Goal: Task Accomplishment & Management: Manage account settings

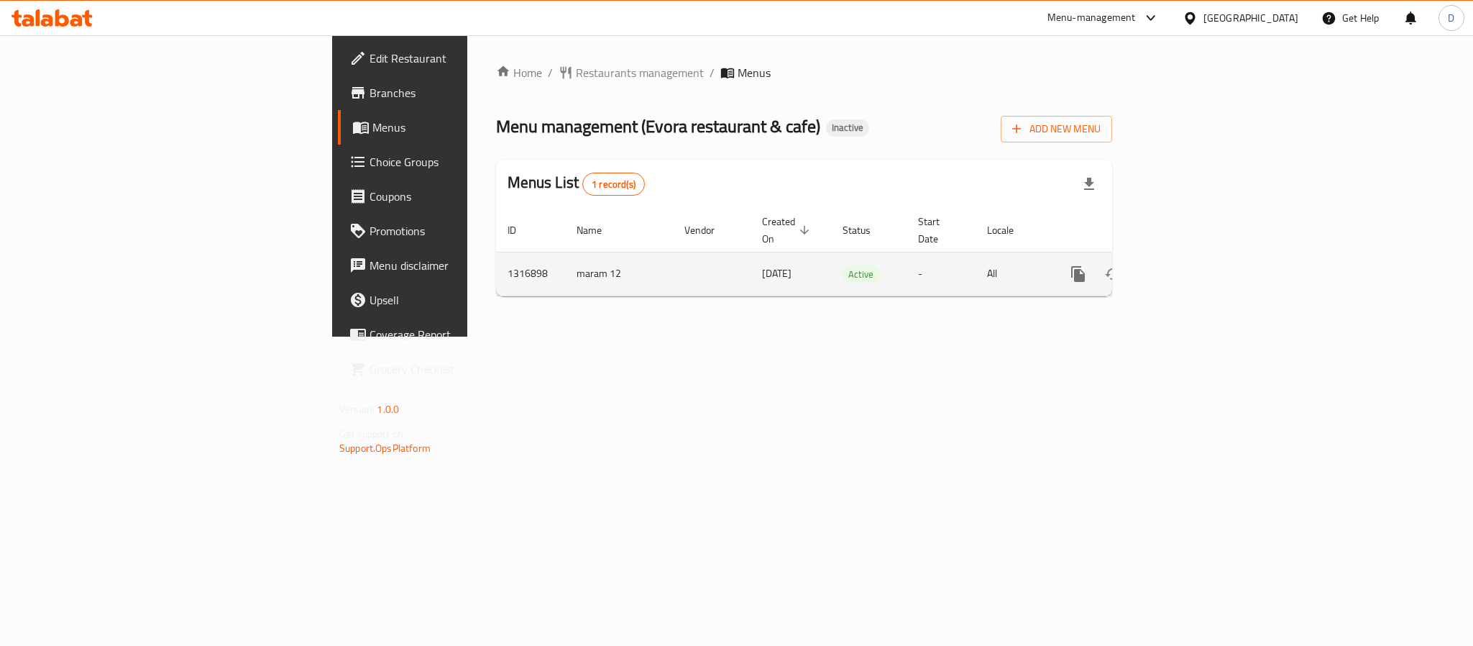
click at [1191, 265] on icon "enhanced table" at bounding box center [1182, 273] width 17 height 17
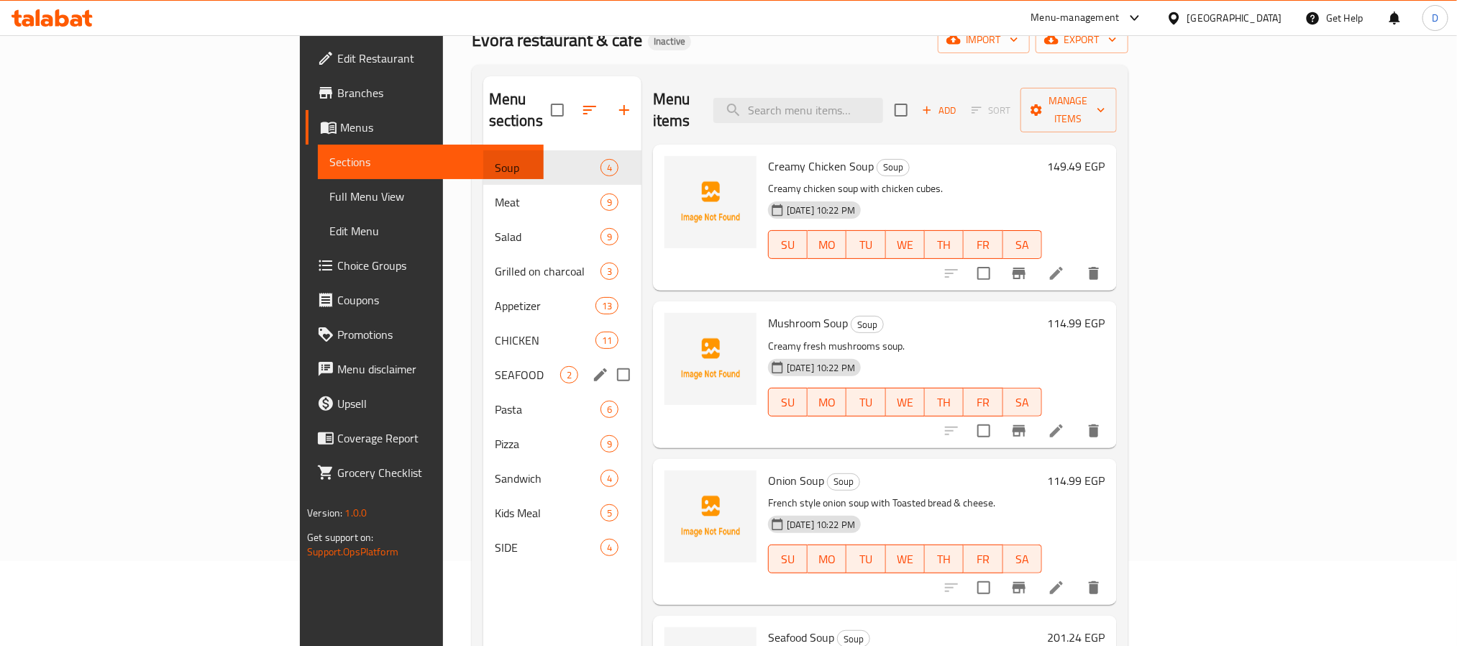
scroll to position [201, 0]
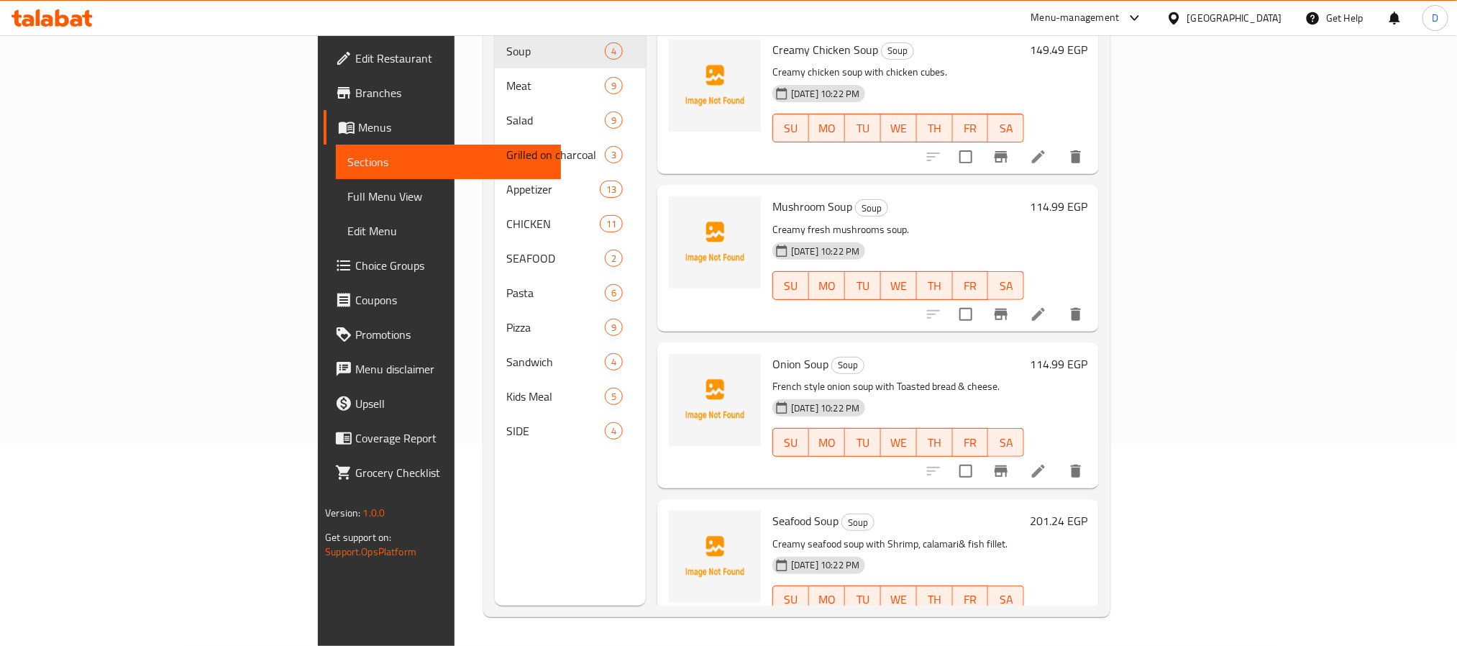
click at [347, 190] on span "Full Menu View" at bounding box center [448, 196] width 202 height 17
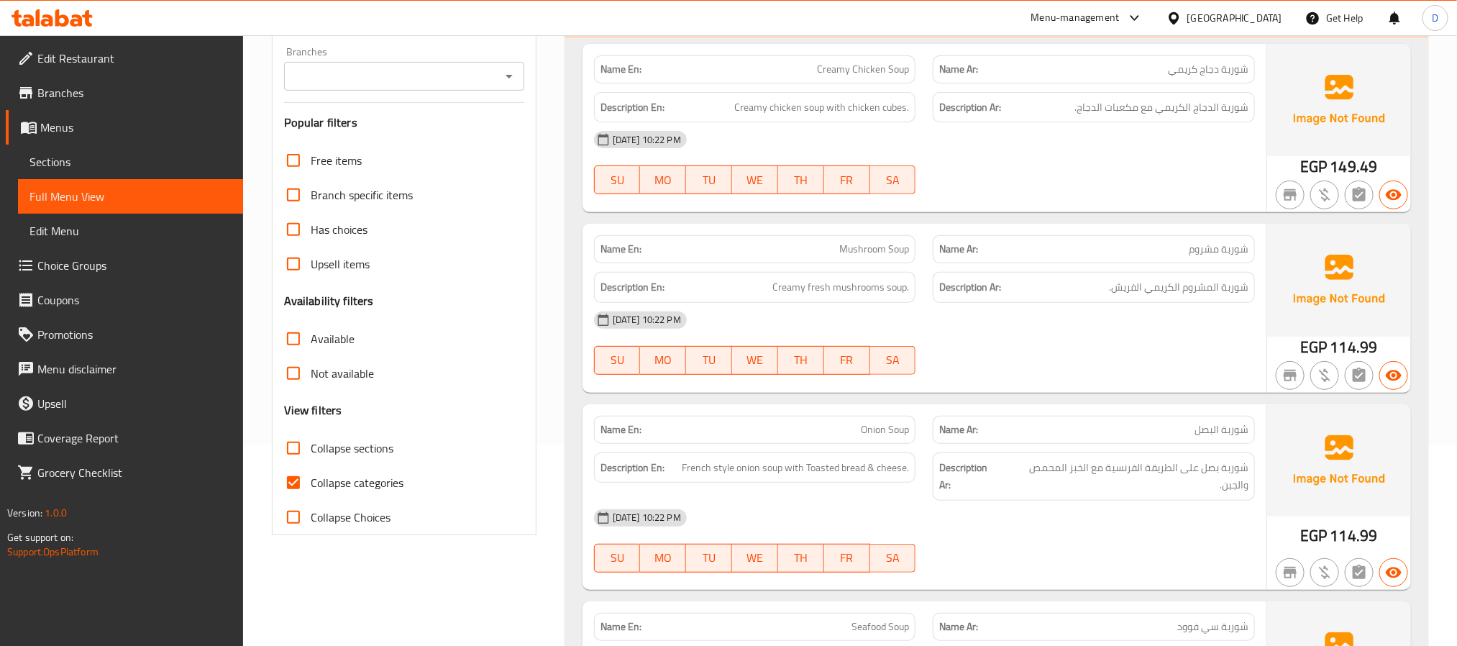
click at [360, 483] on span "Collapse categories" at bounding box center [357, 482] width 93 height 17
click at [311, 483] on input "Collapse categories" at bounding box center [293, 482] width 35 height 35
checkbox input "false"
click at [380, 444] on span "Collapse sections" at bounding box center [352, 447] width 83 height 17
click at [311, 444] on input "Collapse sections" at bounding box center [293, 448] width 35 height 35
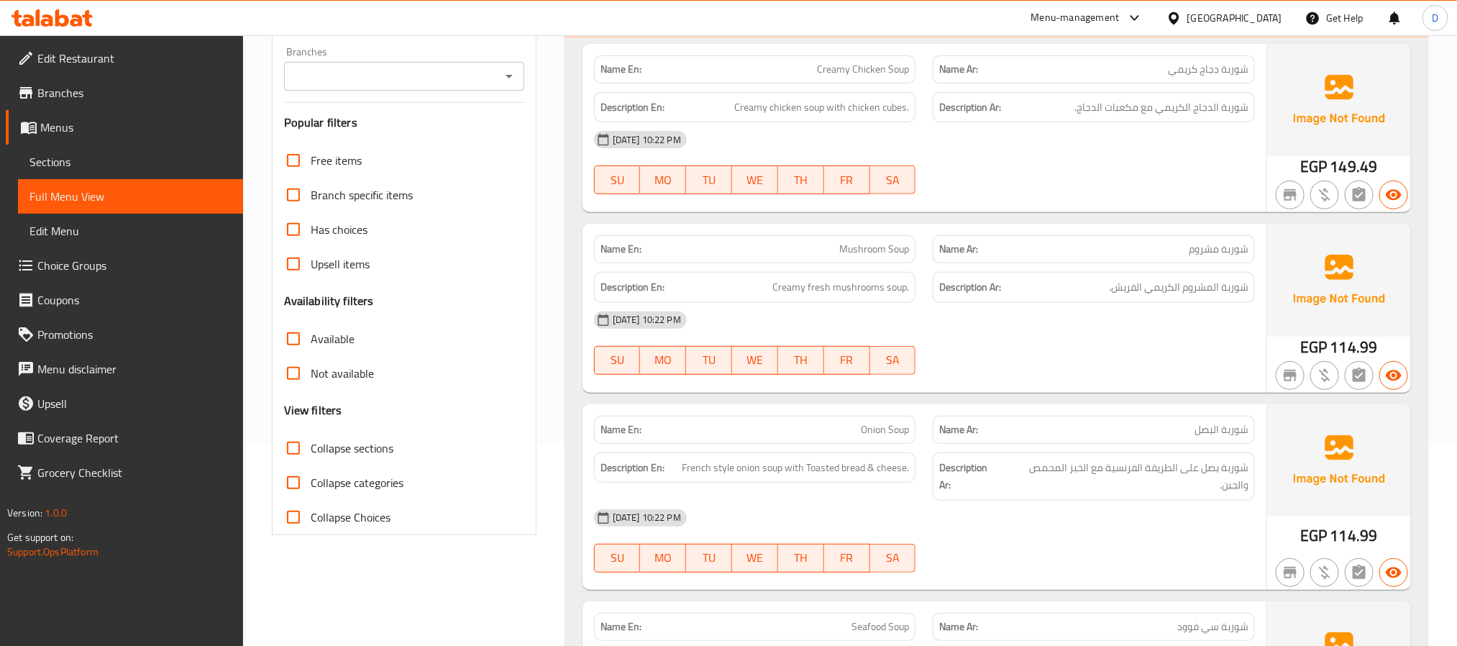
checkbox input "true"
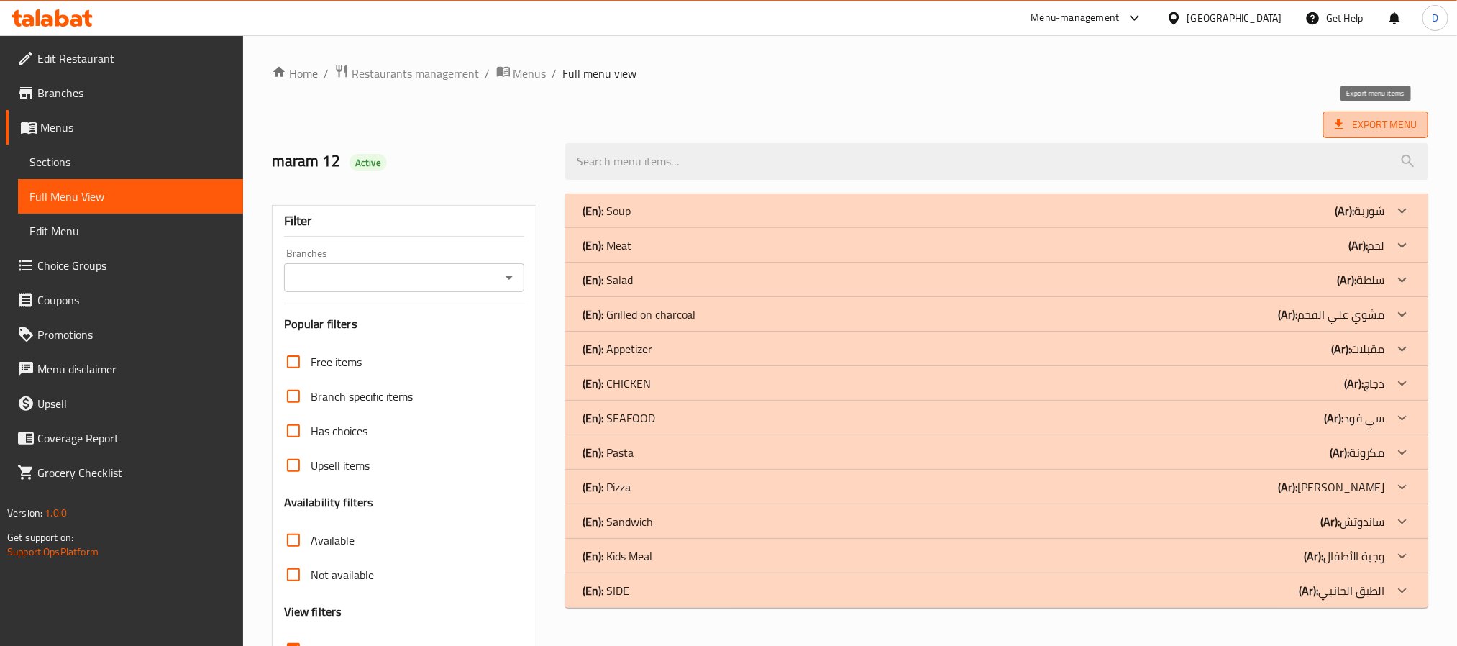
click at [1369, 122] on span "Export Menu" at bounding box center [1376, 125] width 82 height 18
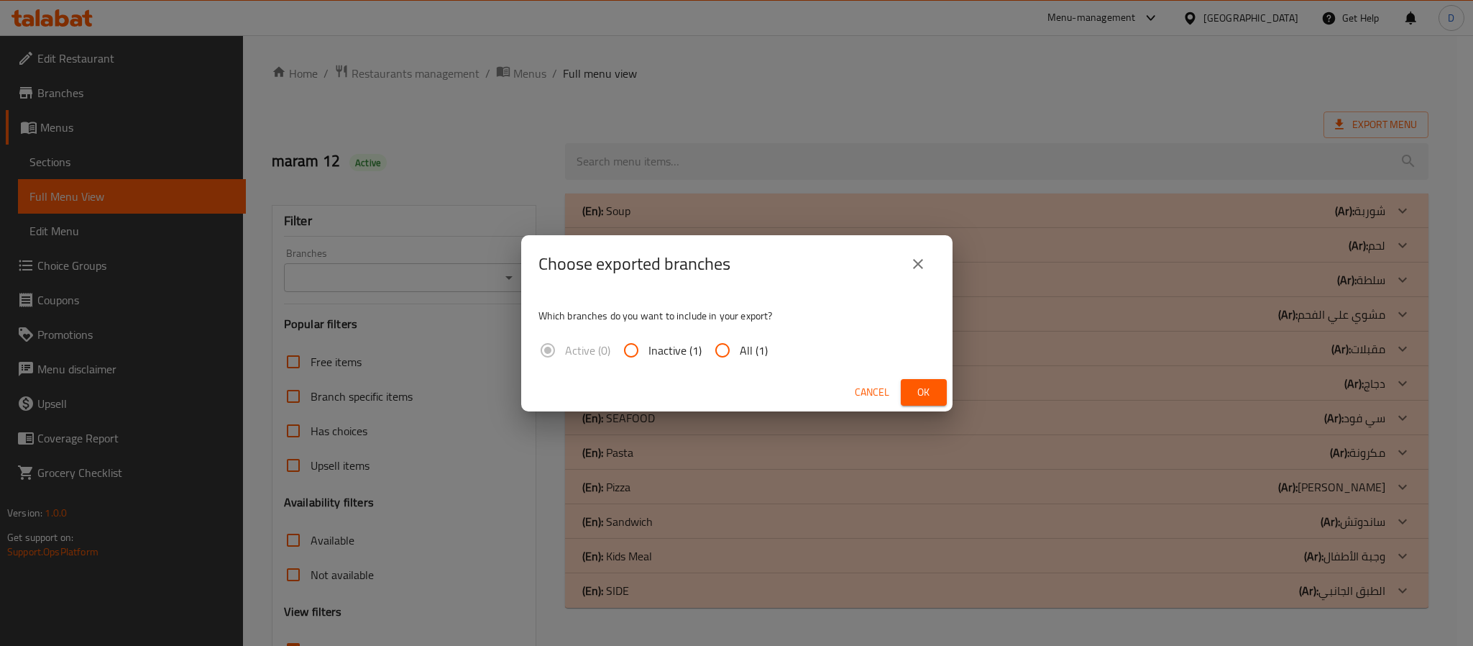
click at [926, 397] on span "Ok" at bounding box center [924, 392] width 23 height 18
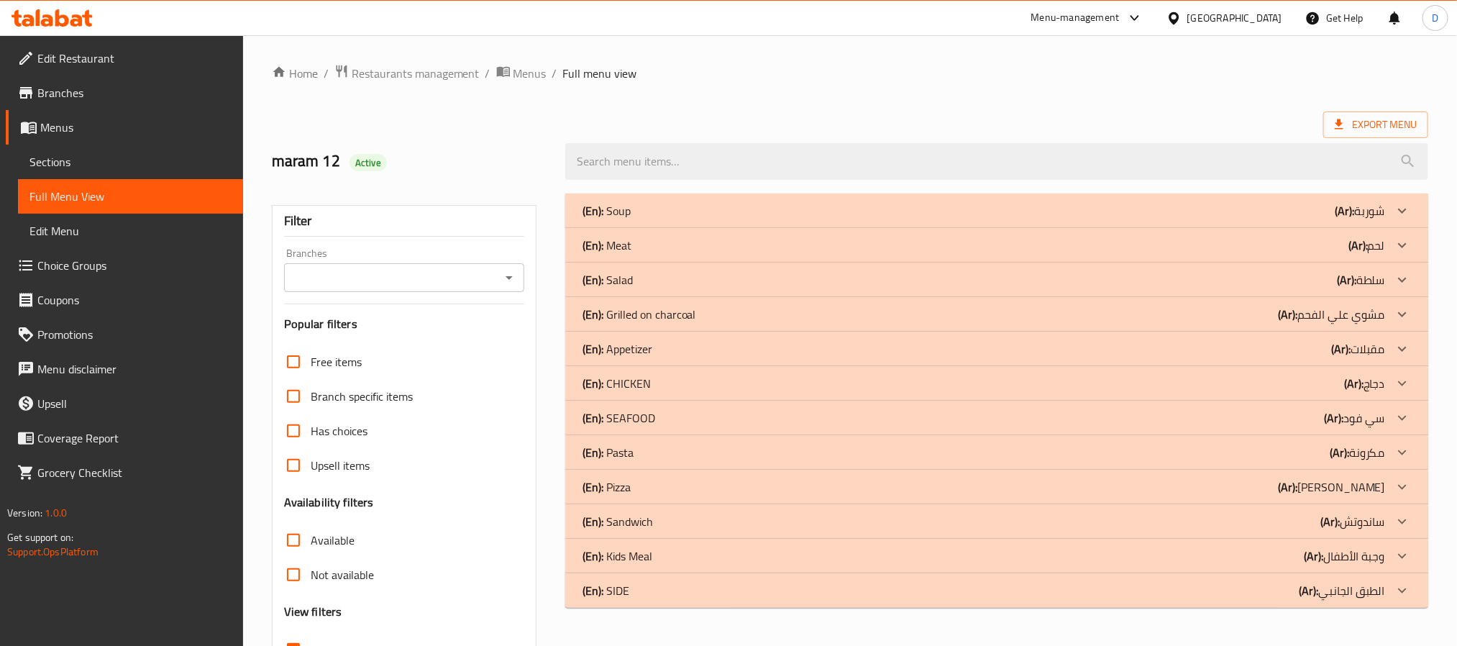
click at [1023, 218] on div "(En): Soup (Ar): شوربة" at bounding box center [983, 210] width 803 height 17
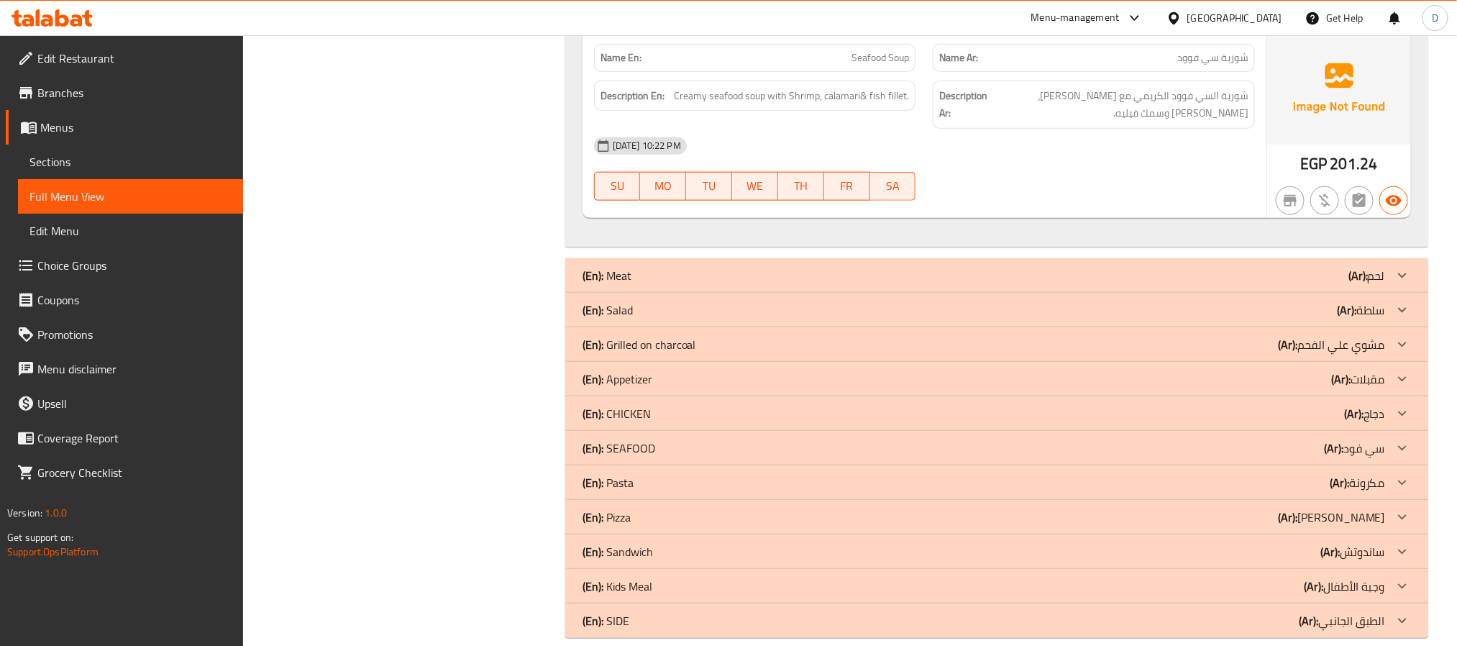
scroll to position [795, 0]
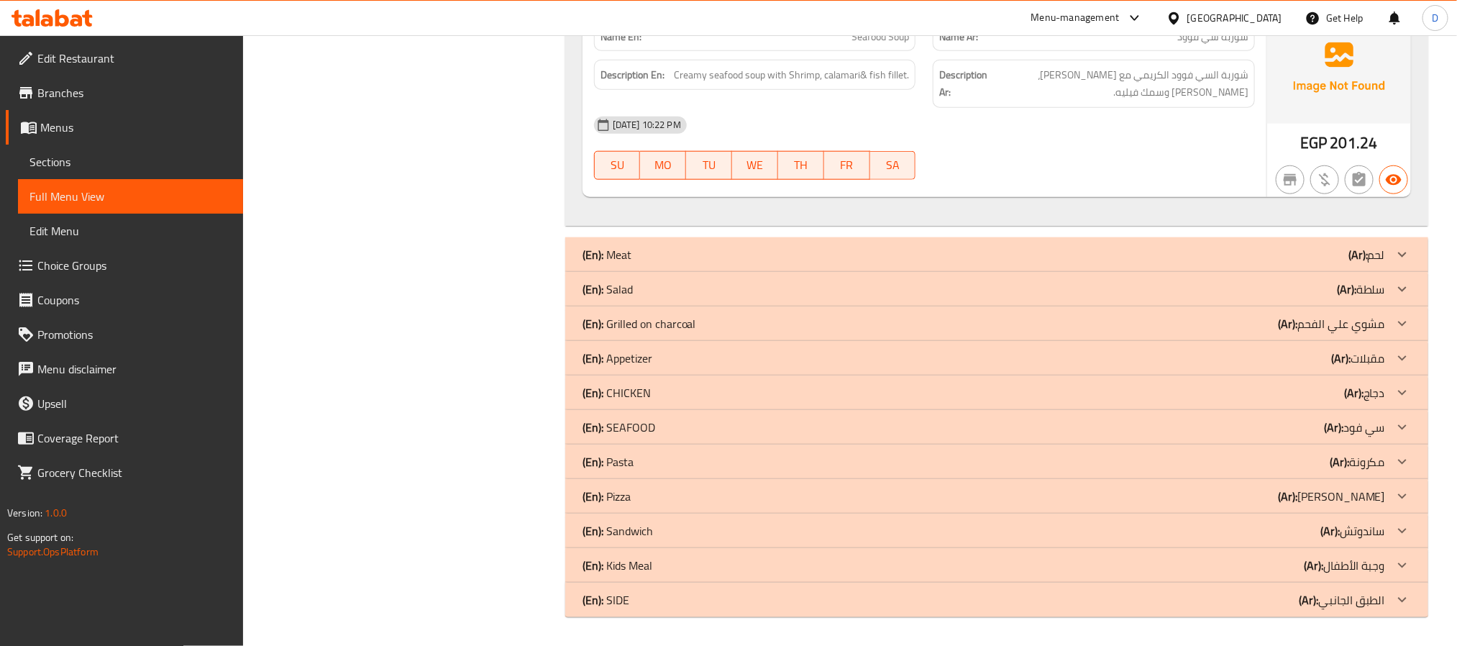
click at [1182, 300] on div "(En): Salad (Ar): سلطة" at bounding box center [996, 289] width 863 height 35
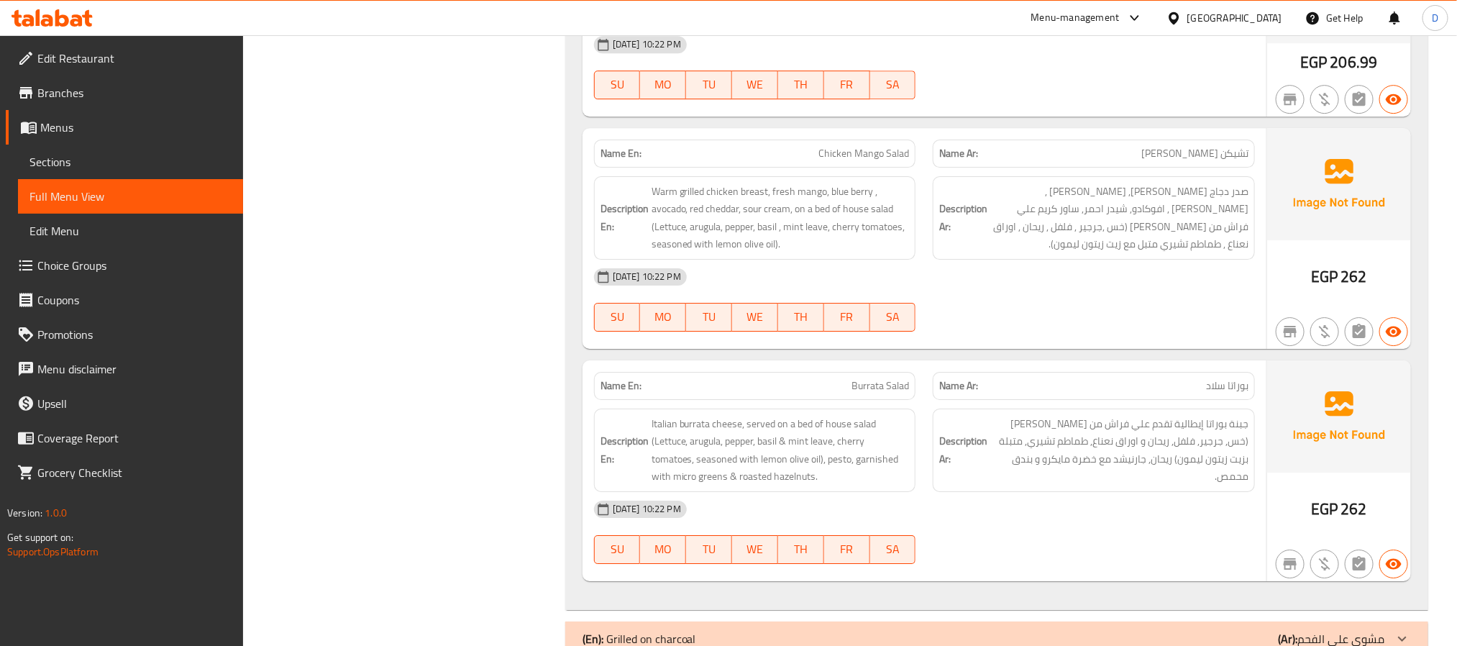
scroll to position [2726, 0]
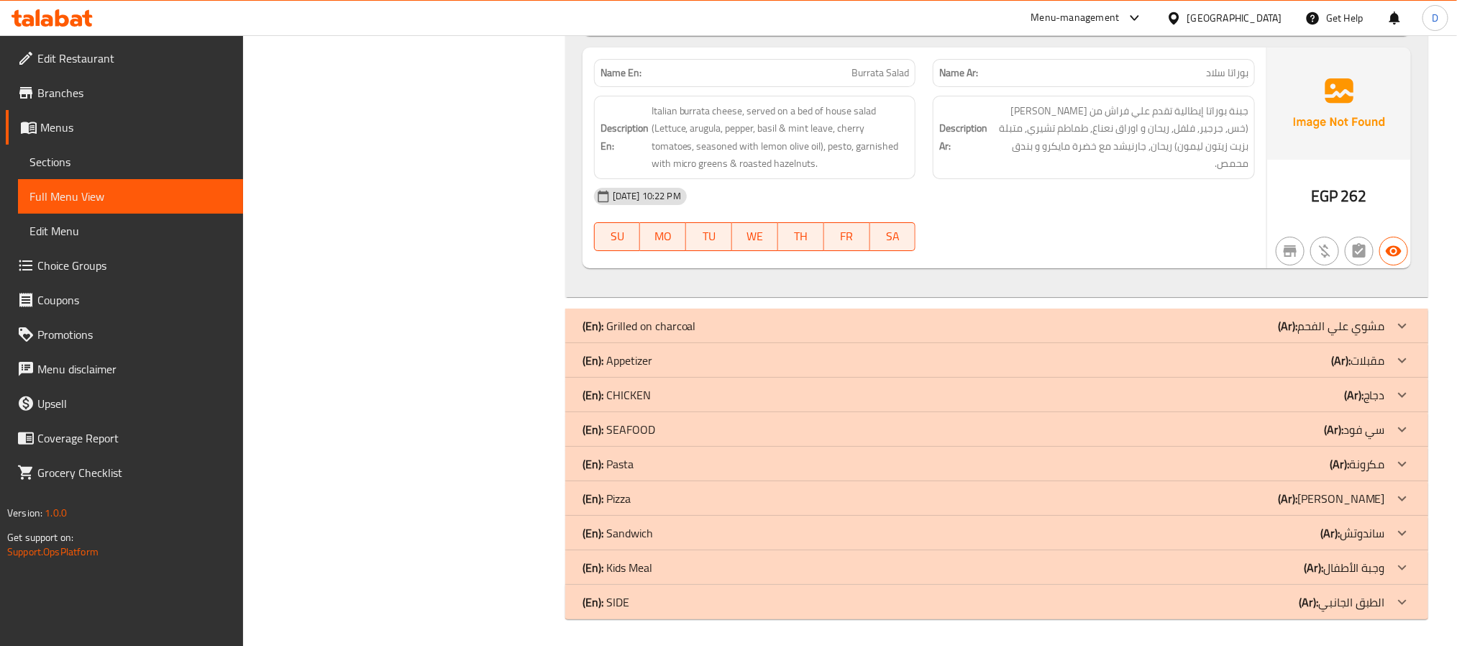
click at [1174, 369] on div "(En): Appetizer (Ar): مقبلات" at bounding box center [996, 360] width 863 height 35
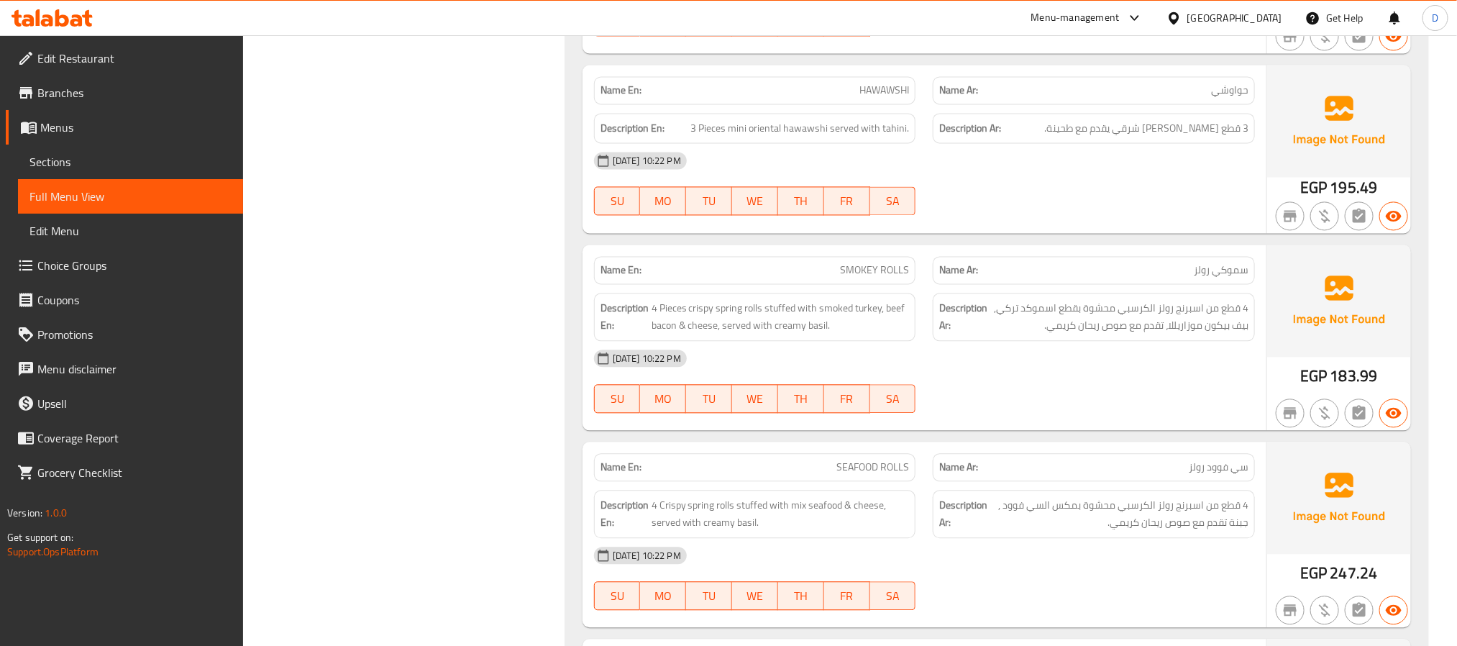
scroll to position [4451, 0]
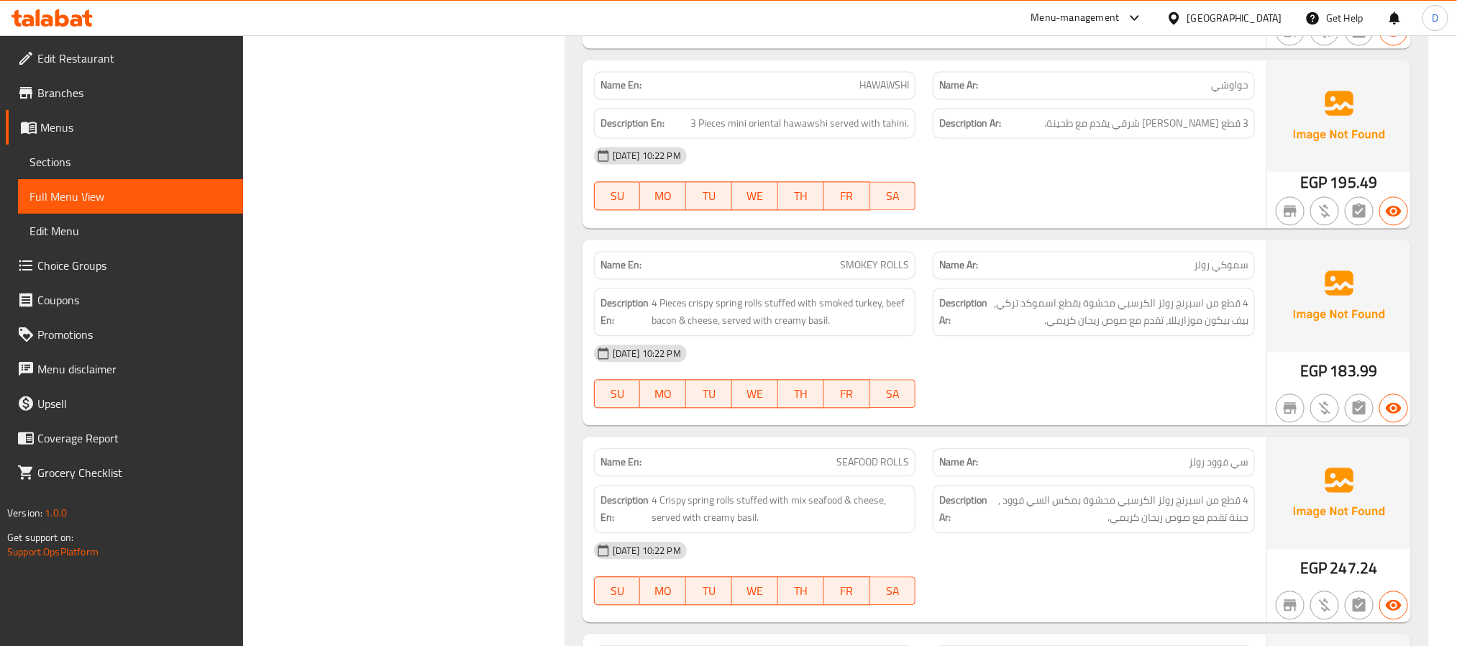
click at [872, 266] on div "Name En: SMOKEY ROLLS" at bounding box center [755, 265] width 322 height 28
copy span "SMOKEY ROLLS"
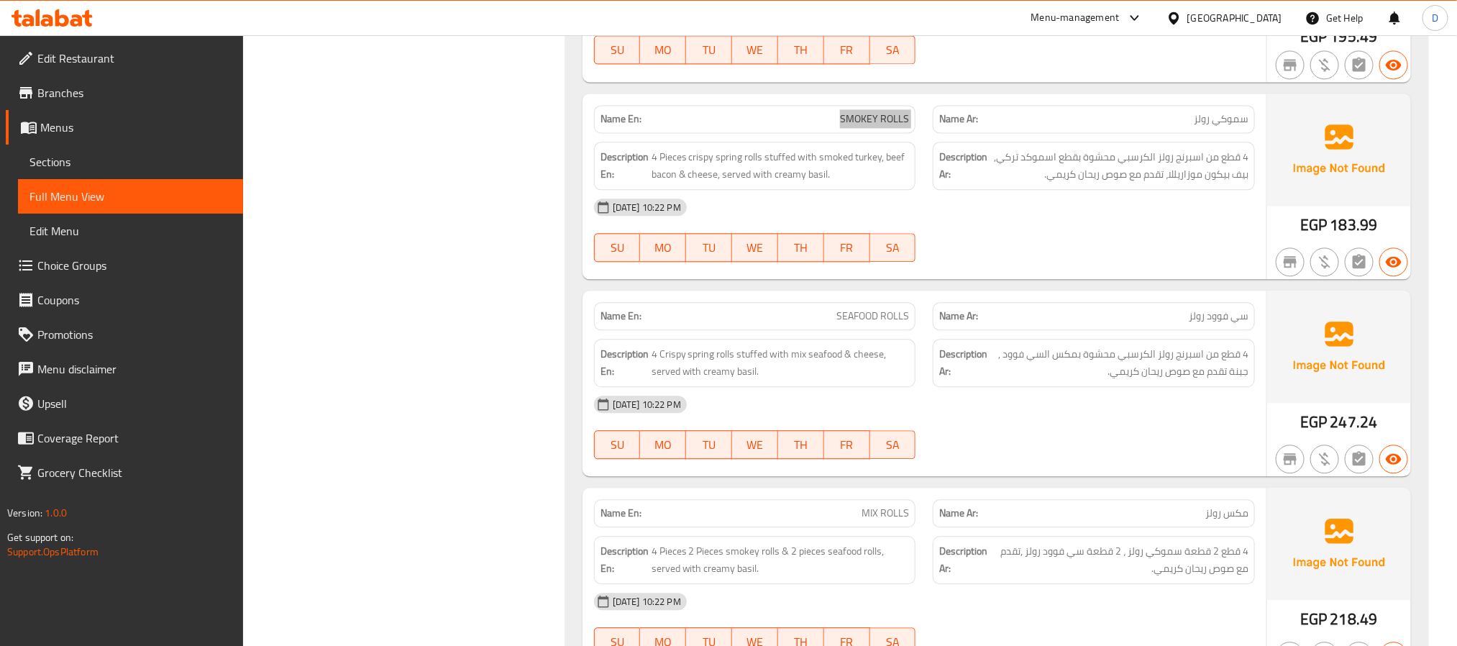
scroll to position [4667, 0]
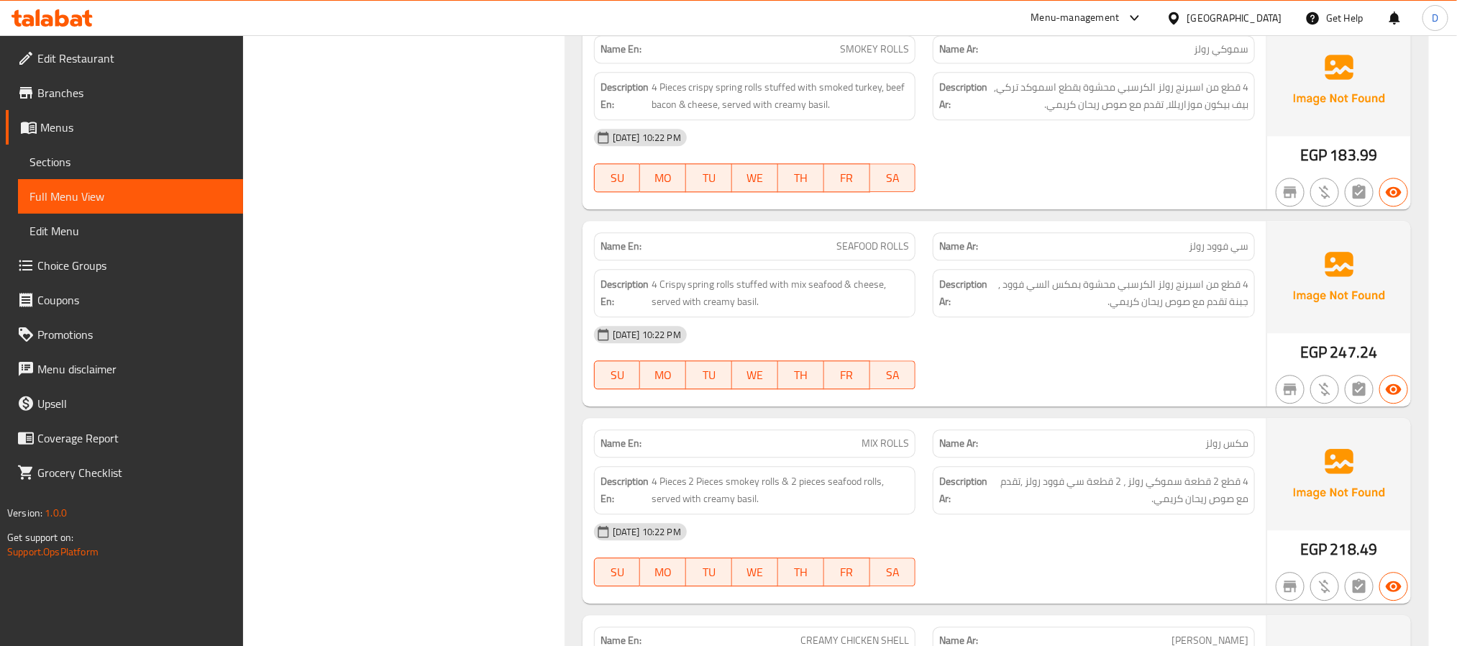
click at [898, 224] on div "Name En: SEAFOOD ROLLS" at bounding box center [754, 246] width 339 height 45
click at [900, 242] on span "SEAFOOD ROLLS" at bounding box center [872, 246] width 73 height 15
copy span "SEAFOOD ROLLS"
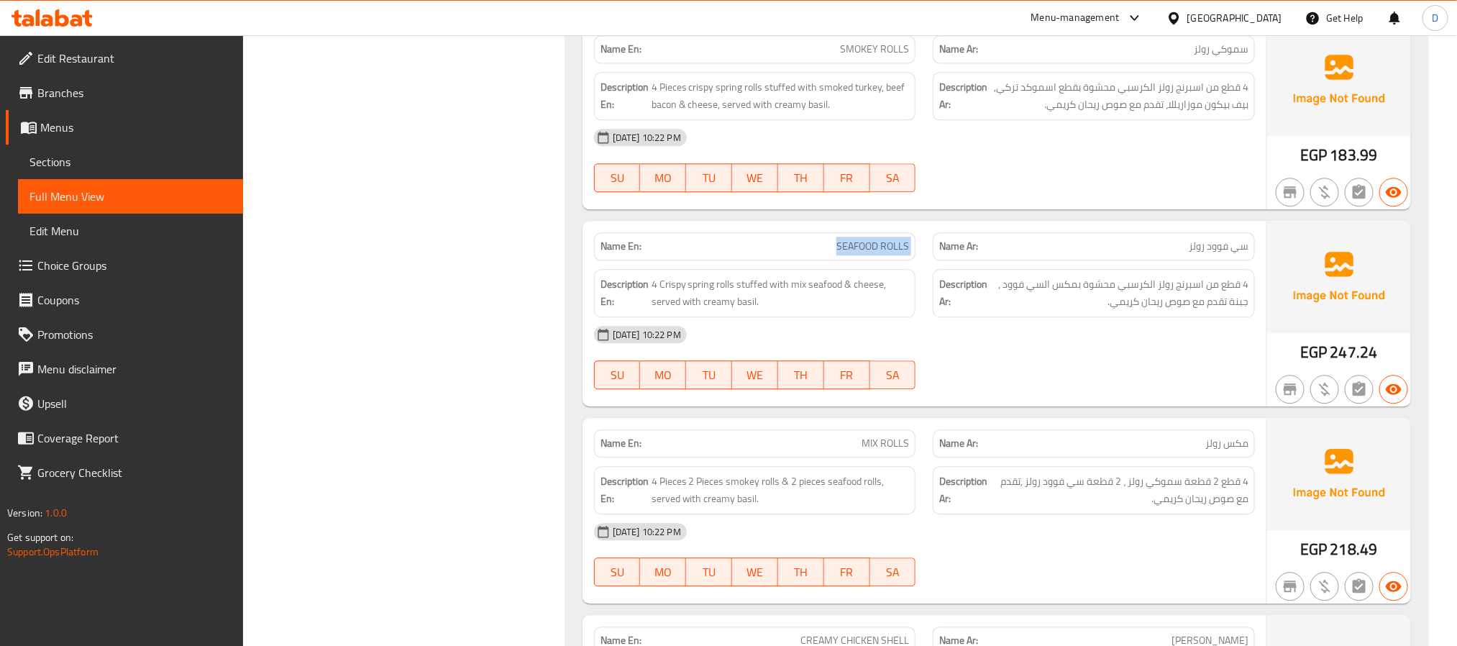
click at [877, 239] on span "SEAFOOD ROLLS" at bounding box center [872, 246] width 73 height 15
click at [874, 244] on span "SEAFOOD ROLLS" at bounding box center [872, 246] width 73 height 15
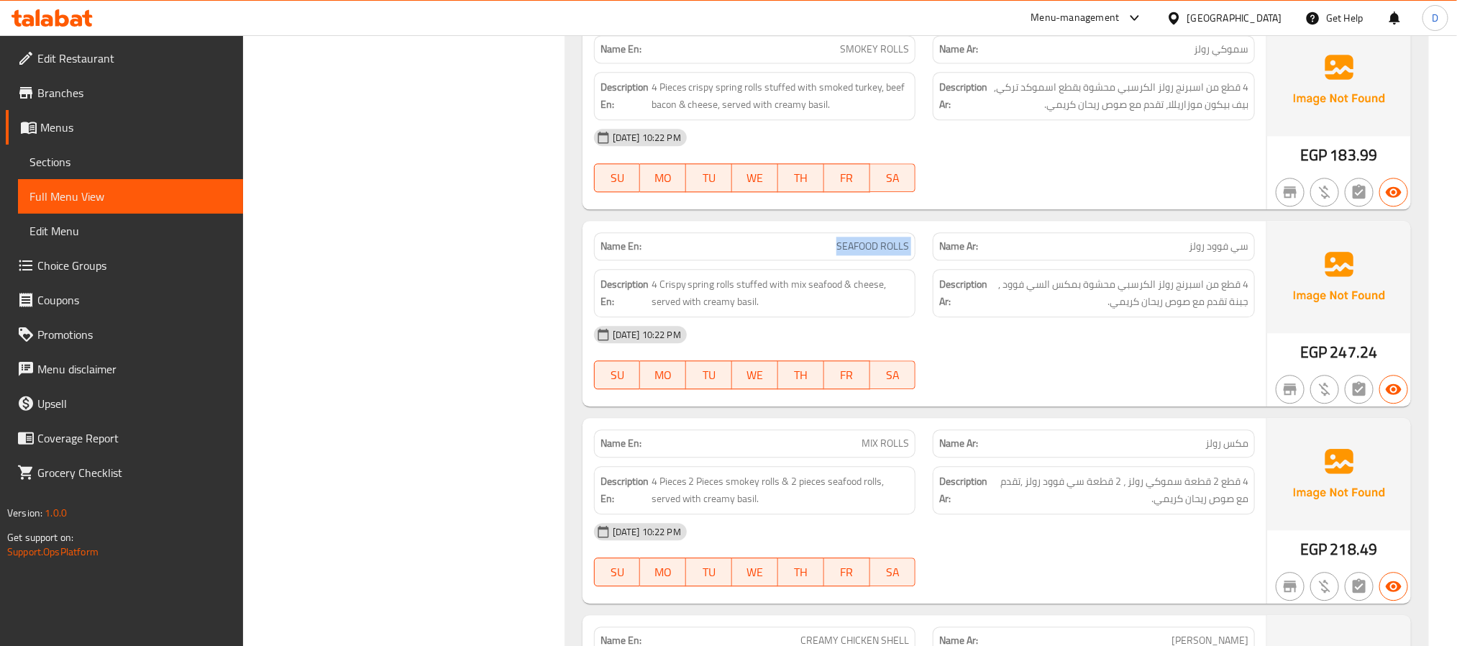
click at [874, 244] on span "SEAFOOD ROLLS" at bounding box center [872, 246] width 73 height 15
click at [913, 360] on button "SA" at bounding box center [893, 374] width 46 height 29
type button "6"
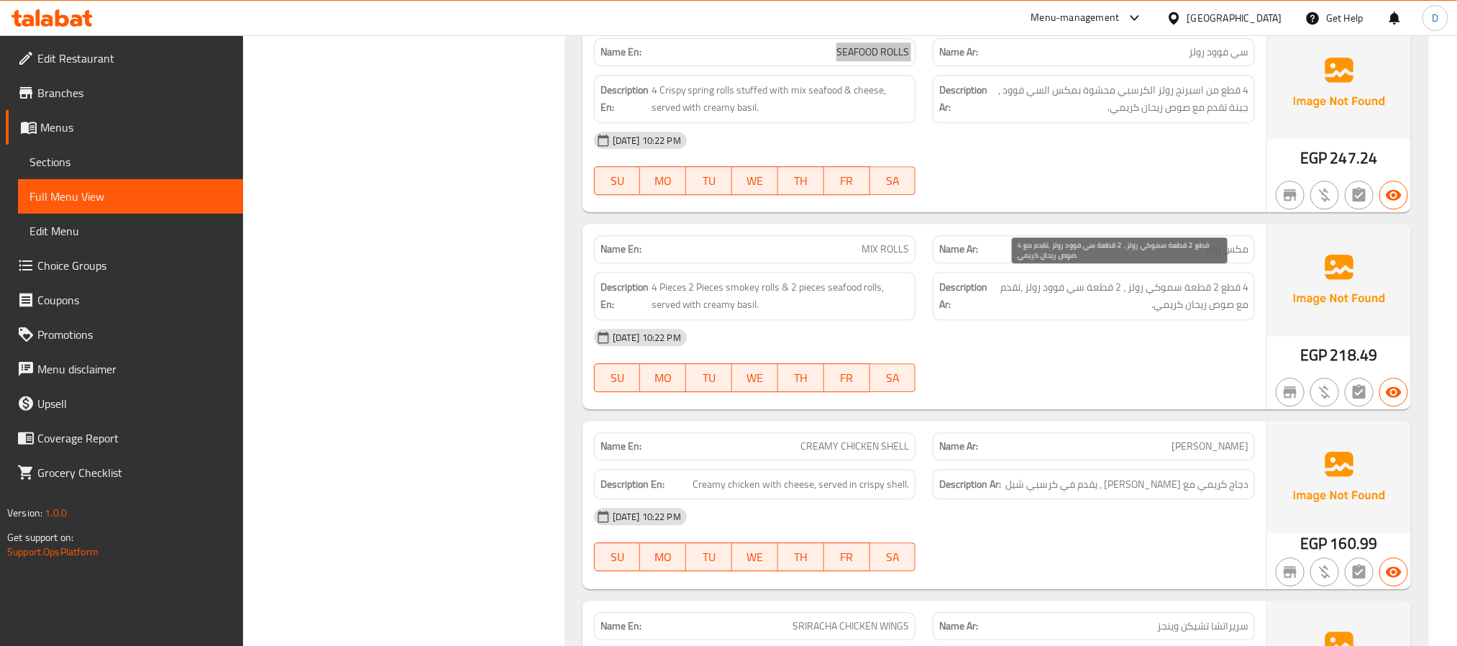
scroll to position [4883, 0]
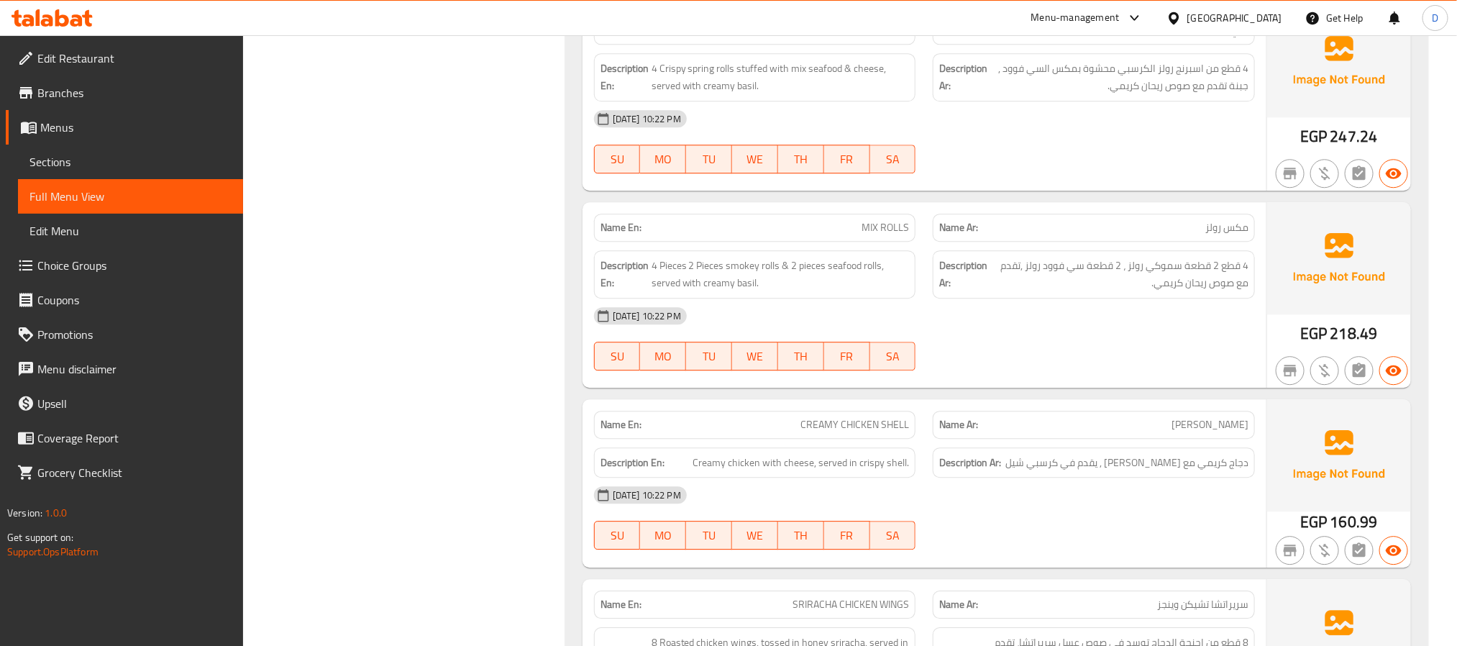
click at [872, 223] on span "MIX ROLLS" at bounding box center [885, 227] width 47 height 15
copy span "MIX ROLLS"
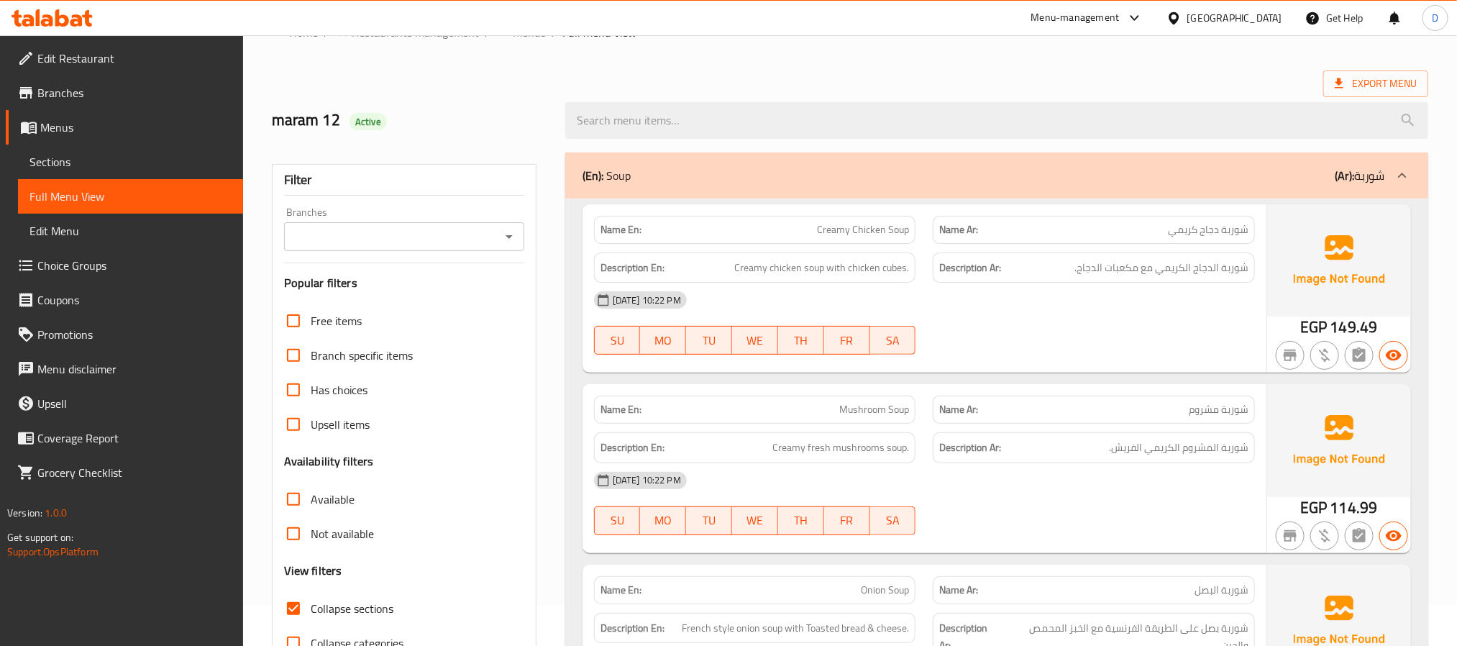
scroll to position [472, 0]
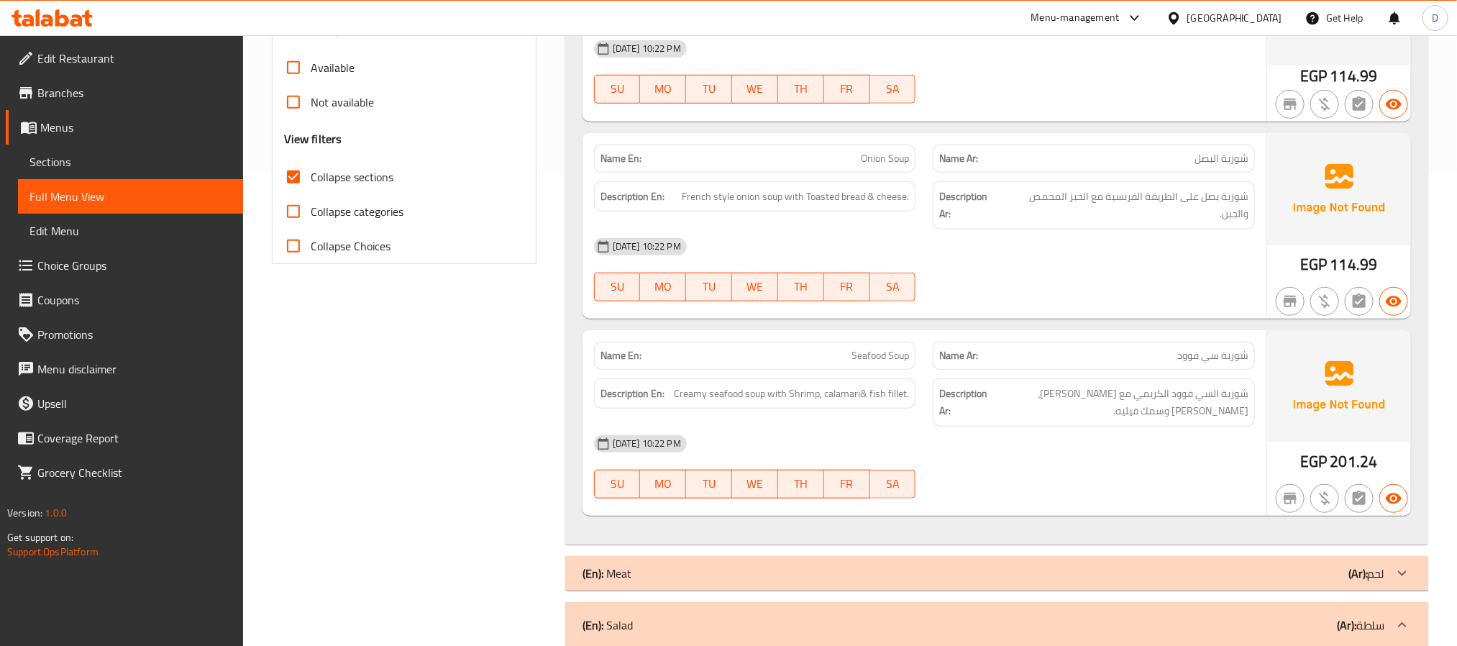
drag, startPoint x: 1084, startPoint y: 572, endPoint x: 1060, endPoint y: 457, distance: 117.5
click at [1084, 572] on div "(En): Meat (Ar): لحم" at bounding box center [983, 573] width 803 height 17
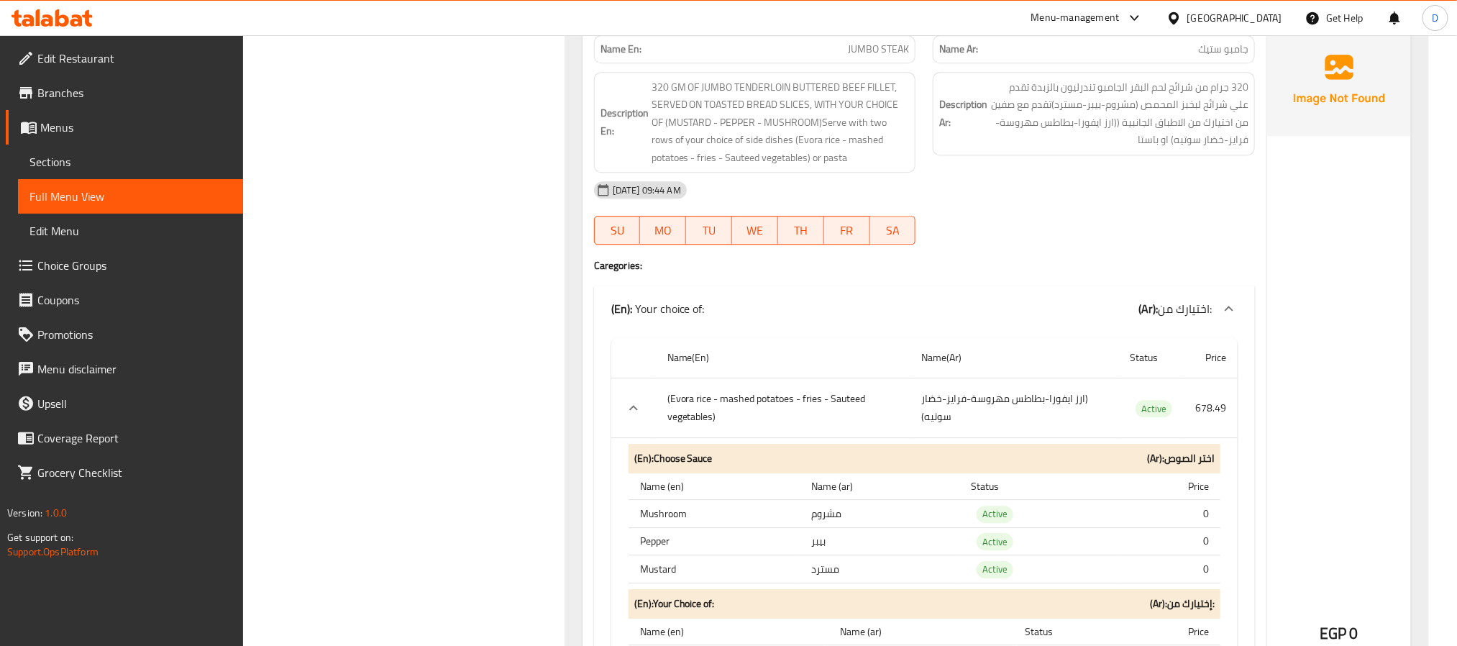
scroll to position [1983, 0]
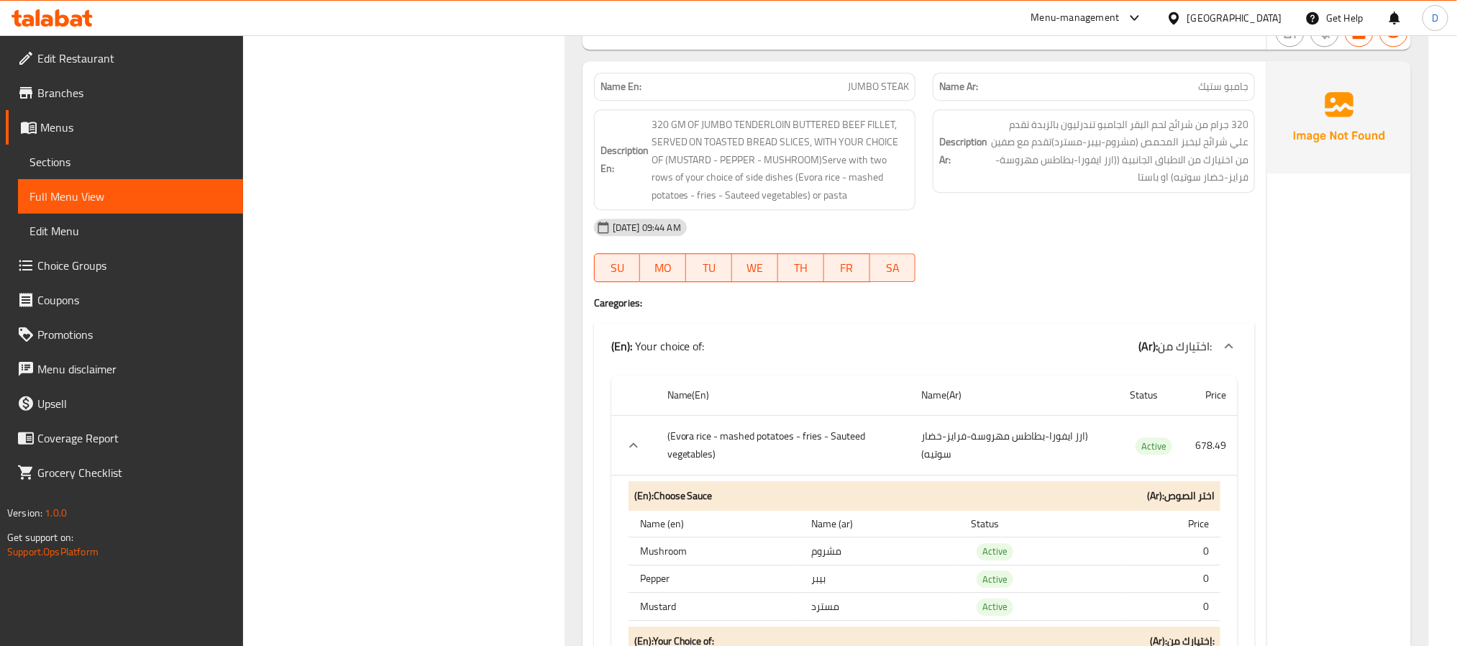
click at [881, 94] on span "JUMBO STEAK" at bounding box center [878, 86] width 61 height 15
copy span "JUMBO STEAK"
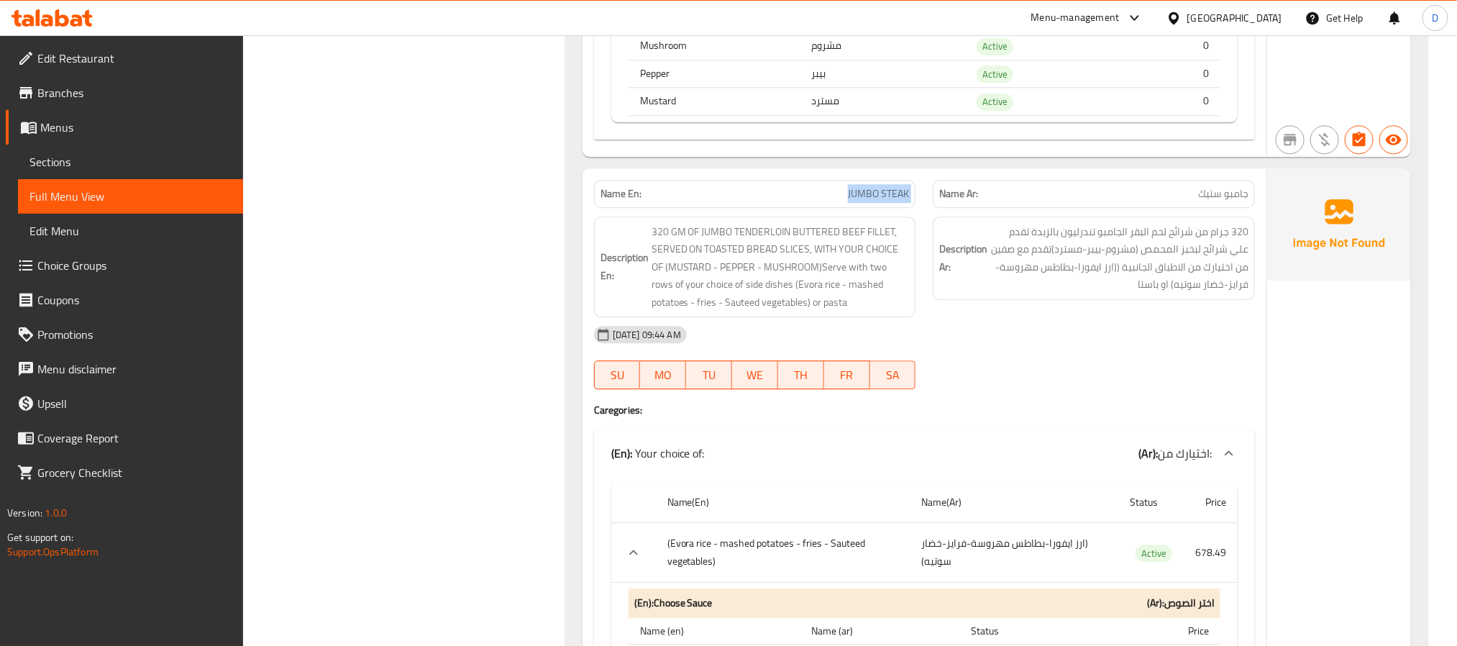
scroll to position [1875, 0]
click at [868, 197] on span "JUMBO STEAK" at bounding box center [878, 194] width 61 height 15
click at [885, 201] on span "JUMBO STEAK" at bounding box center [878, 194] width 61 height 15
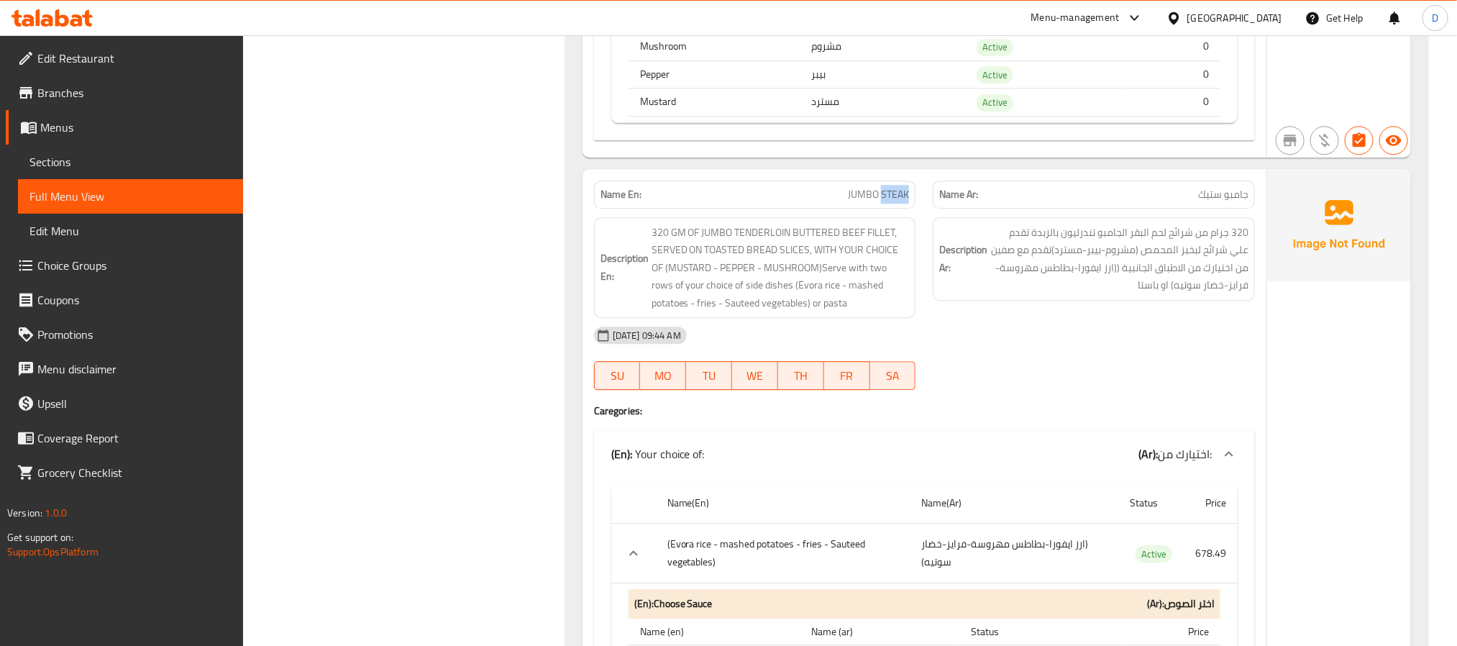
click at [885, 201] on span "JUMBO STEAK" at bounding box center [878, 194] width 61 height 15
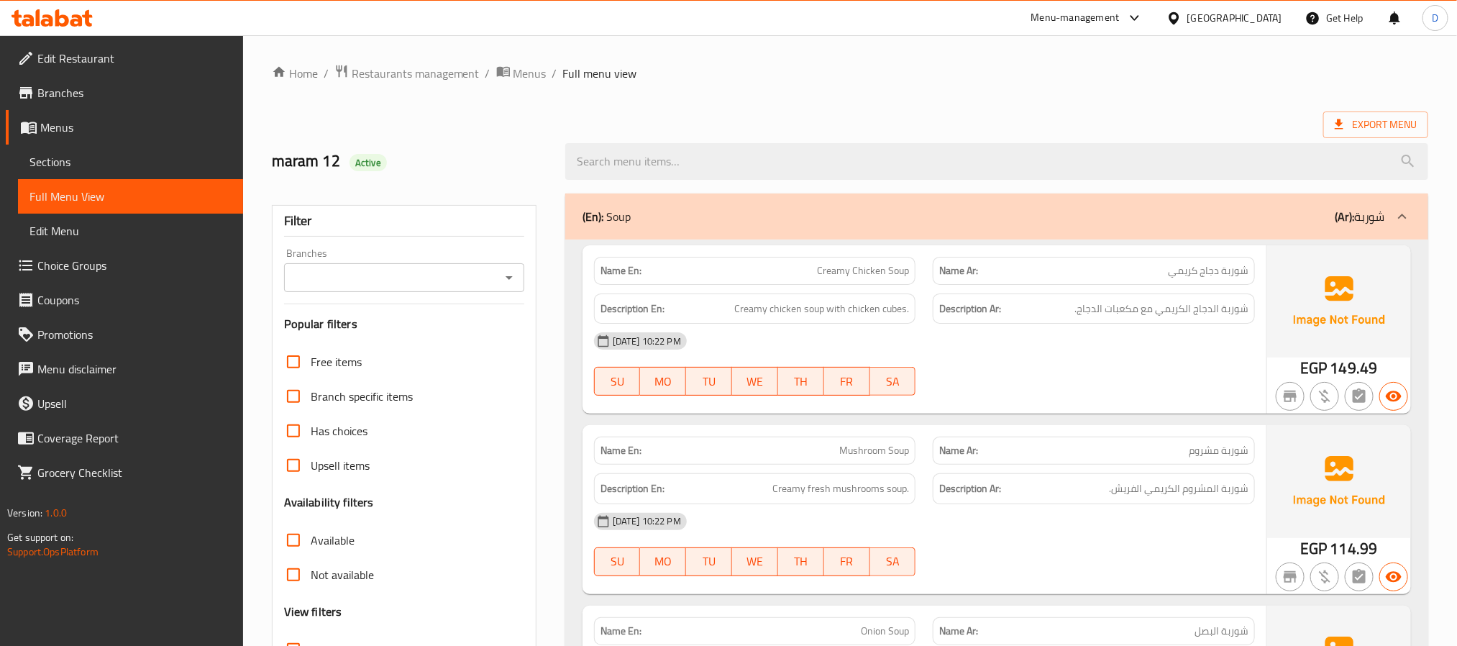
click at [166, 158] on span "Sections" at bounding box center [130, 161] width 202 height 17
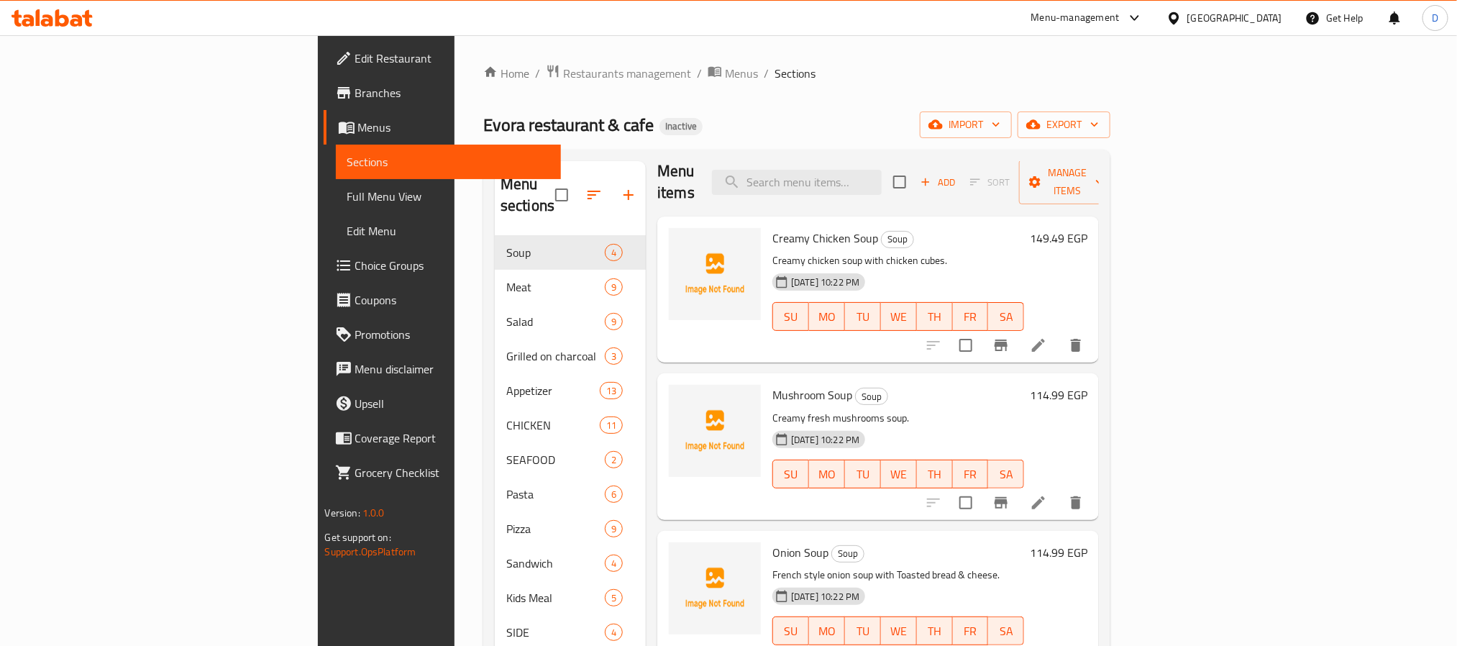
scroll to position [17, 0]
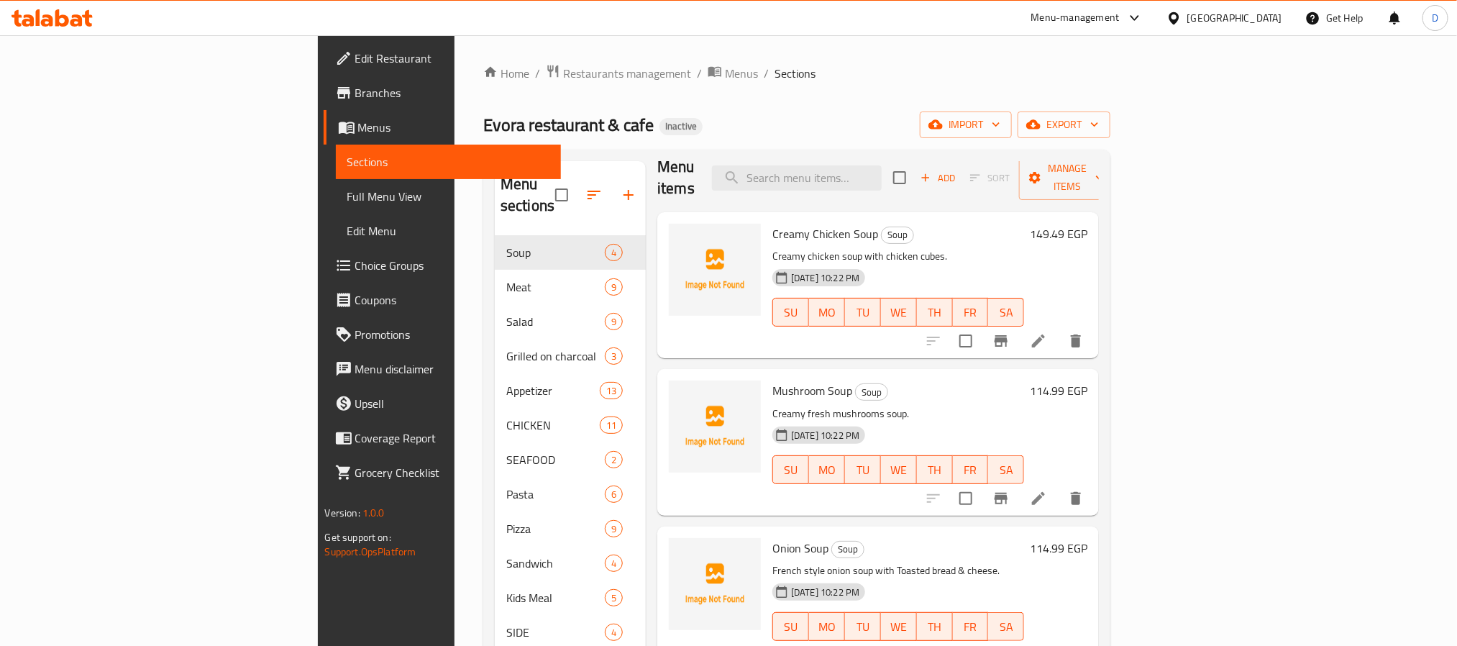
click at [1024, 380] on h6 "Mushroom Soup Soup" at bounding box center [898, 390] width 252 height 20
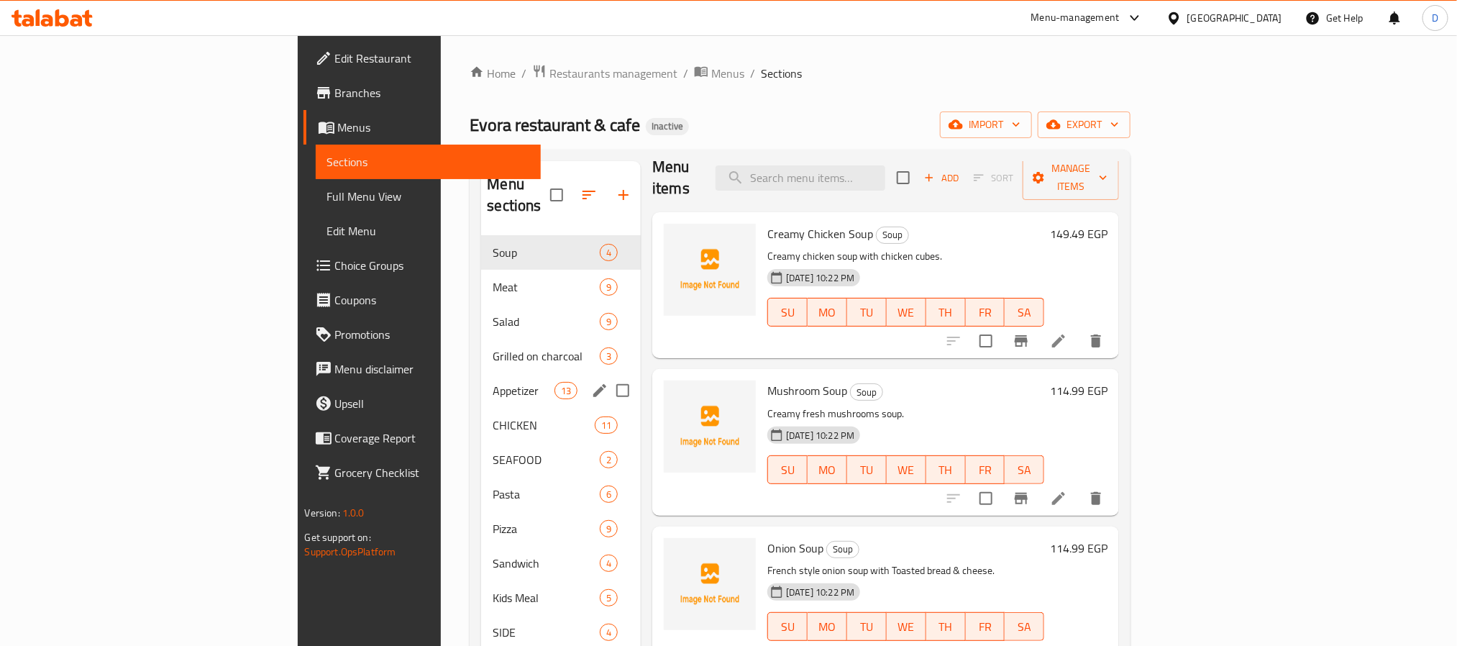
click at [481, 382] on div "Appetizer 13" at bounding box center [561, 390] width 160 height 35
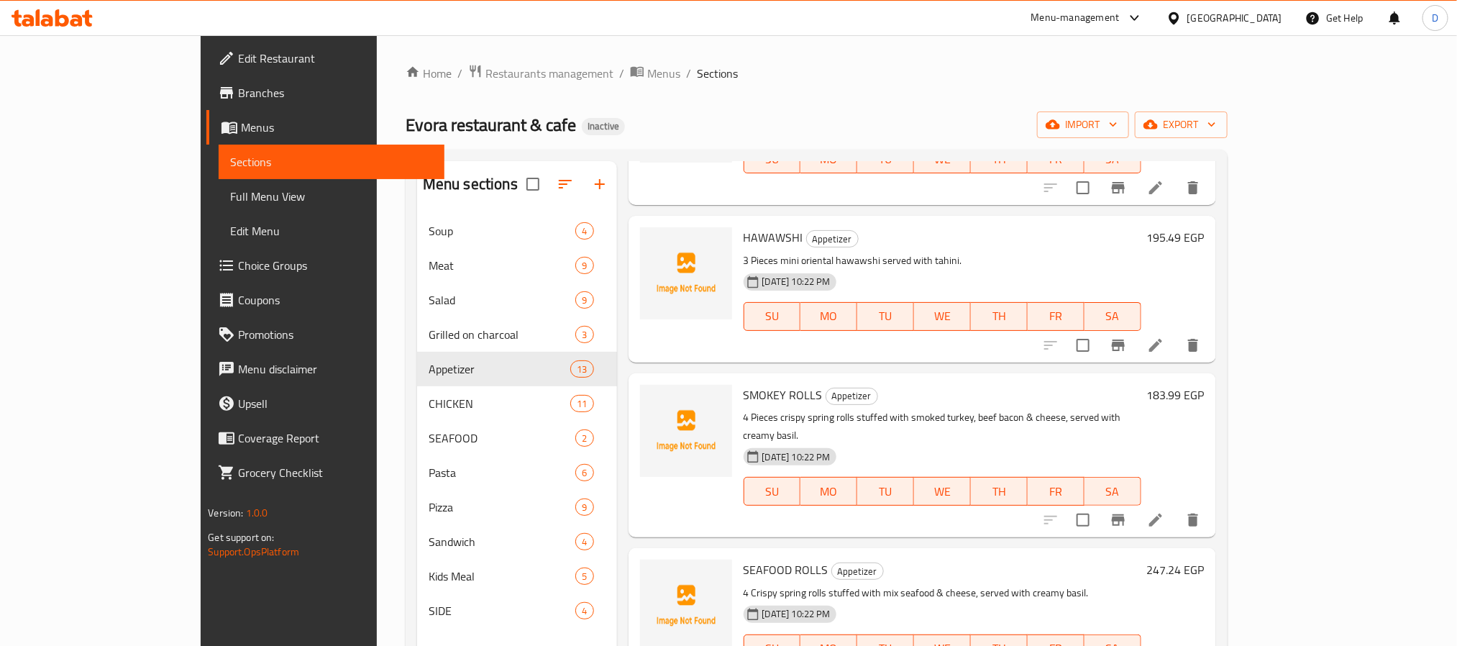
scroll to position [1217, 0]
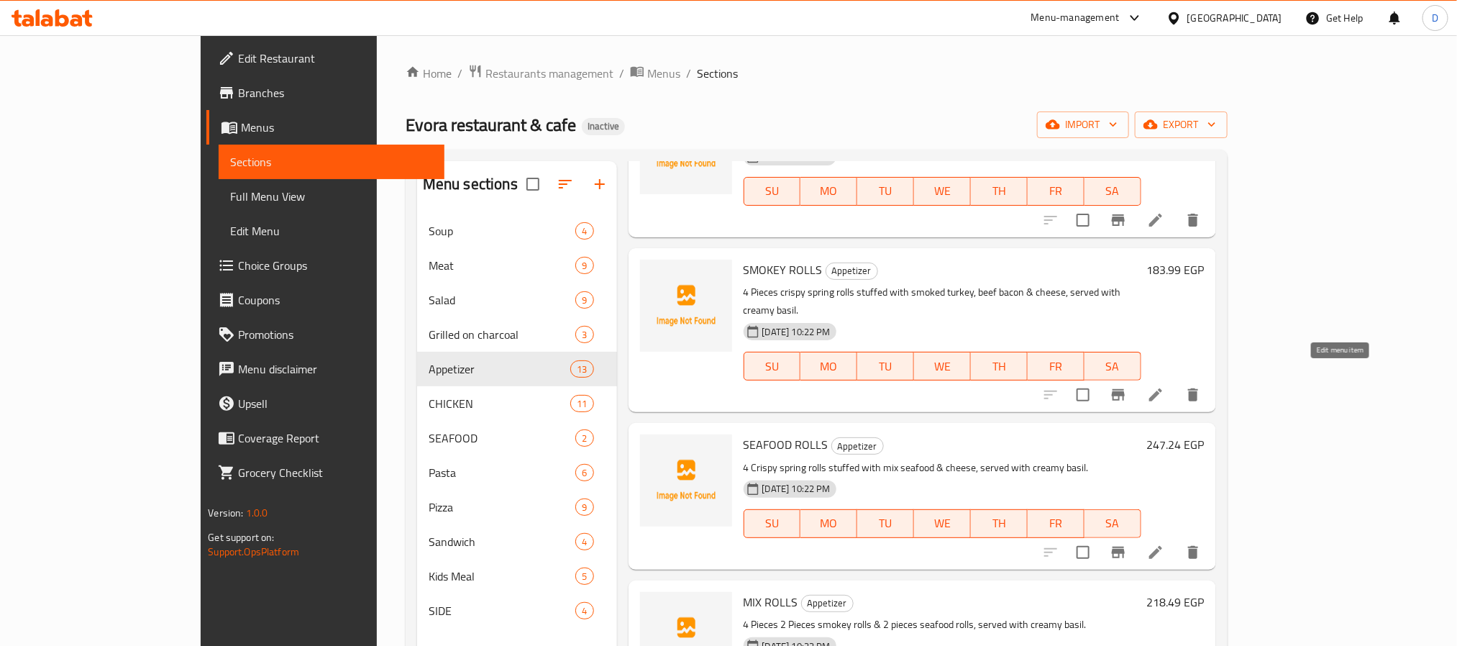
click at [1164, 386] on icon at bounding box center [1155, 394] width 17 height 17
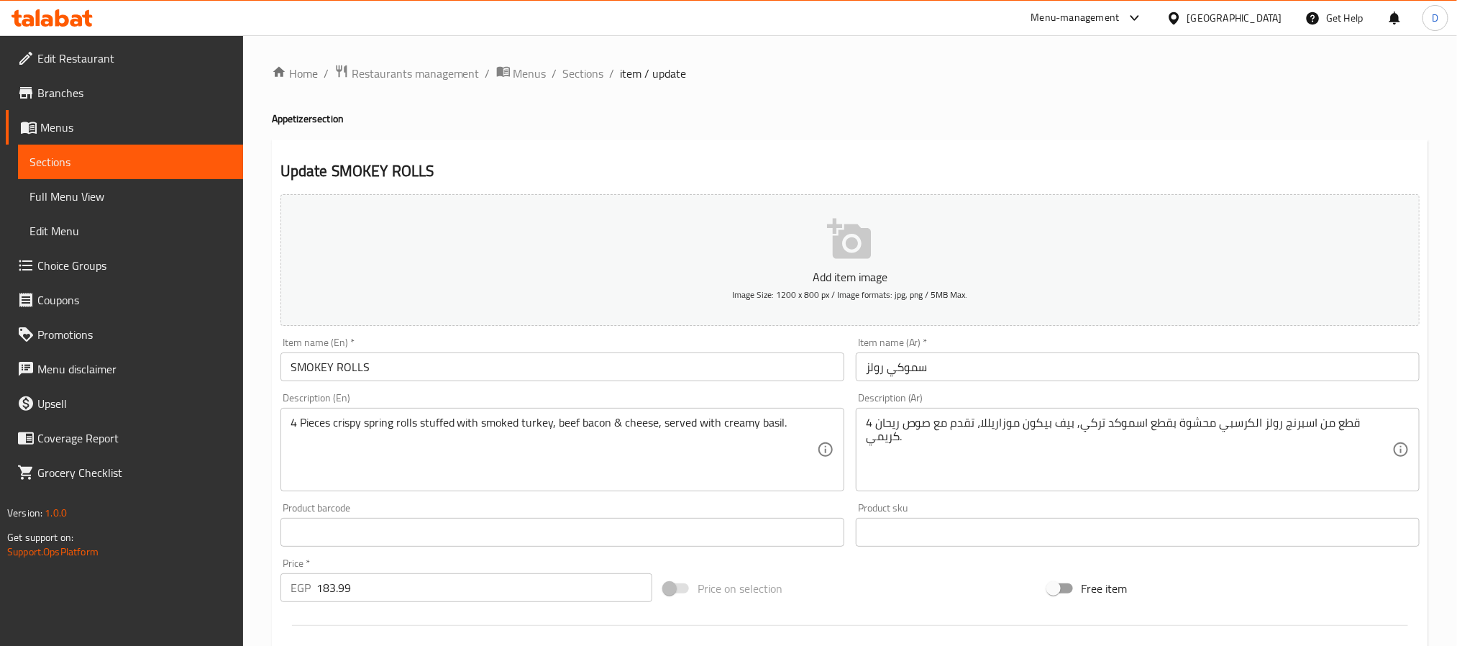
click at [993, 424] on textarea "4 قطع من اسبرنج رولز الكرسبي محشوة بقطع اسموكد تركي, بيف بيكون موزاريللا، تقدم …" at bounding box center [1129, 450] width 526 height 68
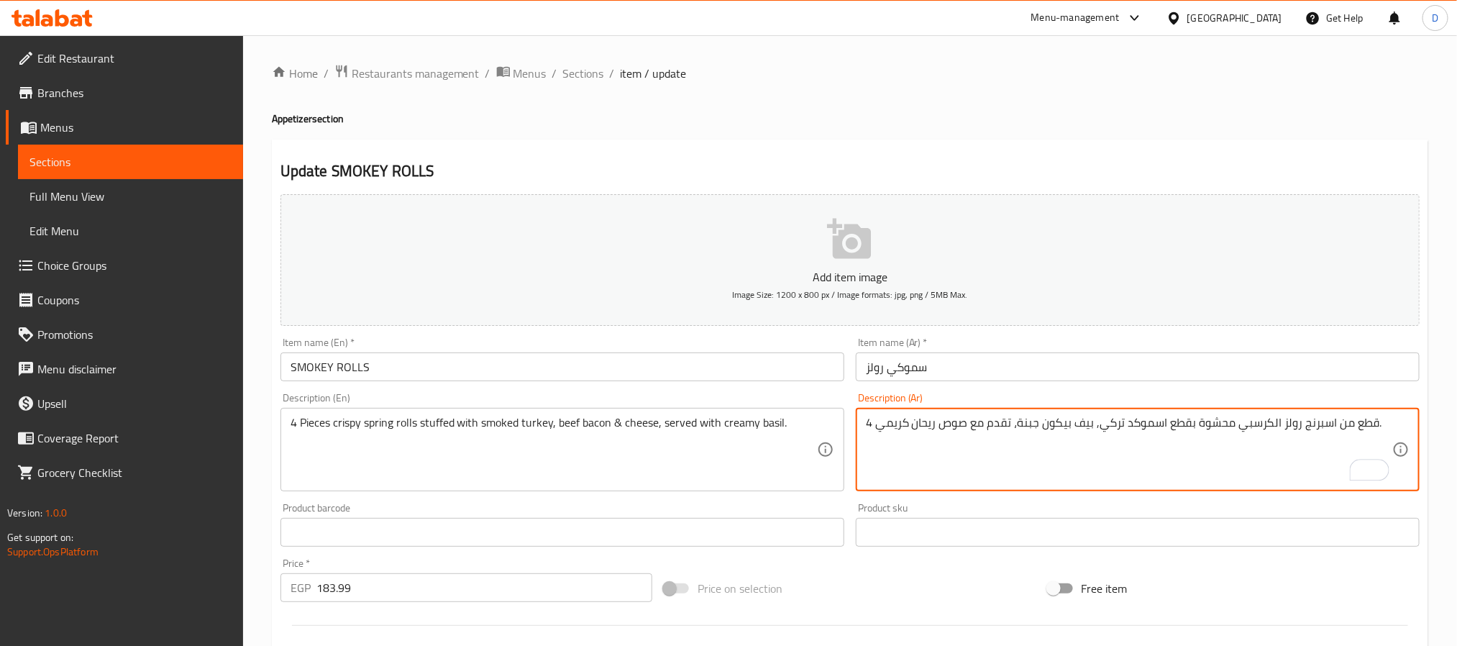
click at [1038, 432] on textarea "4 قطع من اسبرنج رولز الكرسبي محشوة بقطع اسموكد تركي, بيف بيكون جبنة، تقدم مع صو…" at bounding box center [1129, 450] width 526 height 68
type textarea "4 قطع من اسبرنج رولز الكرسبي محشوة بقطع اسموكد تركي, بيف بيكون ،جبنة، تقدم مع ص…"
click at [744, 371] on input "SMOKEY ROLLS" at bounding box center [562, 366] width 564 height 29
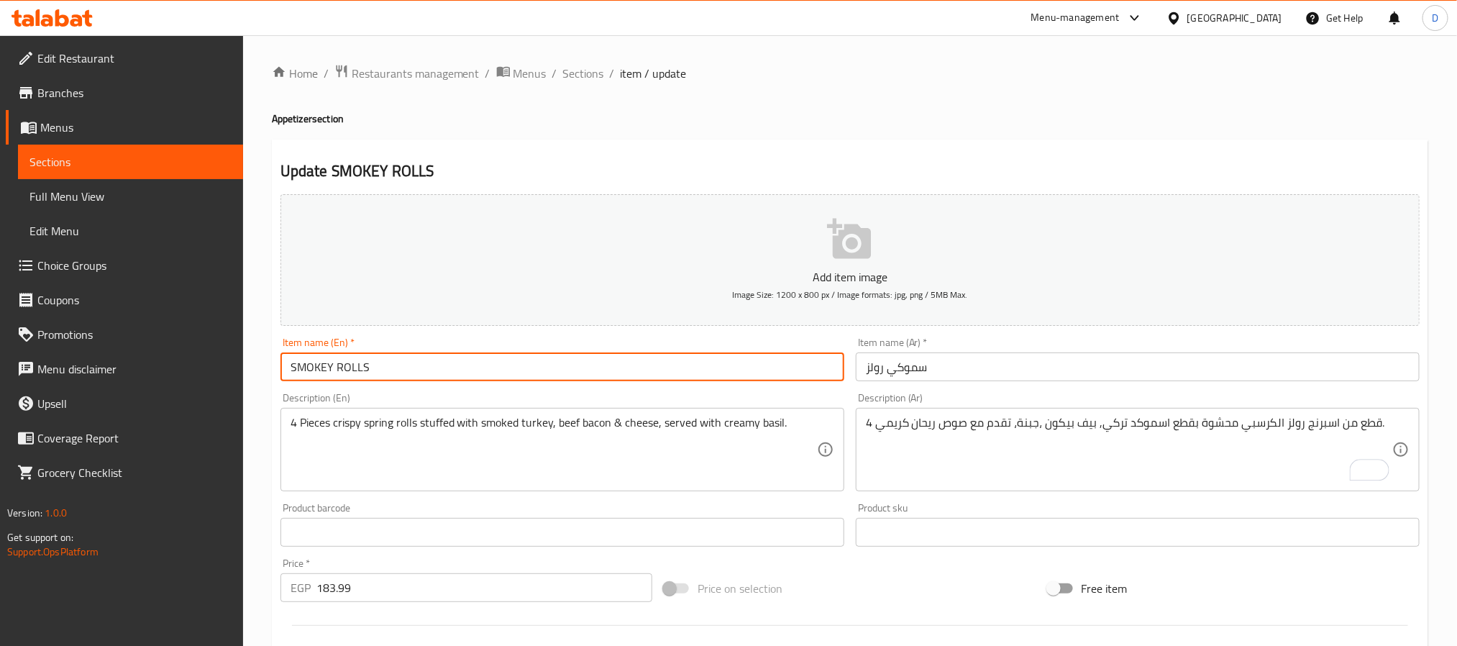
click at [582, 73] on span "Sections" at bounding box center [583, 73] width 41 height 17
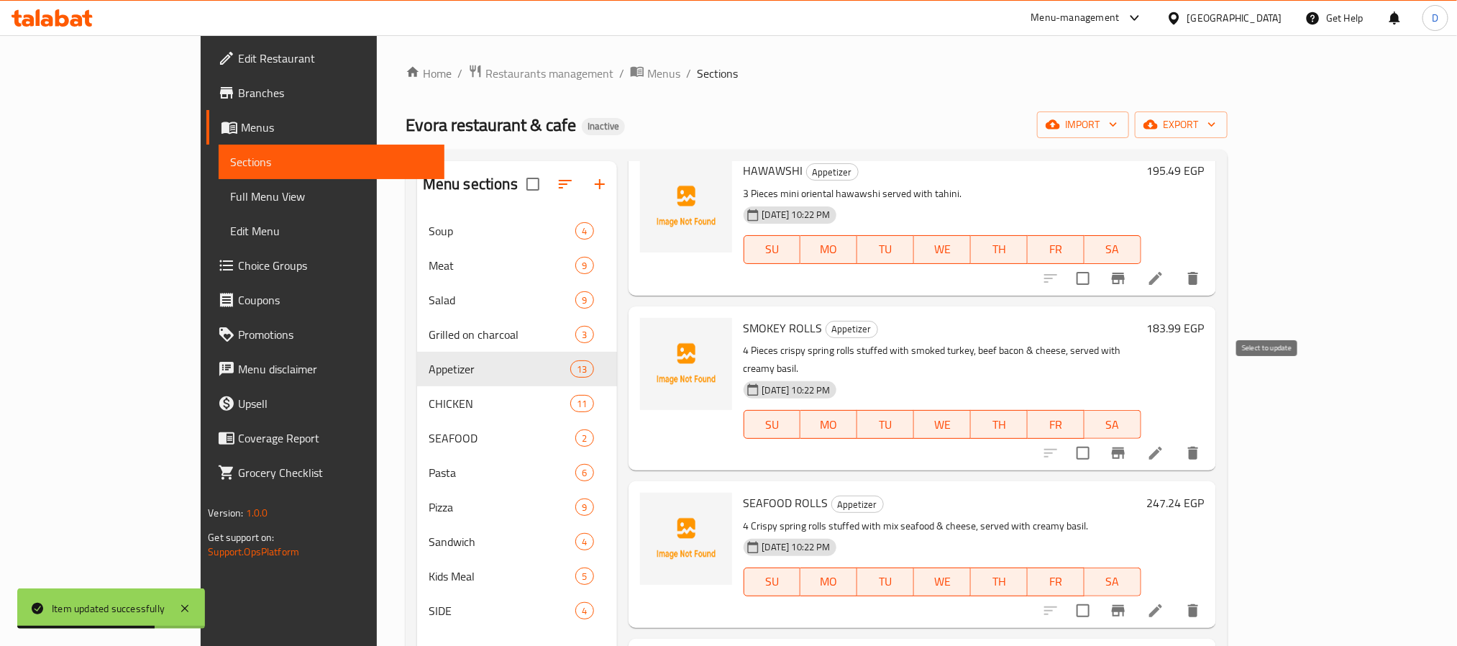
scroll to position [1266, 0]
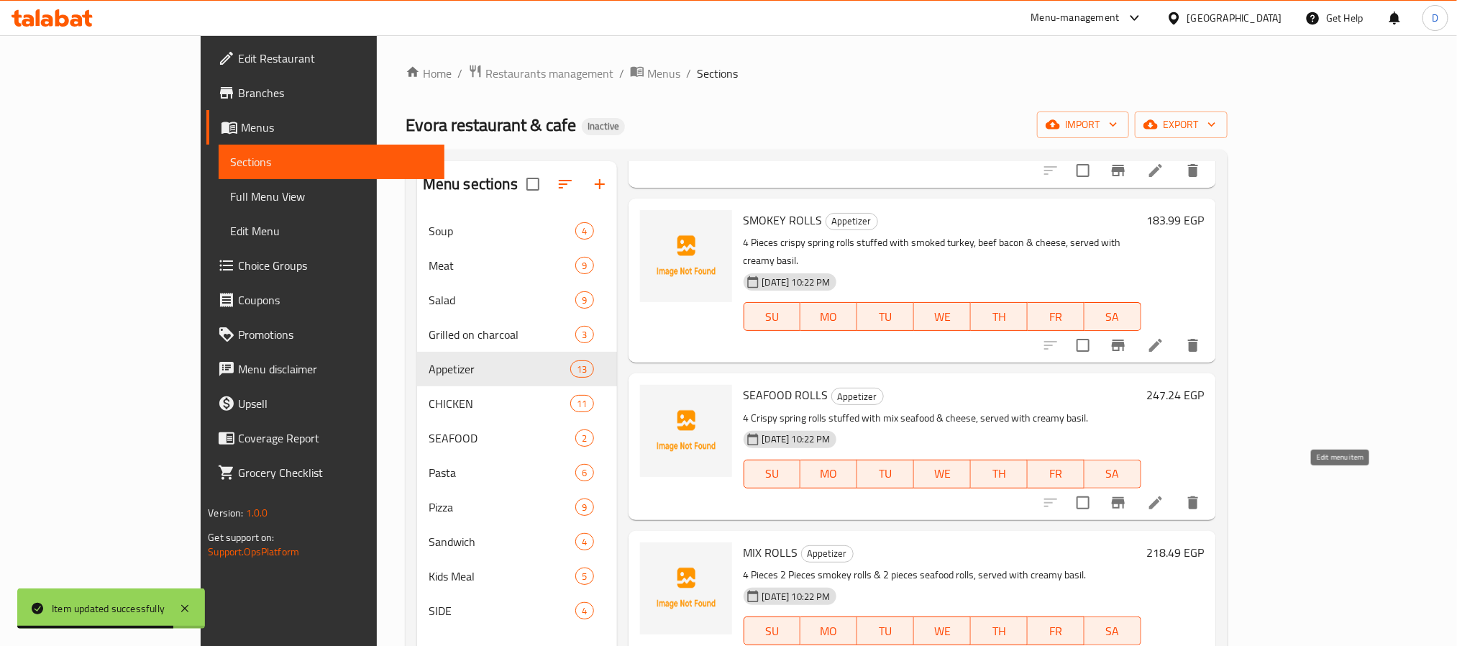
click at [1164, 494] on icon at bounding box center [1155, 502] width 17 height 17
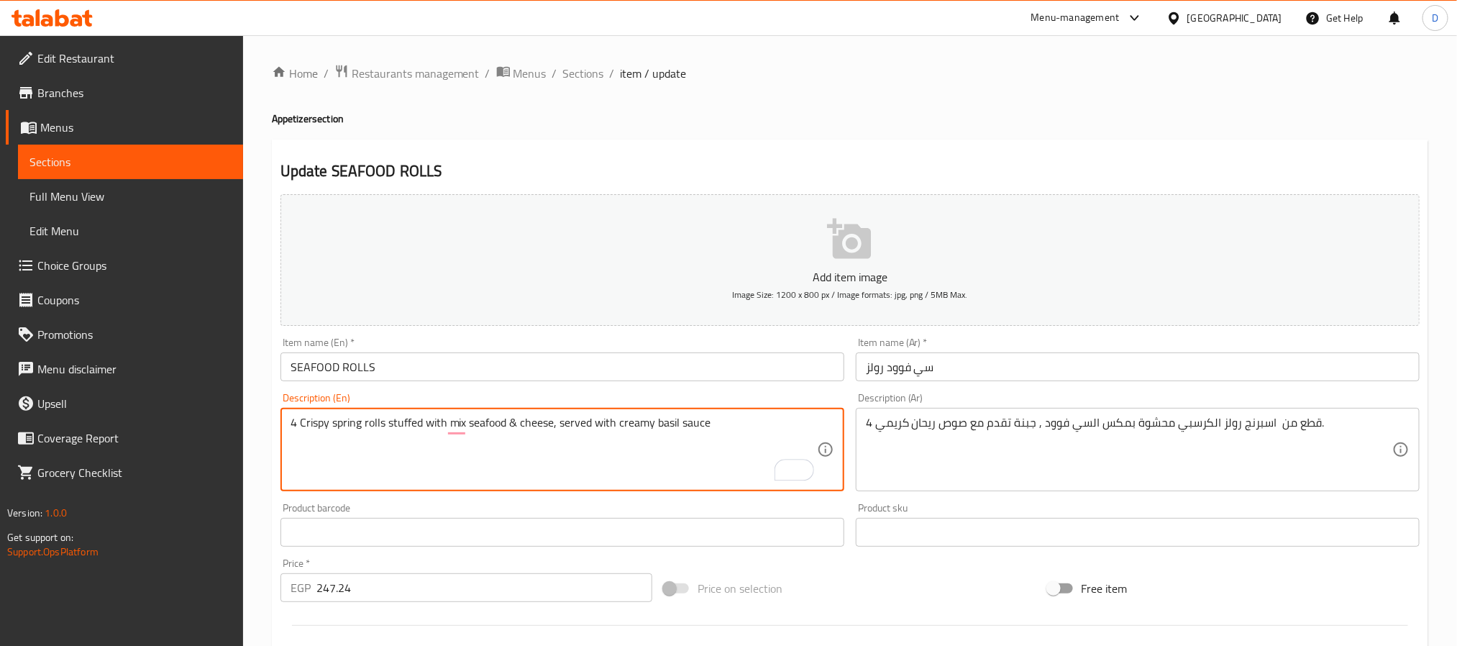
type textarea "4 Crispy spring rolls stuffed with mix seafood & cheese, served with creamy bas…"
click at [591, 378] on input "SEAFOOD ROLLS" at bounding box center [562, 366] width 564 height 29
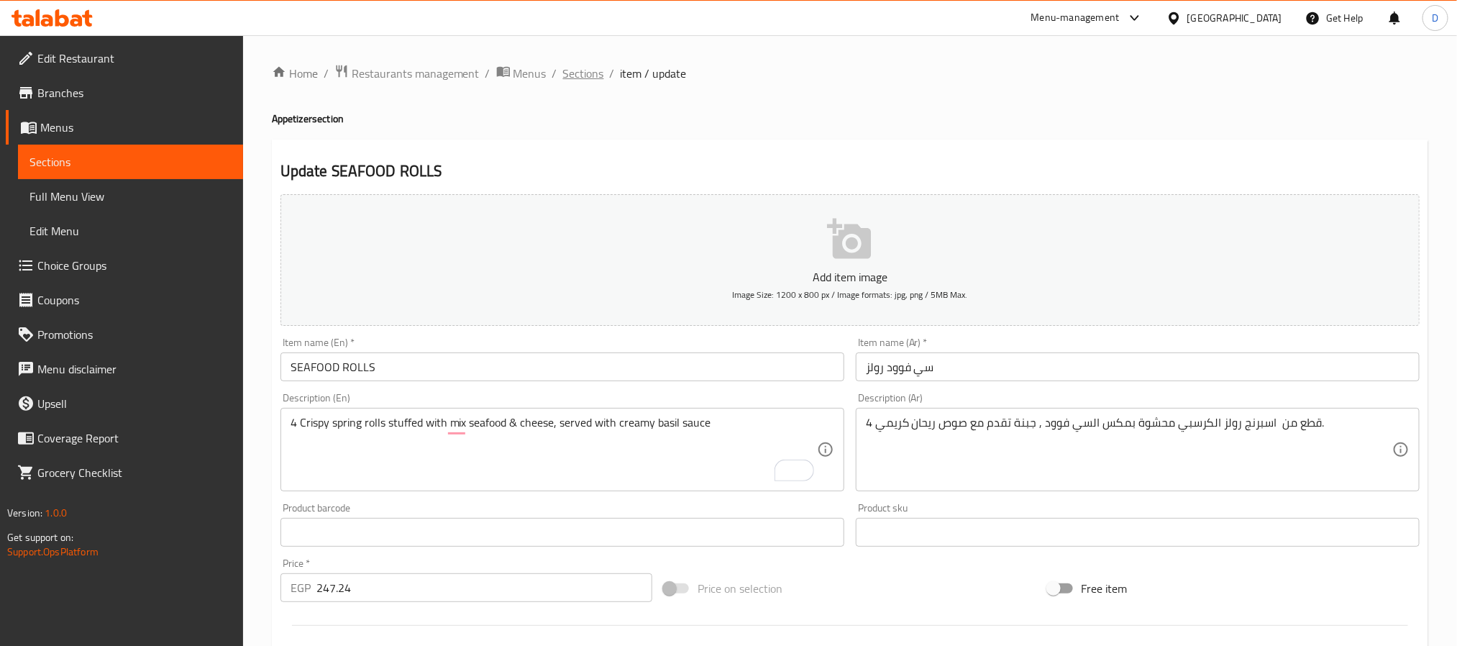
click at [576, 70] on span "Sections" at bounding box center [583, 73] width 41 height 17
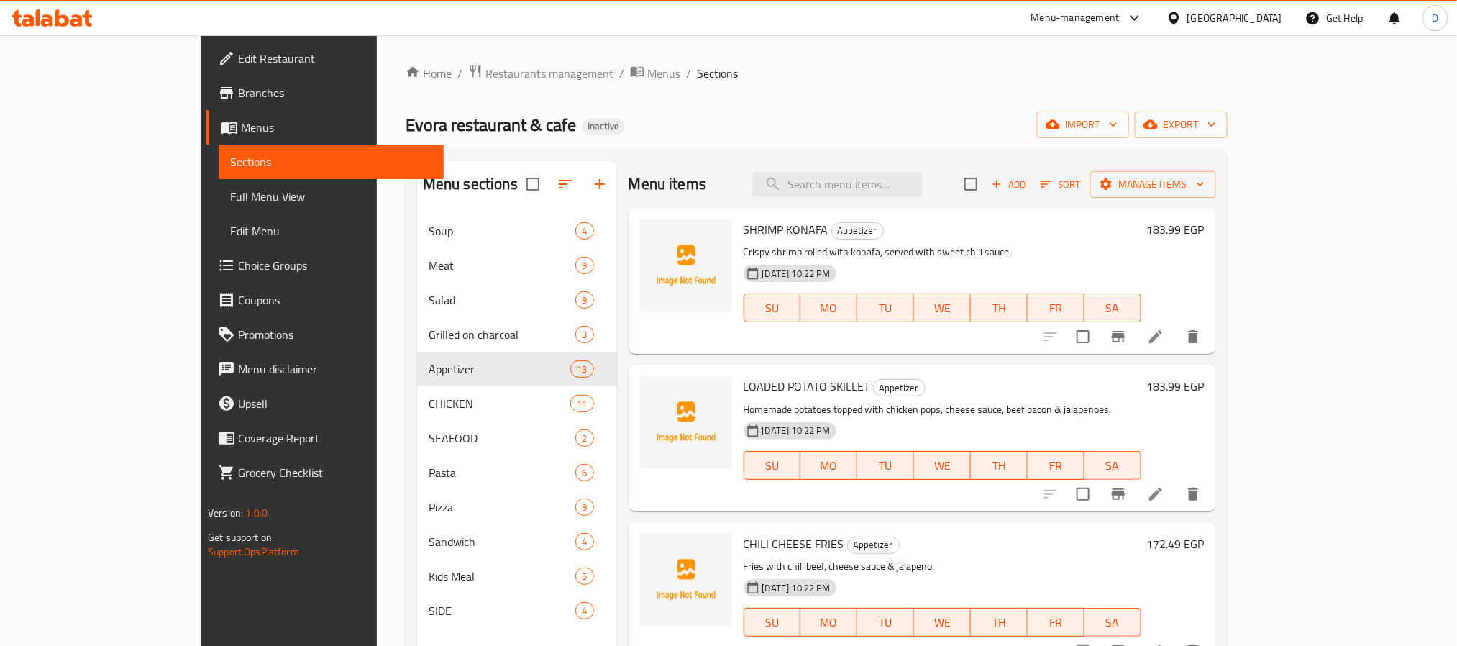
scroll to position [1315, 0]
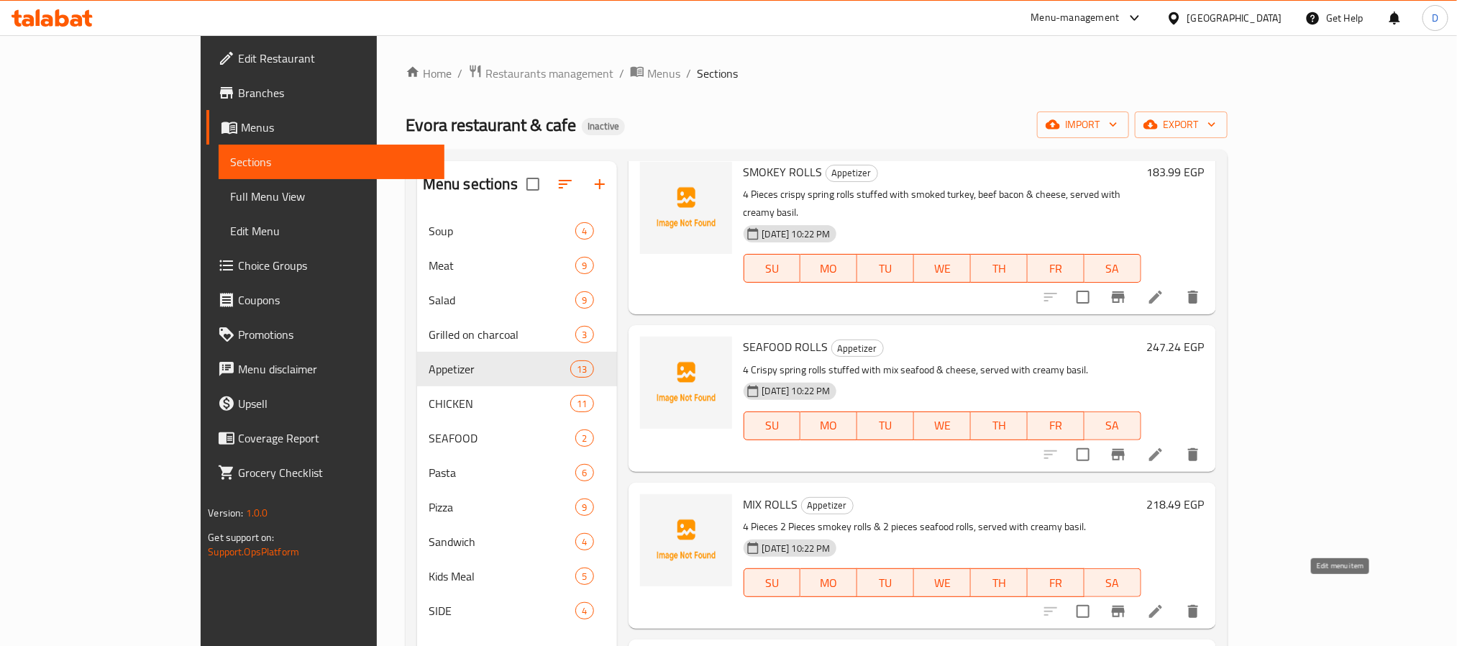
click at [1164, 603] on icon at bounding box center [1155, 611] width 17 height 17
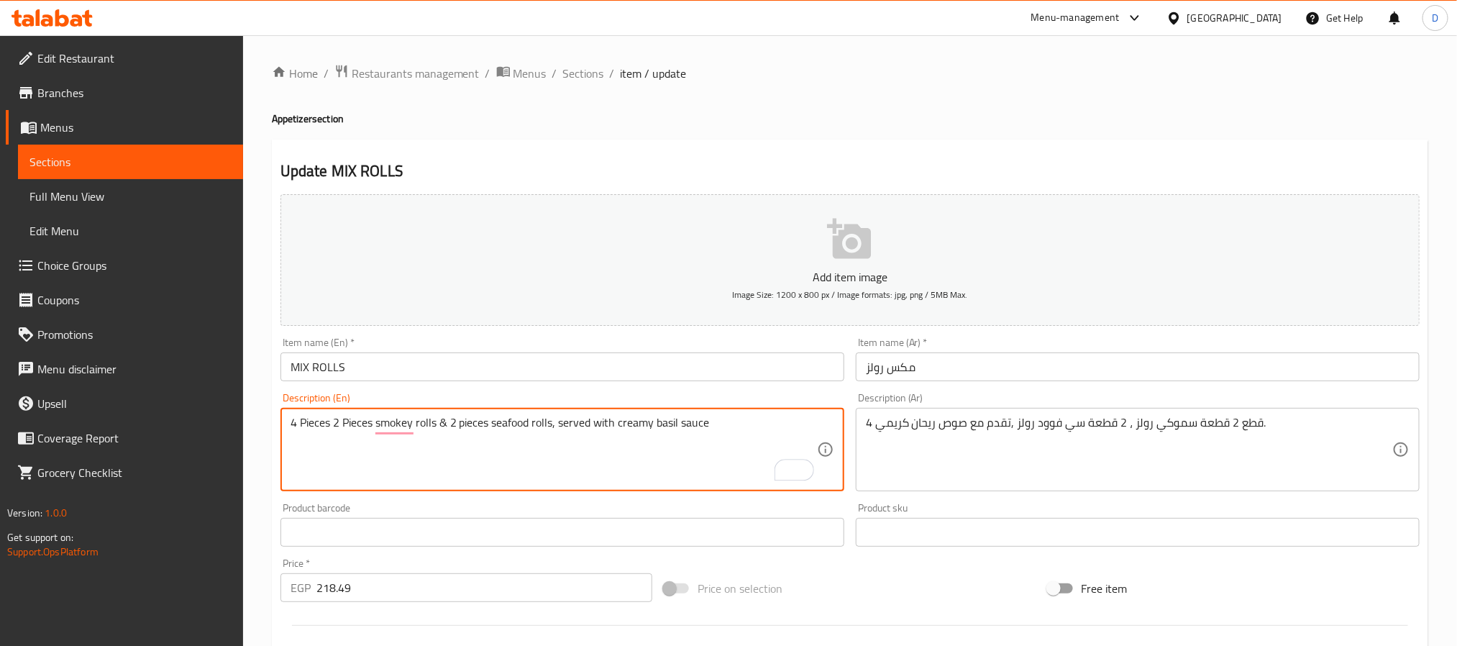
type textarea "4 Pieces 2 Pieces smokey rolls & 2 pieces seafood rolls, served with creamy bas…"
click at [579, 363] on input "MIX ROLLS" at bounding box center [562, 366] width 564 height 29
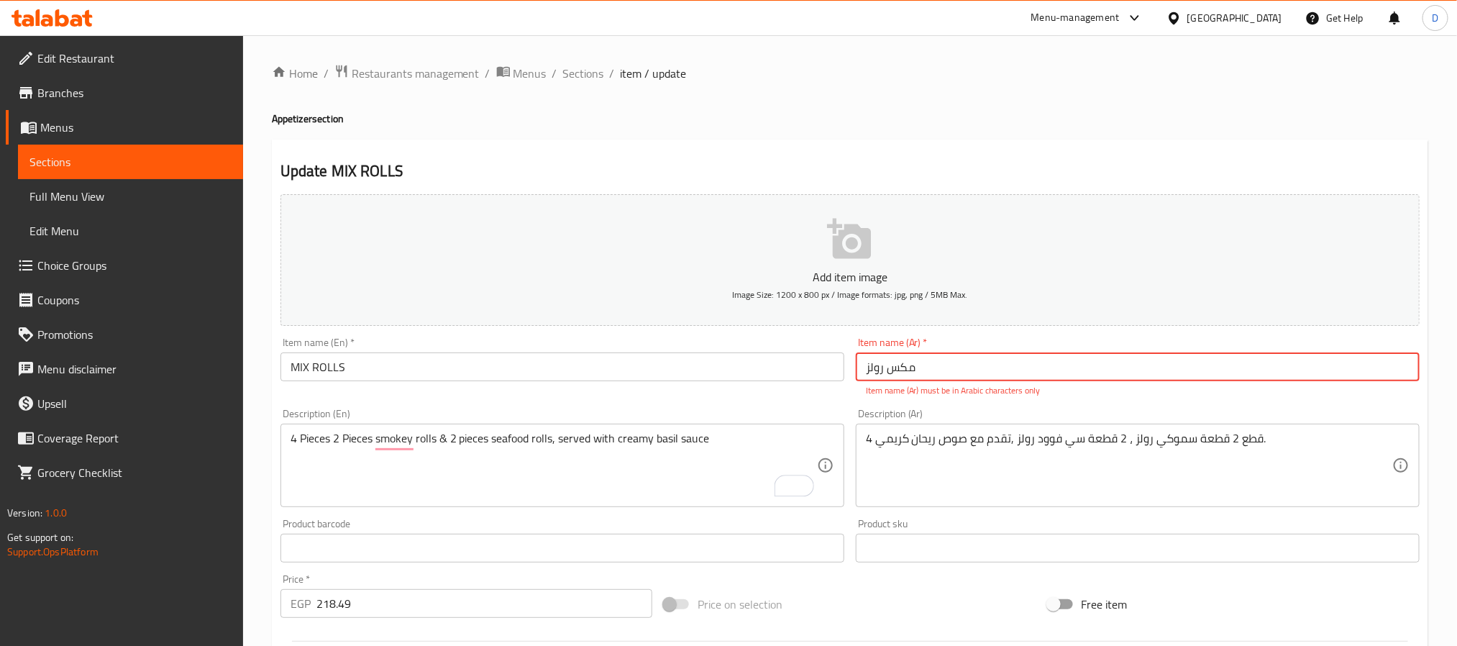
click at [1062, 359] on input "مکس رولز" at bounding box center [1138, 366] width 564 height 29
drag, startPoint x: 1062, startPoint y: 359, endPoint x: 1061, endPoint y: 380, distance: 21.6
click at [1061, 380] on input "مکس رولز" at bounding box center [1138, 366] width 564 height 29
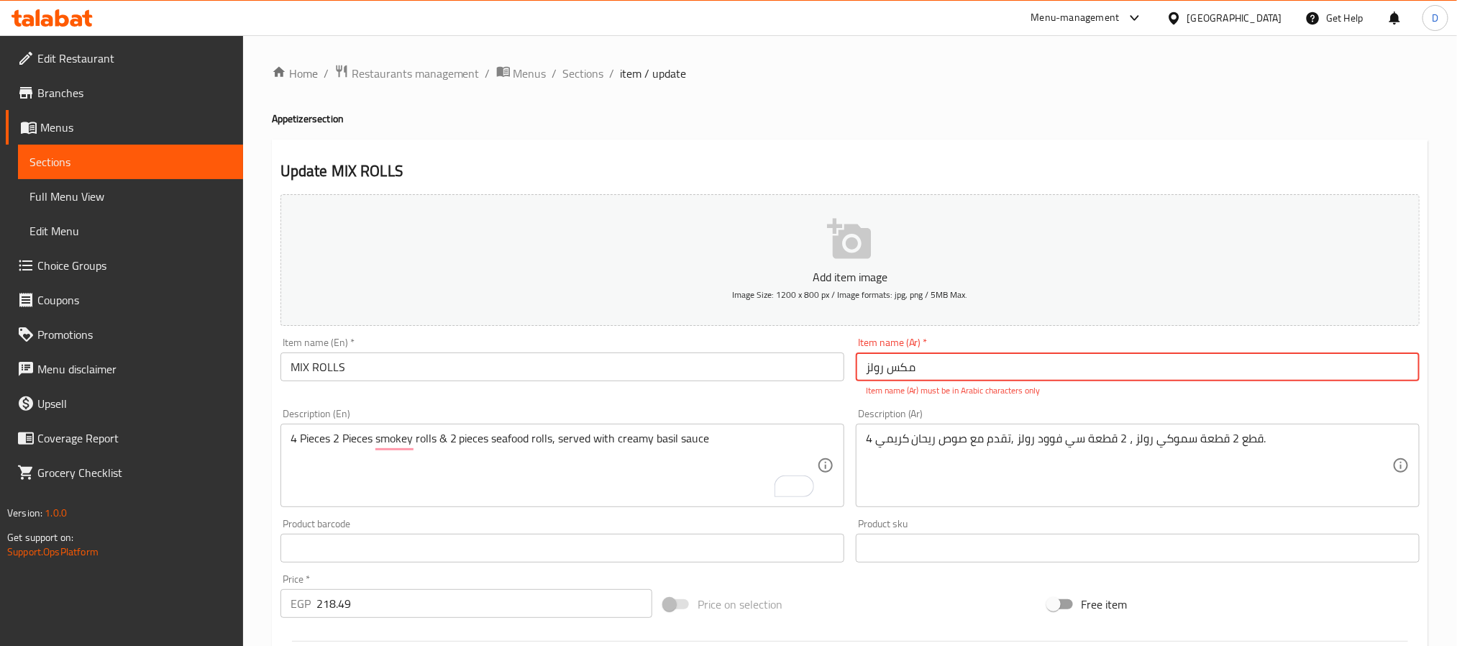
click at [988, 365] on input "مکس رولز" at bounding box center [1138, 366] width 564 height 29
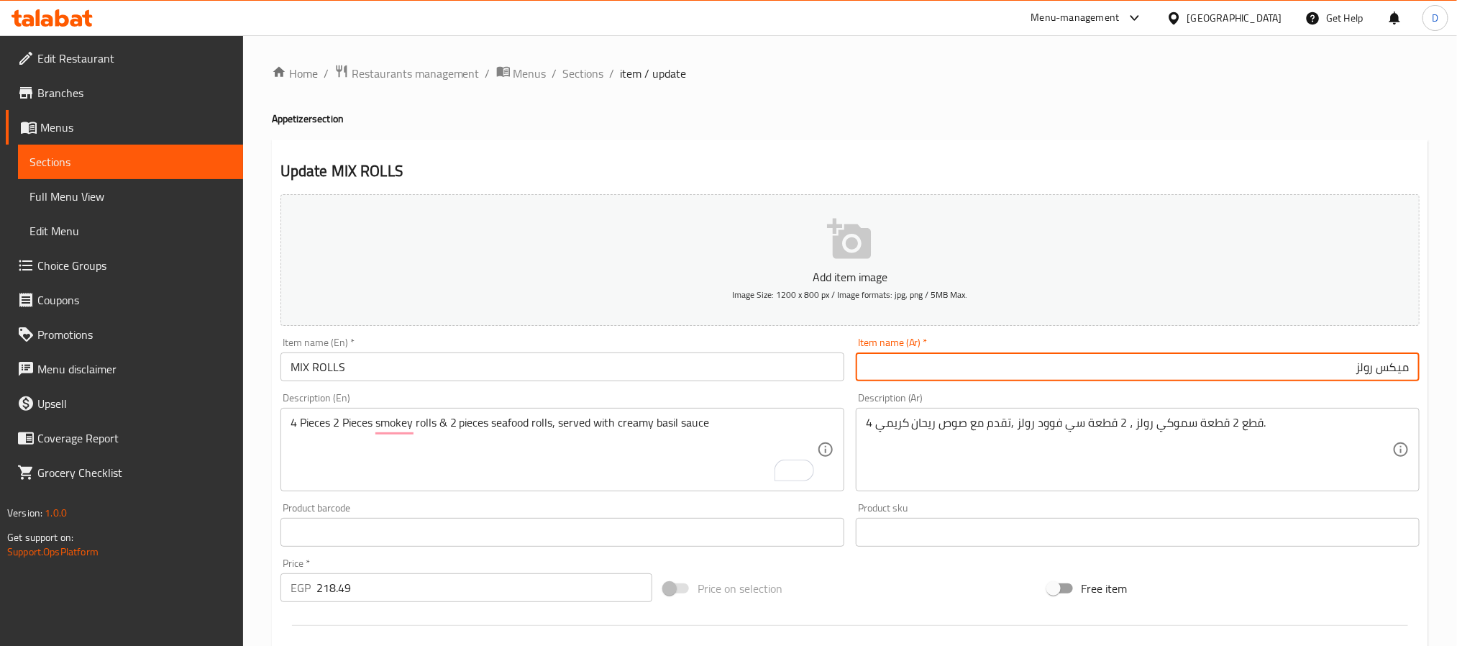
type input "ميكس رولز"
drag, startPoint x: 587, startPoint y: 80, endPoint x: 460, endPoint y: 3, distance: 148.1
click at [588, 80] on span "Sections" at bounding box center [583, 73] width 41 height 17
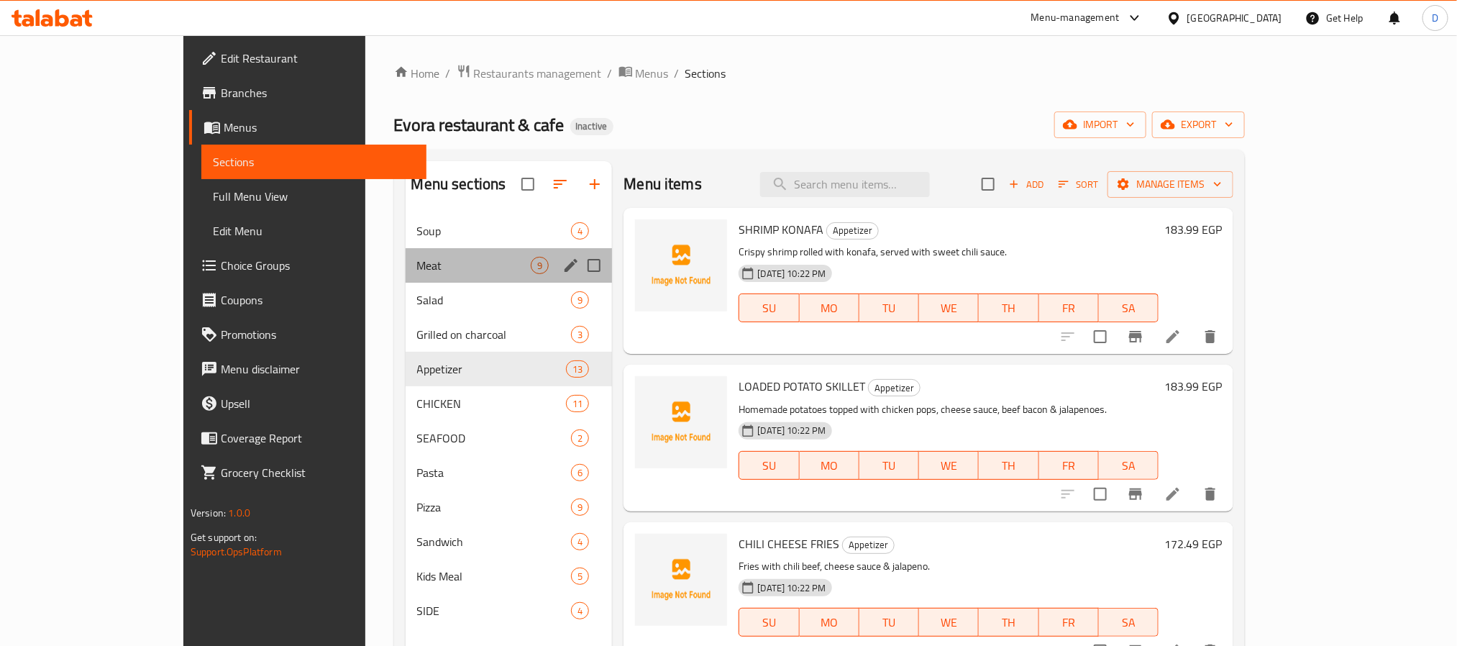
click at [406, 252] on div "Meat 9" at bounding box center [509, 265] width 207 height 35
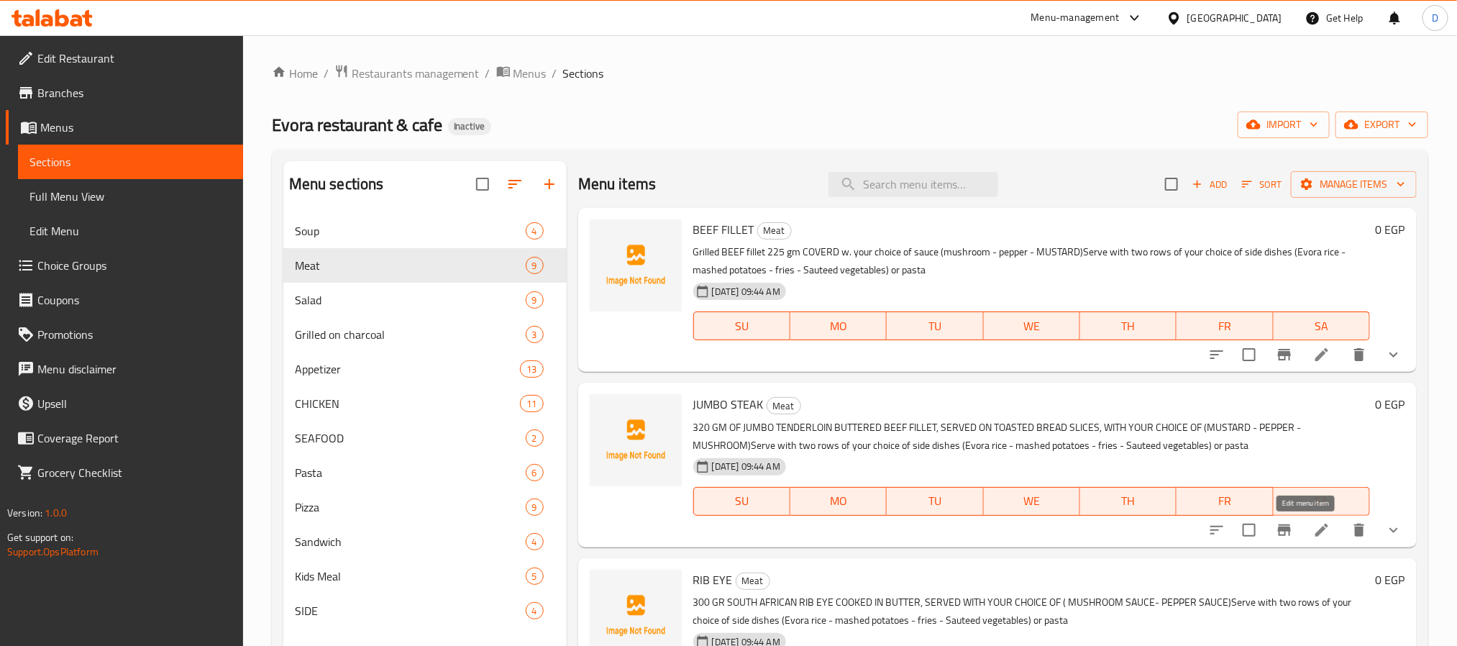
click at [1314, 537] on icon at bounding box center [1321, 529] width 17 height 17
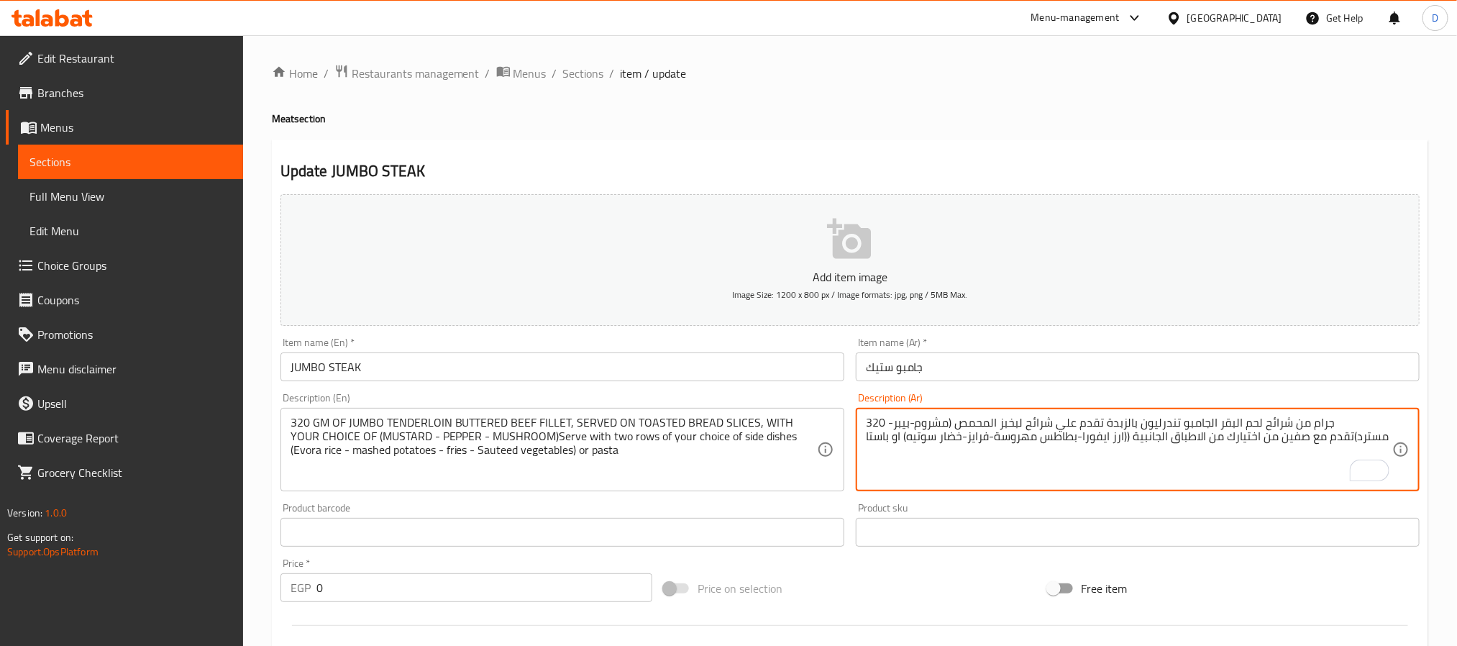
click at [1072, 423] on textarea "320 جرام من شرائح لحم البقر الجامبو تندرليون بالزبدة تقدم علي شرائح لبخبز المحم…" at bounding box center [1129, 450] width 526 height 68
type textarea "320 جرام من شرائح لحم البقر الجامبو تندرليون بالزبدة تقدم علي شرائح الخبز المحم…"
click at [595, 372] on input "JUMBO STEAK" at bounding box center [562, 366] width 564 height 29
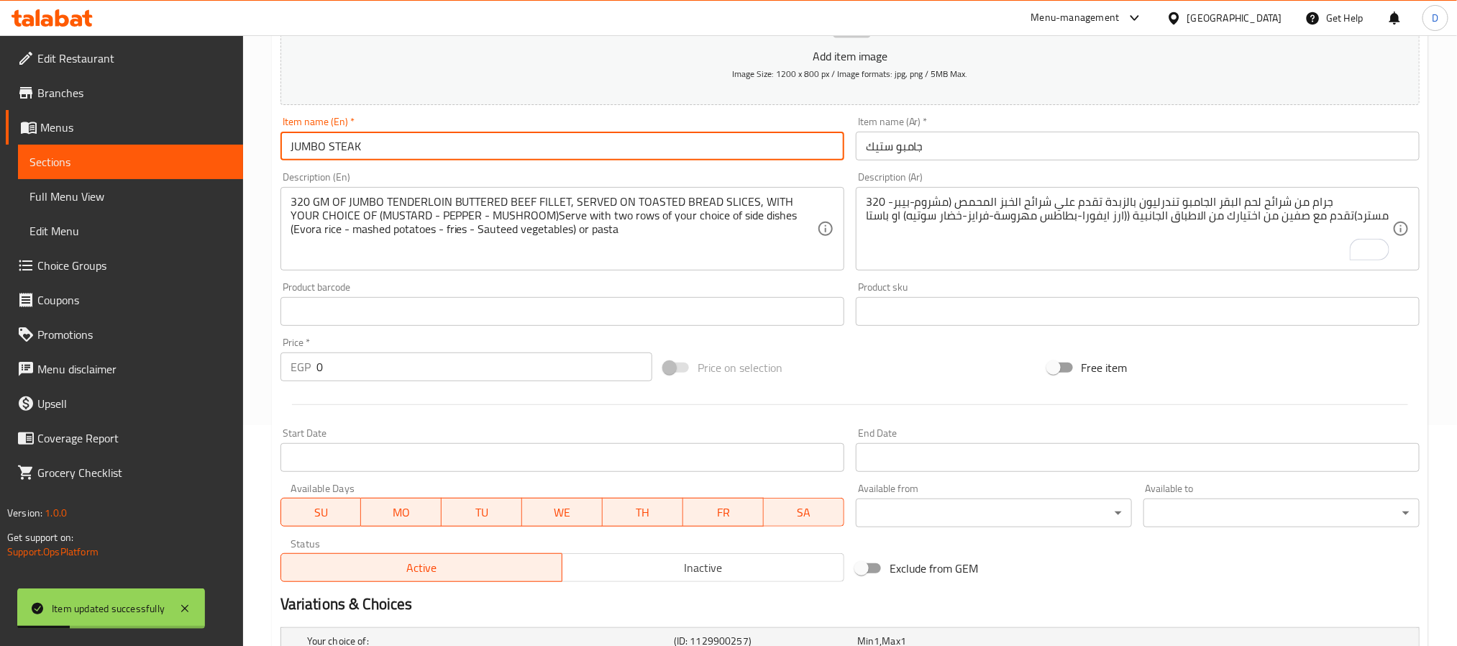
scroll to position [645, 0]
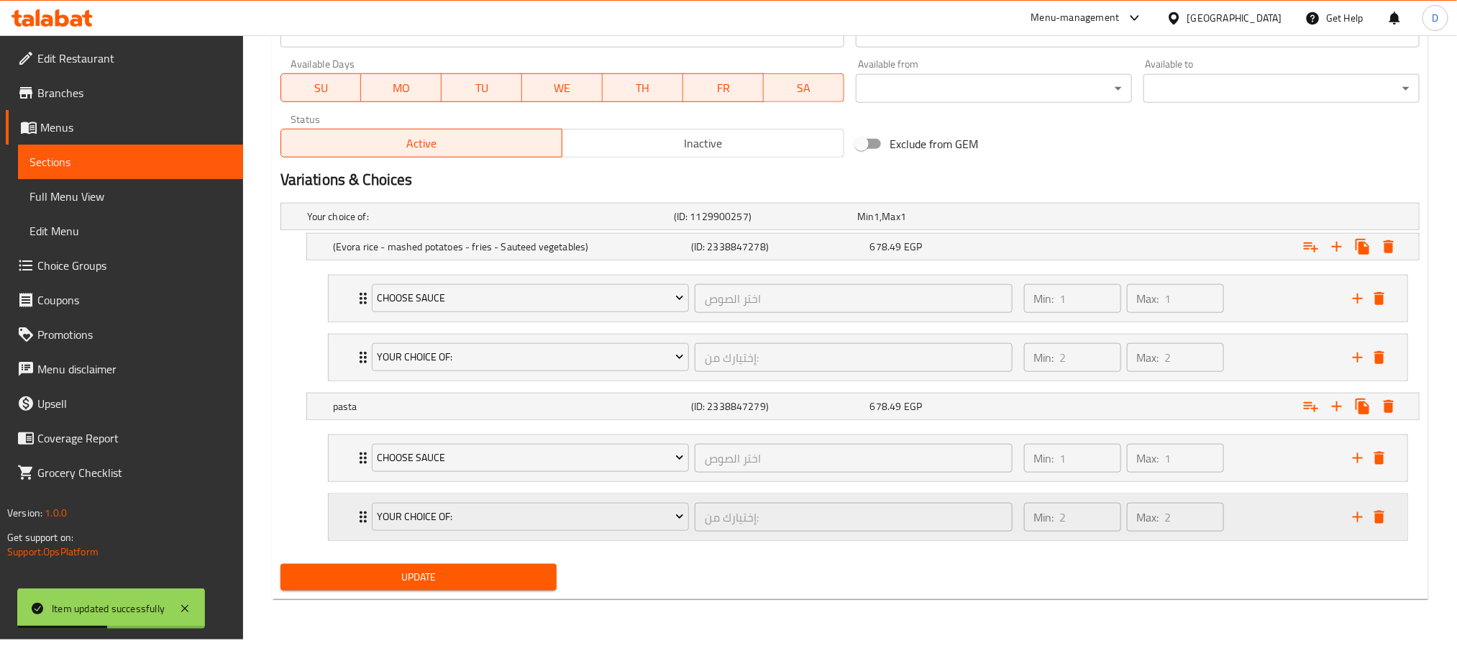
click at [1279, 535] on div "Min: 2 ​ Max: 2 ​" at bounding box center [1179, 517] width 329 height 46
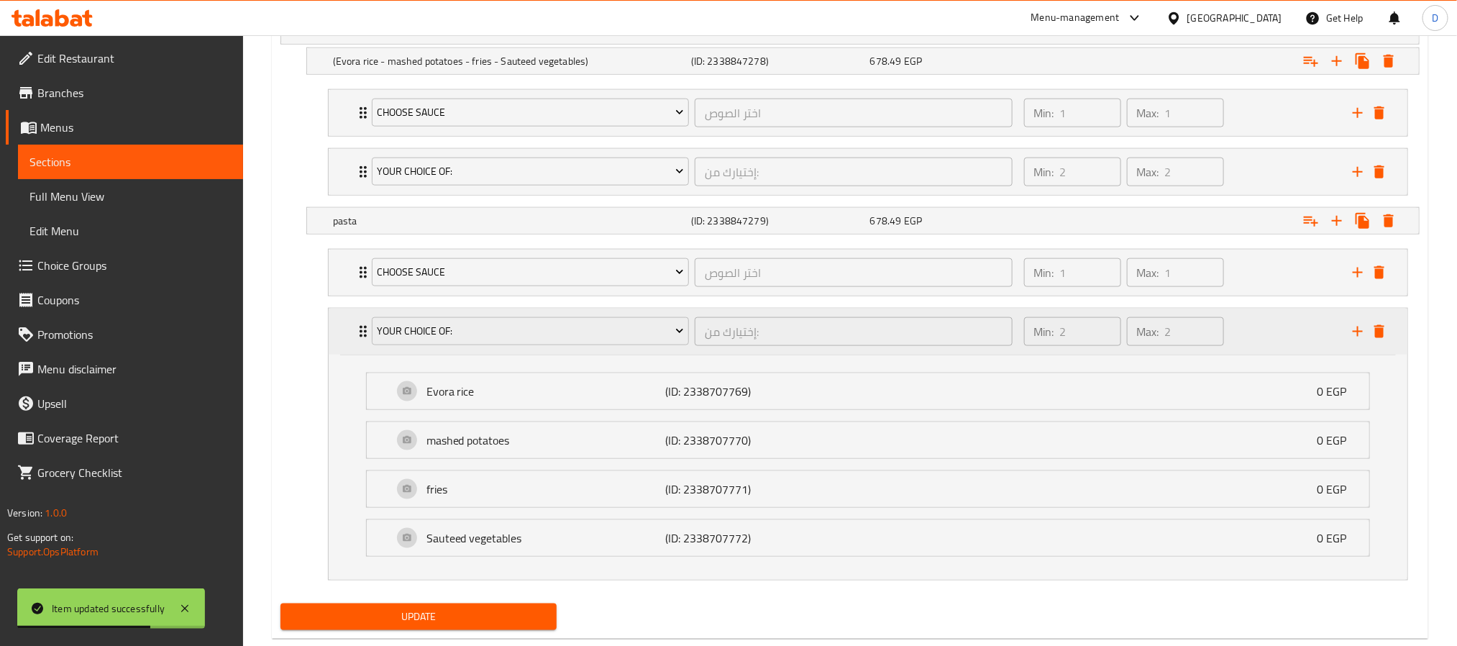
scroll to position [861, 0]
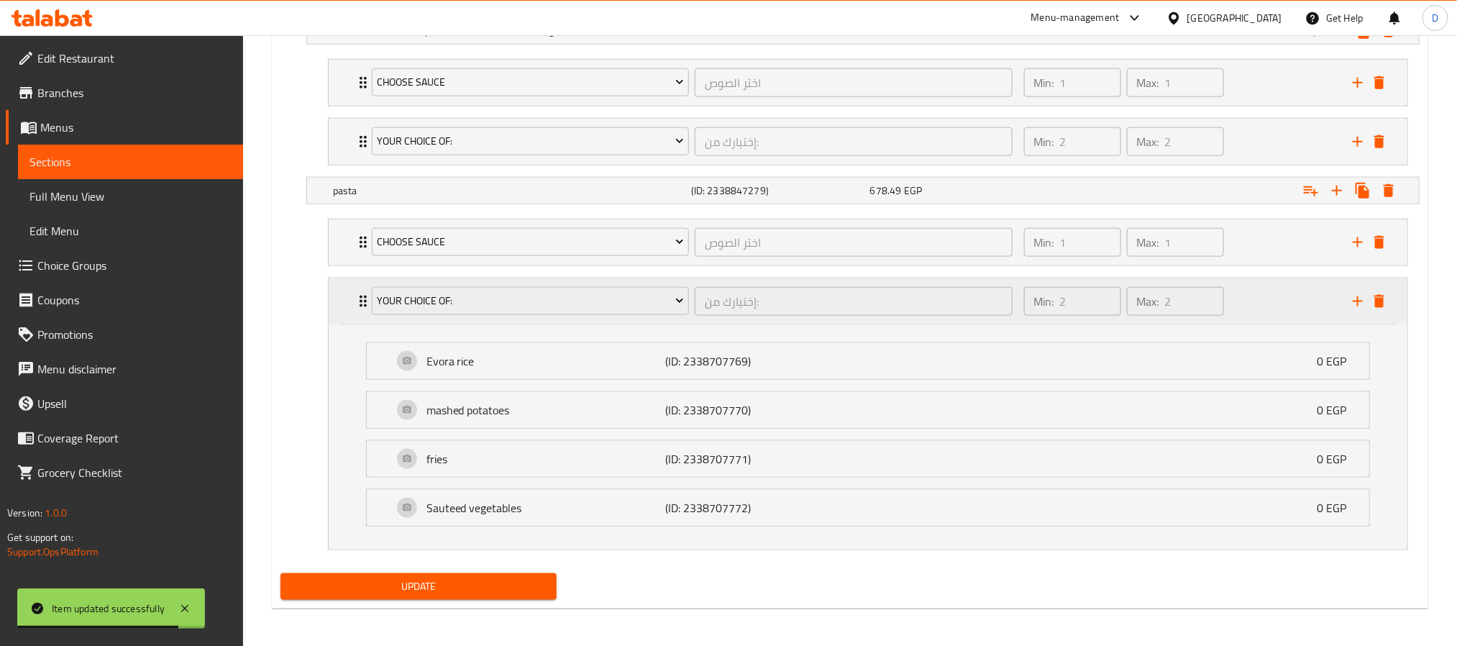
click at [1389, 312] on div "Expand" at bounding box center [1368, 302] width 43 height 22
click at [1383, 308] on icon "delete" at bounding box center [1379, 301] width 10 height 13
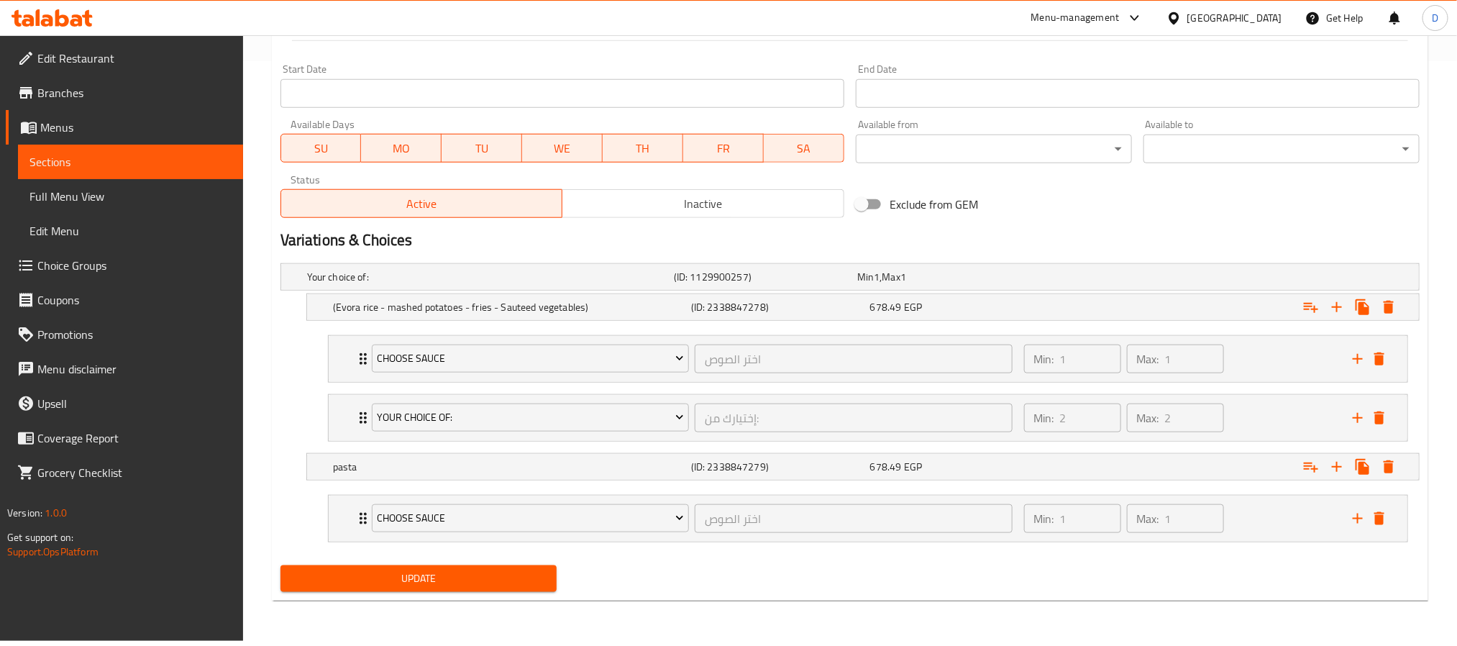
click at [523, 579] on span "Update" at bounding box center [418, 579] width 253 height 18
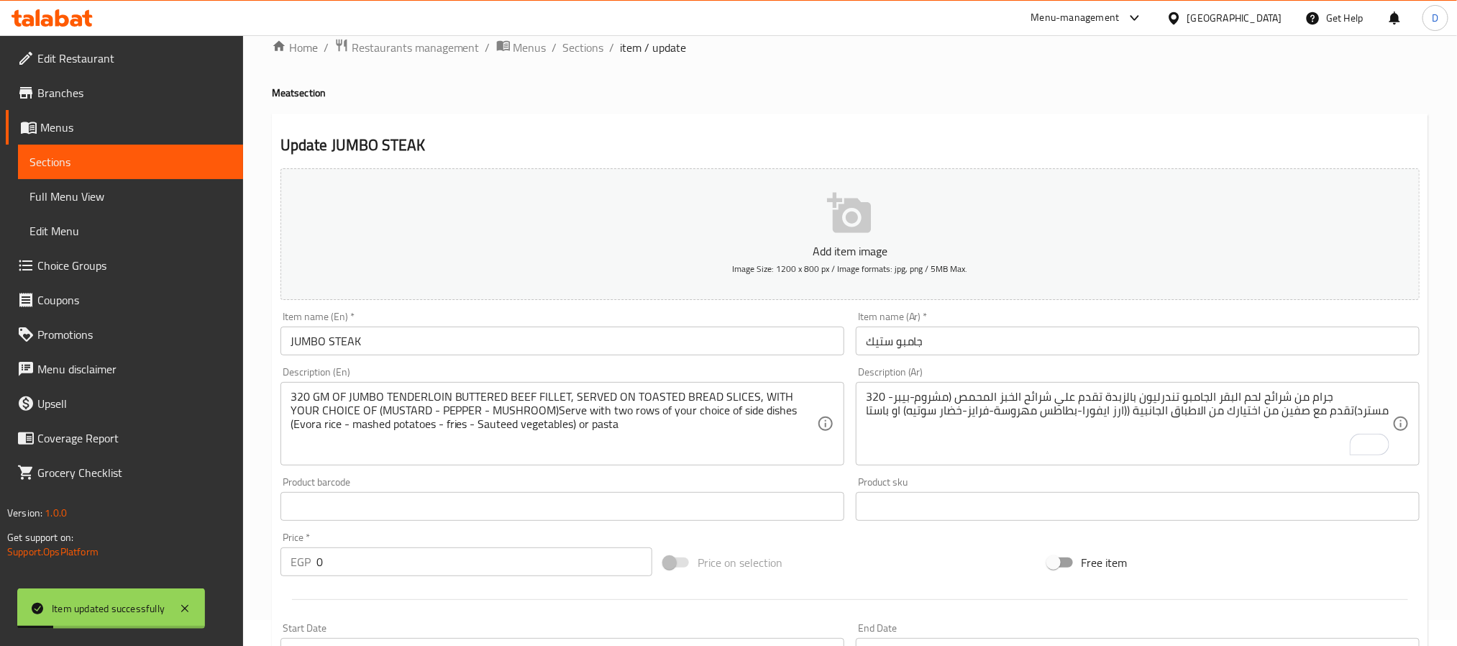
scroll to position [0, 0]
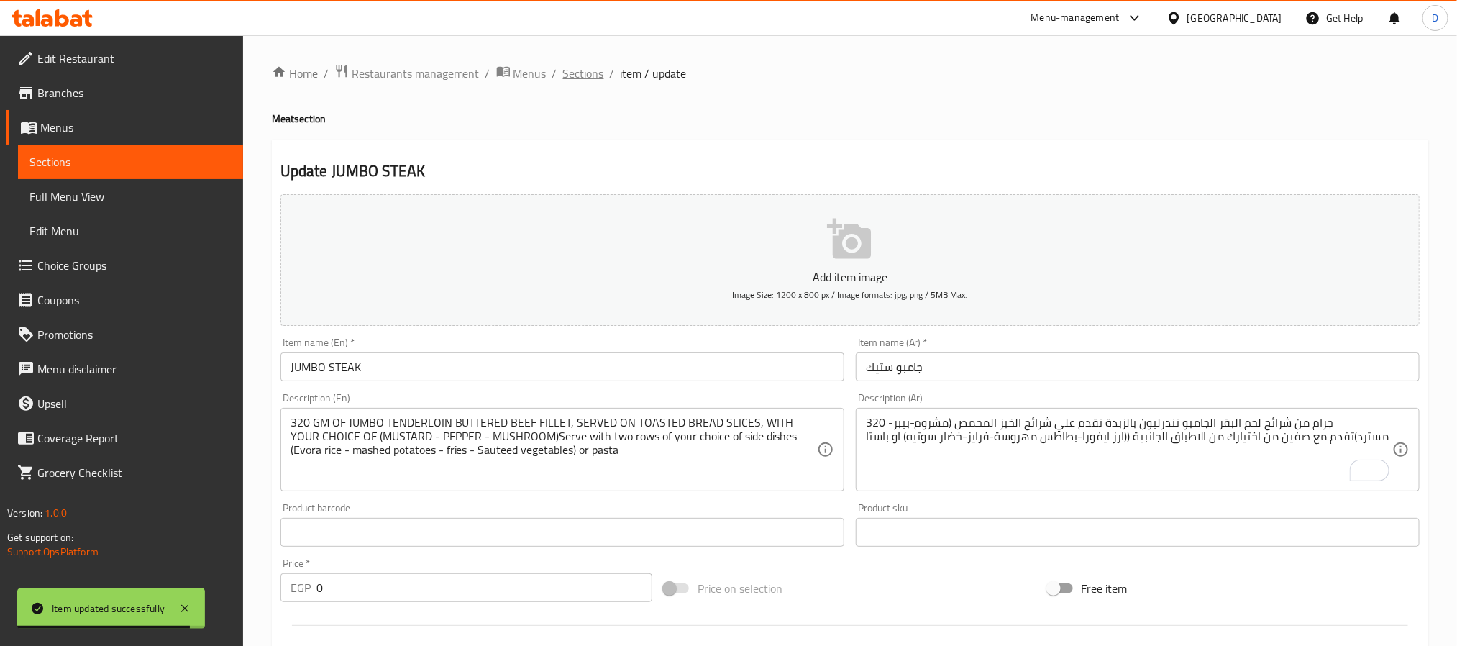
click at [572, 78] on span "Sections" at bounding box center [583, 73] width 41 height 17
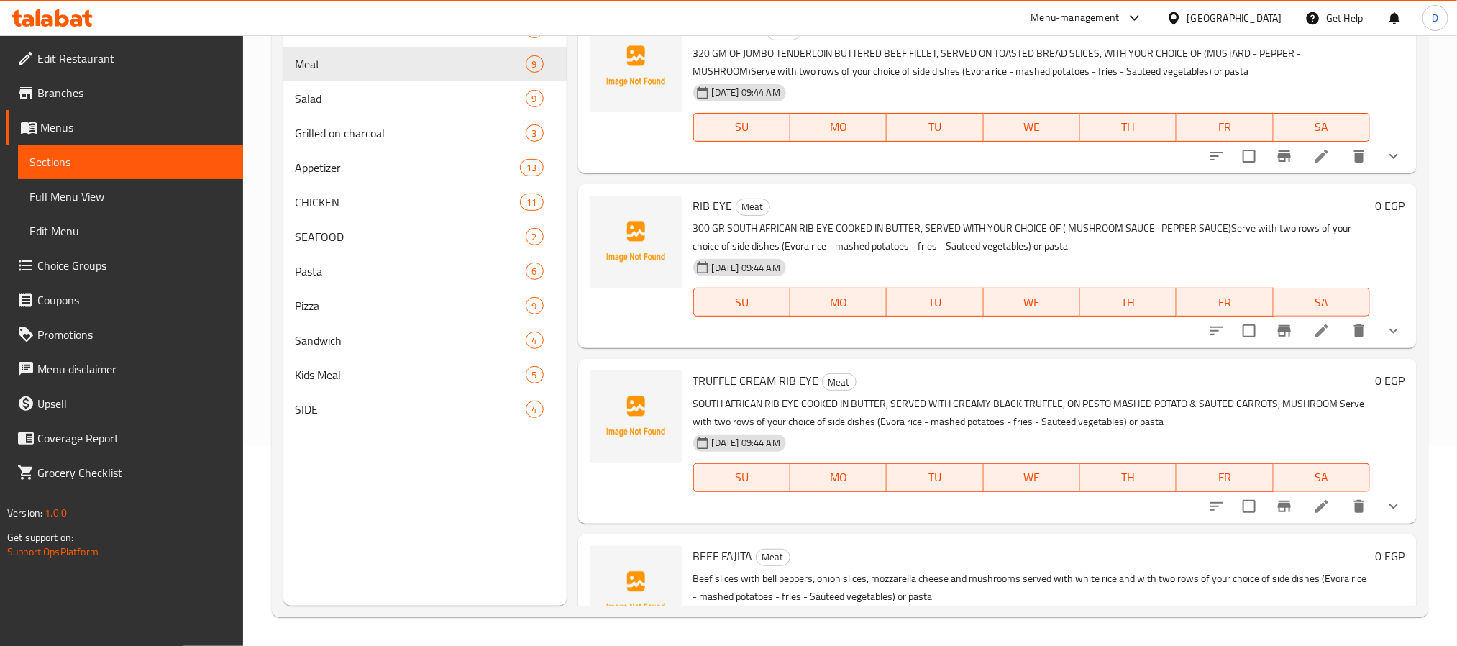
scroll to position [216, 0]
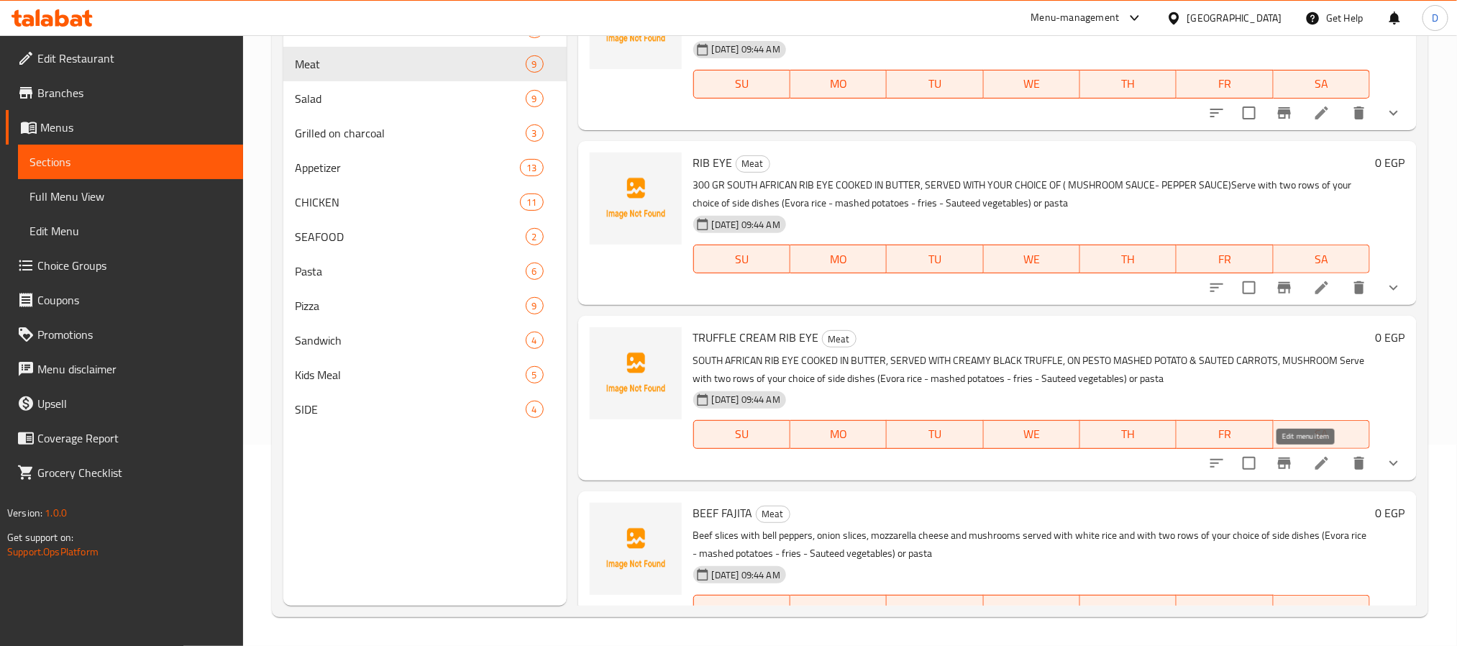
click at [1315, 458] on icon at bounding box center [1321, 463] width 13 height 13
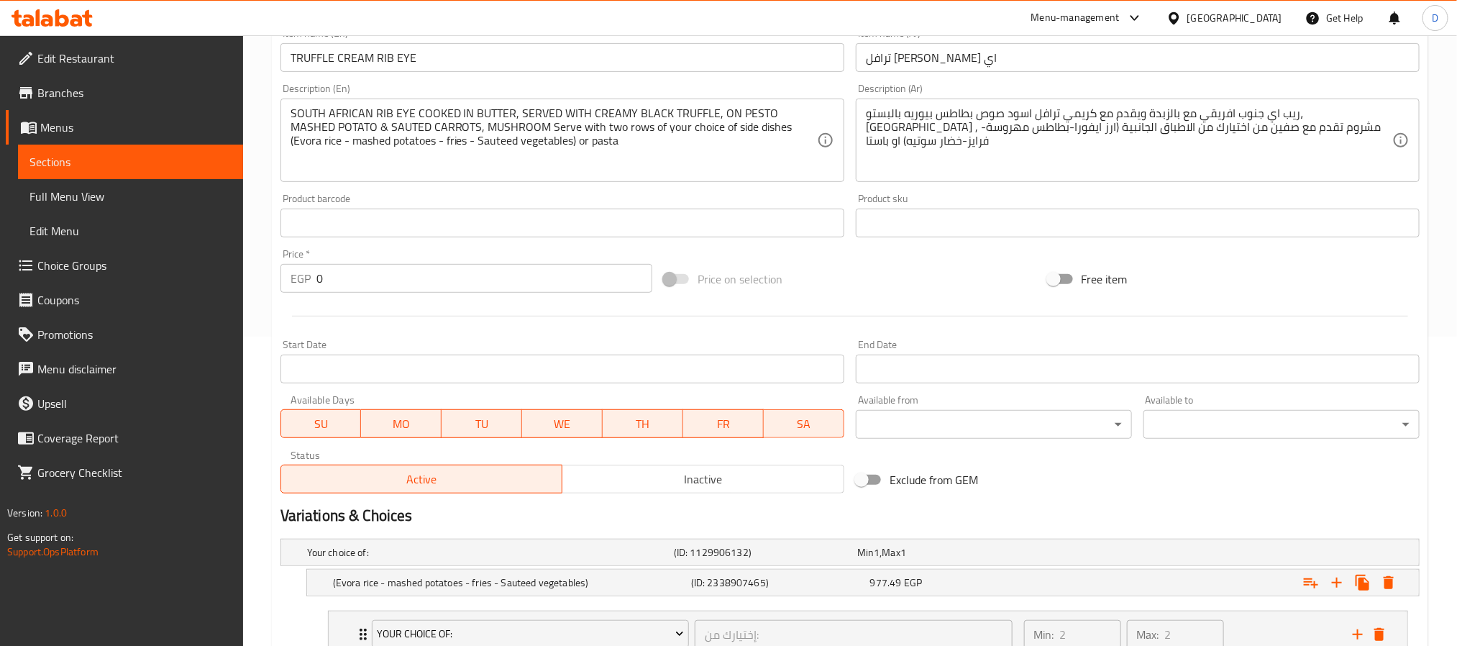
scroll to position [465, 0]
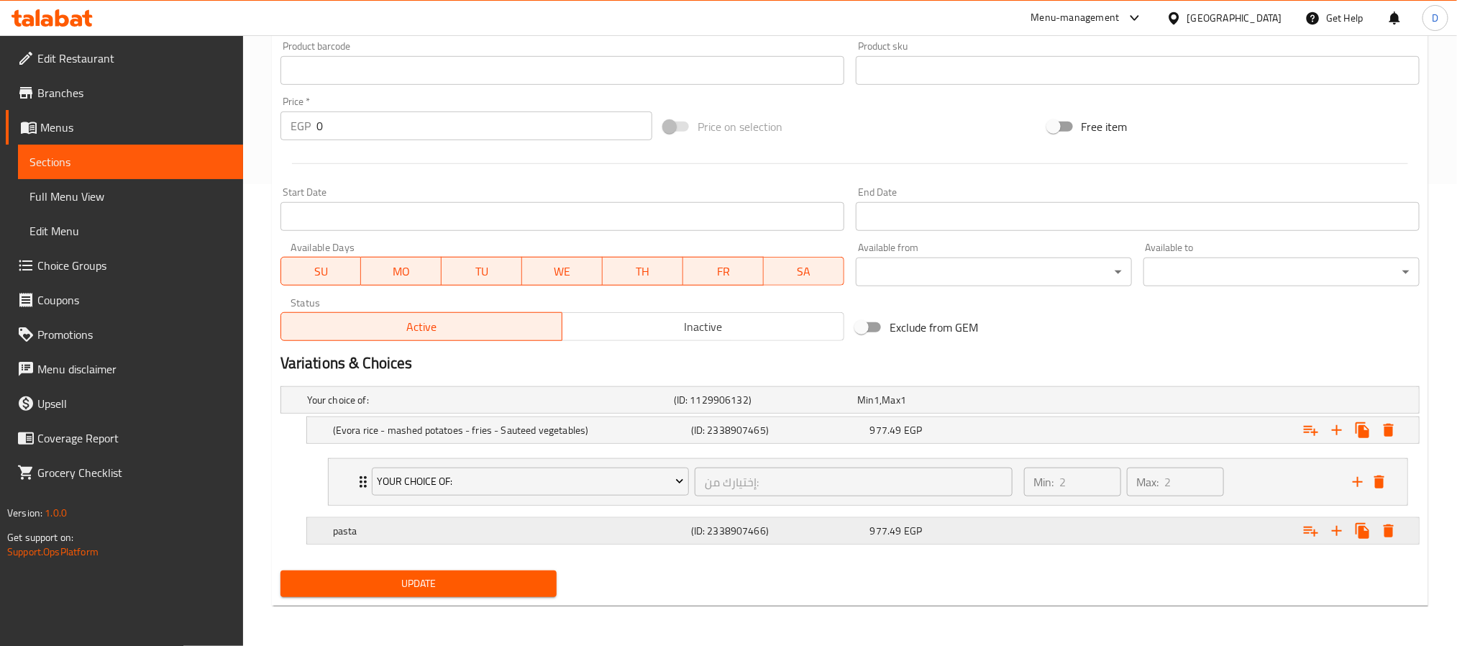
click at [1122, 522] on div "Expand" at bounding box center [1225, 531] width 358 height 32
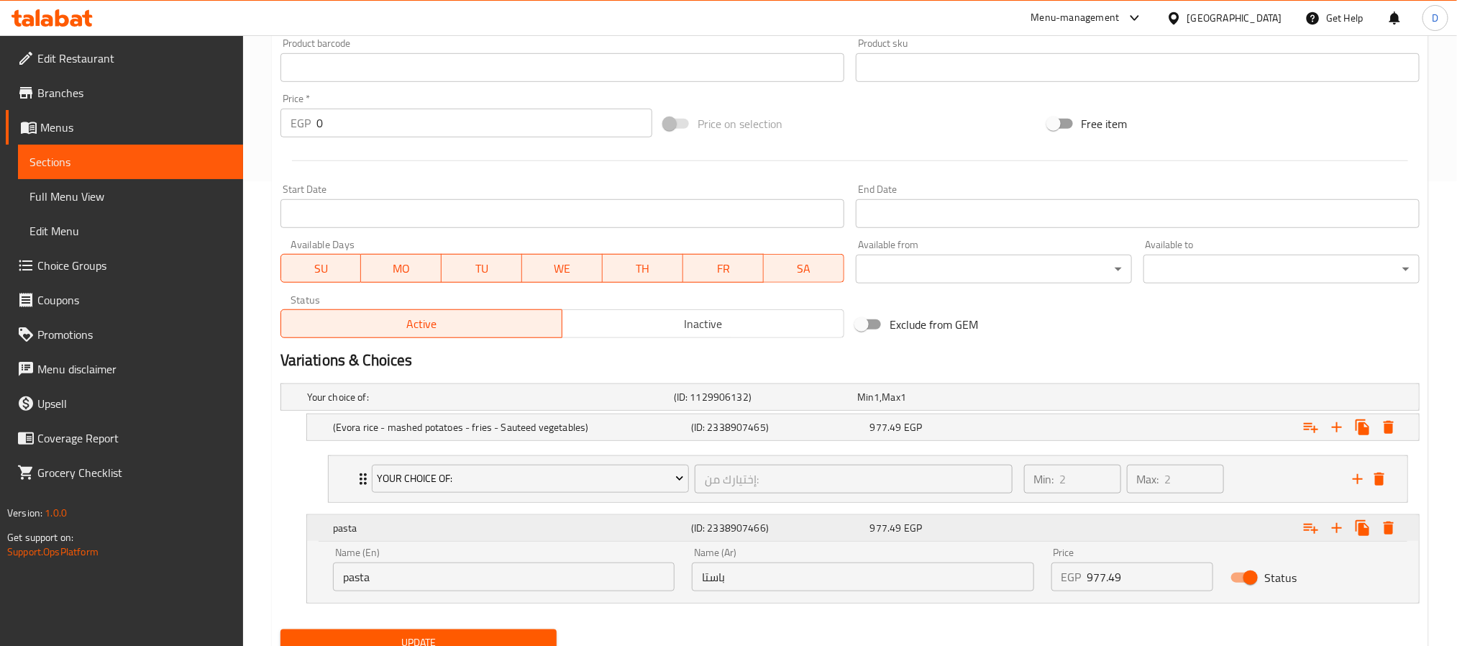
click at [1122, 522] on div "Expand" at bounding box center [1225, 528] width 358 height 32
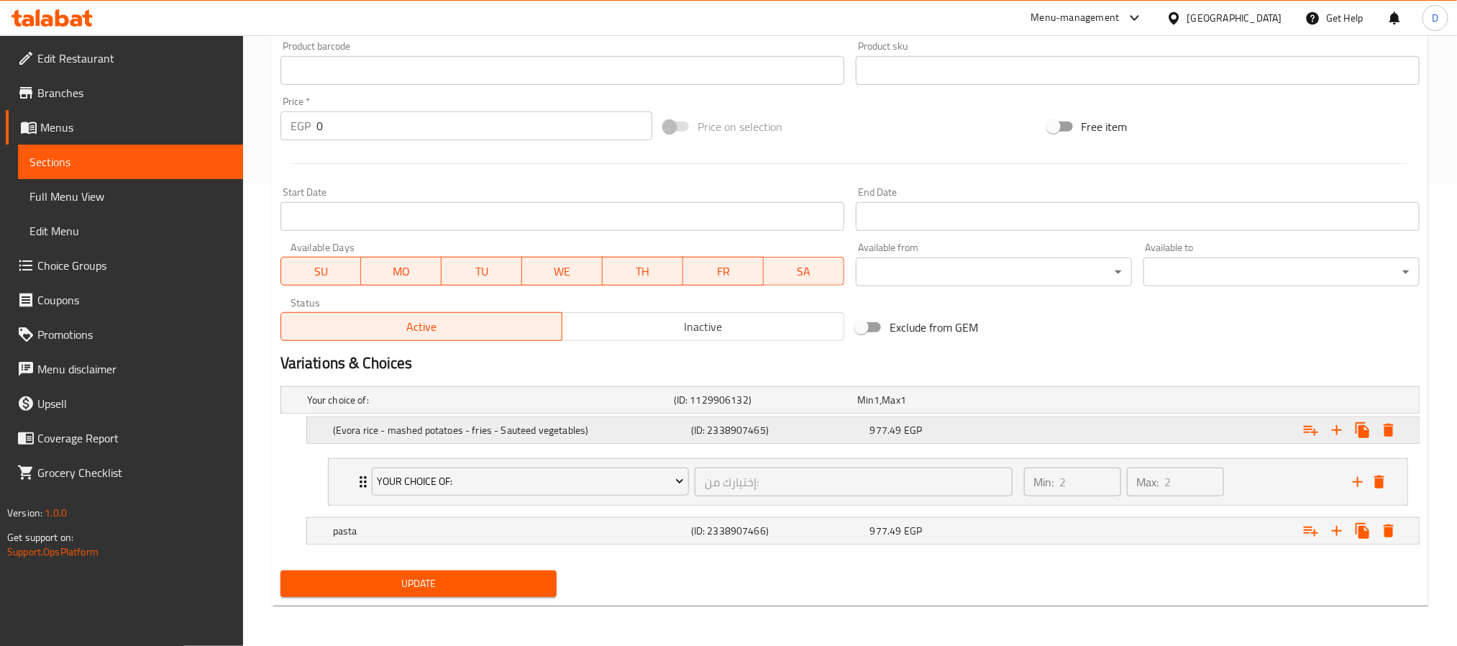
click at [1131, 439] on div "Expand" at bounding box center [1225, 430] width 358 height 32
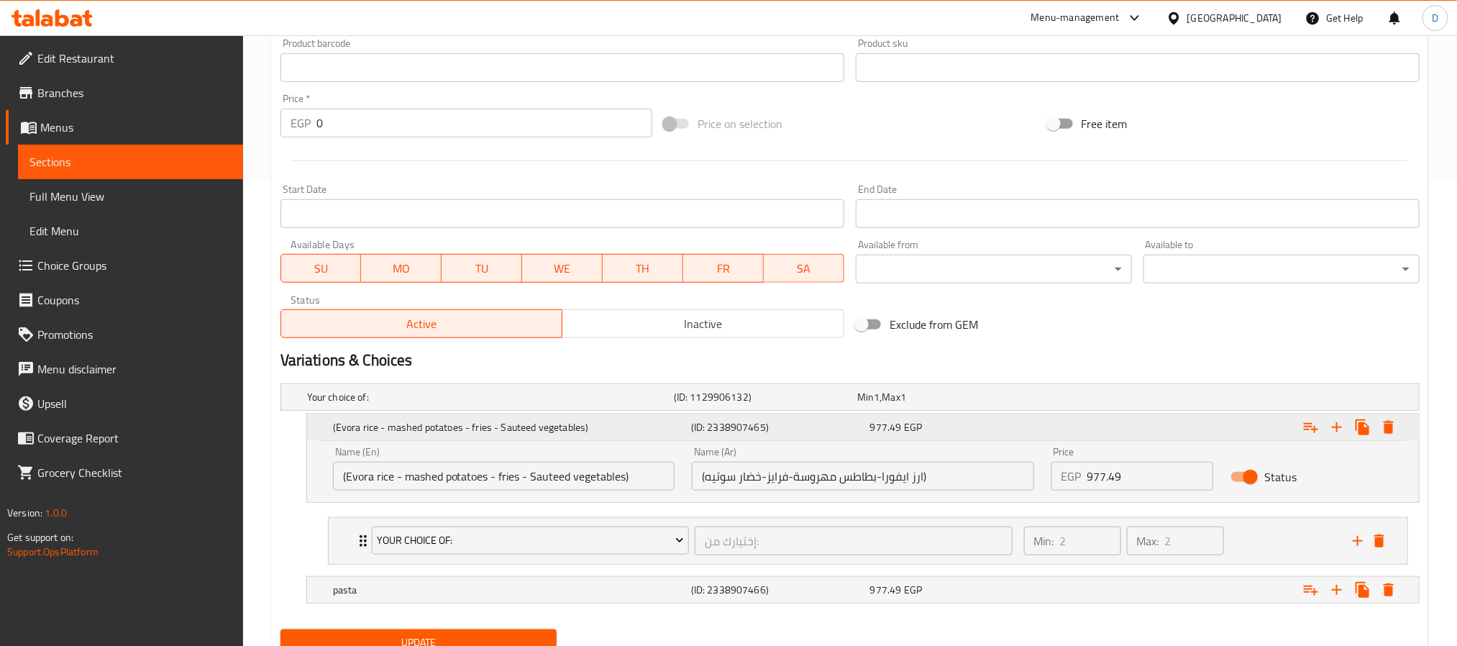
click at [1131, 439] on div "Expand" at bounding box center [1225, 427] width 358 height 32
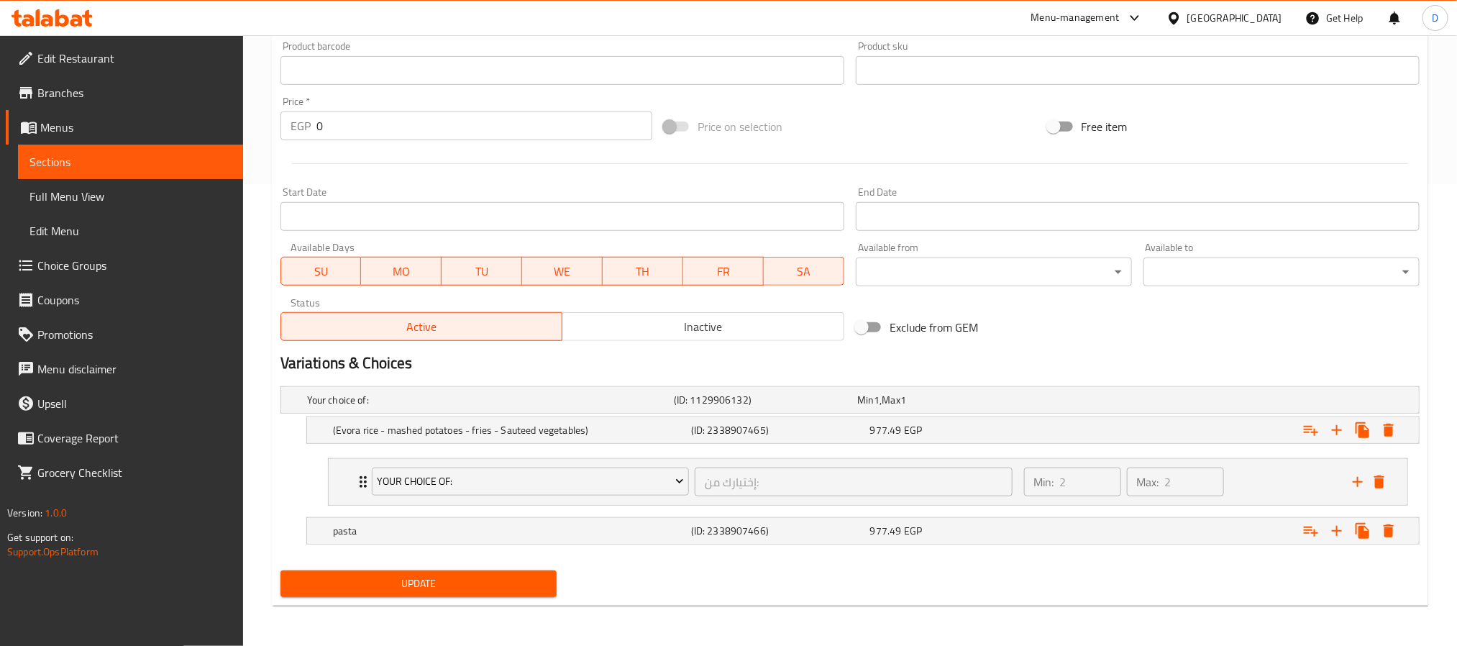
scroll to position [0, 0]
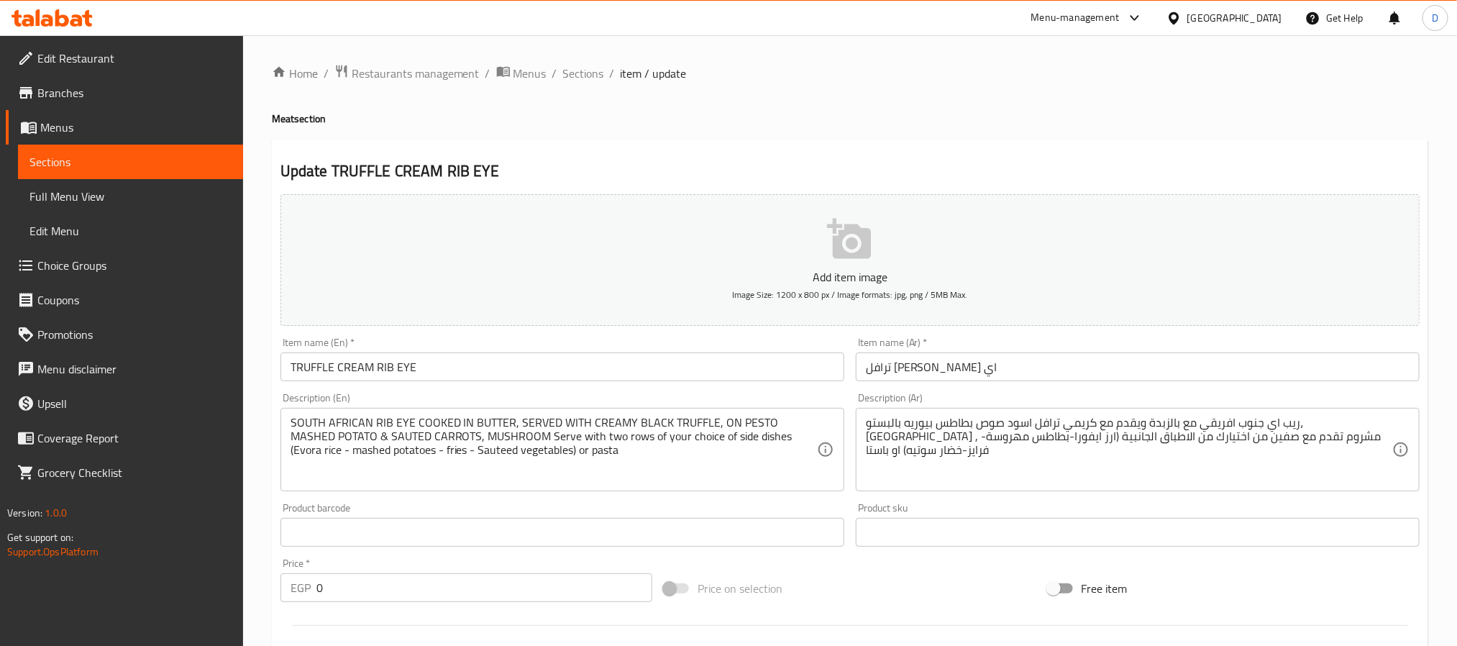
click at [585, 91] on div "Home / Restaurants management / Menus / Sections / item / update Meat section U…" at bounding box center [850, 571] width 1156 height 1015
click at [585, 85] on div "Home / Restaurants management / Menus / Sections / item / update Meat section U…" at bounding box center [850, 571] width 1156 height 1015
click at [591, 65] on span "Sections" at bounding box center [583, 73] width 41 height 17
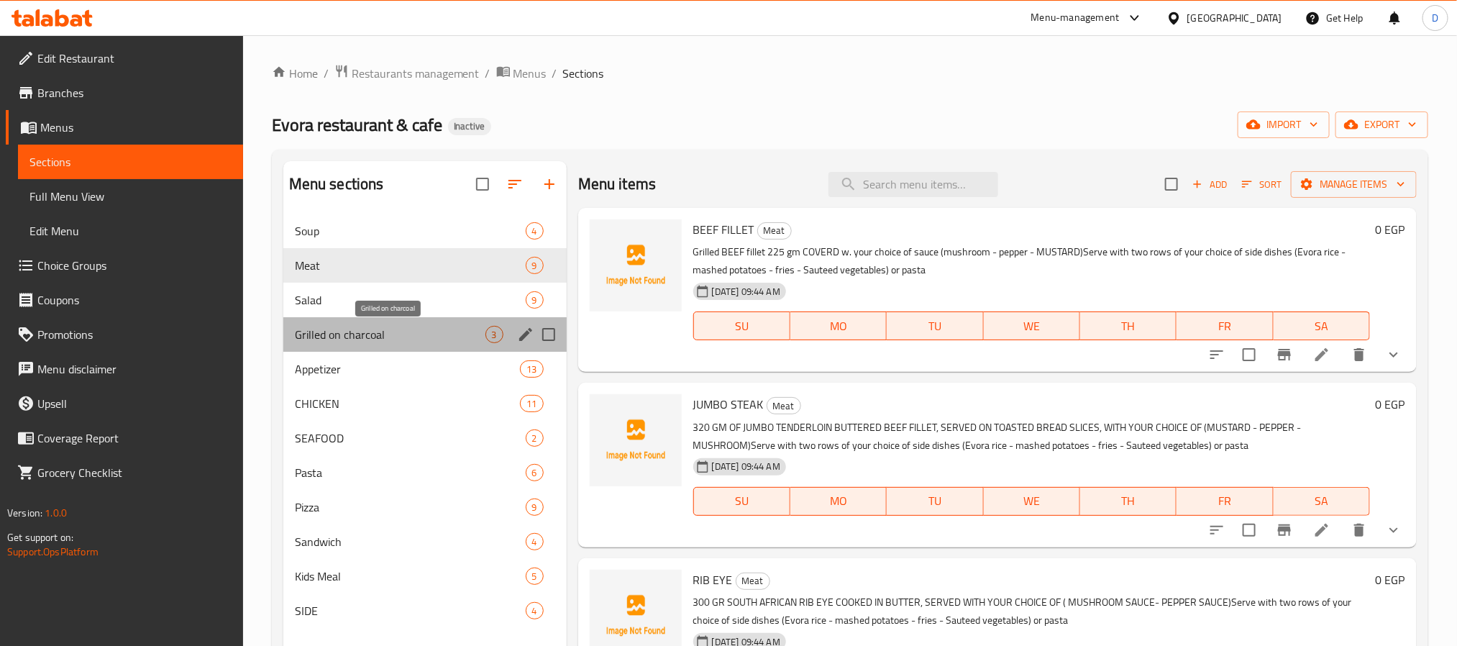
click at [399, 339] on span "Grilled on charcoal" at bounding box center [390, 334] width 191 height 17
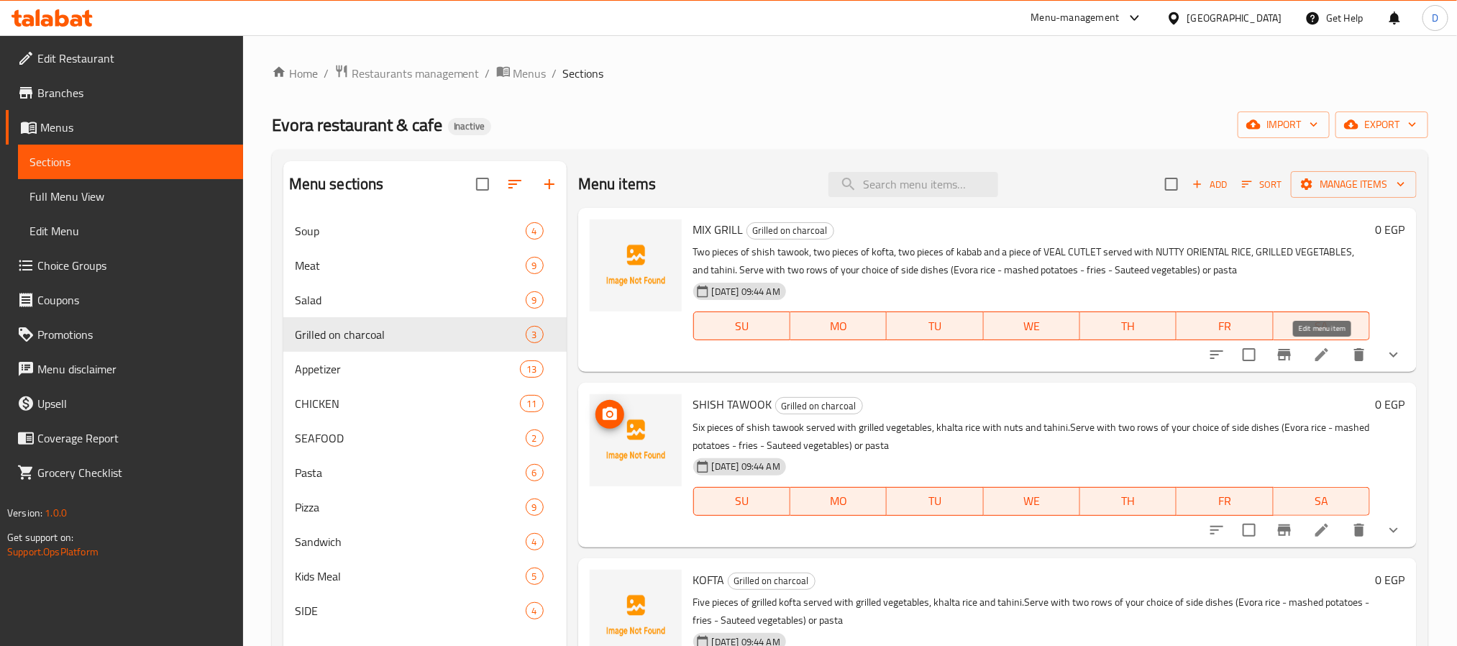
click at [1330, 356] on icon at bounding box center [1321, 354] width 17 height 17
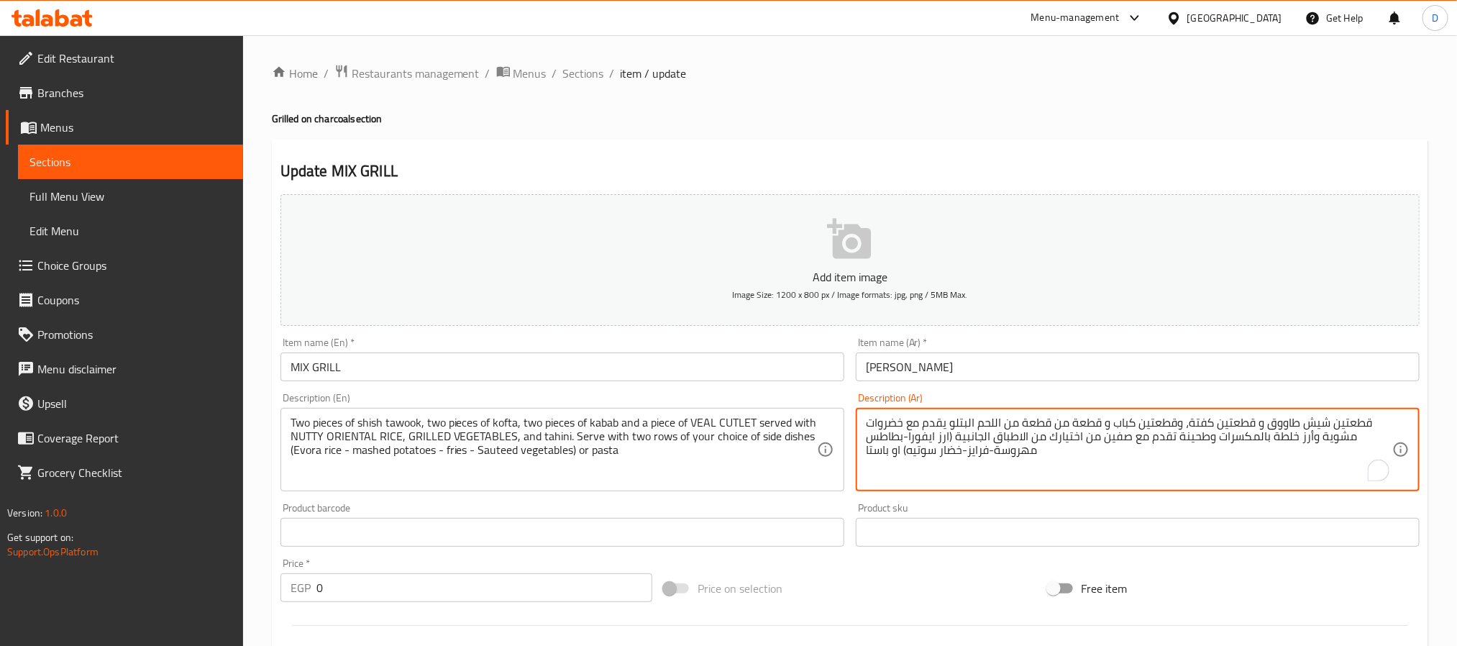
click at [1278, 432] on textarea "قطعتين شيش طاووق و قطعتين كفتة، وقطعتين كباب و قطعة من قطعة من اللحم البتلو يقد…" at bounding box center [1129, 450] width 526 height 68
click at [1281, 443] on textarea "قطعتين شيش طاووق و قطعتين كفتة، وقطعتين كباب و قطعة من قطعة من اللحم البتلو يقد…" at bounding box center [1129, 450] width 526 height 68
type textarea "قطعتين شيش طاووق و قطعتين كفتة، وقطعتين كباب و قطعة من قطعة من اللحم البتلو يقد…"
click at [634, 363] on input "MIX GRILL" at bounding box center [562, 366] width 564 height 29
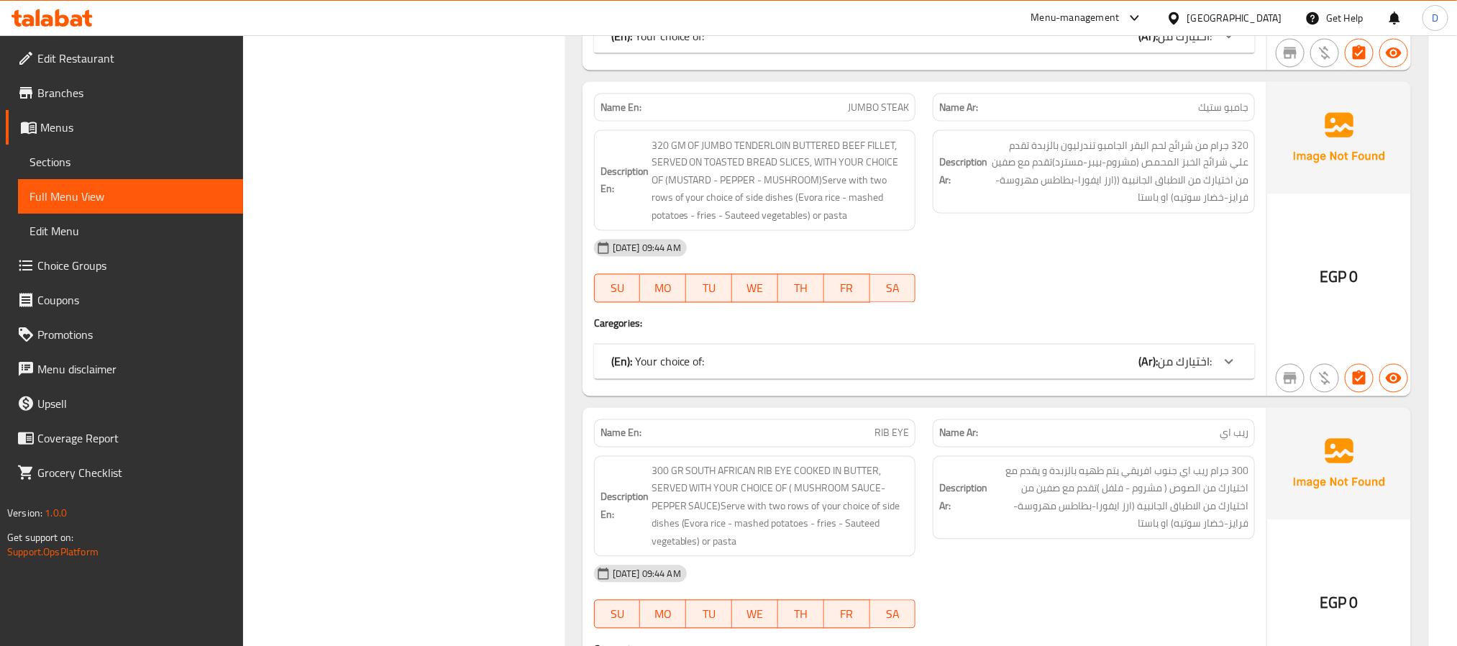
scroll to position [1312, 0]
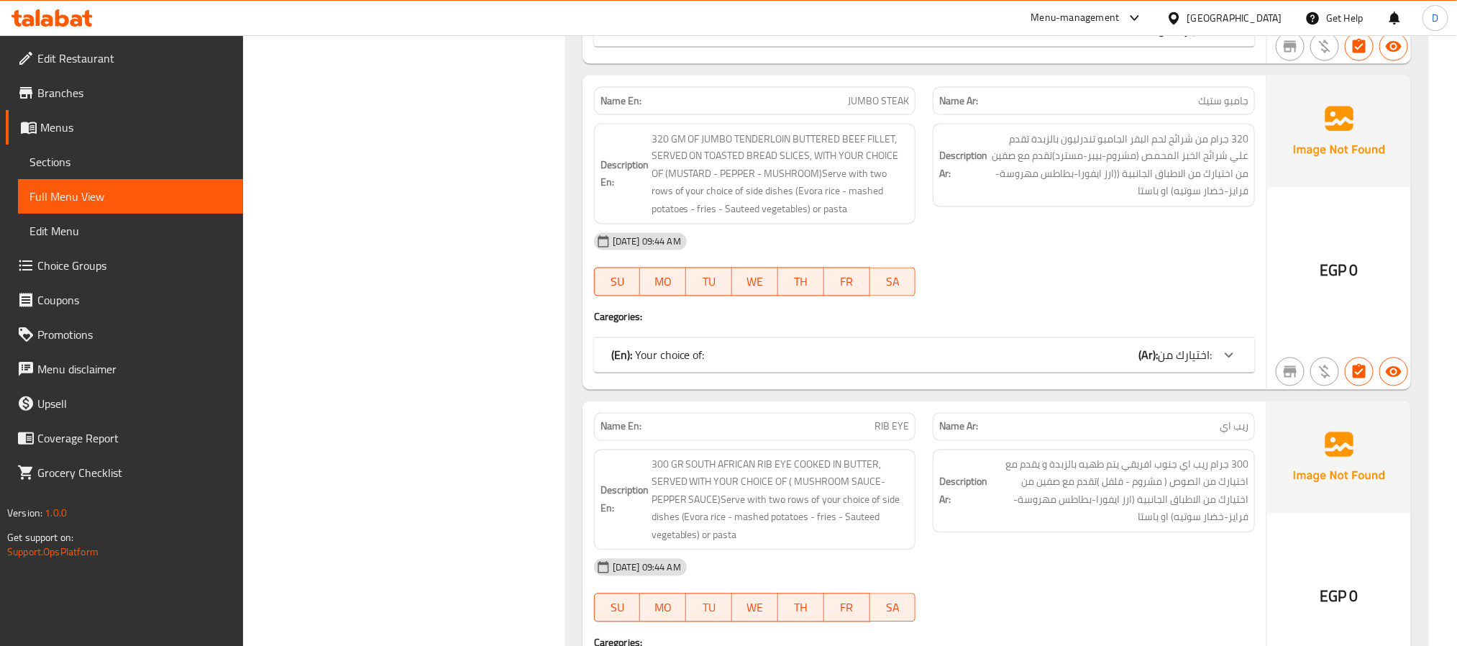
click at [1045, 371] on div "(En): Your choice of: (Ar): اختيارك من:" at bounding box center [924, 355] width 661 height 35
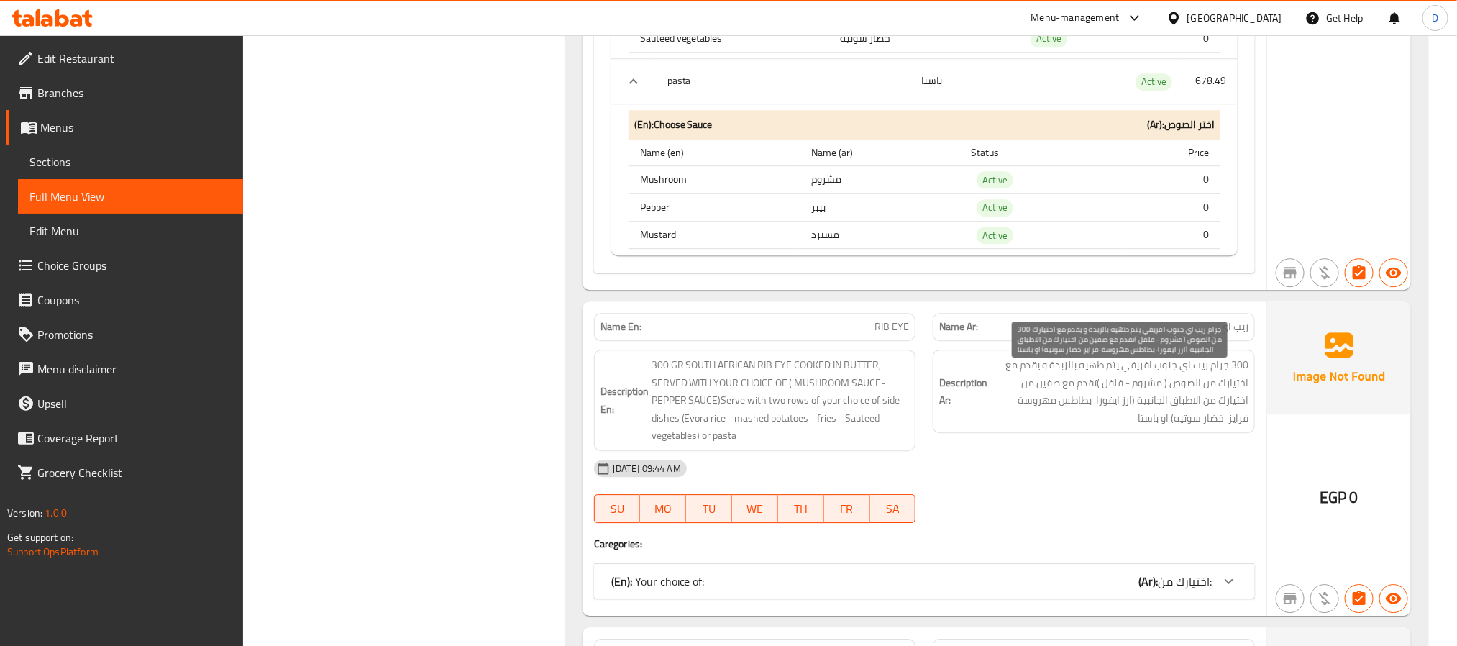
scroll to position [2175, 0]
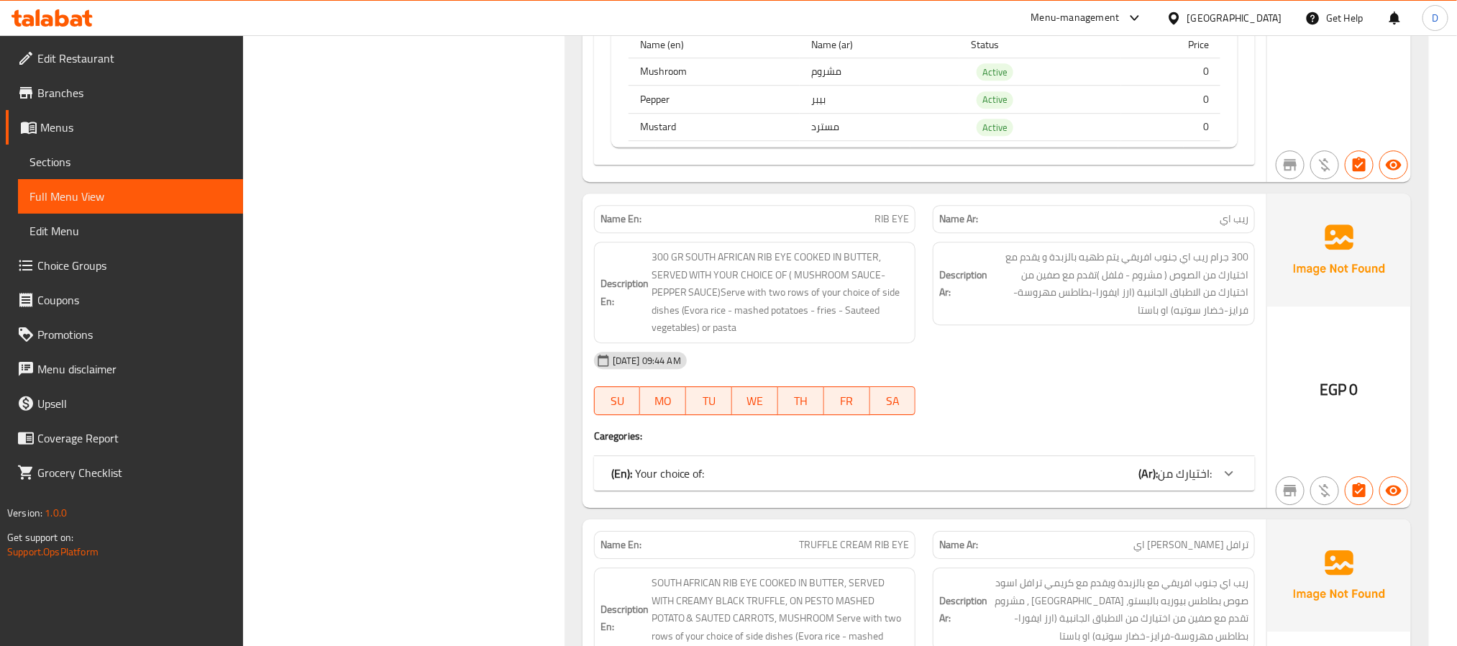
click at [1038, 475] on div "(En): Your choice of: (Ar): اختيارك من:" at bounding box center [911, 473] width 600 height 17
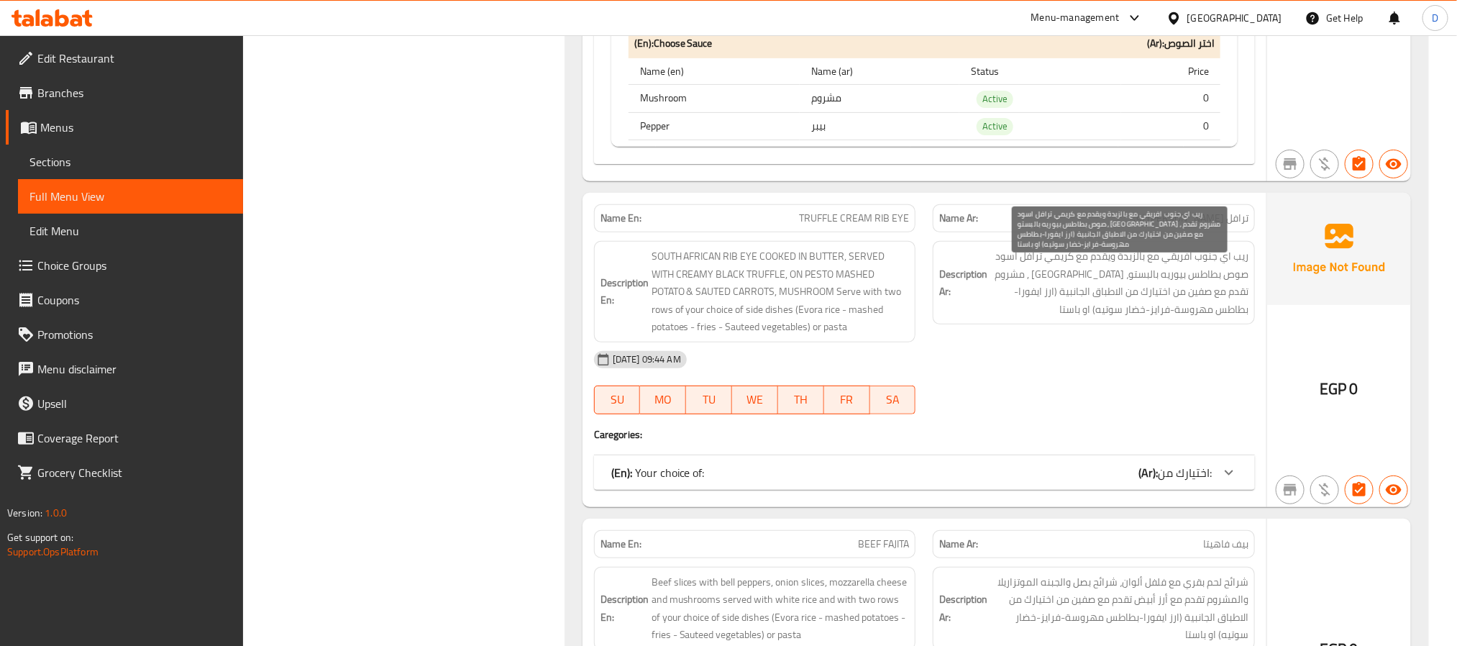
scroll to position [3146, 0]
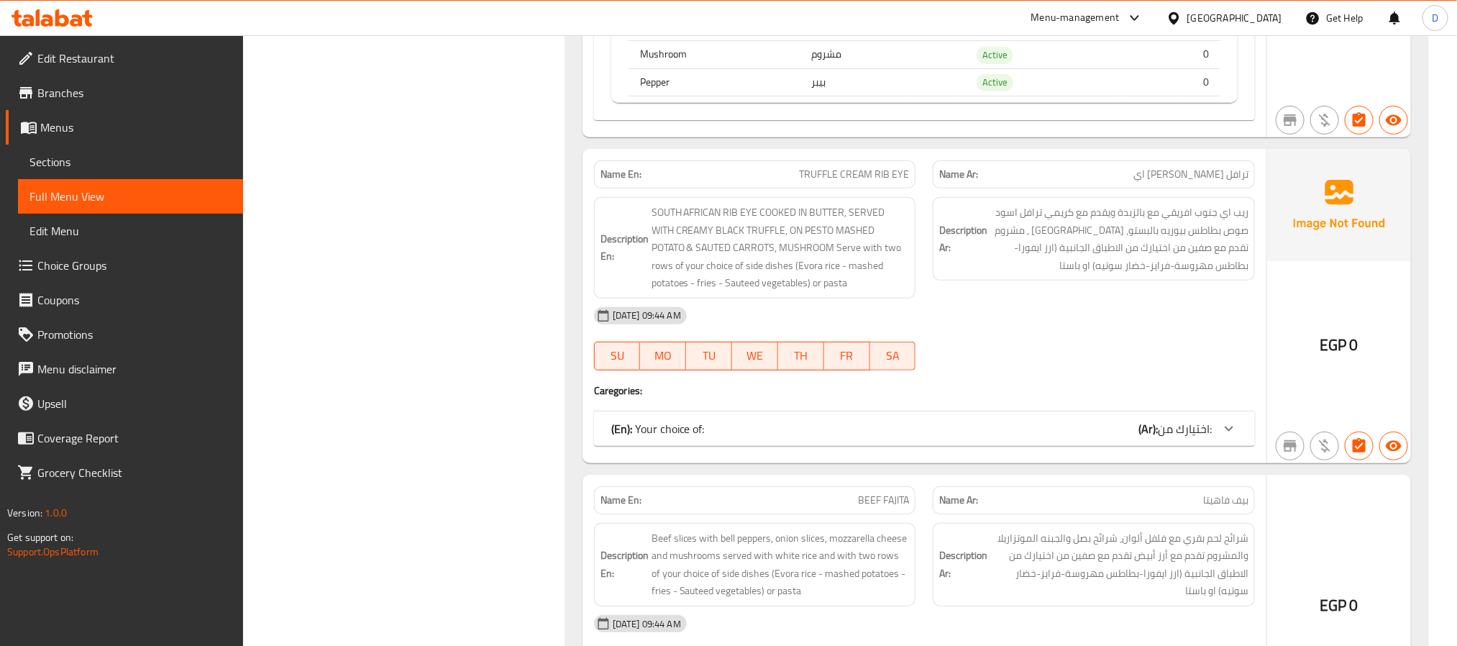
click at [1138, 439] on b "(Ar):" at bounding box center [1147, 429] width 19 height 22
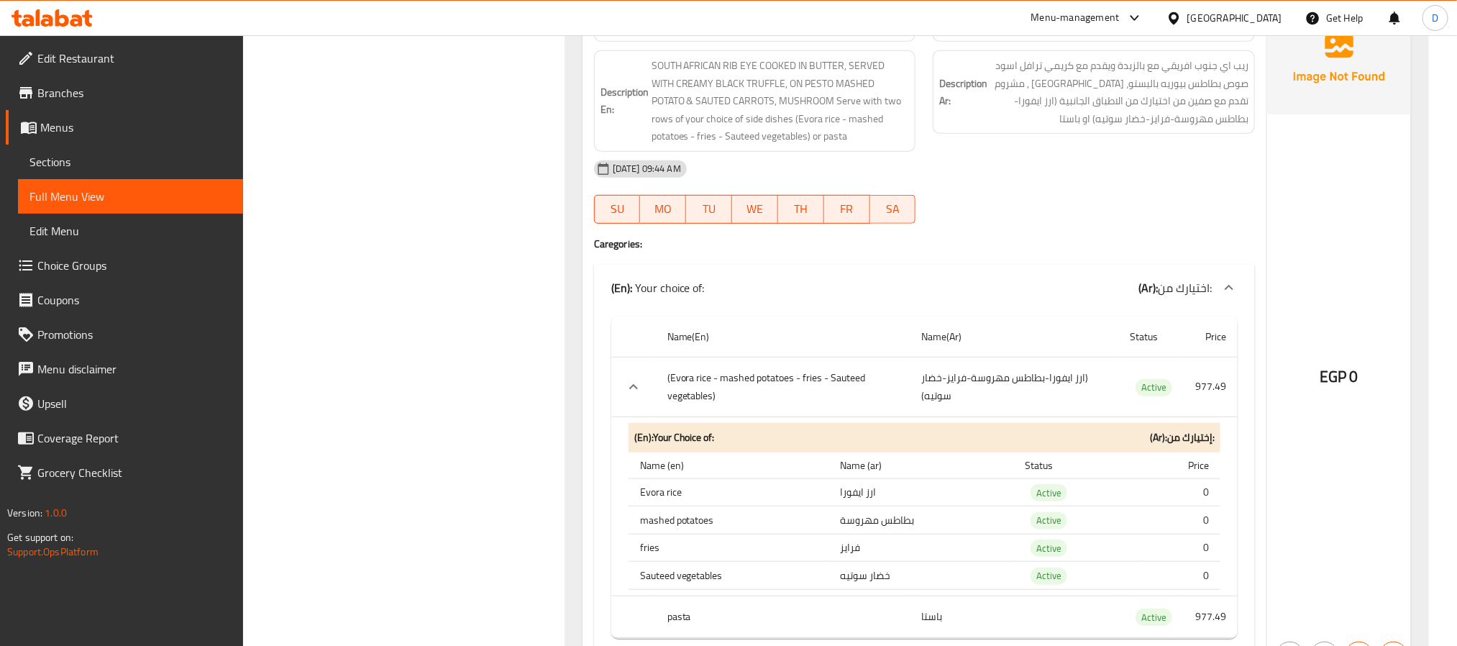
scroll to position [3254, 0]
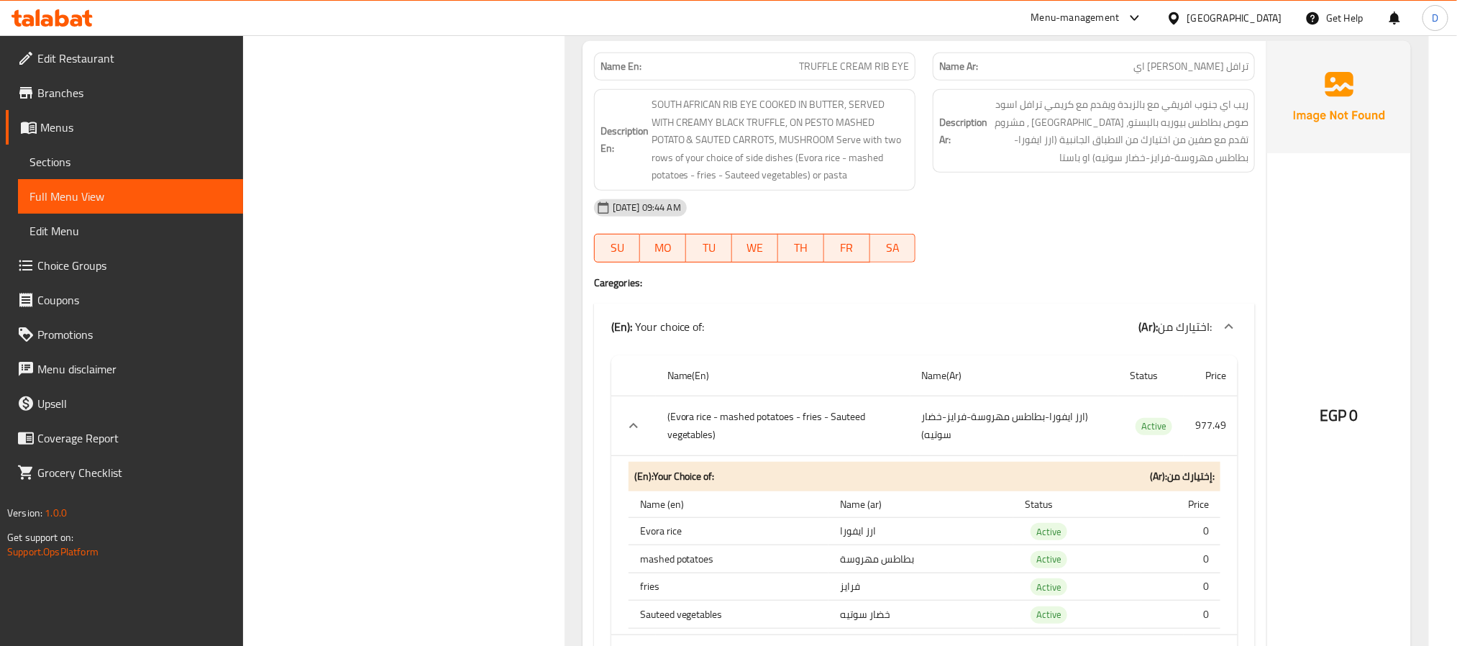
click at [857, 74] on span "TRUFFLE CREAM RIB EYE" at bounding box center [854, 66] width 110 height 15
copy span "TRUFFLE CREAM RIB EYE"
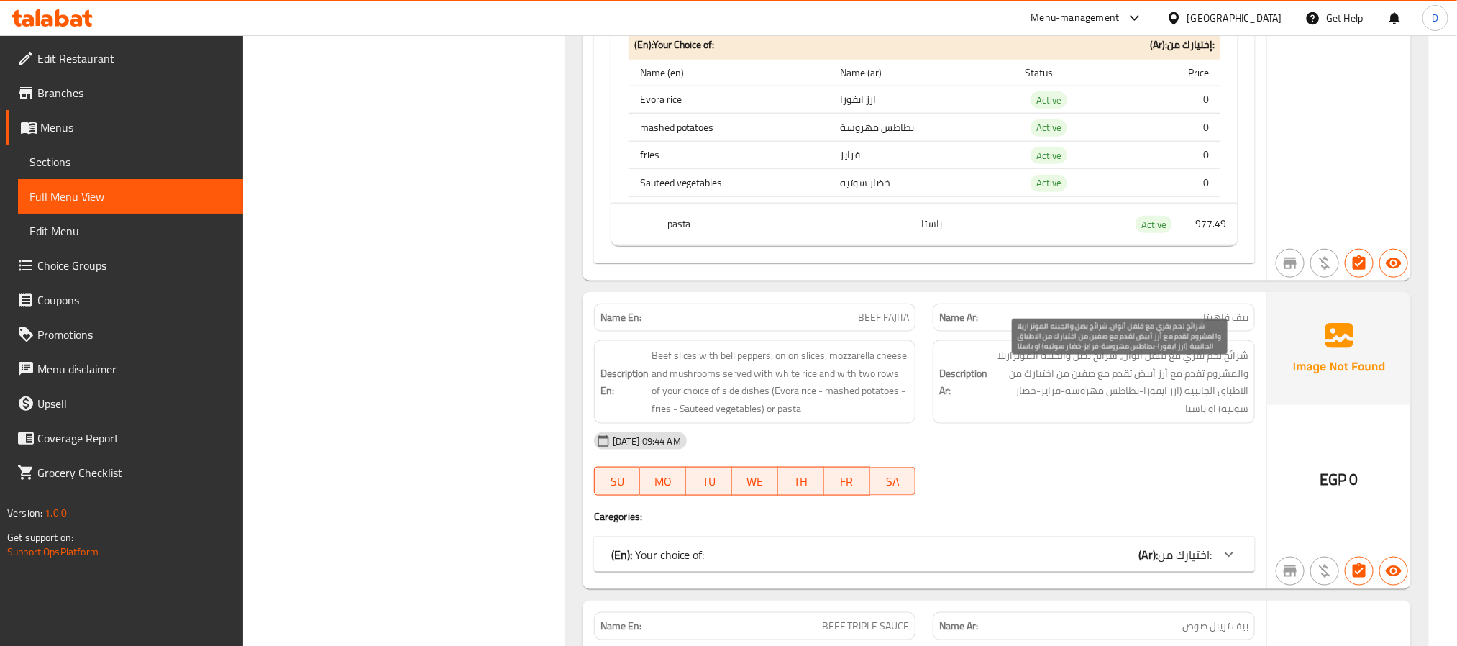
scroll to position [3793, 0]
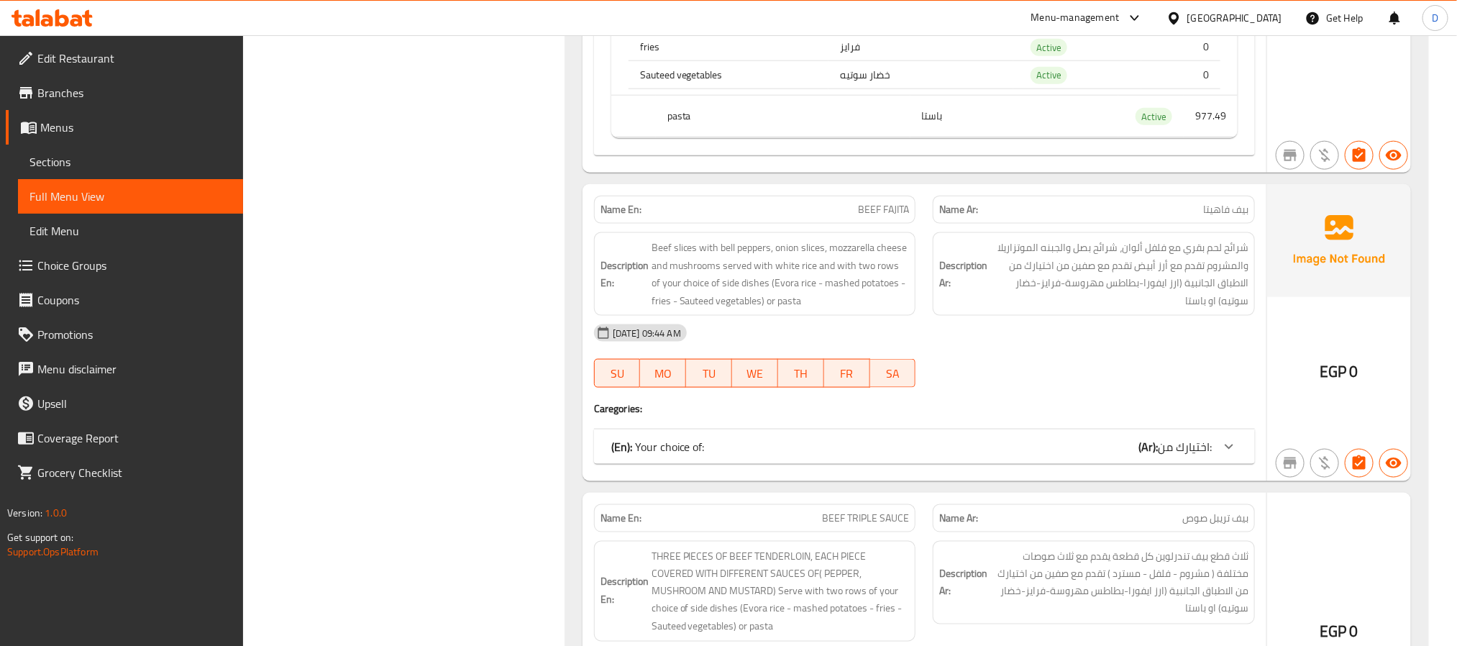
click at [1095, 455] on div "(En): Your choice of: (Ar): اختيارك من:" at bounding box center [911, 446] width 600 height 17
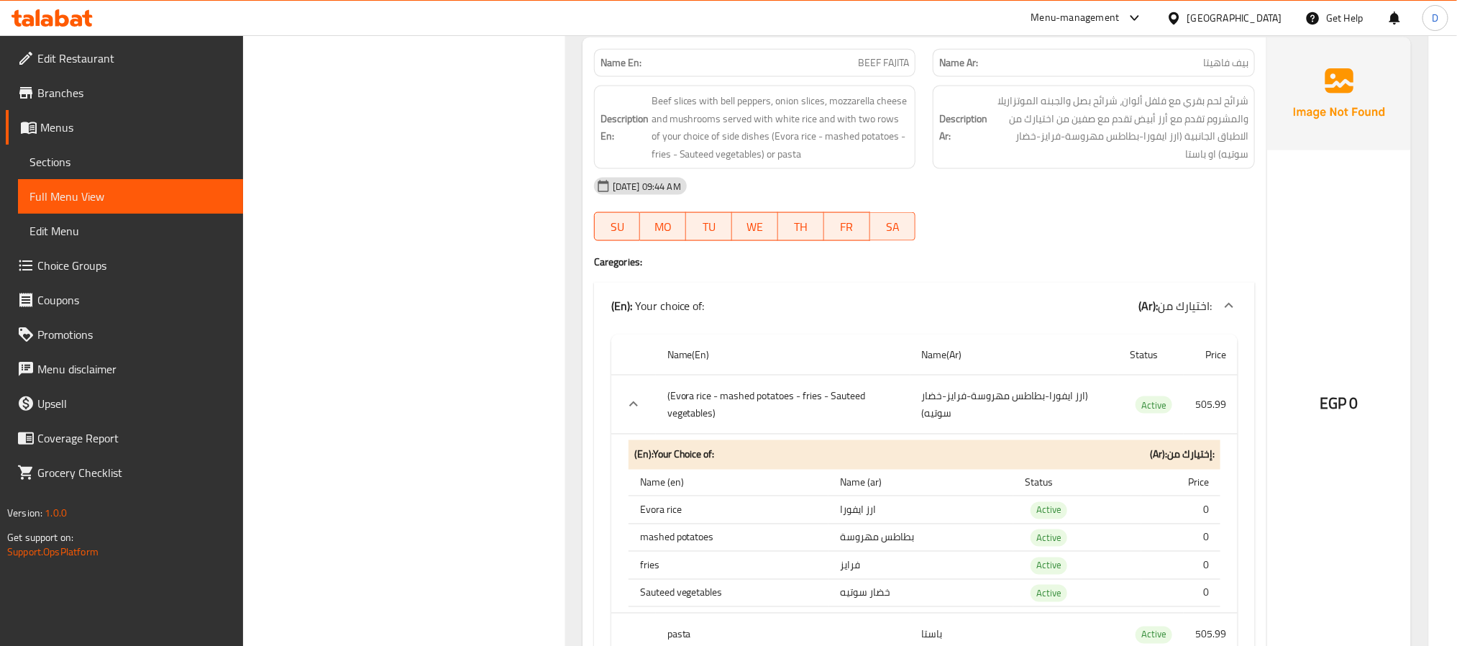
scroll to position [3901, 0]
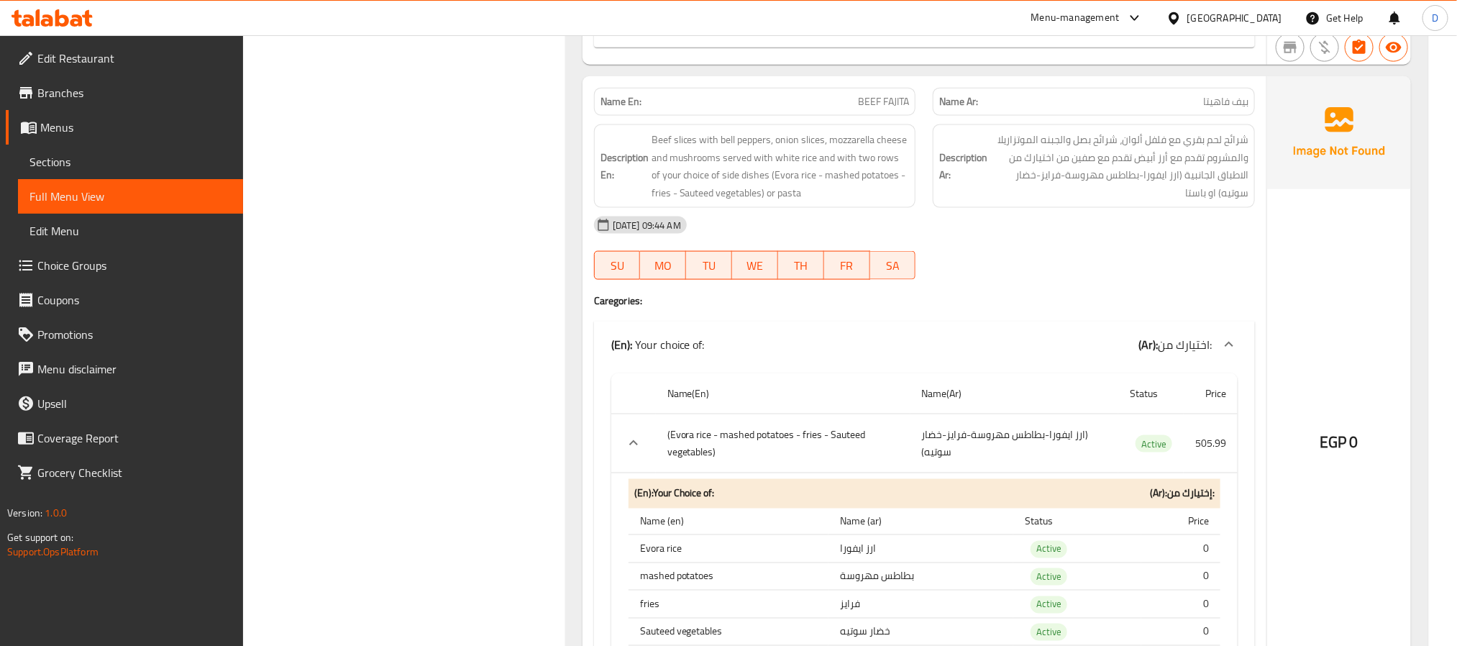
click at [890, 109] on span "BEEF FAJITA" at bounding box center [883, 101] width 51 height 15
click at [882, 109] on span "BEEF FAJITA" at bounding box center [883, 101] width 51 height 15
copy span "BEEF FAJITA"
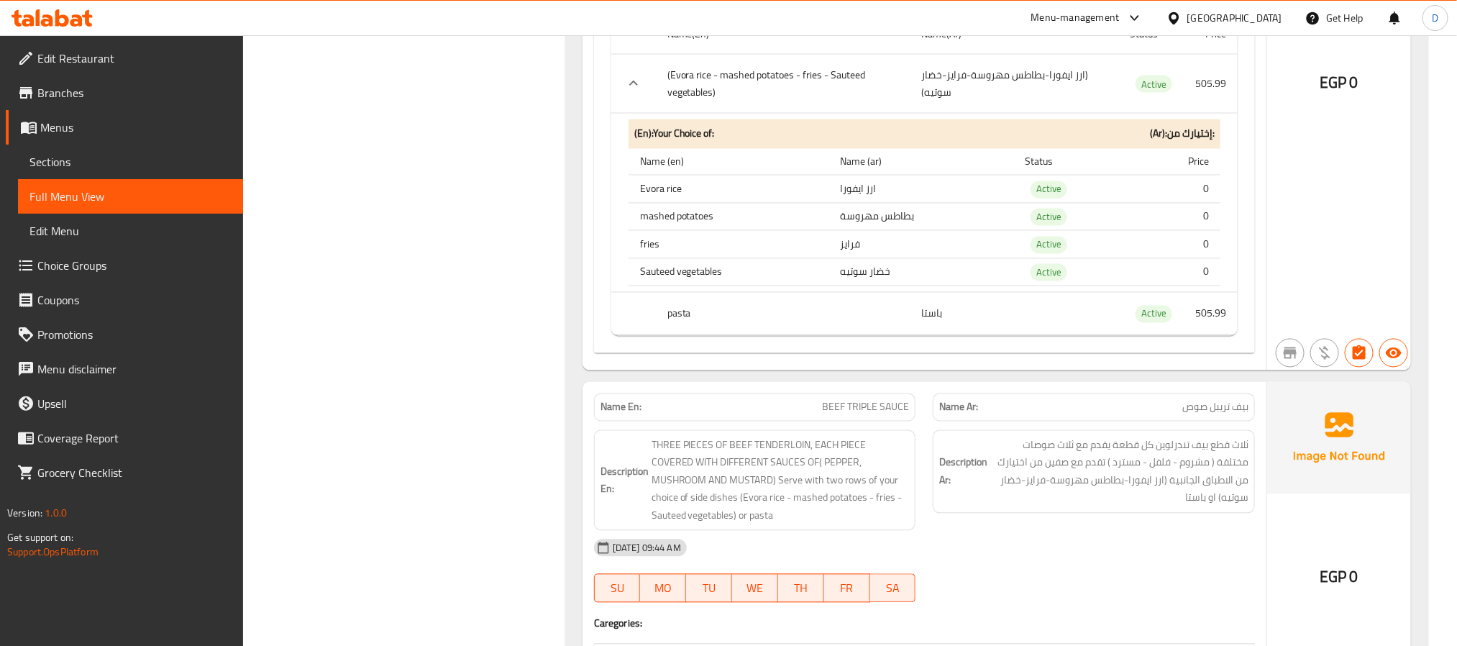
scroll to position [4333, 0]
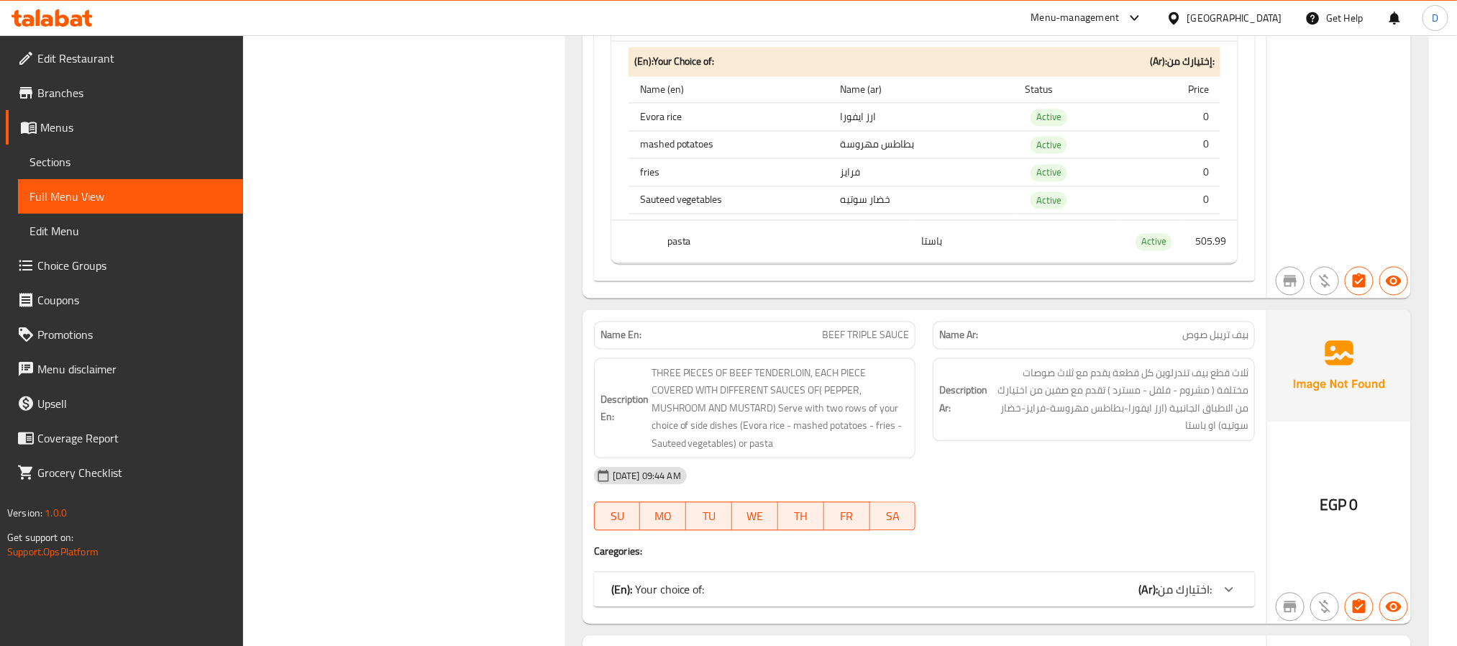
drag, startPoint x: 997, startPoint y: 607, endPoint x: 1014, endPoint y: 363, distance: 244.3
click at [997, 598] on div "(En): Your choice of: (Ar): اختيارك من:" at bounding box center [911, 589] width 600 height 17
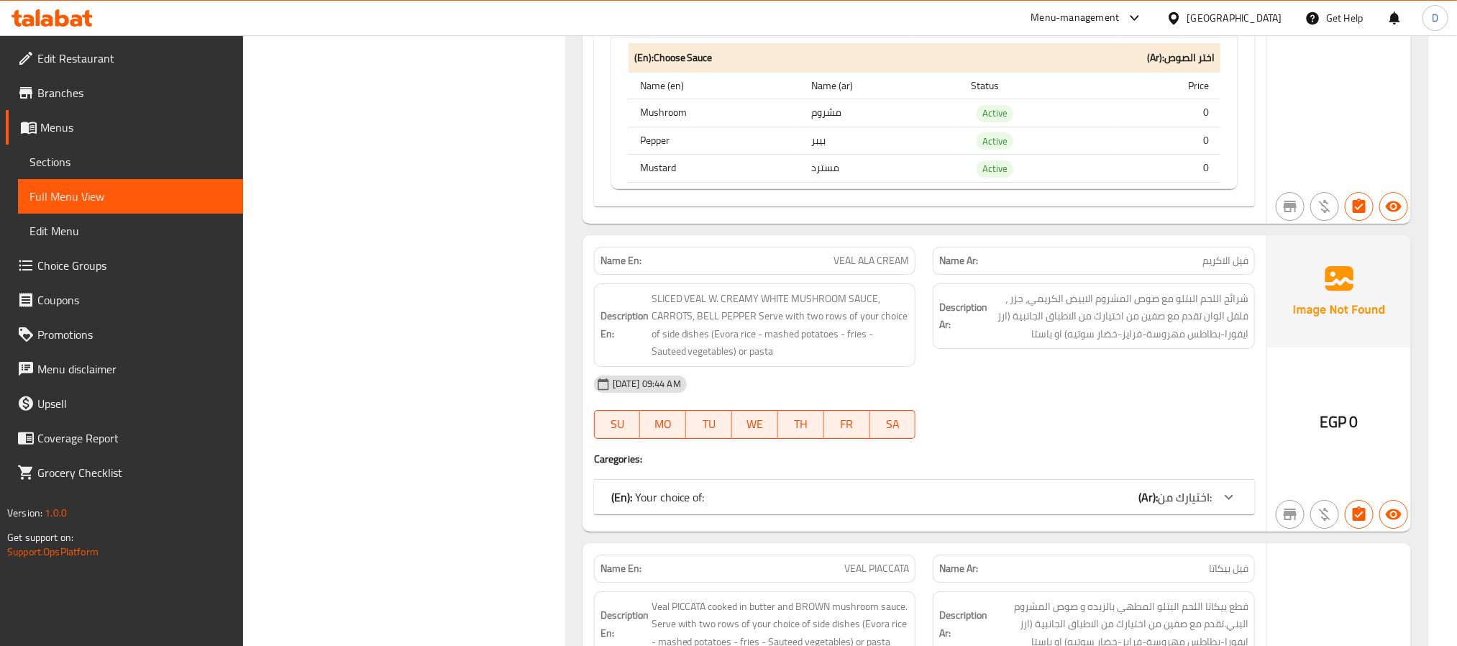
scroll to position [5411, 0]
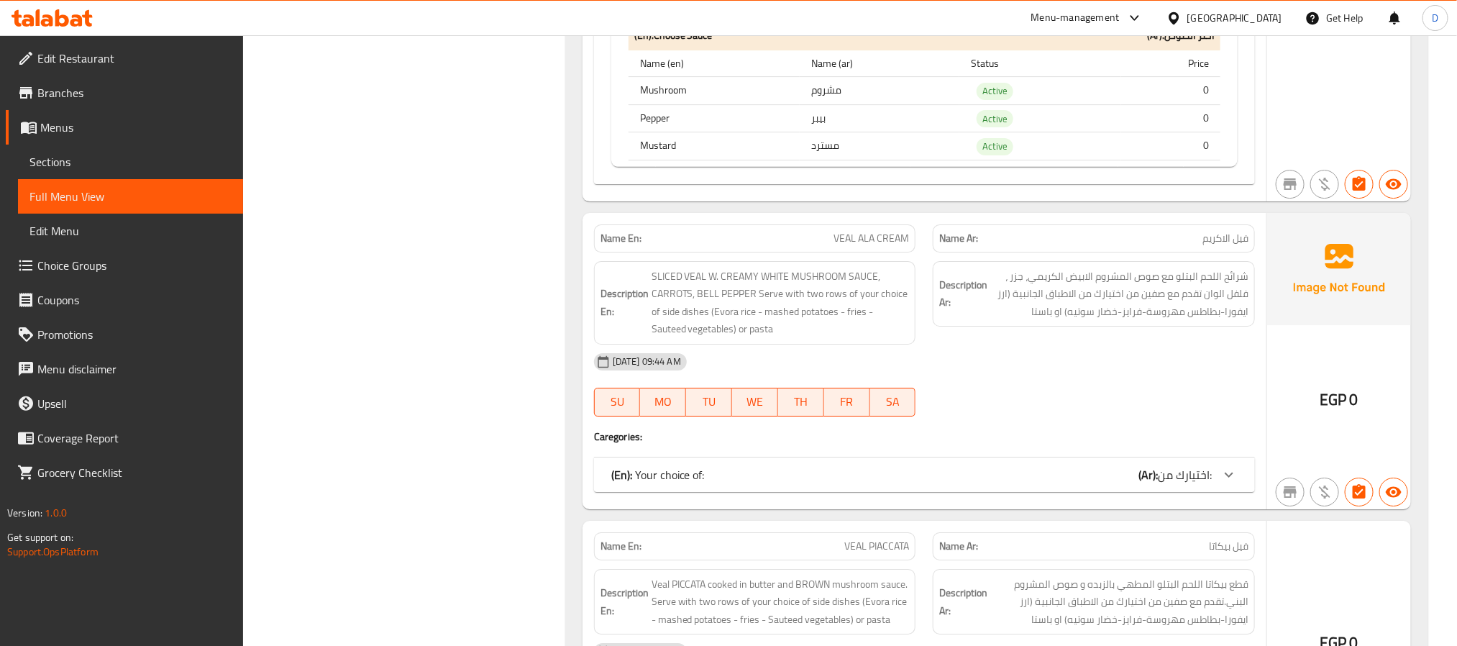
click at [997, 483] on div "(En): Your choice of: (Ar): اختيارك من:" at bounding box center [911, 474] width 600 height 17
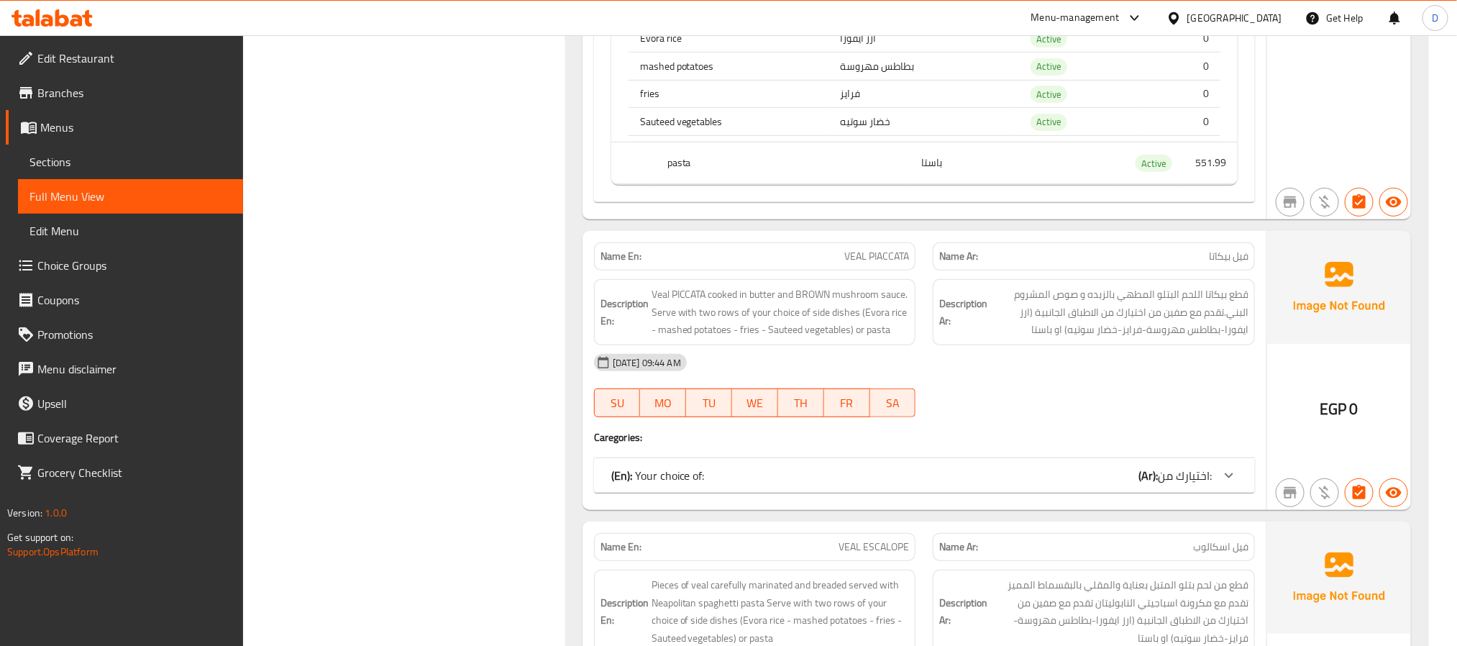
scroll to position [6059, 0]
click at [933, 492] on div "(En): Your choice of: (Ar): اختيارك من:" at bounding box center [924, 474] width 661 height 35
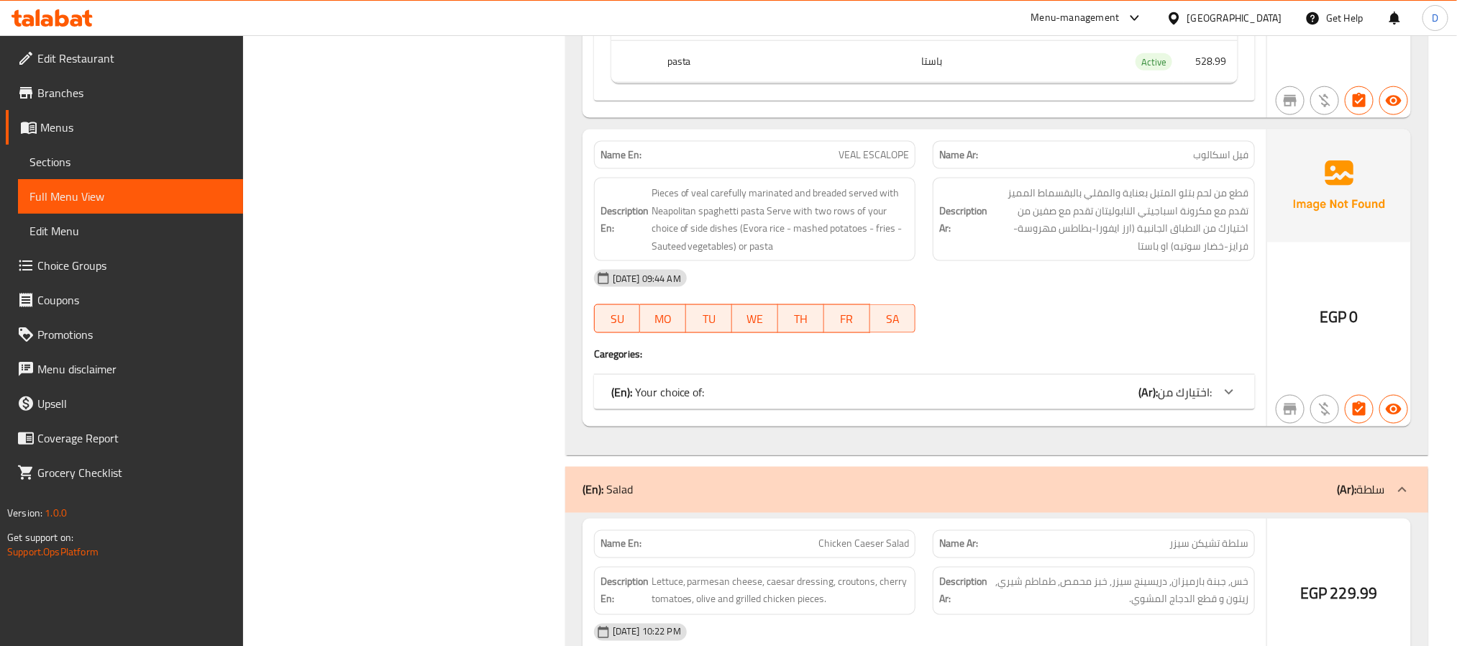
scroll to position [6922, 0]
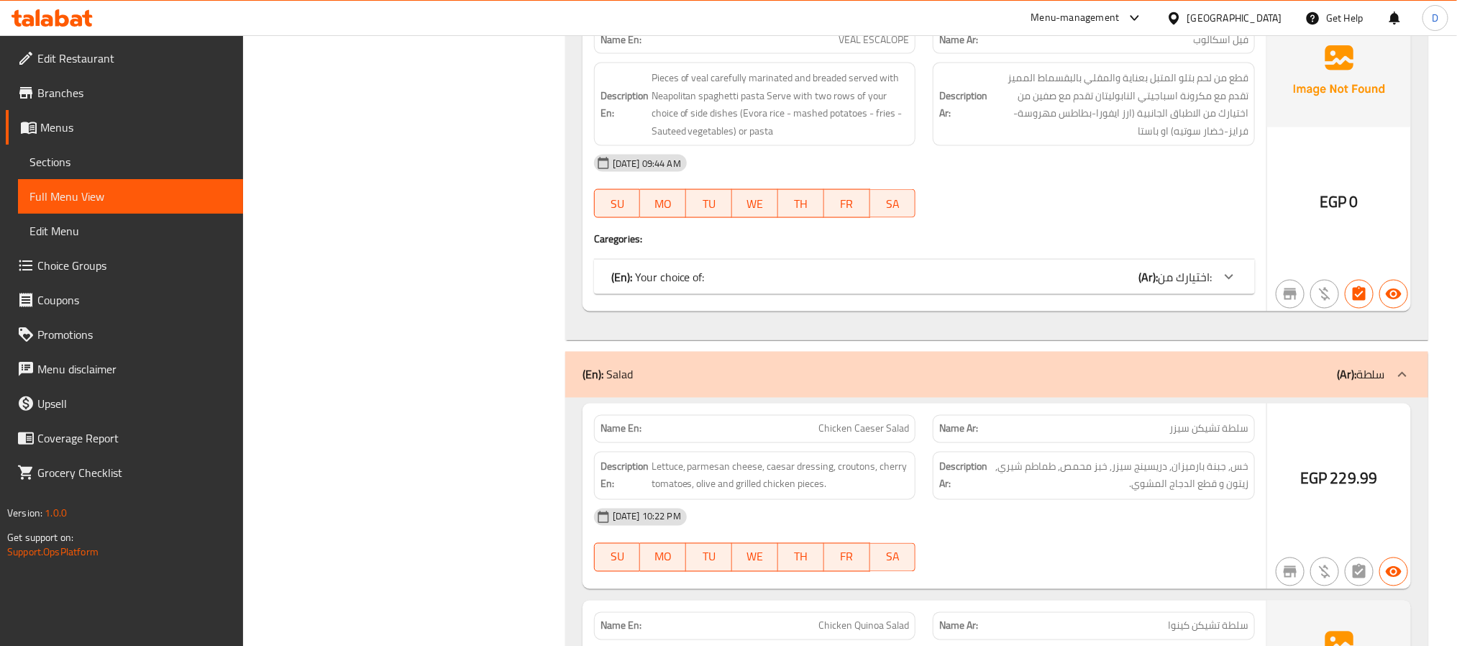
click at [1042, 311] on div "Name En: VEAL ESCALOPE Name Ar: فيل اسكالوب Description En: Pieces of veal care…" at bounding box center [924, 162] width 684 height 296
click at [1040, 285] on div "(En): Your choice of: (Ar): اختيارك من:" at bounding box center [911, 276] width 600 height 17
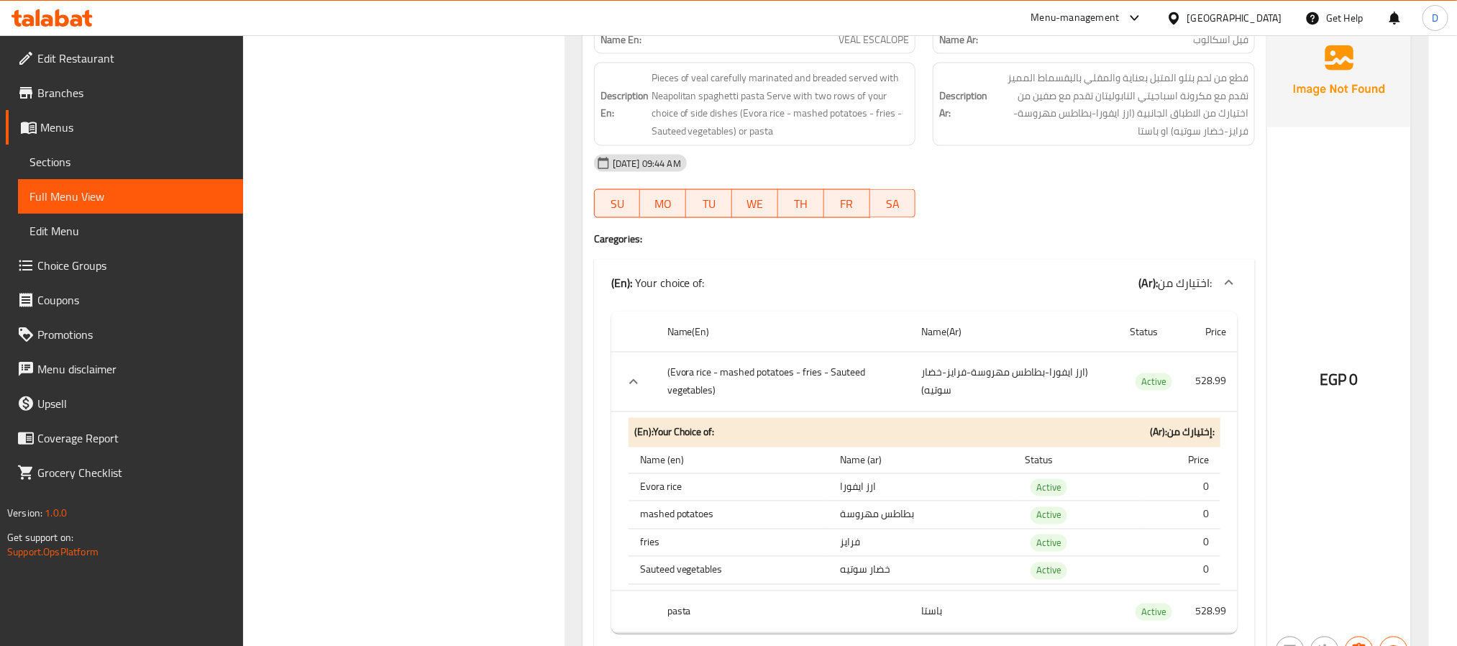
click at [1077, 181] on div "[DATE] 09:44 AM" at bounding box center [924, 163] width 678 height 35
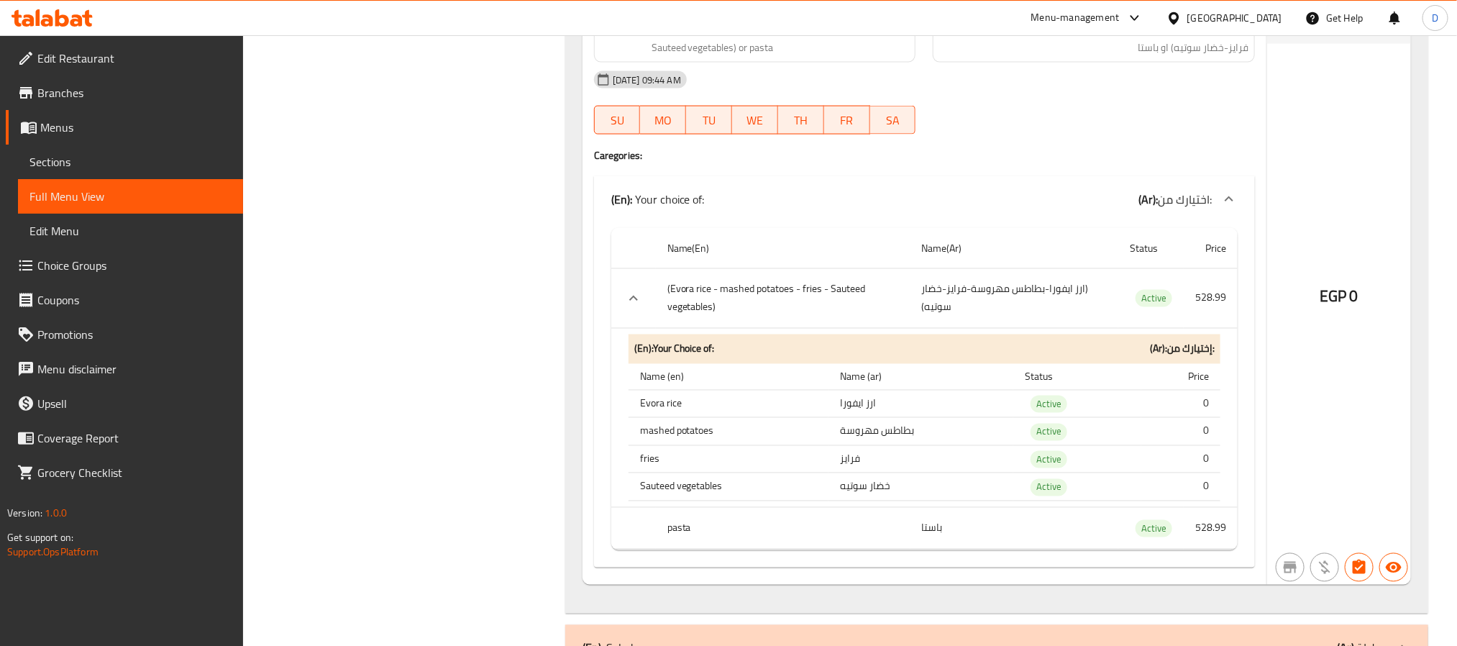
scroll to position [7137, 0]
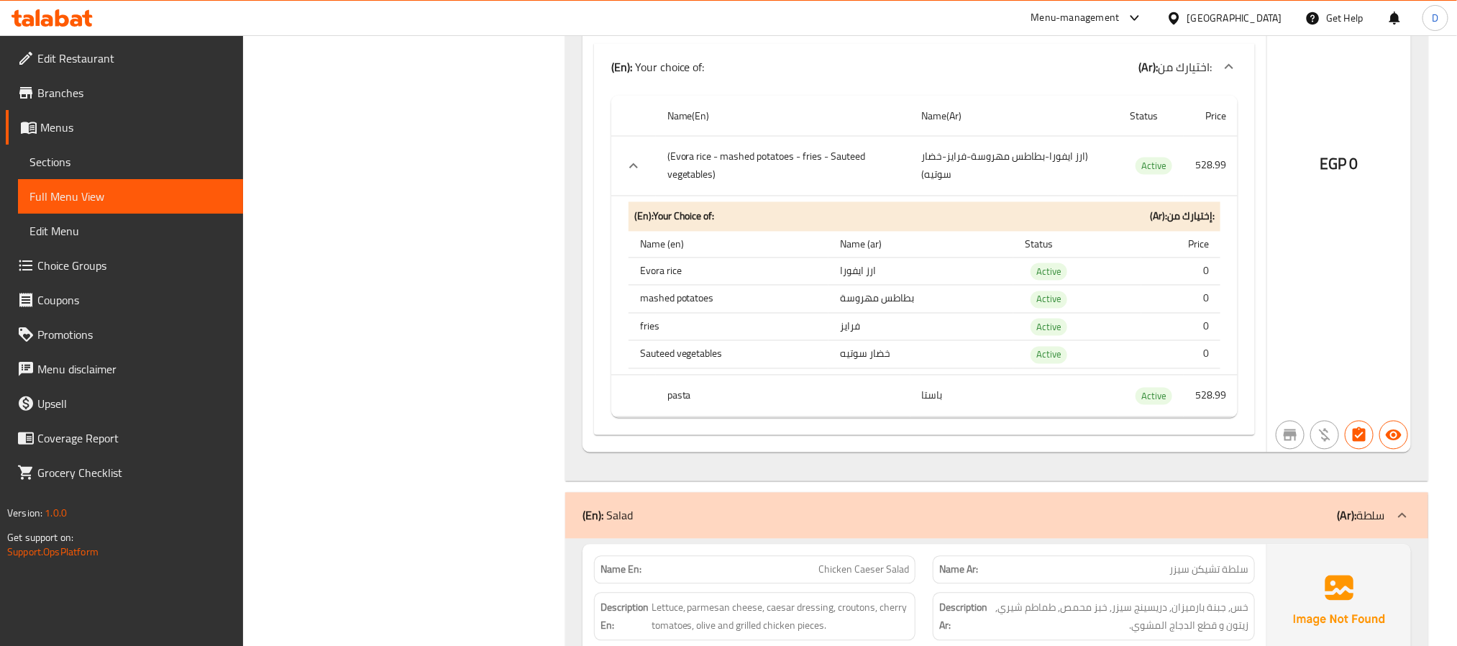
drag, startPoint x: 1044, startPoint y: 524, endPoint x: 982, endPoint y: 501, distance: 66.7
click at [1008, 524] on div "(En): Salad (Ar): سلطة" at bounding box center [983, 515] width 803 height 17
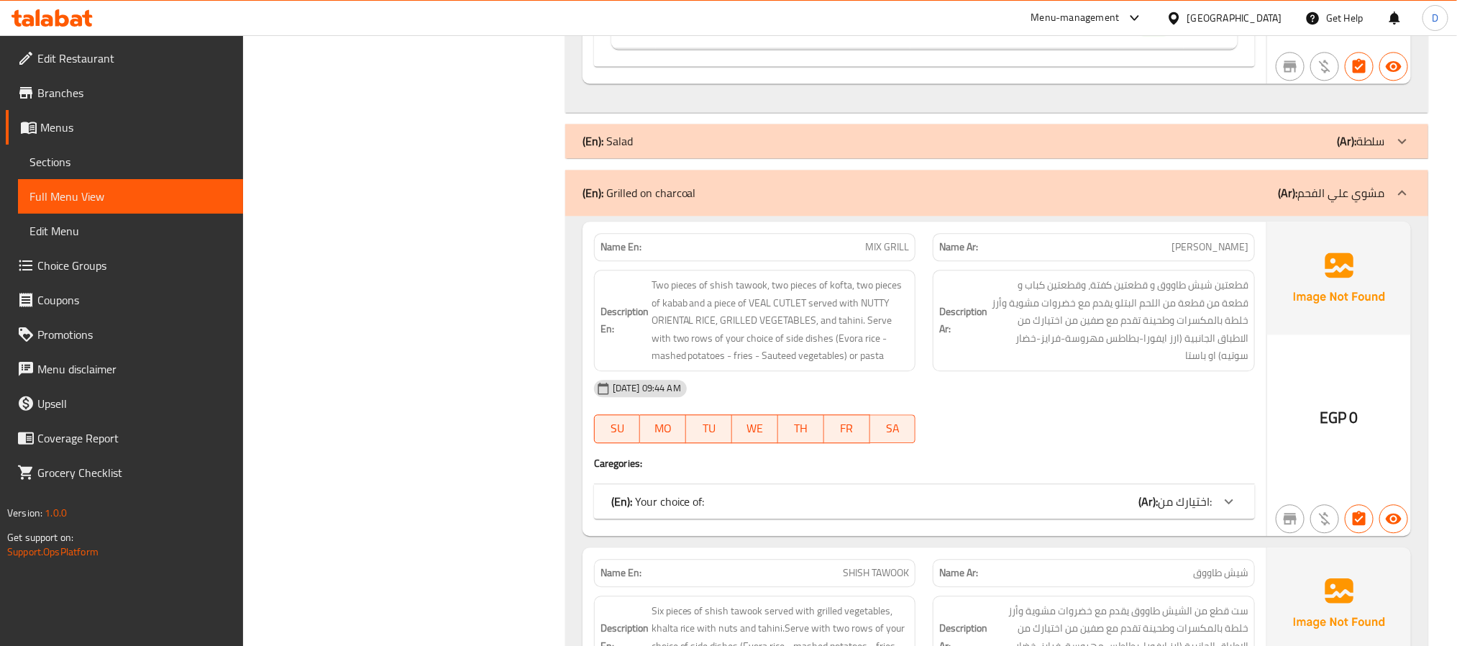
scroll to position [7569, 0]
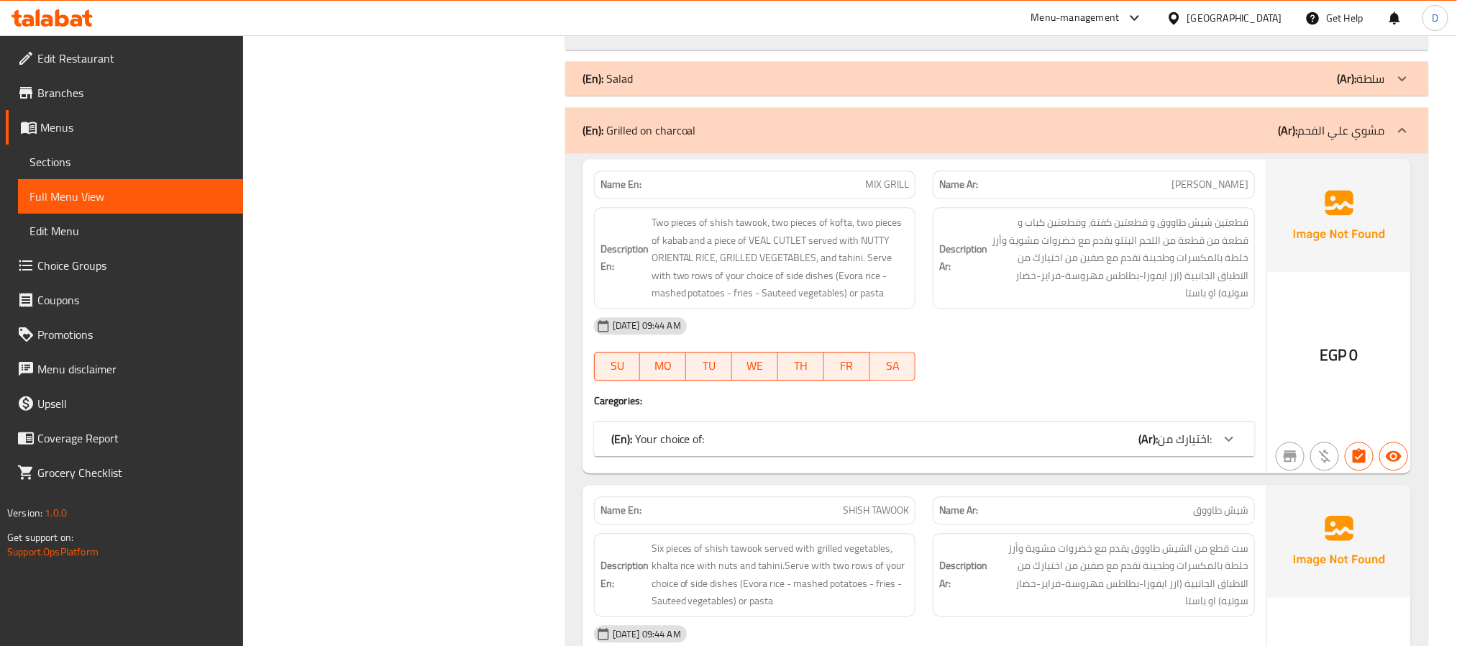
click at [1064, 447] on div "(En): Your choice of: (Ar): اختيارك من:" at bounding box center [911, 438] width 600 height 17
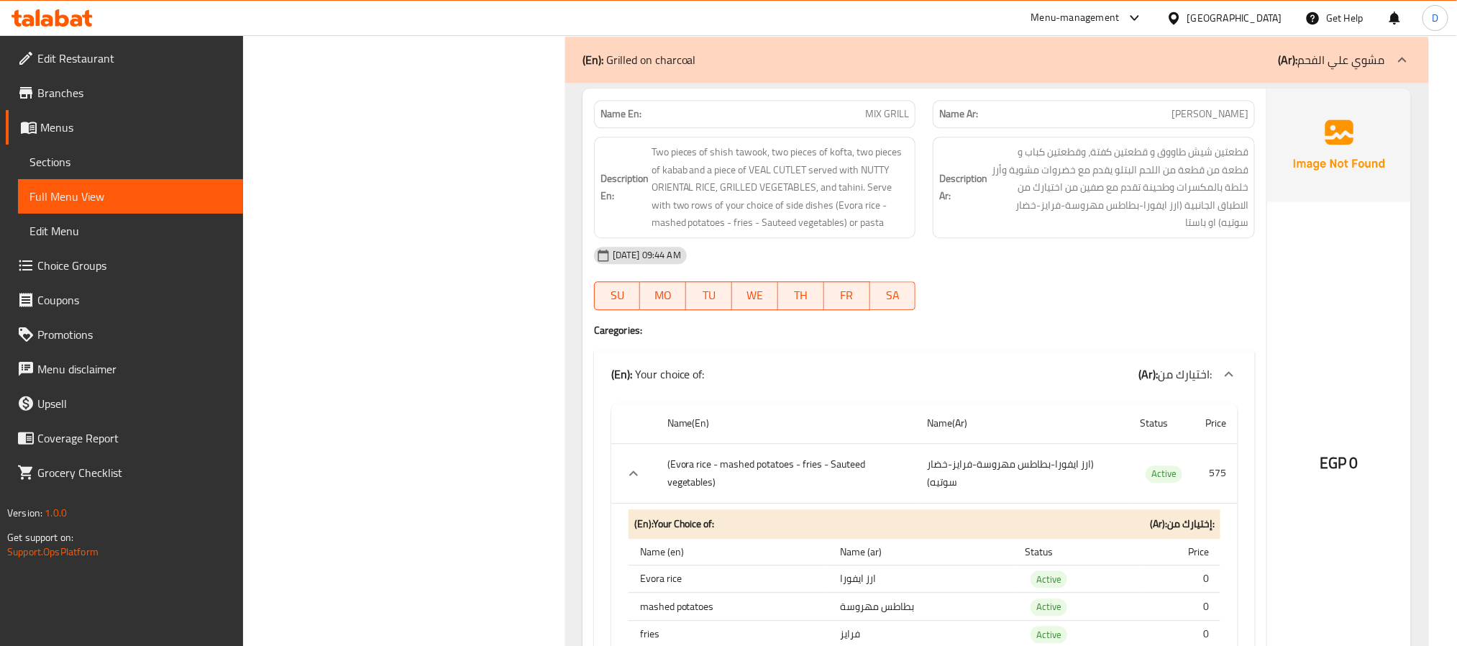
scroll to position [7677, 0]
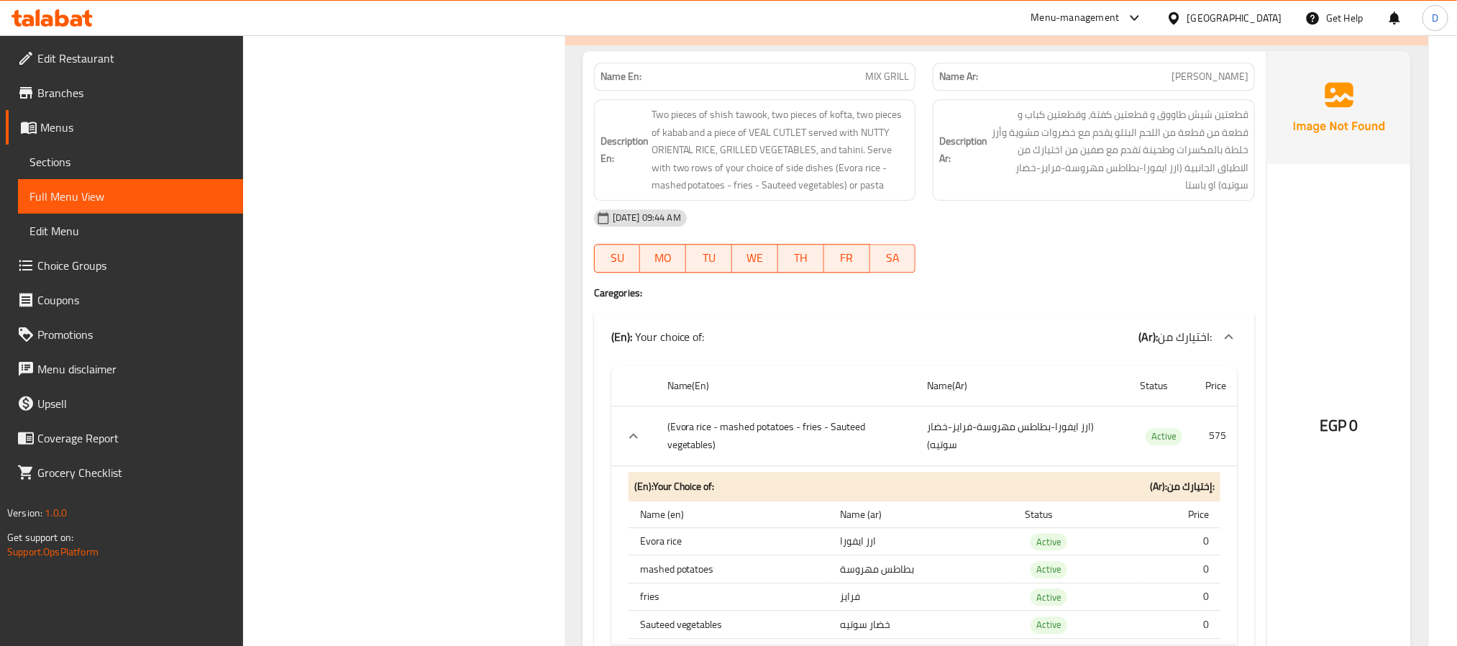
click at [894, 84] on span "MIX GRILL" at bounding box center [887, 76] width 44 height 15
copy span "MIX GRILL"
click at [894, 84] on span "MIX GRILL" at bounding box center [887, 76] width 44 height 15
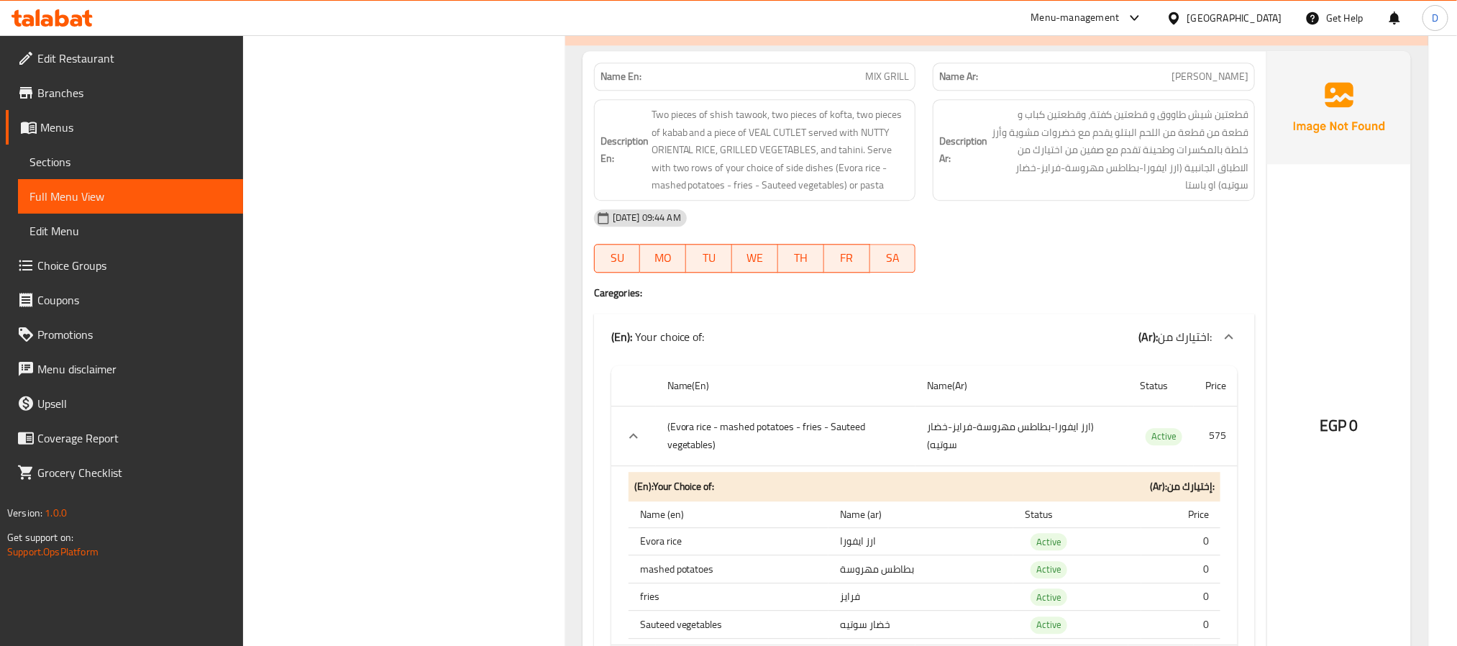
click at [894, 84] on span "MIX GRILL" at bounding box center [887, 76] width 44 height 15
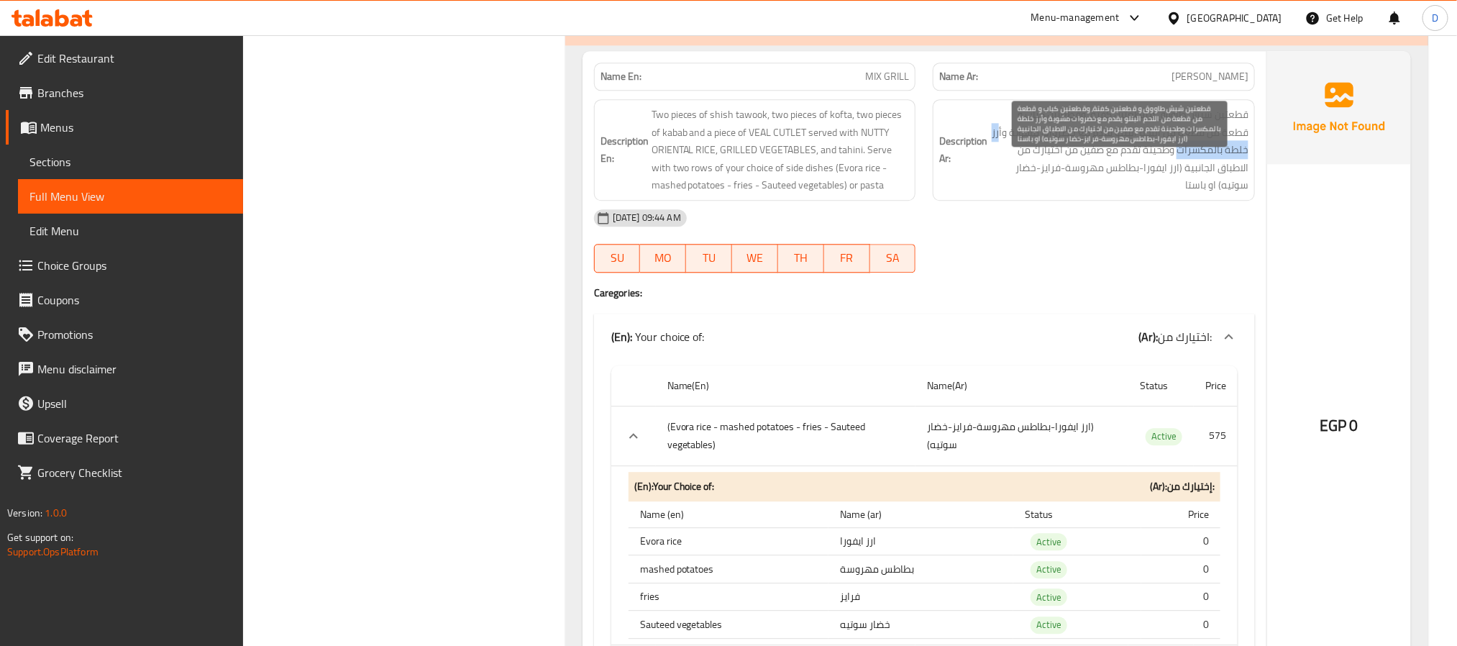
drag, startPoint x: 1000, startPoint y: 183, endPoint x: 1179, endPoint y: 201, distance: 179.9
click at [1179, 194] on span "قطعتين شيش طاووق و قطعتين كفتة، وقطعتين كباب و قطعة من قطعة من اللحم البتلو يقد…" at bounding box center [1119, 150] width 258 height 88
copy span "رز خلطة بالمكسرات"
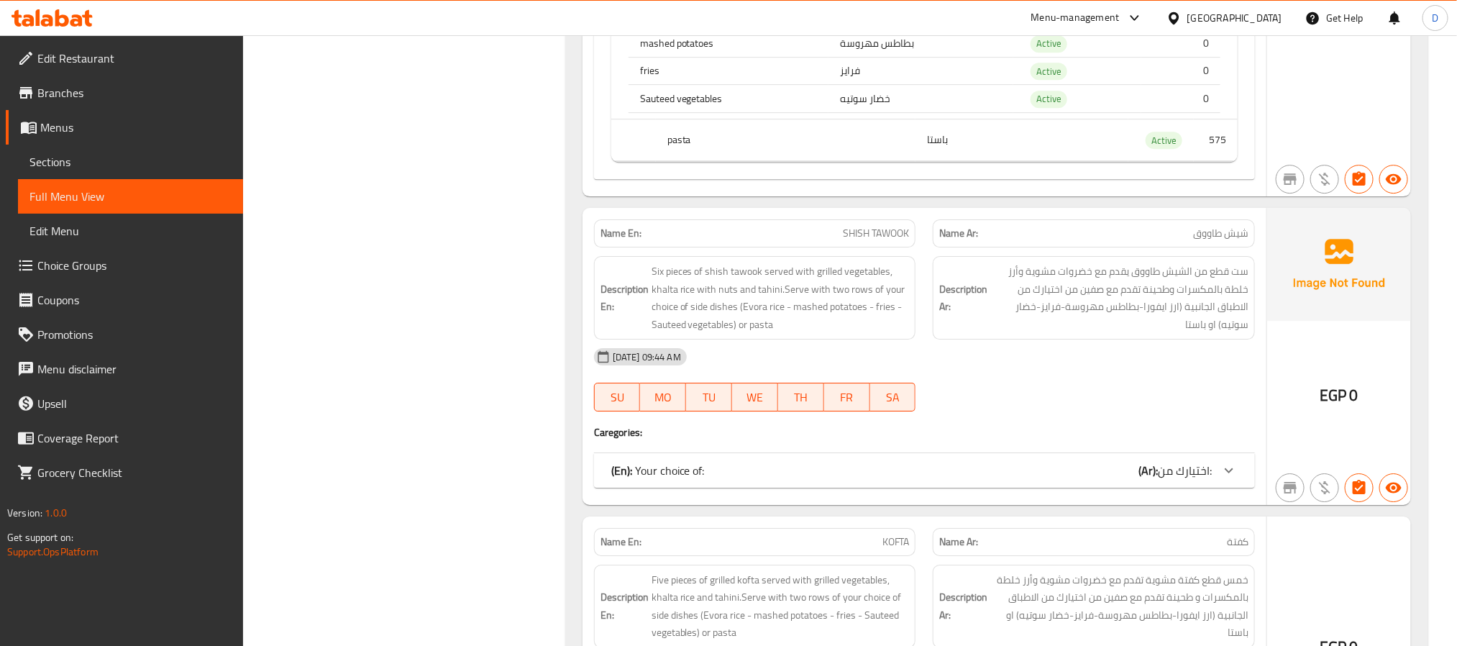
scroll to position [8216, 0]
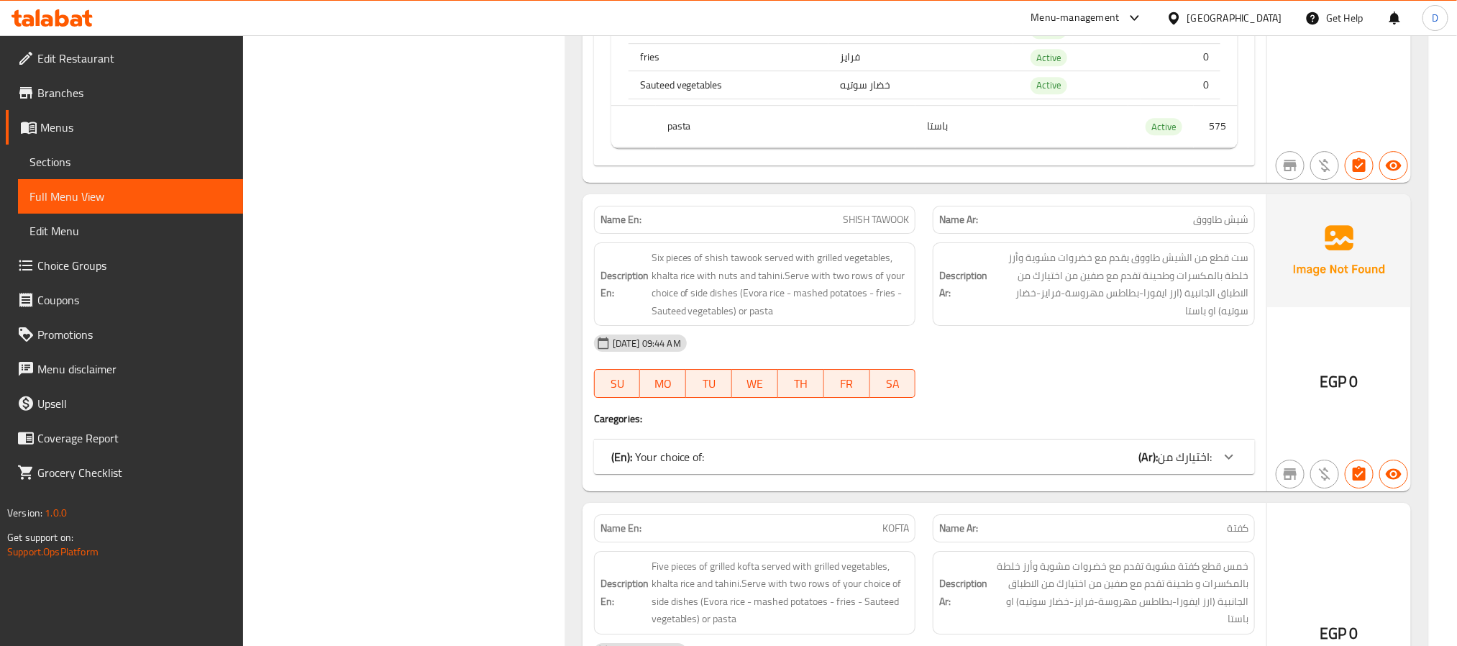
click at [1060, 465] on div "(En): Your choice of: (Ar): اختيارك من:" at bounding box center [911, 456] width 600 height 17
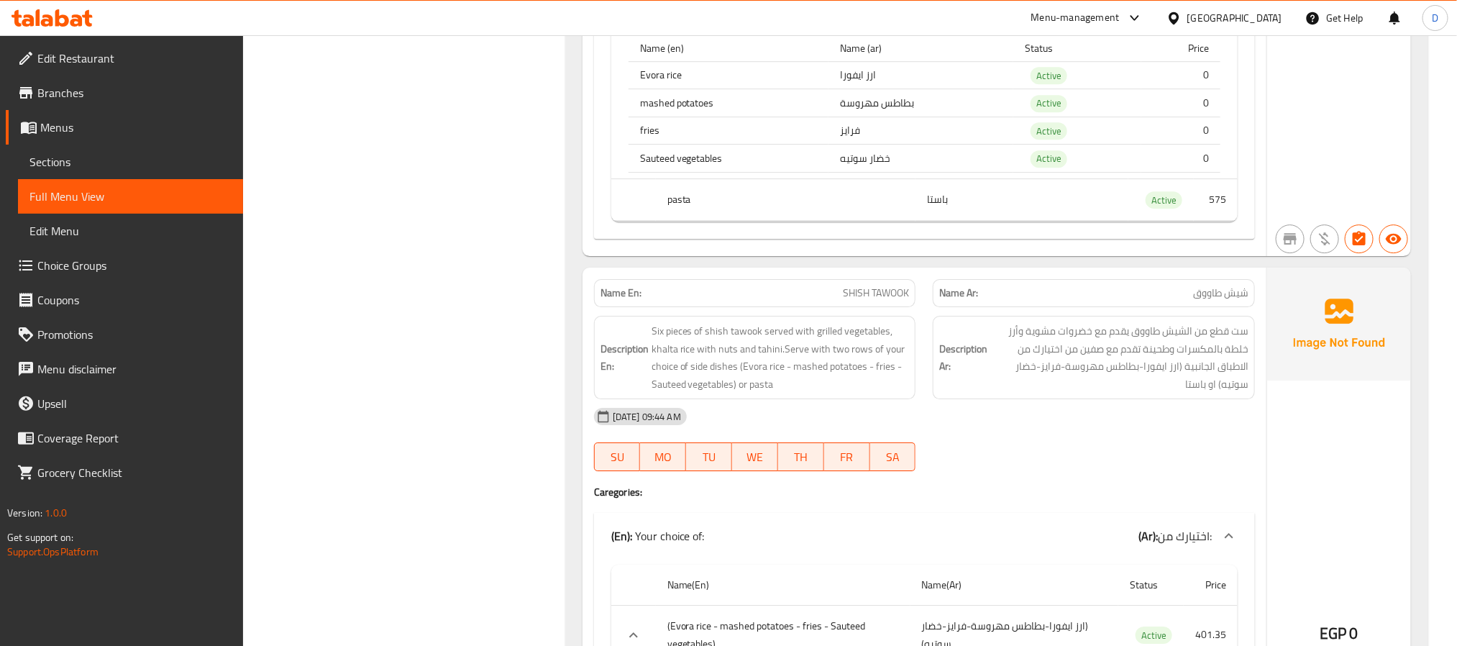
scroll to position [8108, 0]
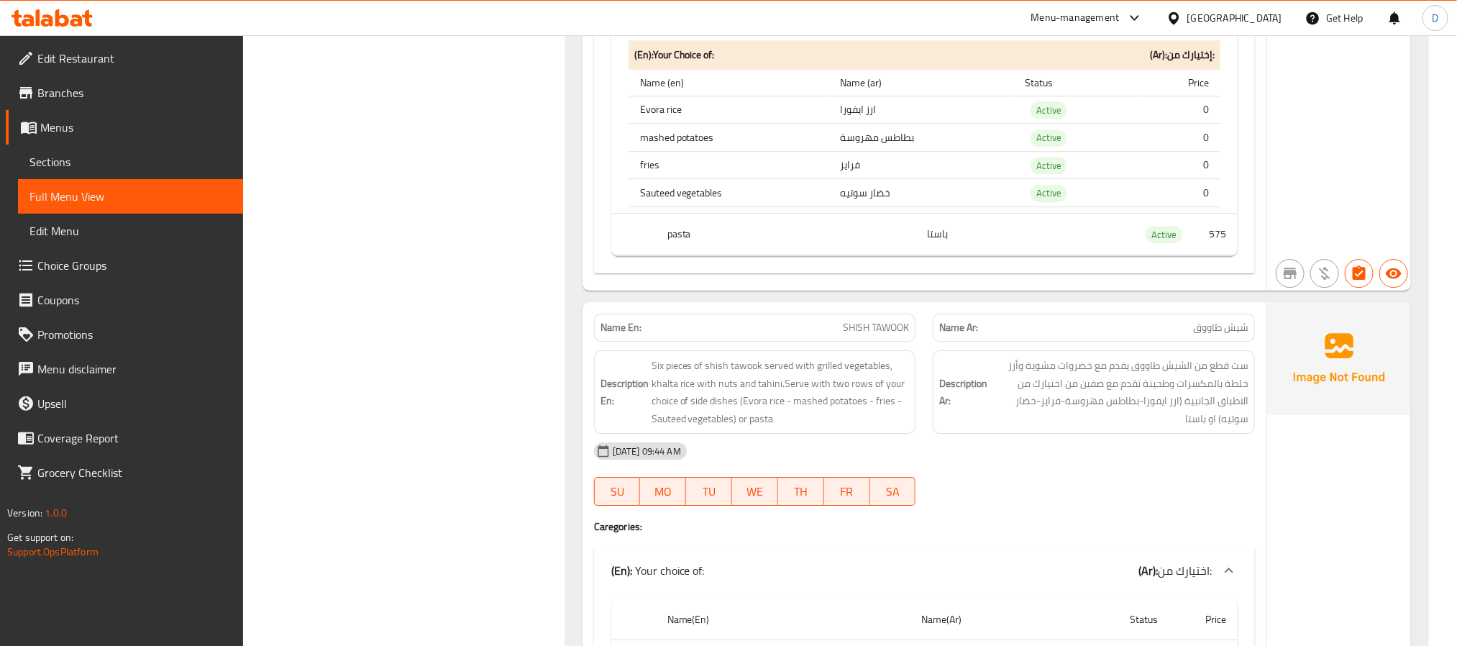
click at [869, 335] on span "SHISH TAWOOK" at bounding box center [876, 327] width 66 height 15
copy span "SHISH TAWOOK"
click at [885, 427] on span "Six pieces of shish tawook served with grilled vegetables, khalta rice with nut…" at bounding box center [781, 392] width 258 height 70
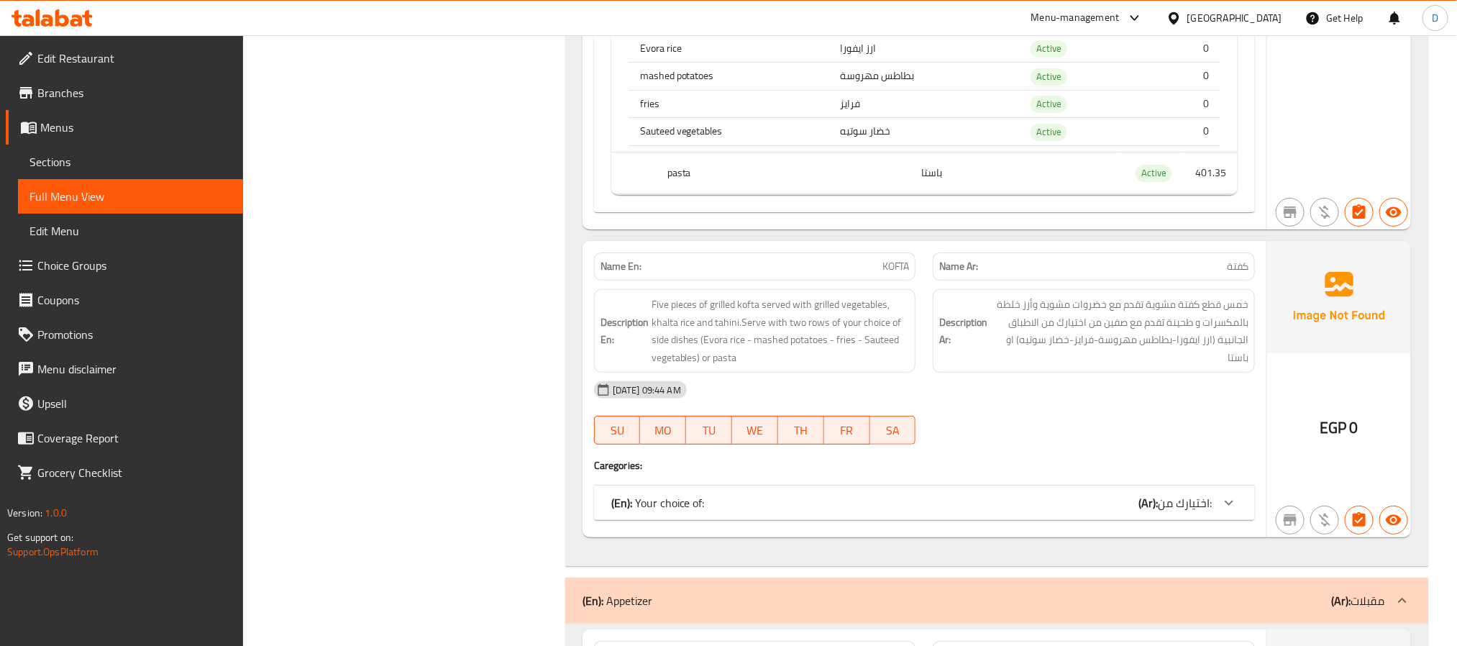
scroll to position [8863, 0]
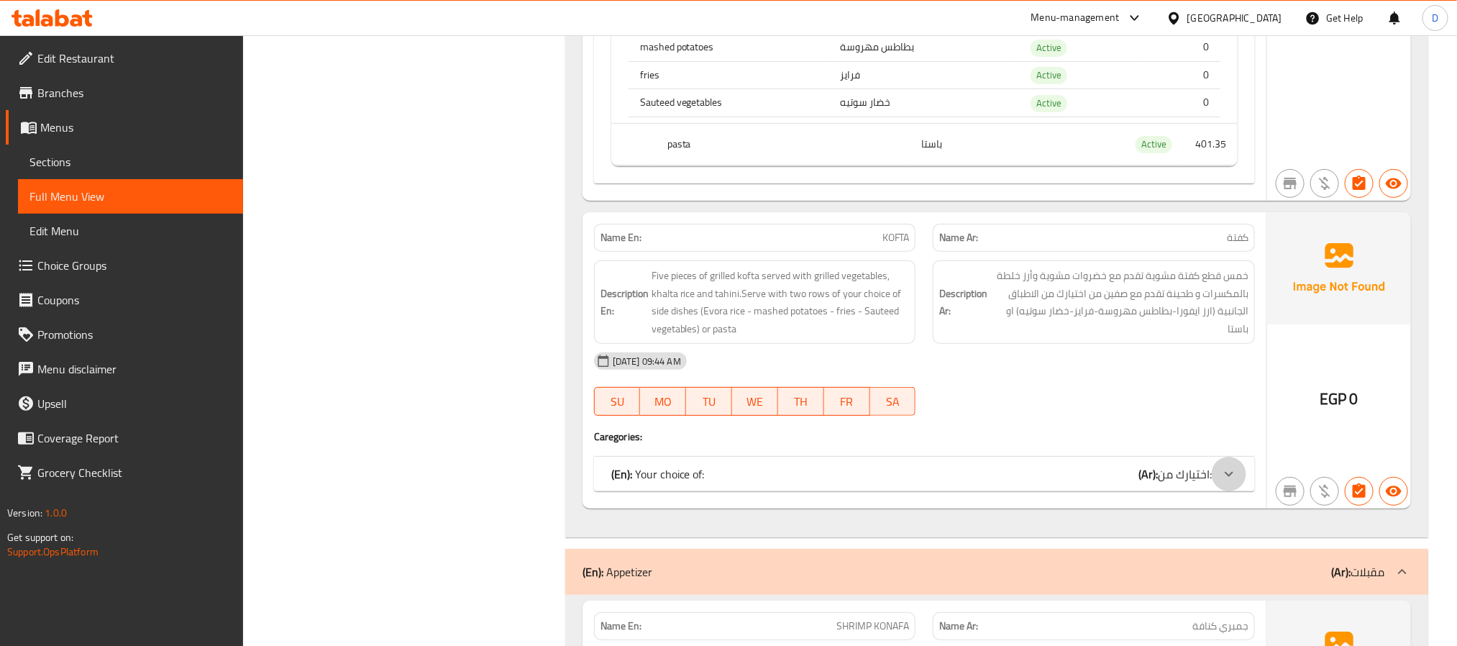
click at [1215, 491] on div at bounding box center [1229, 474] width 35 height 35
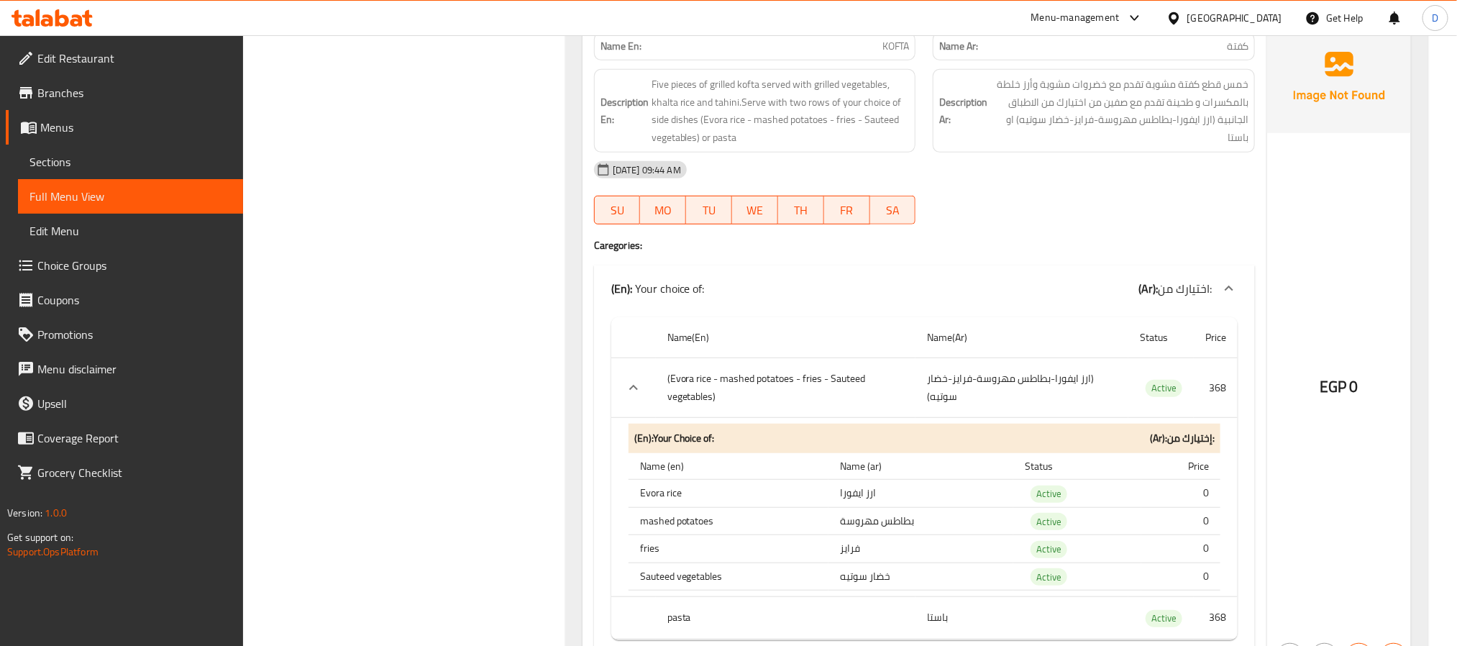
scroll to position [8971, 0]
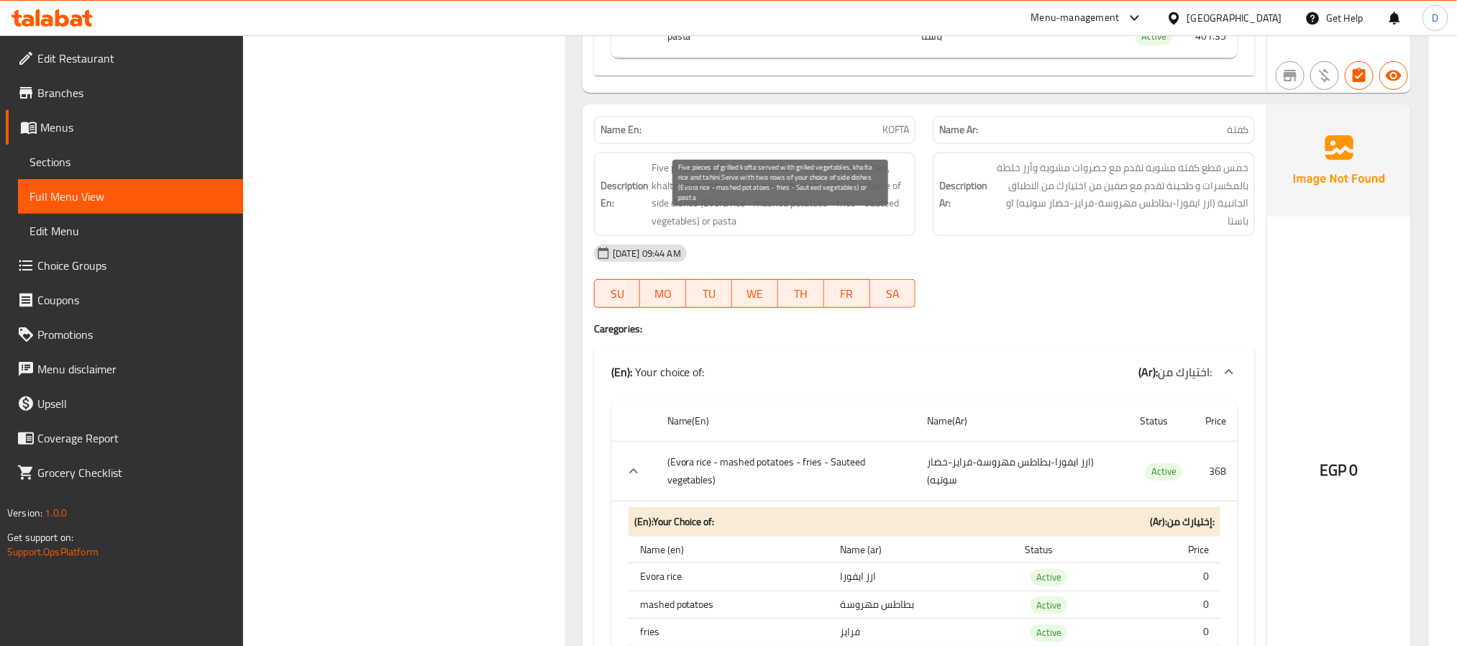
click at [863, 229] on span "Five pieces of grilled kofta served with grilled vegetables, khalta rice and ta…" at bounding box center [781, 194] width 258 height 70
drag, startPoint x: 662, startPoint y: 240, endPoint x: 704, endPoint y: 240, distance: 41.7
click at [704, 229] on span "Five pieces of grilled kofta served with grilled vegetables, khalta rice and ta…" at bounding box center [781, 194] width 258 height 70
click at [898, 137] on span "KOFTA" at bounding box center [895, 129] width 27 height 15
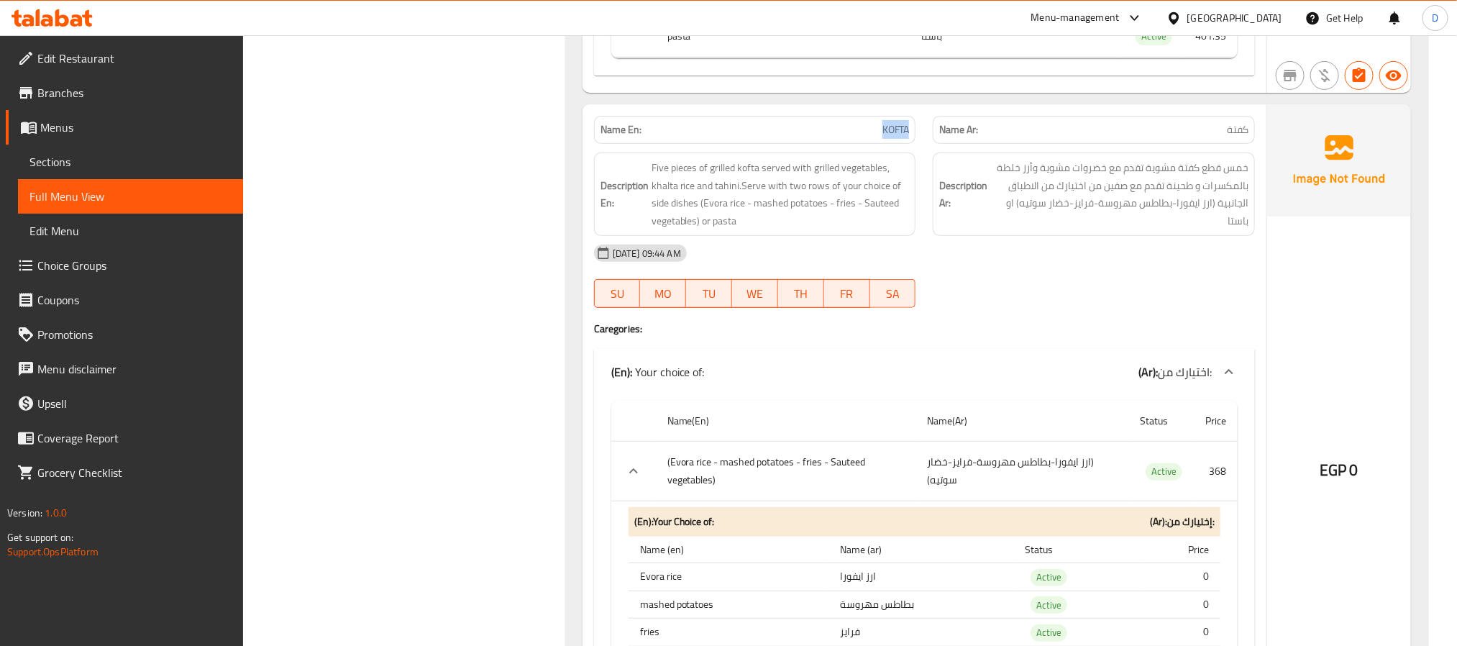
click at [898, 137] on span "KOFTA" at bounding box center [895, 129] width 27 height 15
copy span "KOFTA"
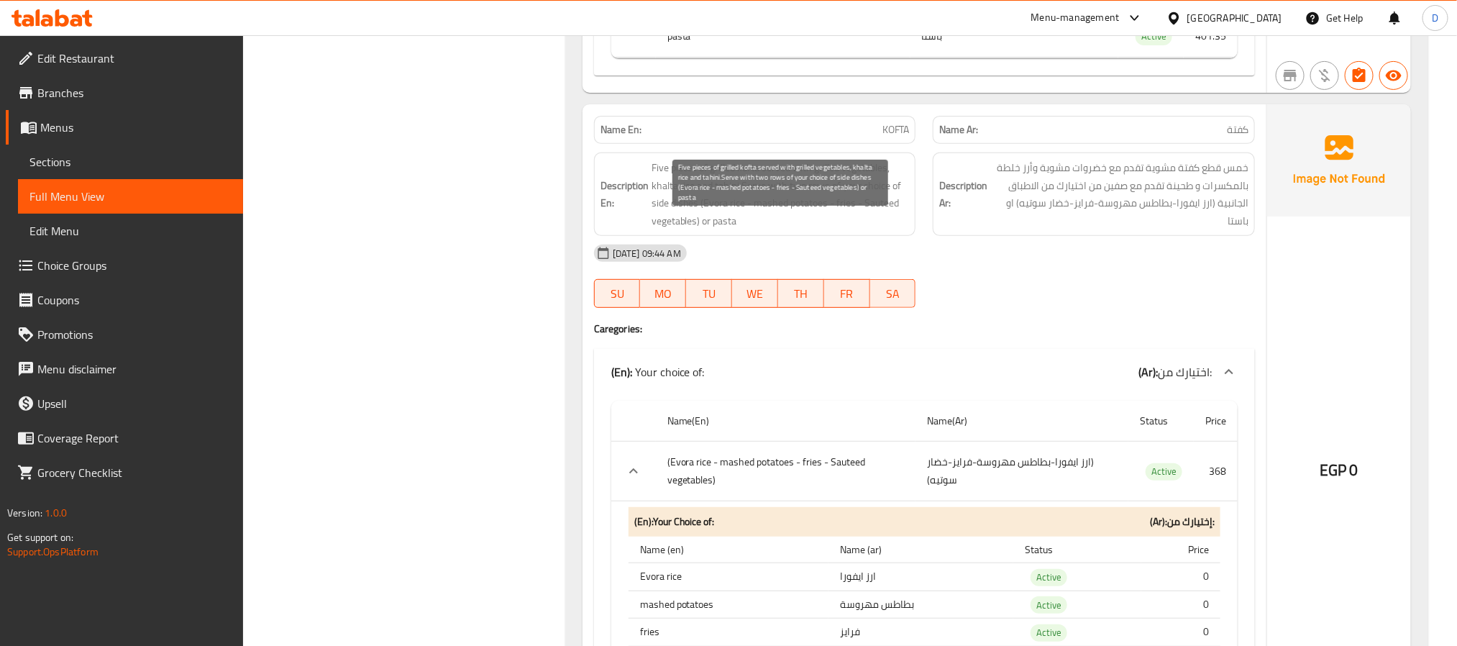
click at [859, 229] on span "Five pieces of grilled kofta served with grilled vegetables, khalta rice and ta…" at bounding box center [781, 194] width 258 height 70
drag, startPoint x: 663, startPoint y: 245, endPoint x: 697, endPoint y: 245, distance: 33.8
click at [697, 229] on span "Five pieces of grilled kofta served with grilled vegetables, khalta rice and ta…" at bounding box center [781, 194] width 258 height 70
click at [902, 137] on span "KOFTA" at bounding box center [895, 129] width 27 height 15
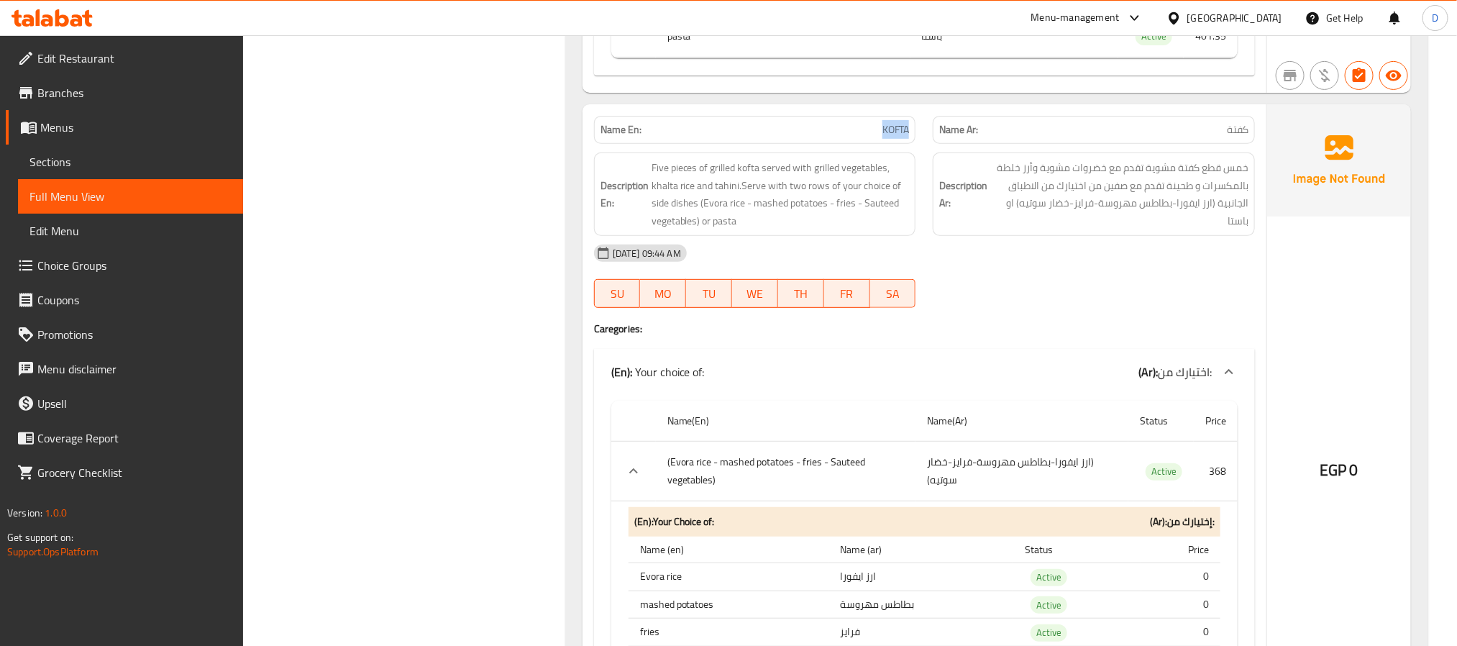
click at [902, 137] on span "KOFTA" at bounding box center [895, 129] width 27 height 15
copy span "KOFTA"
click at [1115, 229] on span "خمس قطع كفتة مشوية تقدم مع خضروات مشوية وأرز خلطة بالمكسرات و طحينة تقدم مع صفي…" at bounding box center [1119, 194] width 258 height 70
copy span "صفين"
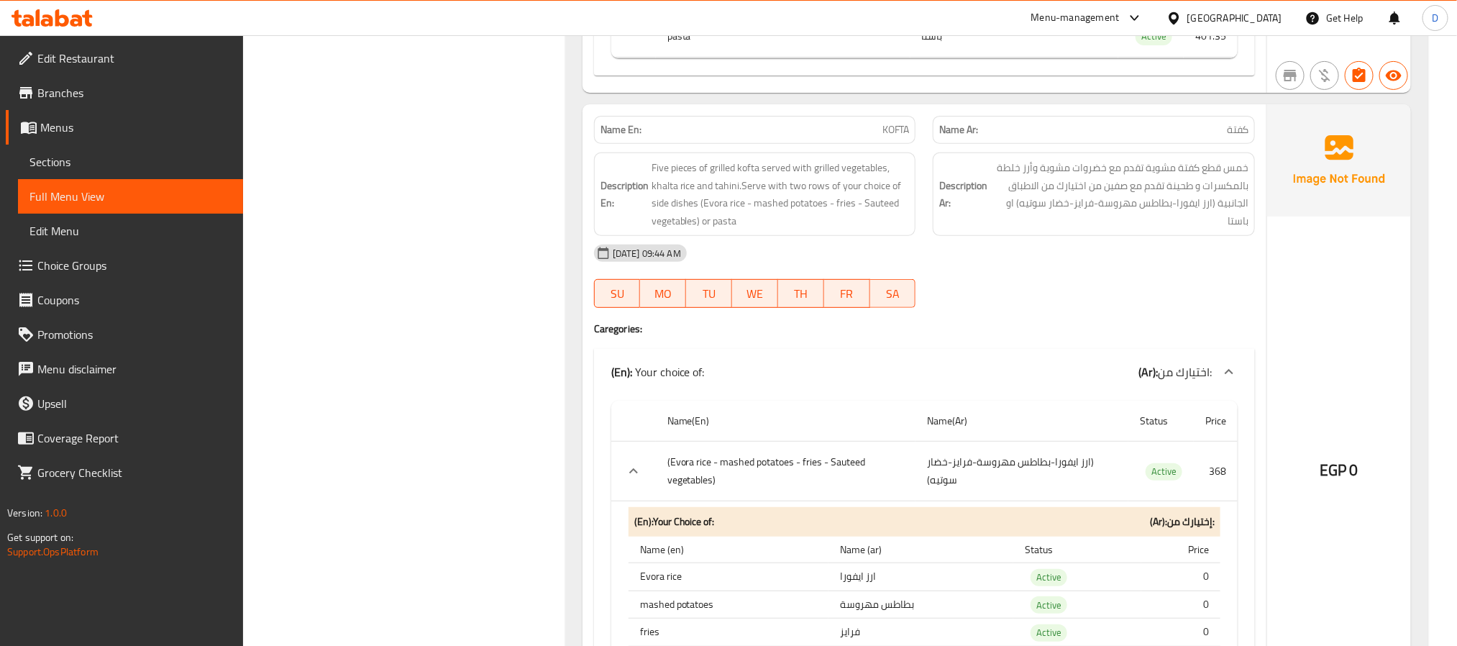
click at [1154, 316] on div at bounding box center [1093, 307] width 339 height 17
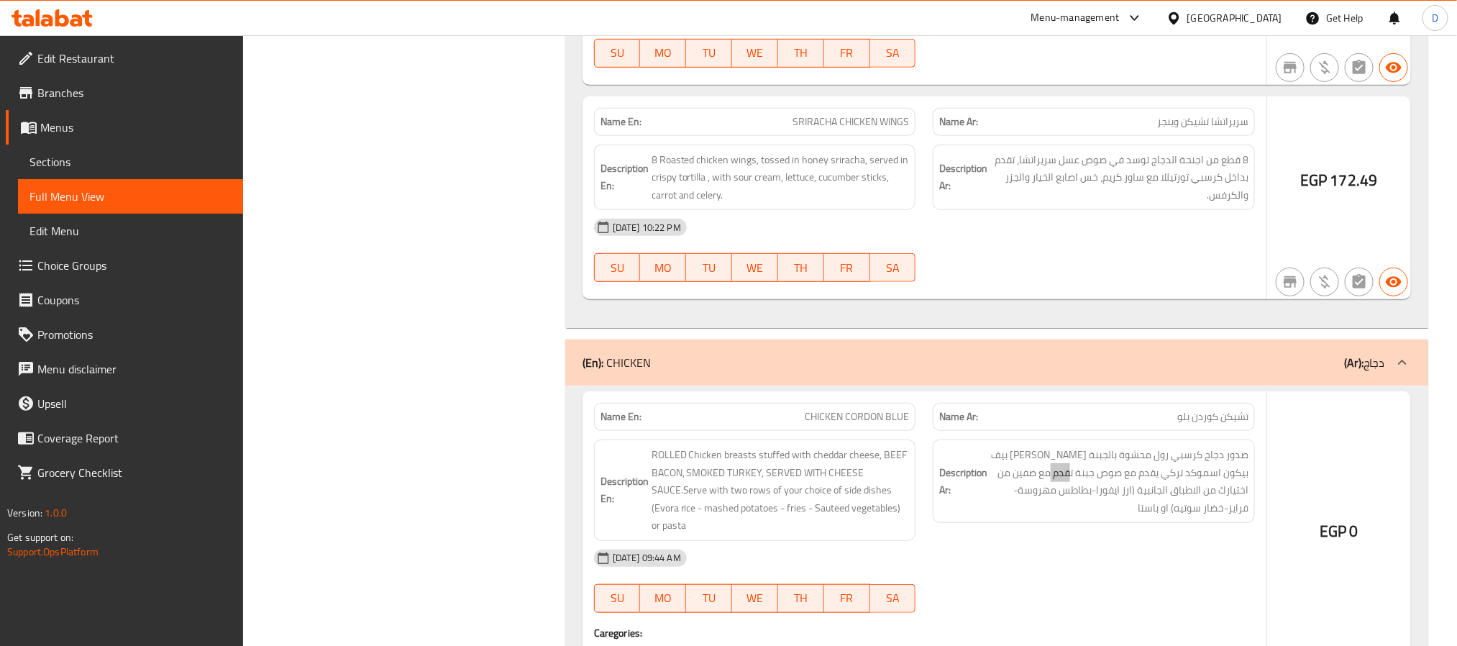
scroll to position [12047, 0]
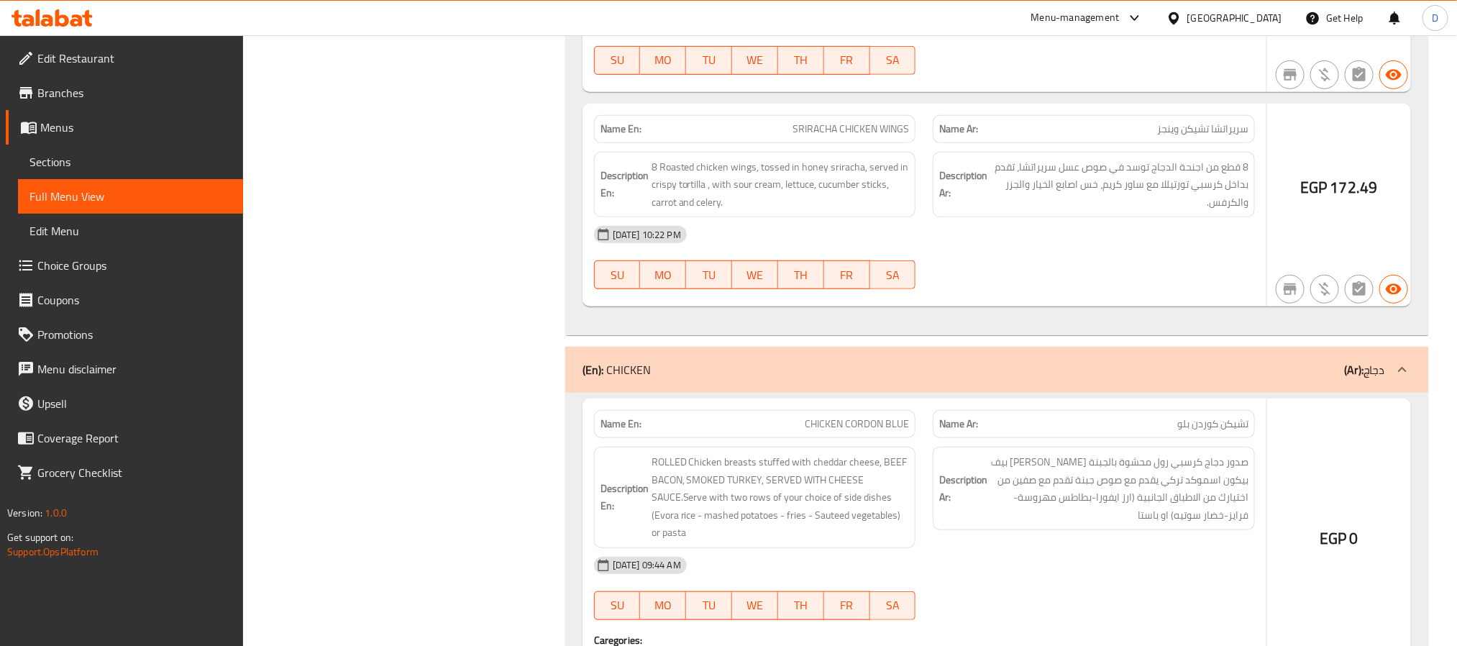
click at [999, 298] on div "12-10-2025 10:22 PM SU MO TU WE TH FR SA" at bounding box center [924, 257] width 678 height 81
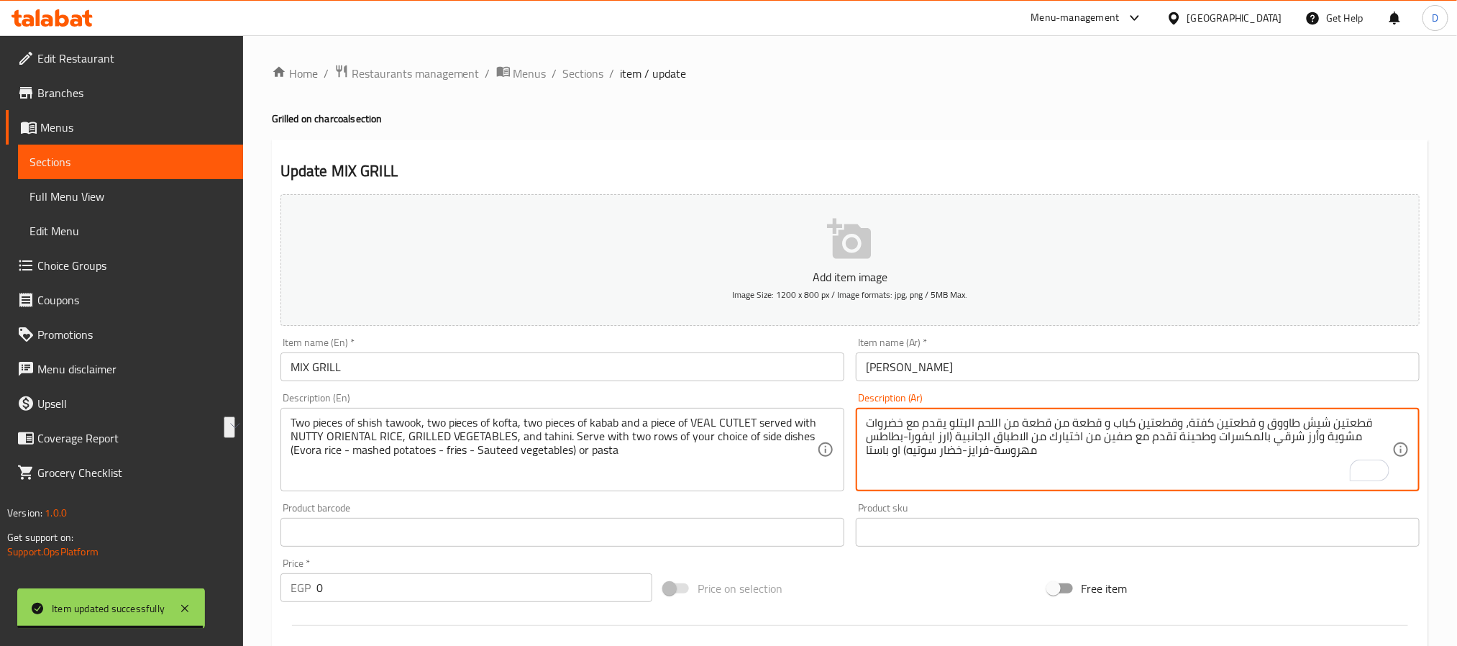
drag, startPoint x: 1237, startPoint y: 440, endPoint x: 1315, endPoint y: 440, distance: 77.7
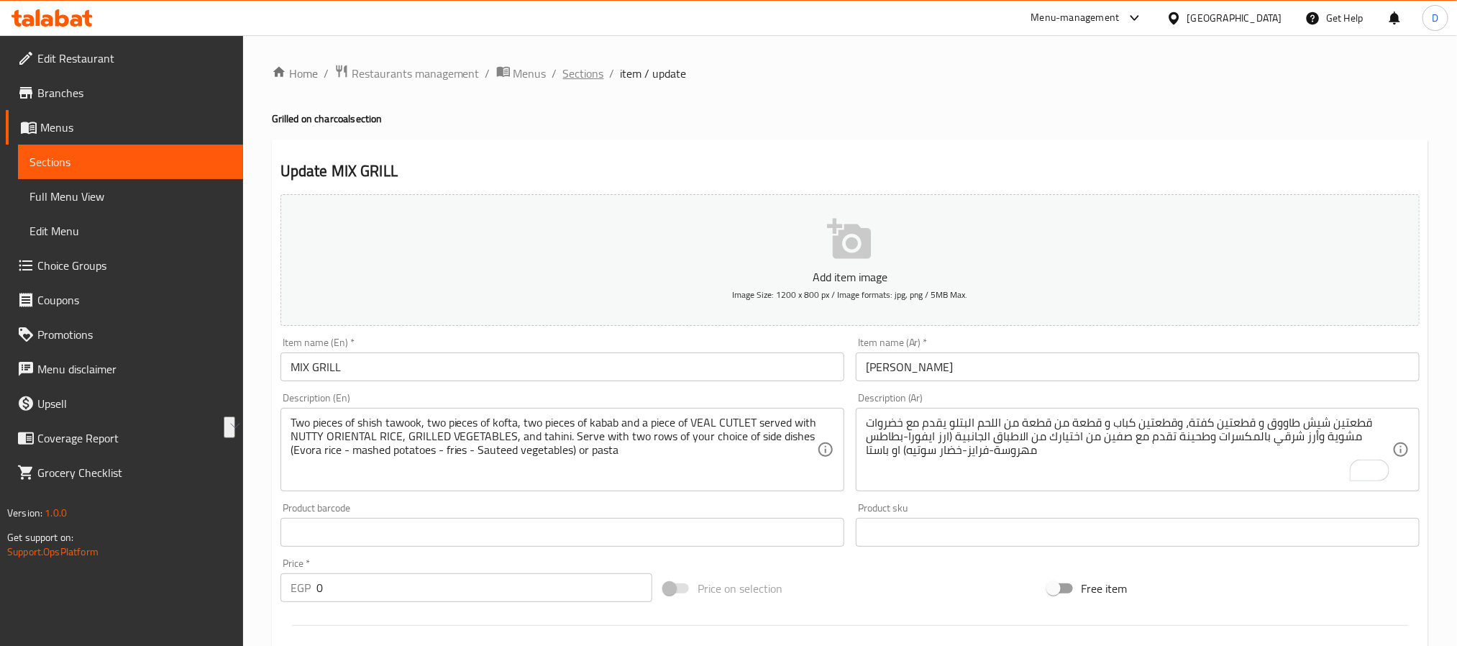
click at [581, 65] on span "Sections" at bounding box center [583, 73] width 41 height 17
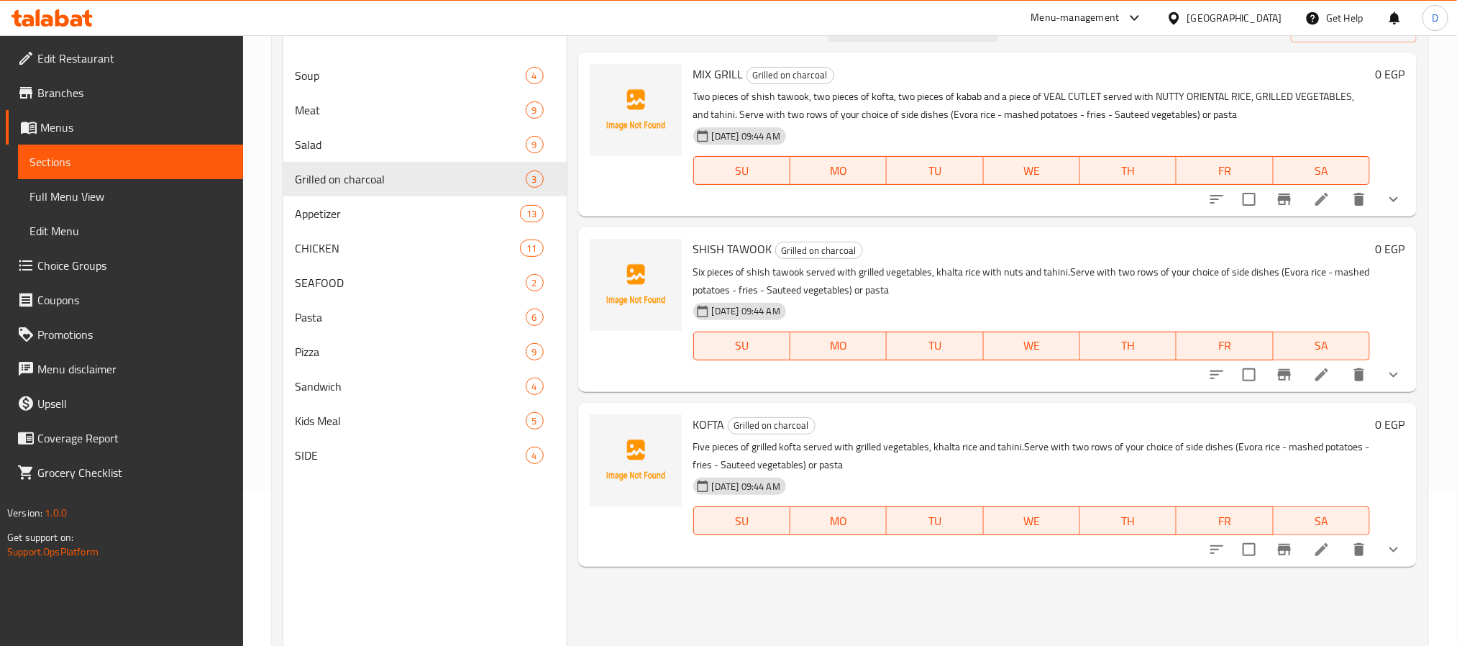
scroll to position [201, 0]
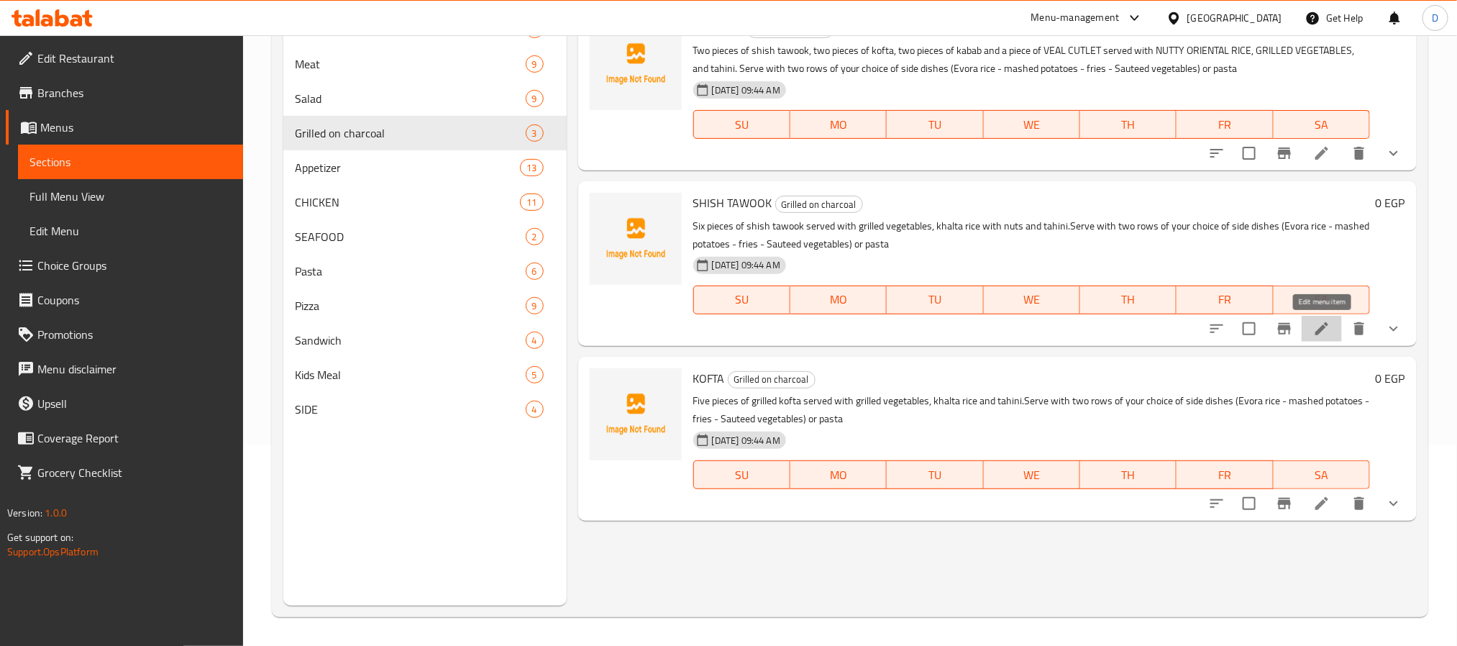
click at [1315, 333] on icon at bounding box center [1321, 328] width 17 height 17
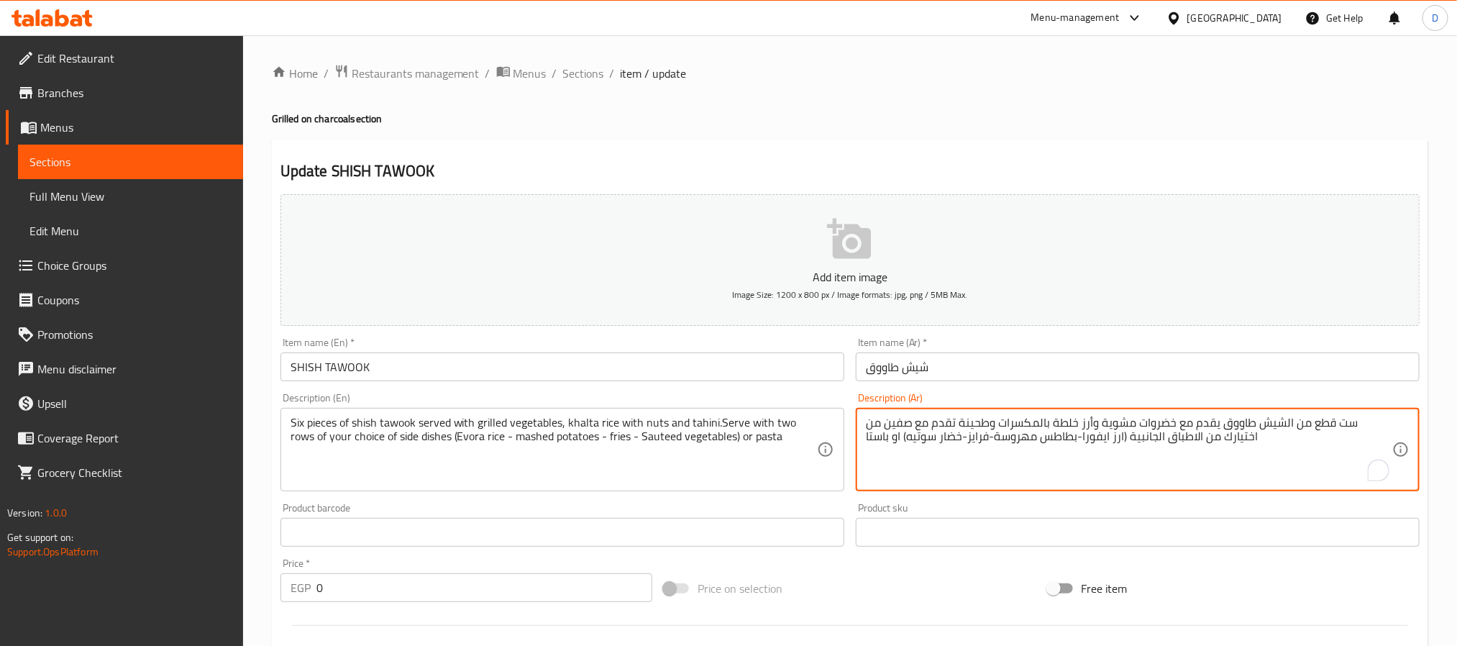
click at [1030, 431] on textarea "ست قطع من الشيش طاووق يقدم مع خضروات مشوية وأرز خلطة بالمكسرات وطحينة تقدم مع ص…" at bounding box center [1129, 450] width 526 height 68
click at [1344, 427] on textarea "ست قطع من الشيش طاووق يقدم مع خضروات مشوية وأرز خلطة بالمكسرات وطحينة تقدم مع ص…" at bounding box center [1129, 450] width 526 height 68
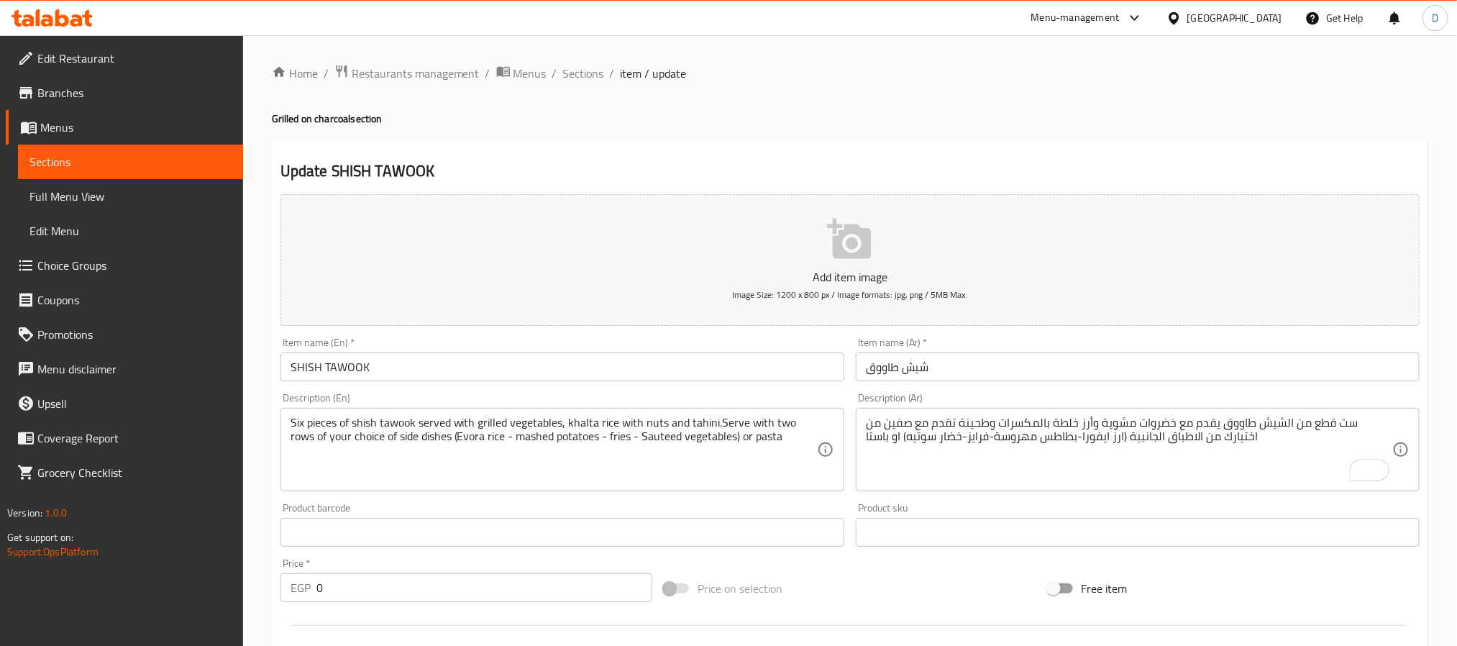
drag, startPoint x: 1397, startPoint y: 423, endPoint x: 1194, endPoint y: 431, distance: 203.0
click at [1196, 430] on div "ست قطع من الشيش طاووق يقدم مع خضروات مشوية وأرز خلطة بالمكسرات وطحينة تقدم مع ص…" at bounding box center [1138, 449] width 564 height 83
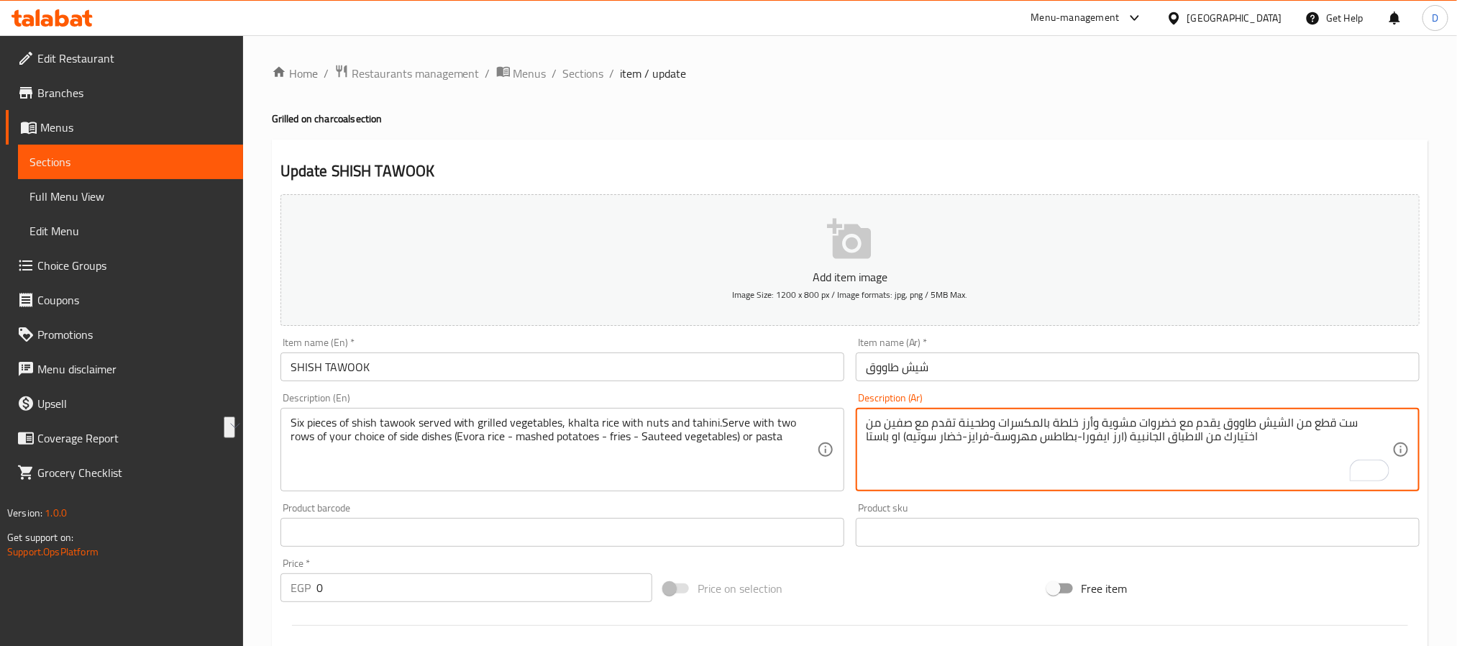
drag, startPoint x: 995, startPoint y: 423, endPoint x: 1385, endPoint y: 425, distance: 389.8
click at [1385, 425] on textarea "ست قطع من الشيش طاووق يقدم مع خضروات مشوية وأرز خلطة بالمكسرات وطحينة تقدم مع ص…" at bounding box center [1129, 450] width 526 height 68
paste textarea "تقدم مع الخضار المشوية والأرز بالخلطة والطحينة."
type textarea "ست قطع من الشيش طاووق تقدم مع الخضار المشوية والأرز بالخلطة والطحينة. تقدم مع ص…"
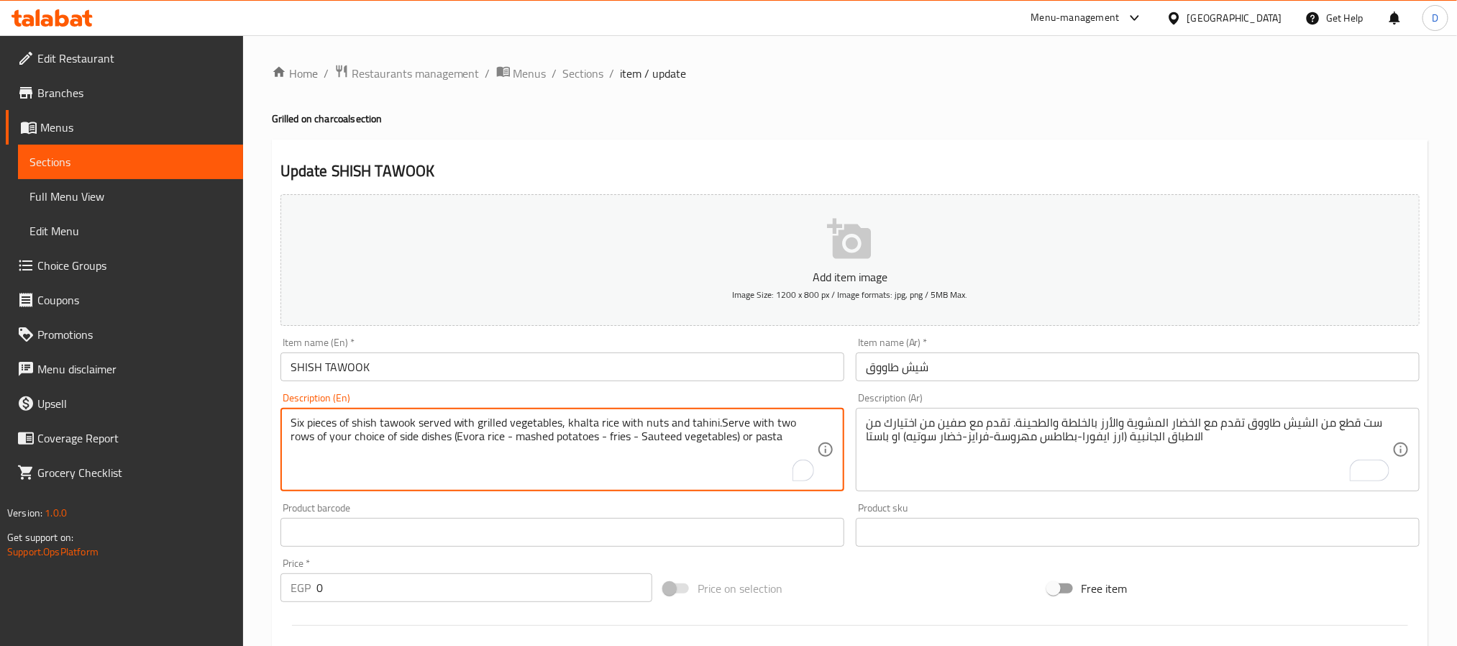
drag, startPoint x: 663, startPoint y: 421, endPoint x: 622, endPoint y: 419, distance: 41.0
type textarea "Six pieces of shish tawook served with grilled vegetables, khalta rice and tahi…"
click at [1025, 441] on textarea "ست قطع من الشيش طاووق تقدم مع الخضار المشوية والأرز بالخلطة والطحينة. تقدم مع ص…" at bounding box center [1129, 450] width 526 height 68
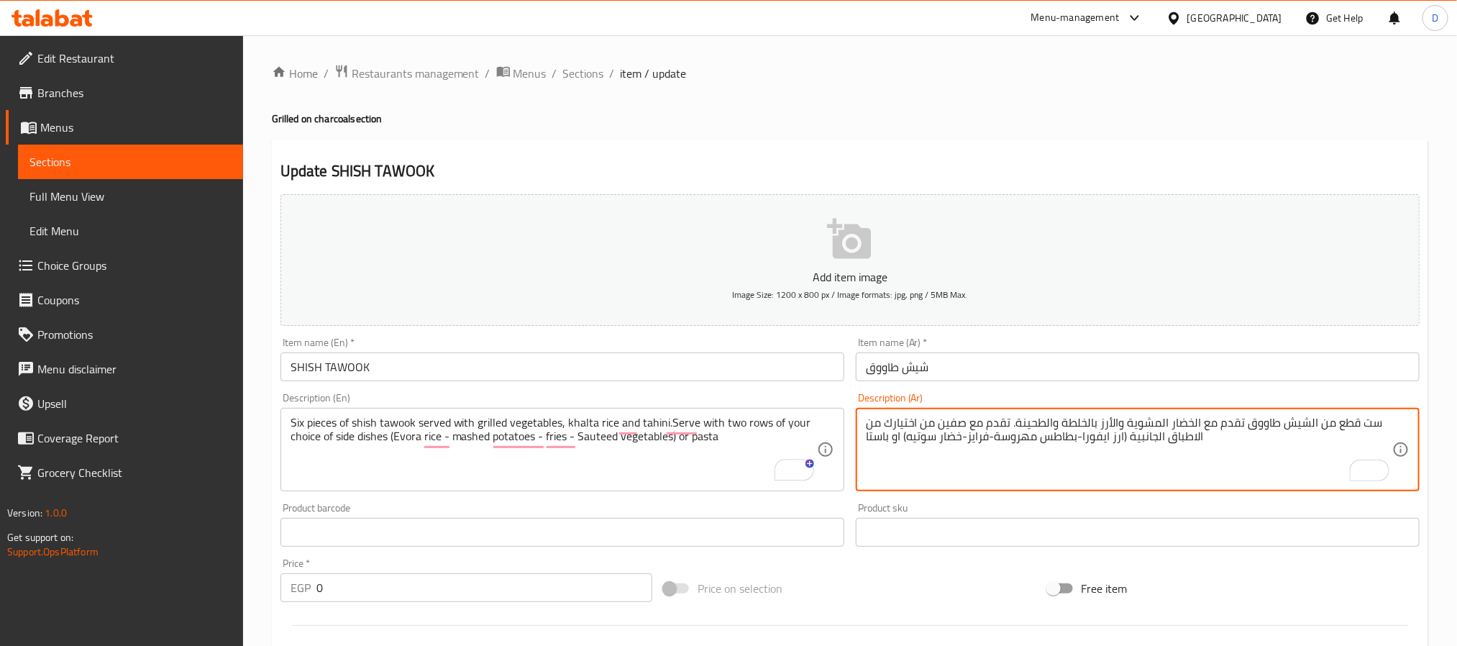
click at [1025, 441] on textarea "ست قطع من الشيش طاووق تقدم مع الخضار المشوية والأرز بالخلطة والطحينة. تقدم مع ص…" at bounding box center [1129, 450] width 526 height 68
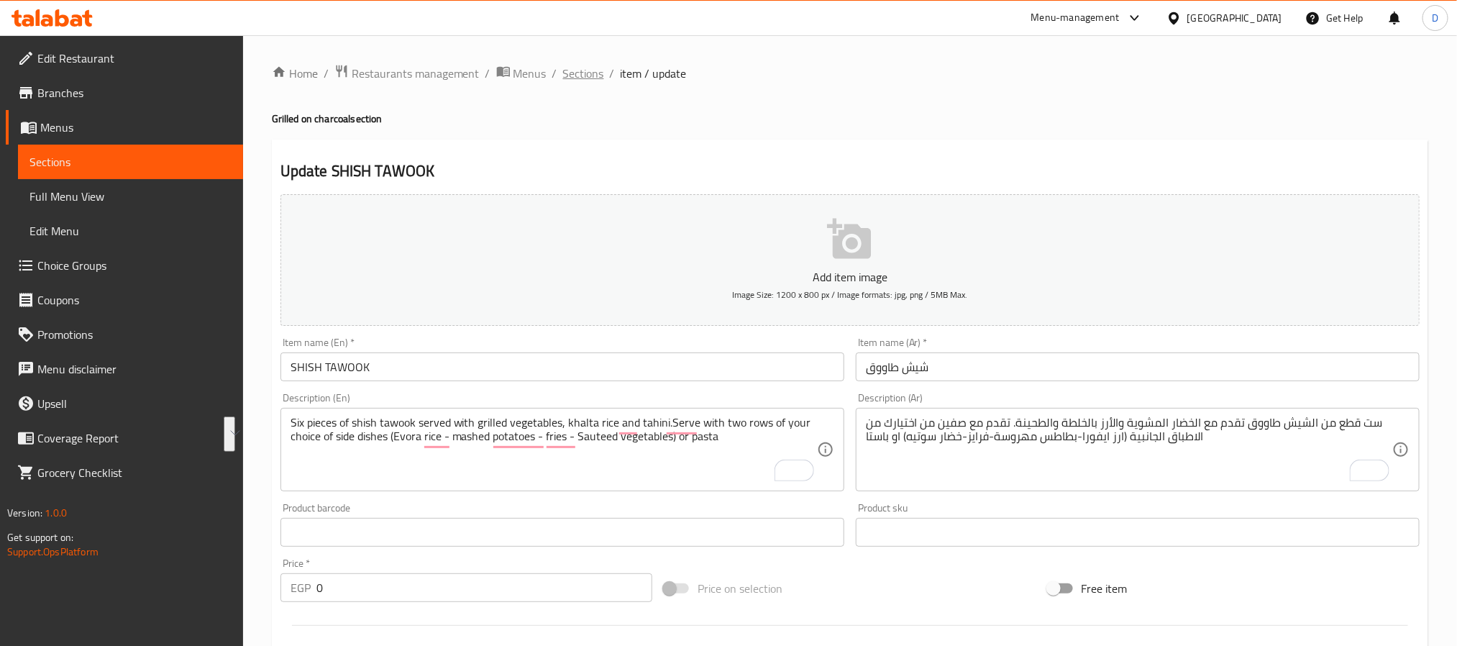
click at [585, 73] on span "Sections" at bounding box center [583, 73] width 41 height 17
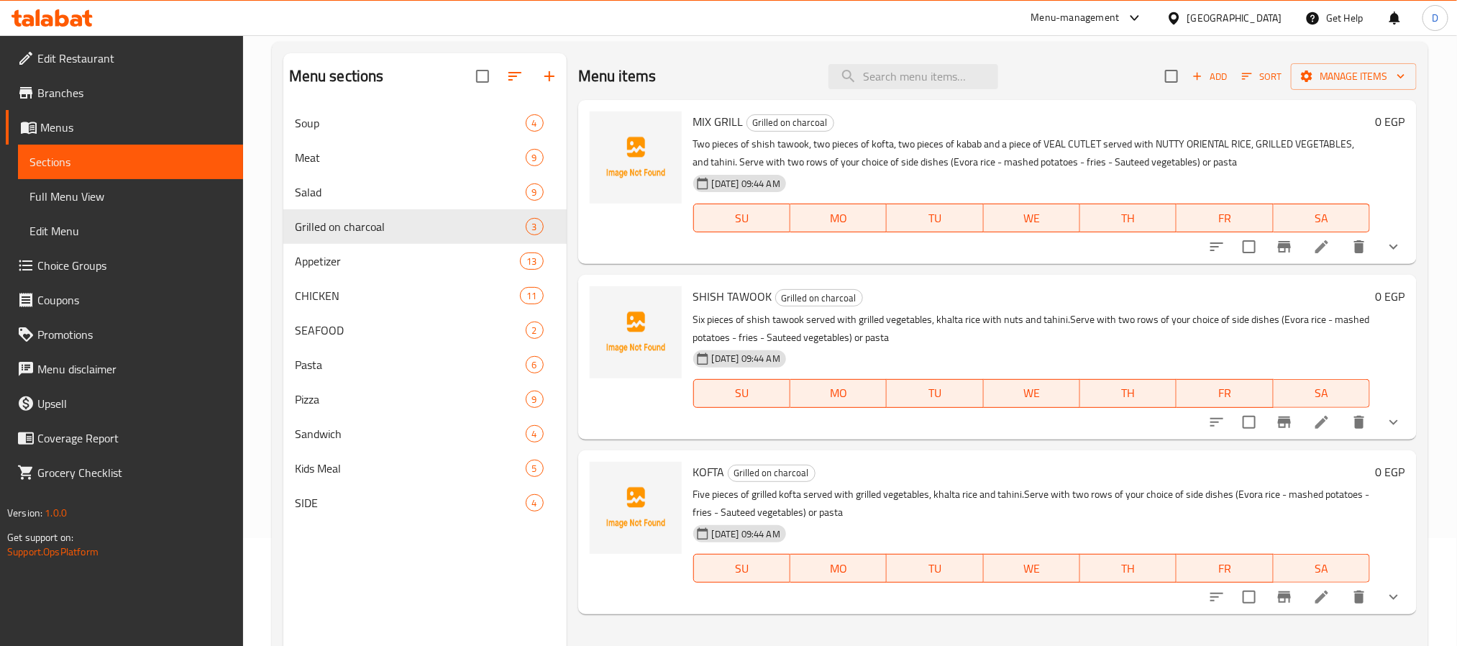
scroll to position [201, 0]
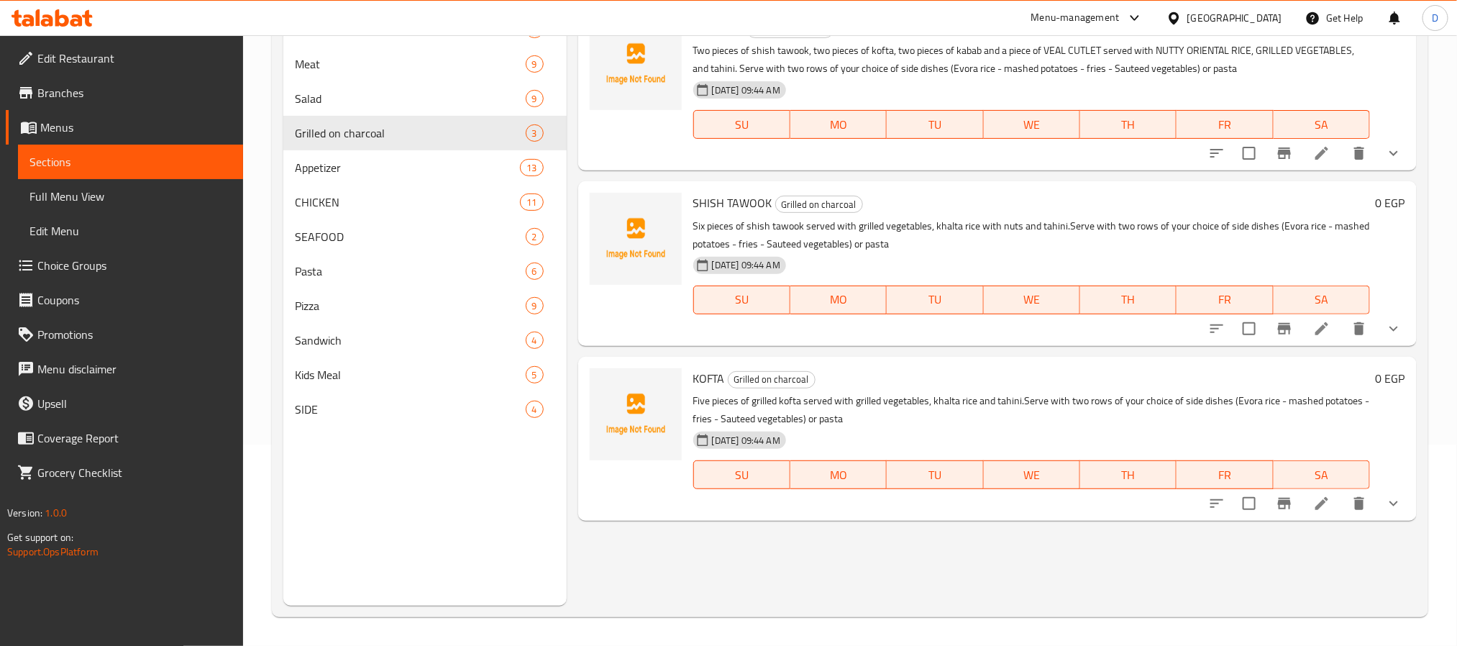
click at [1323, 503] on icon at bounding box center [1321, 503] width 13 height 13
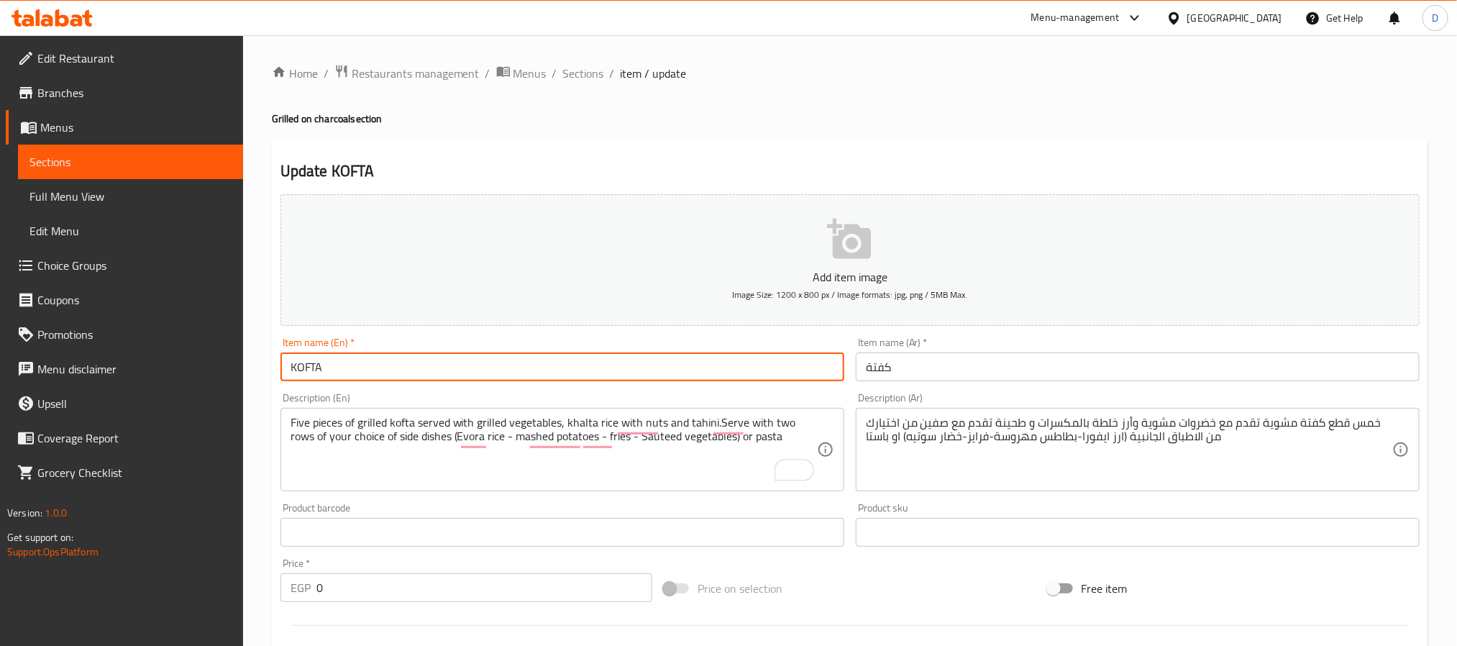
click at [529, 365] on input "KOFTA" at bounding box center [562, 366] width 564 height 29
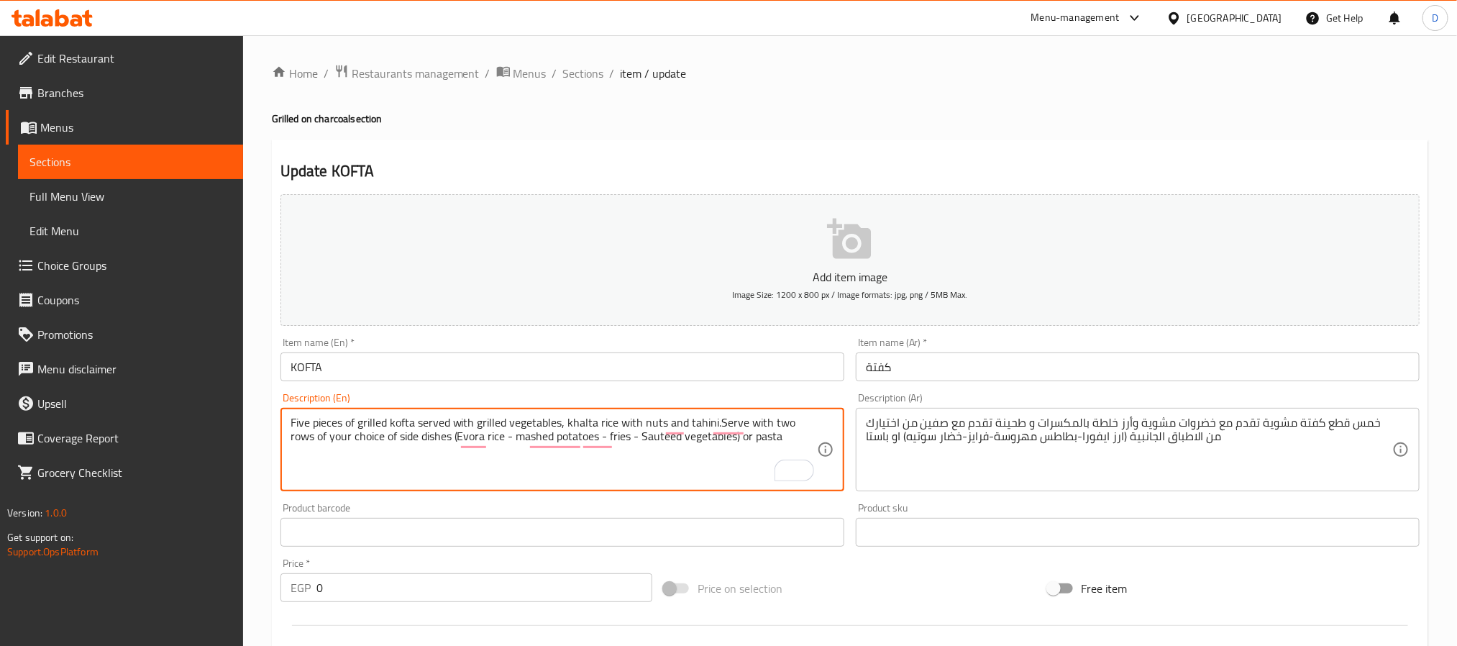
click at [810, 424] on textarea "Five pieces of grilled kofta served with grilled vegetables, khalta rice with n…" at bounding box center [554, 450] width 526 height 68
type textarea "Five pieces of grilled kofta served with grilled vegetables, khalta rice with n…"
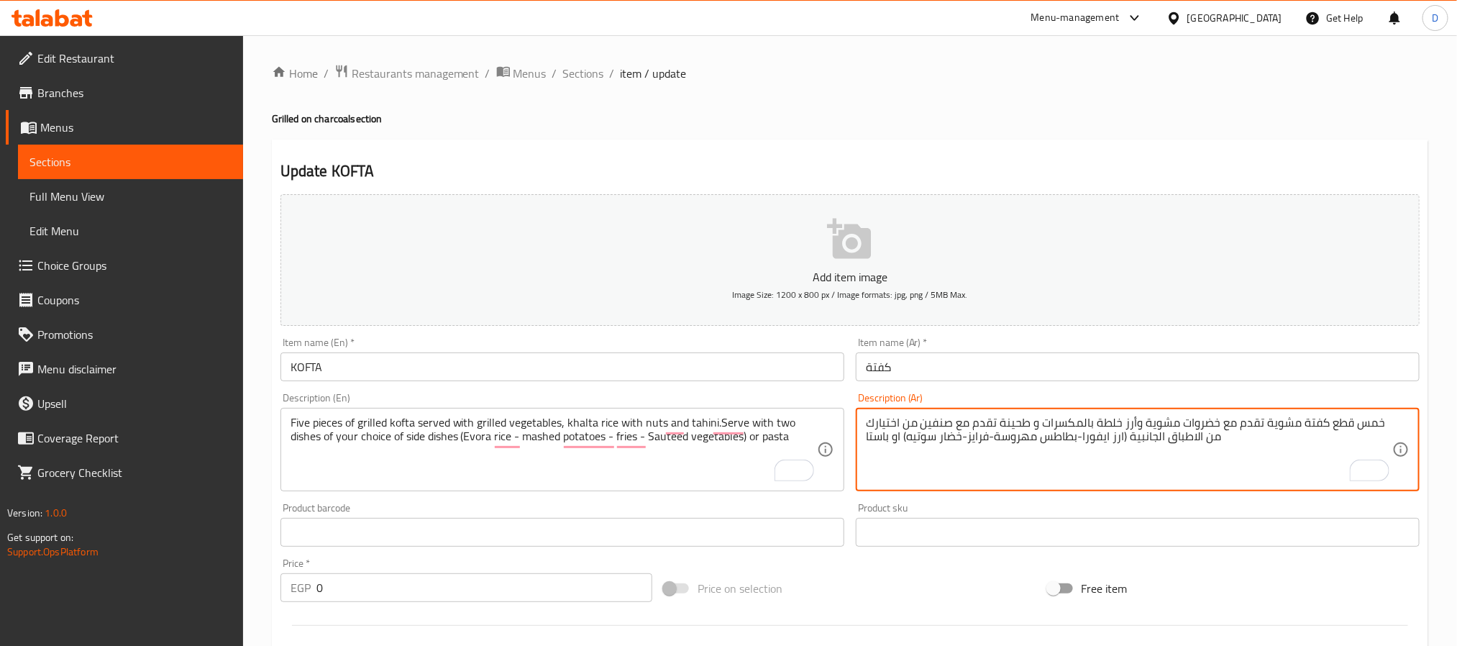
type textarea "خمس قطع كفتة مشوية تقدم مع خضروات مشوية وأرز خلطة بالمكسرات و طحينة تقدم مع صنف…"
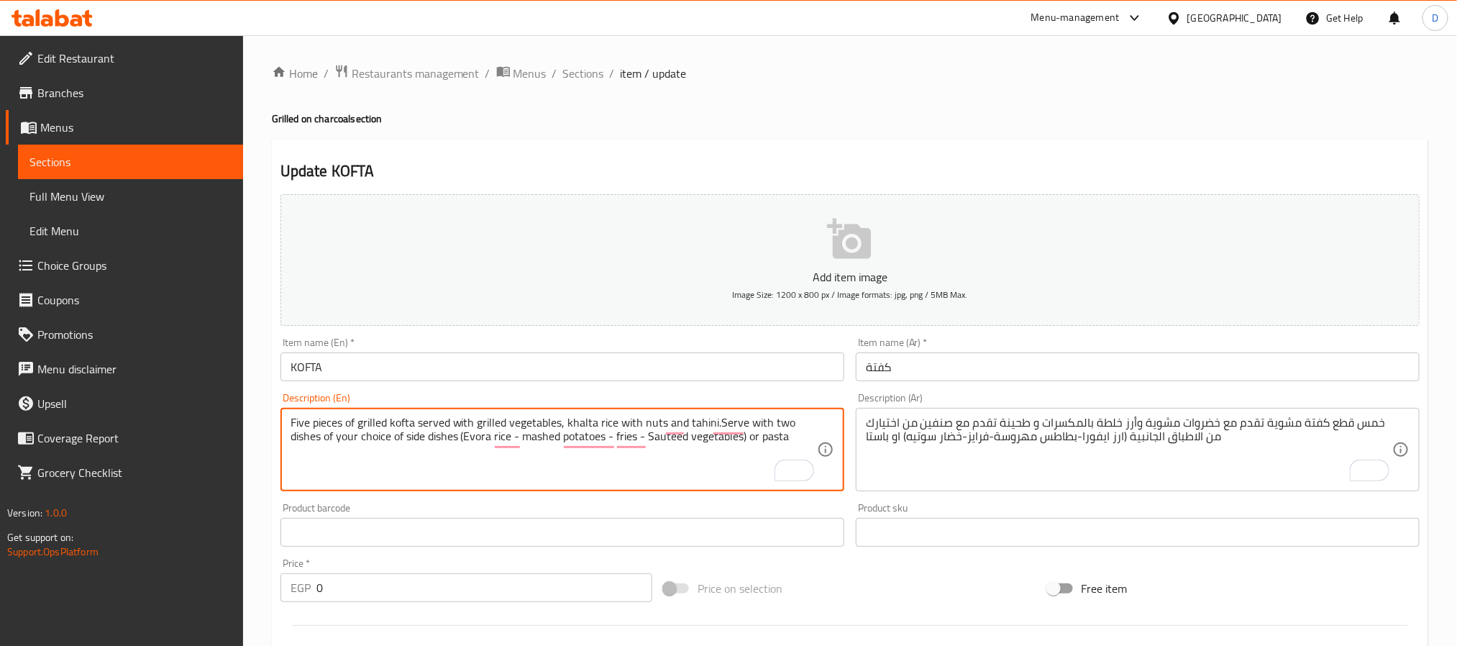
click at [302, 441] on textarea "Five pieces of grilled kofta served with grilled vegetables, khalta rice with n…" at bounding box center [554, 450] width 526 height 68
type textarea "Five pieces of grilled kofta served with grilled vegetables, khalta rice with n…"
click at [544, 369] on input "KOFTA" at bounding box center [562, 366] width 564 height 29
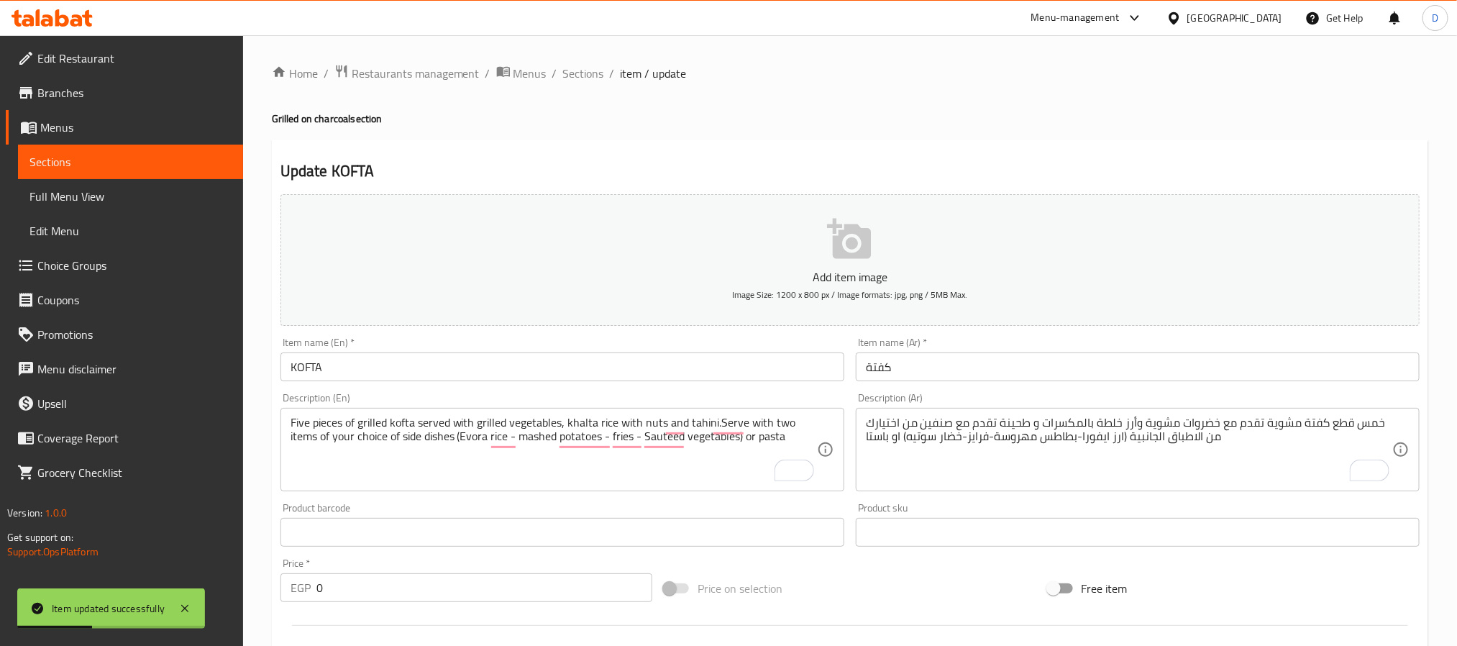
click at [587, 163] on h2 "Update KOFTA" at bounding box center [849, 171] width 1139 height 22
click at [587, 78] on span "Sections" at bounding box center [583, 73] width 41 height 17
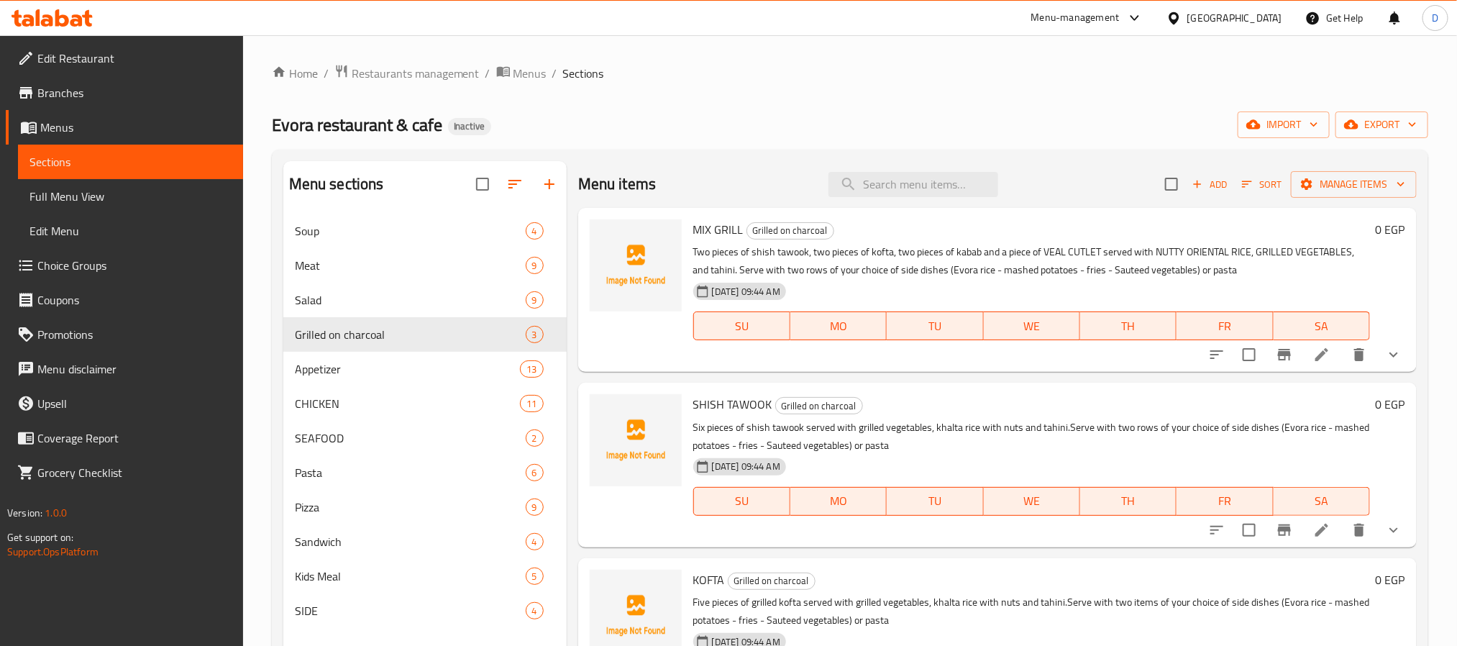
click at [823, 106] on div "Home / Restaurants management / Menus / Sections Evora restaurant & cafe Inacti…" at bounding box center [850, 441] width 1156 height 754
click at [419, 260] on span "Meat" at bounding box center [390, 265] width 191 height 17
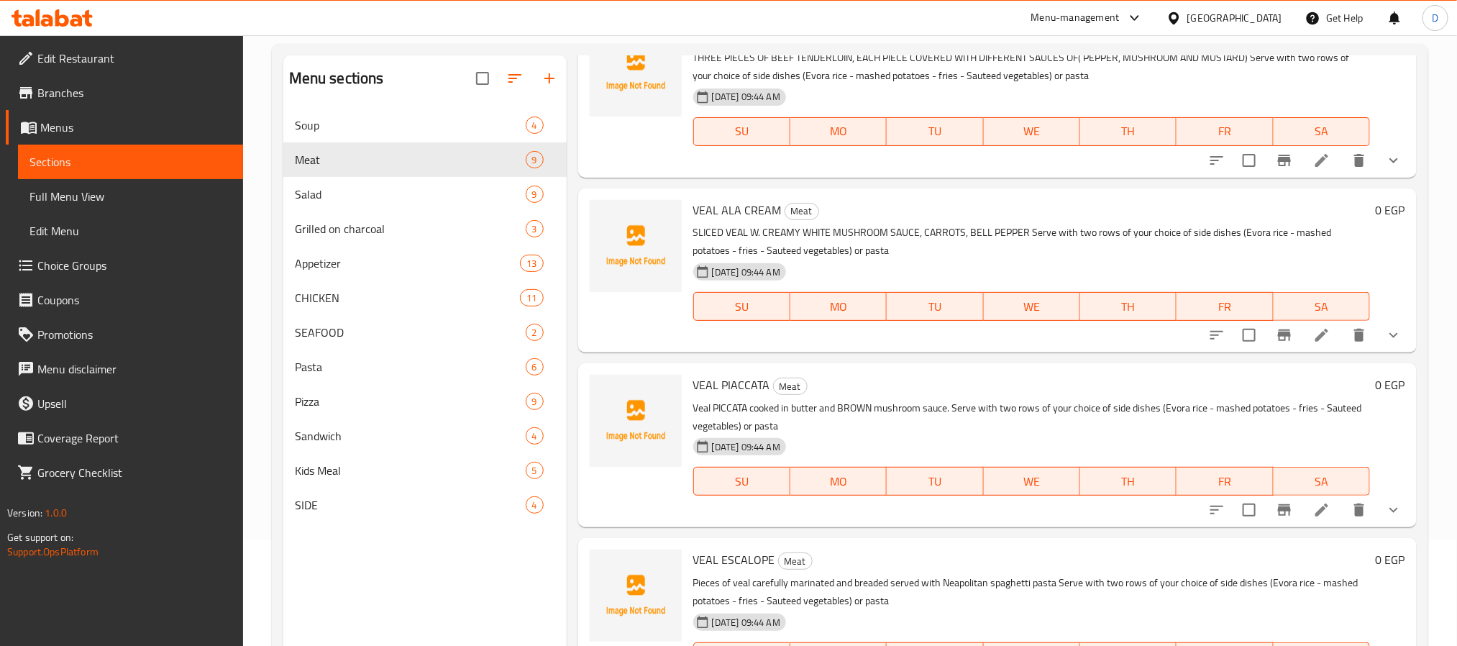
scroll to position [201, 0]
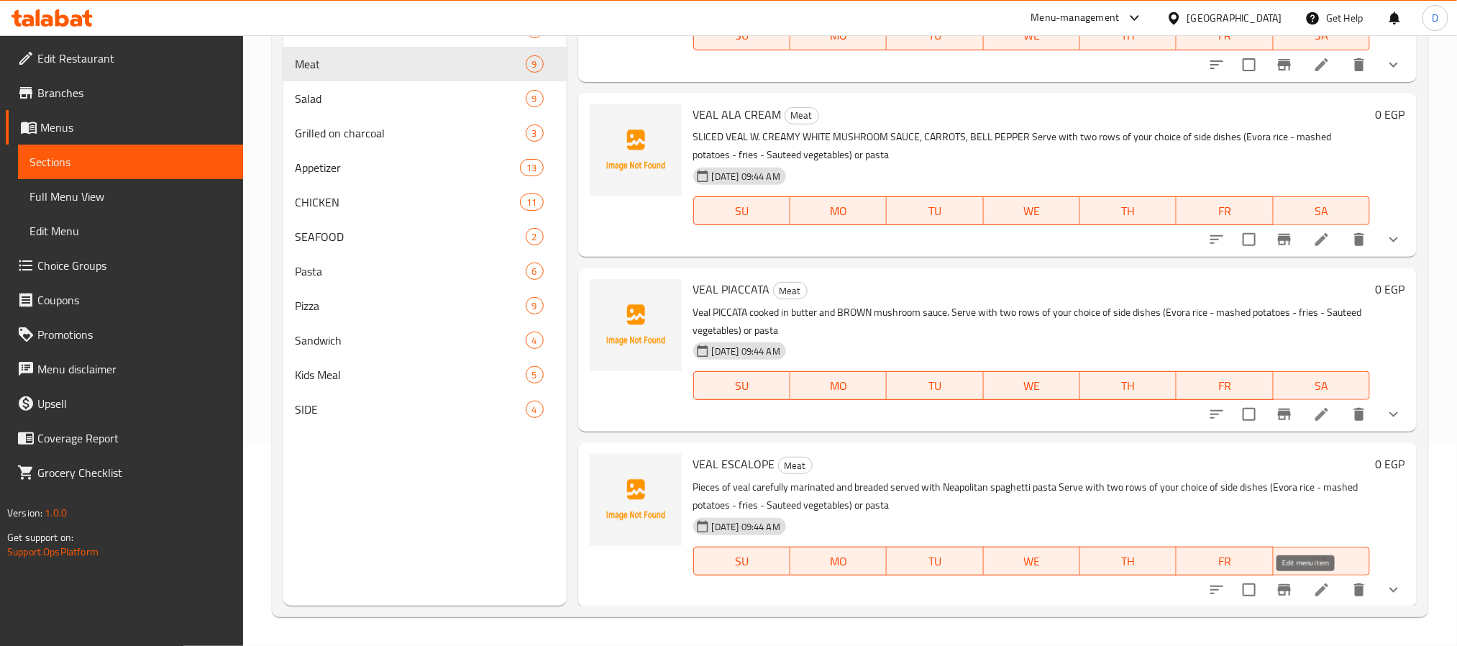
click at [1313, 589] on icon at bounding box center [1321, 589] width 17 height 17
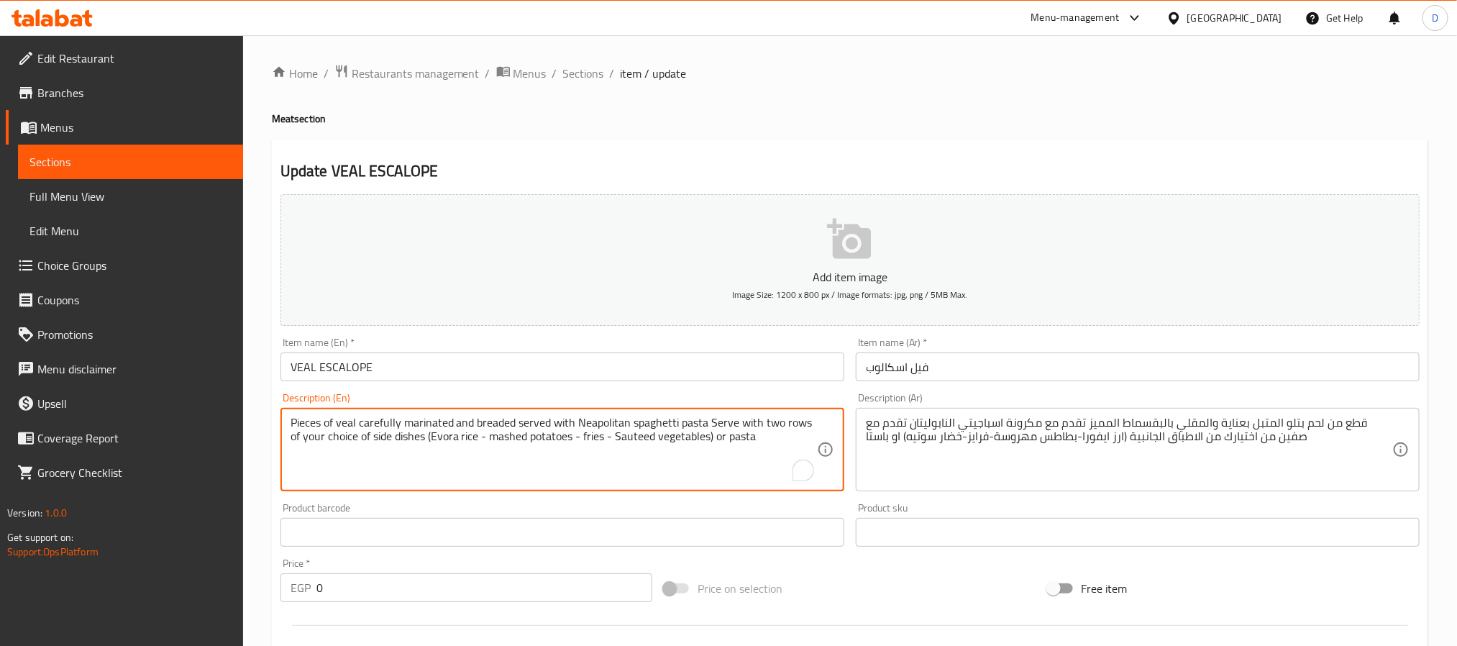
drag, startPoint x: 708, startPoint y: 423, endPoint x: 755, endPoint y: 440, distance: 50.5
type textarea "Pieces of veal carefully marinated and breaded served with Neapolitan spaghetti…"
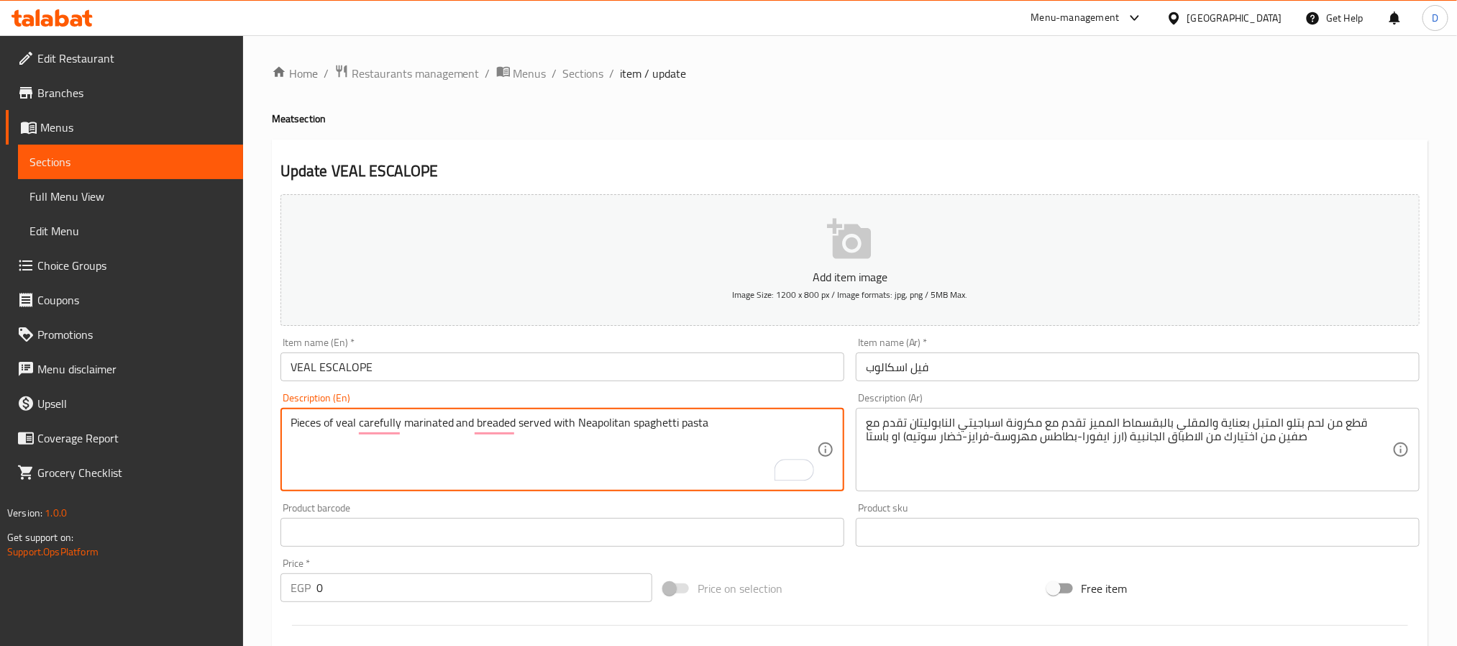
type textarea "Pieces of veal carefully marinated and breaded served with Neapolitan spaghetti…"
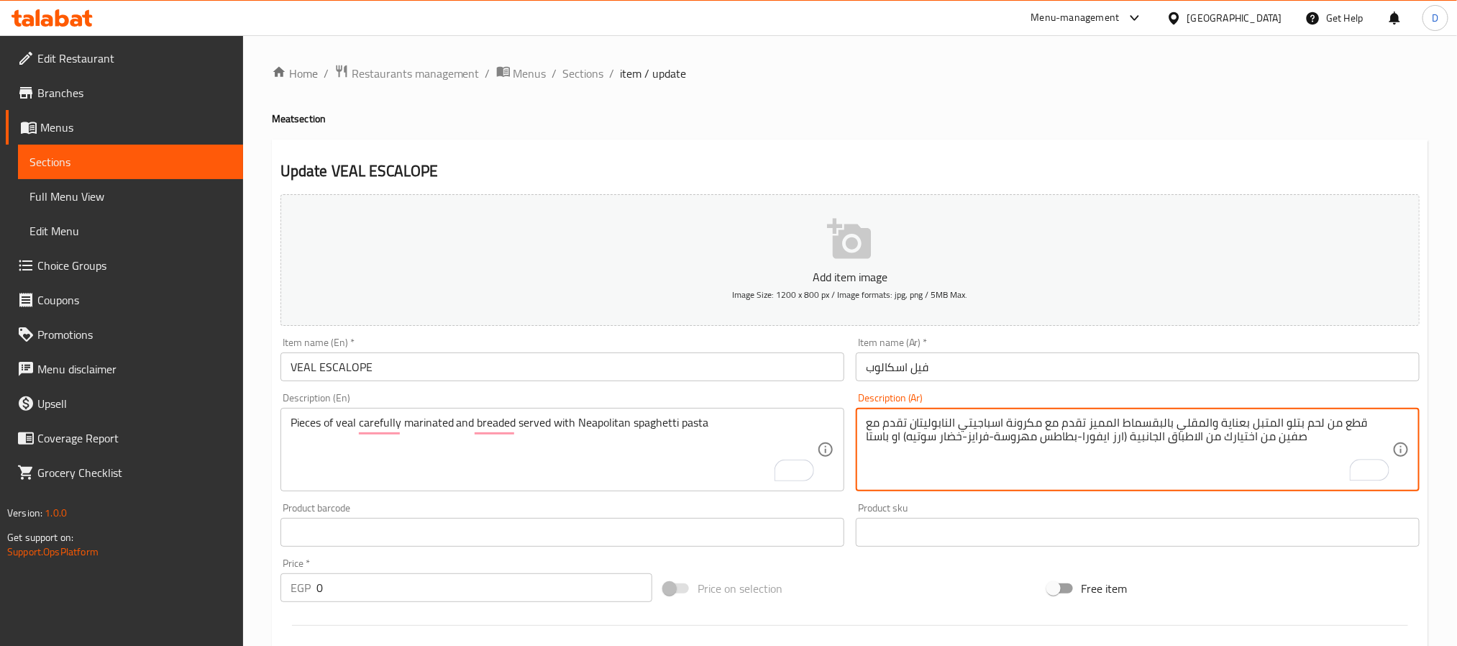
drag, startPoint x: 936, startPoint y: 419, endPoint x: 868, endPoint y: 445, distance: 73.1
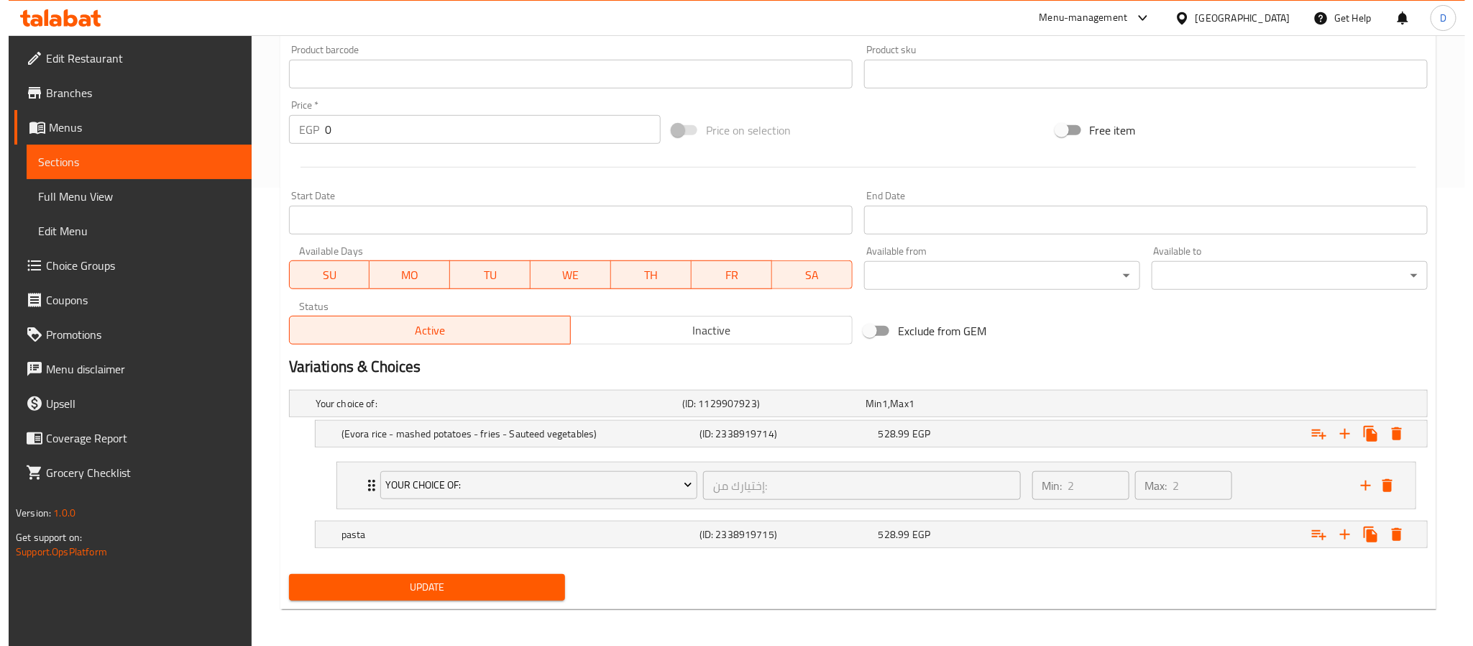
scroll to position [465, 0]
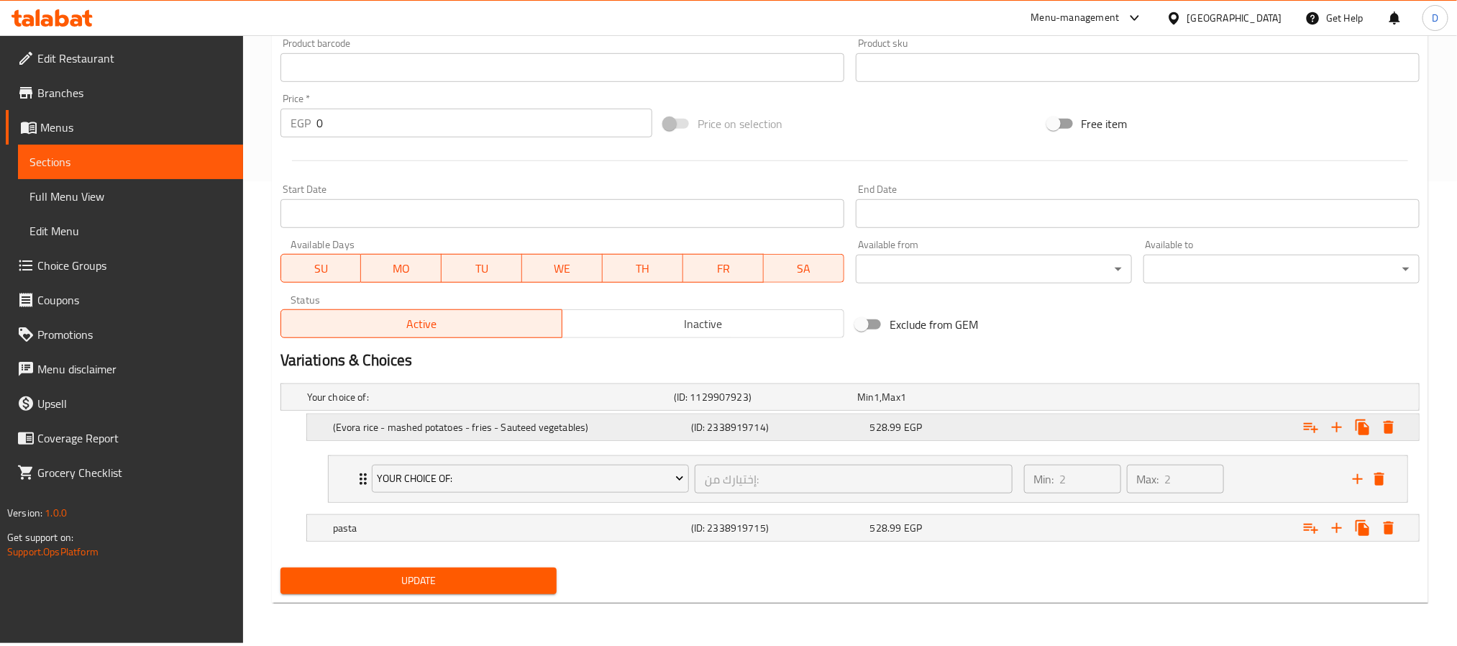
type textarea "قطع من لحم بتلو المتبل بعناية والمقلي بالبقسماط المميز تقدم مع مكرونة اسباجيتي …"
click at [979, 430] on div "528.99 EGP" at bounding box center [956, 427] width 173 height 14
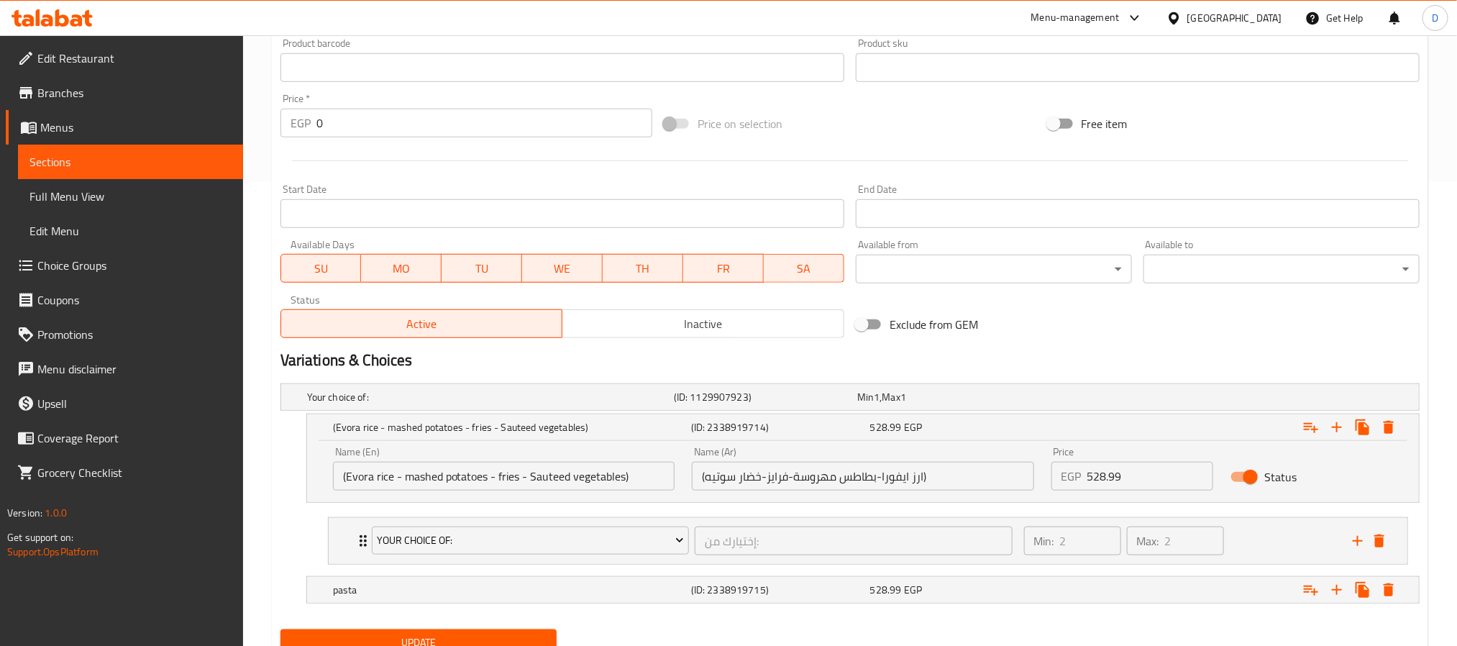
click at [1088, 482] on input "528.99" at bounding box center [1150, 476] width 127 height 29
click at [1088, 480] on input "528.99" at bounding box center [1150, 476] width 127 height 29
click at [1087, 480] on input "528.99" at bounding box center [1150, 476] width 127 height 29
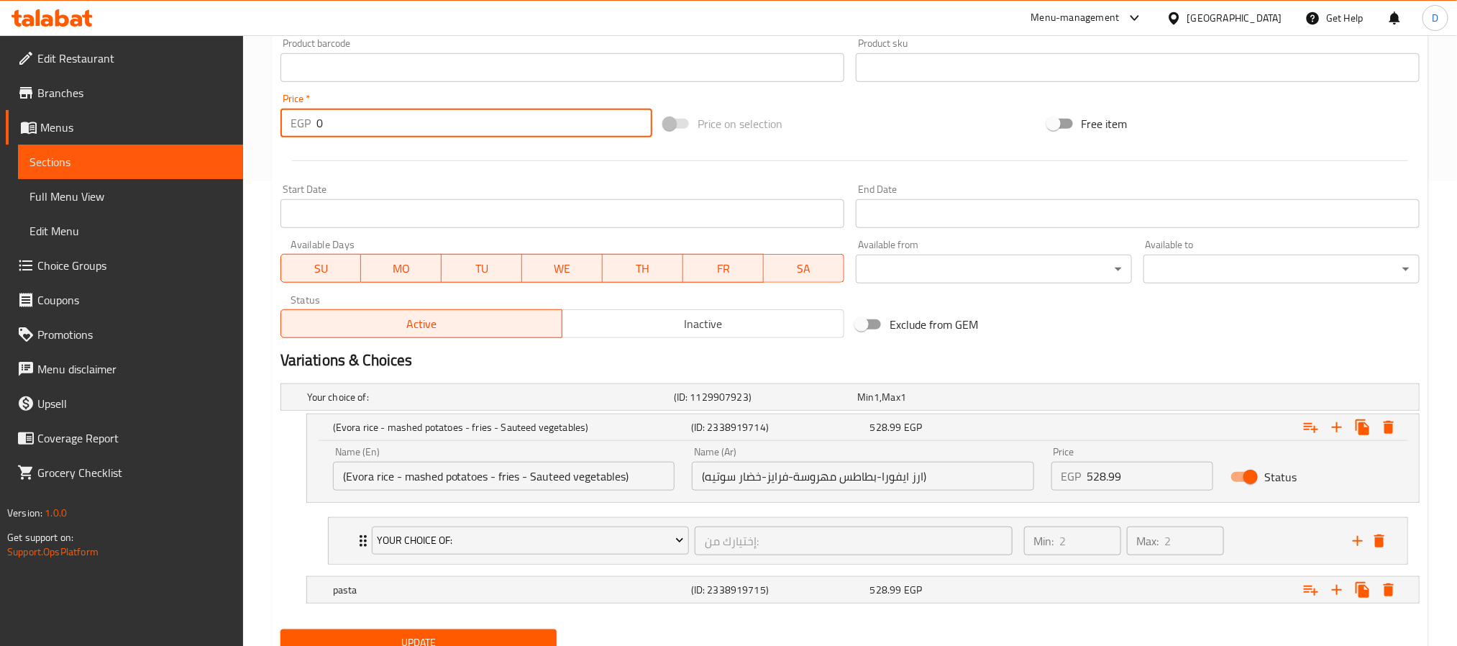
drag, startPoint x: 362, startPoint y: 137, endPoint x: 318, endPoint y: 117, distance: 48.6
click at [318, 117] on input "0" at bounding box center [484, 123] width 336 height 29
paste input "528.99"
type input "528.99"
click at [1389, 434] on icon "Expand" at bounding box center [1389, 427] width 10 height 13
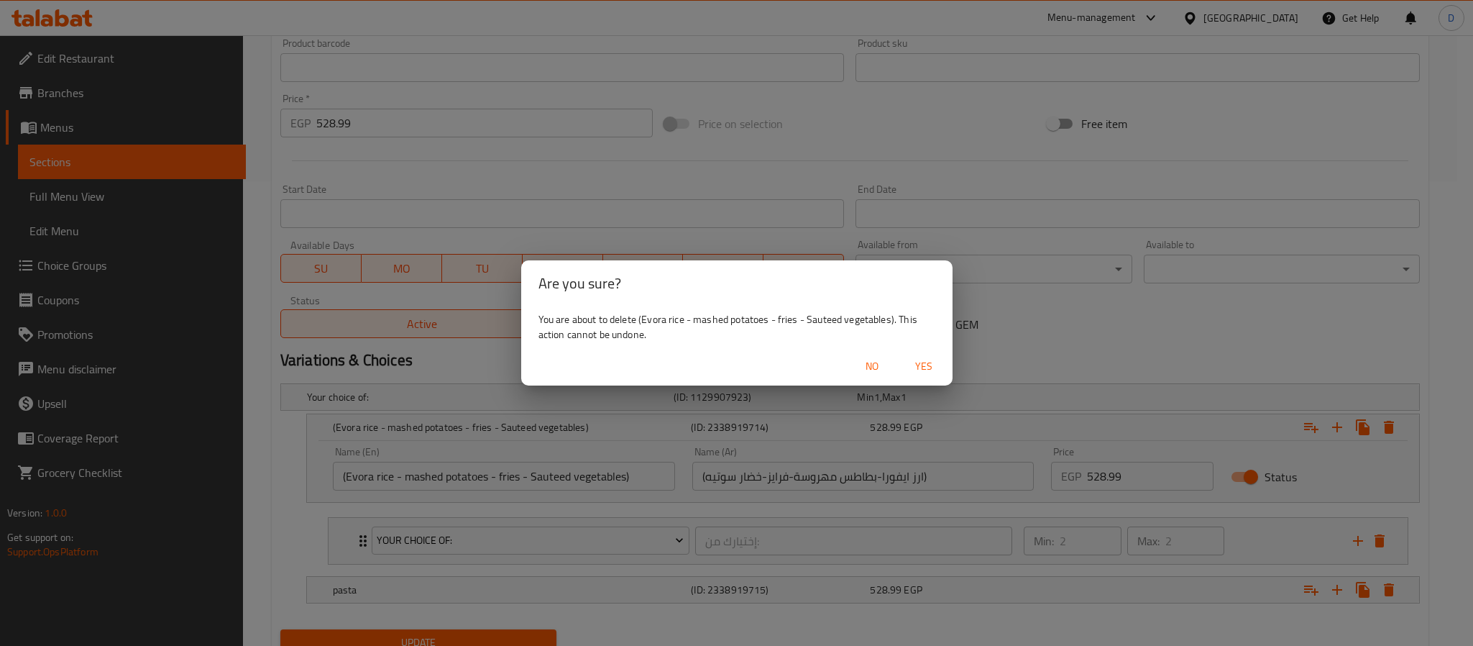
click at [928, 365] on span "Yes" at bounding box center [924, 366] width 35 height 18
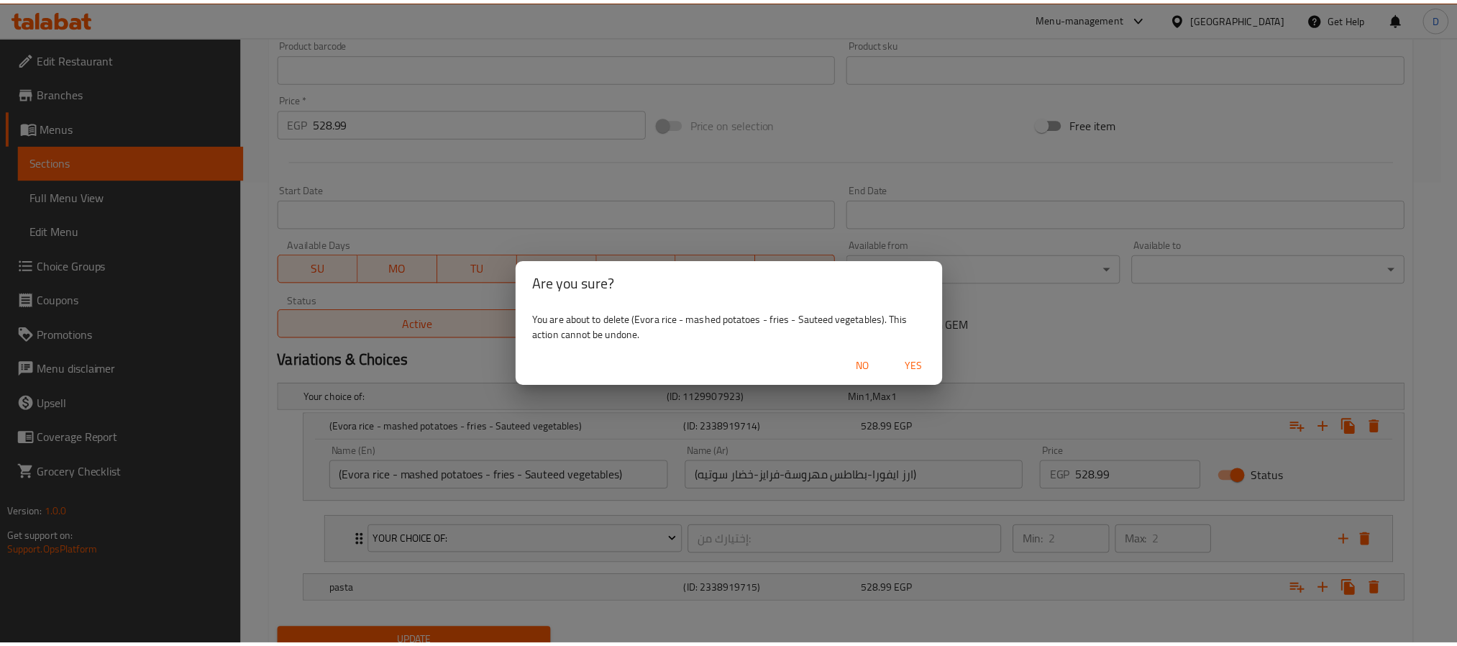
scroll to position [362, 0]
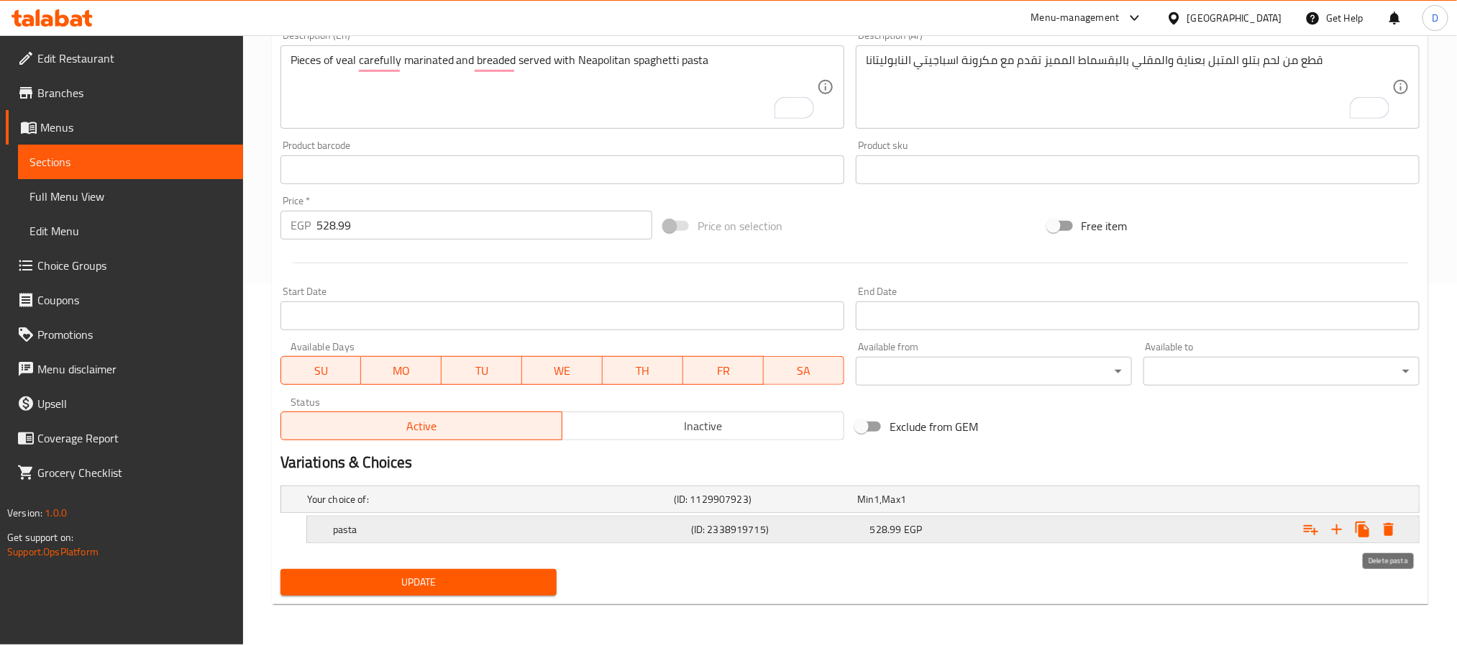
click at [1392, 535] on icon "Expand" at bounding box center [1389, 529] width 10 height 13
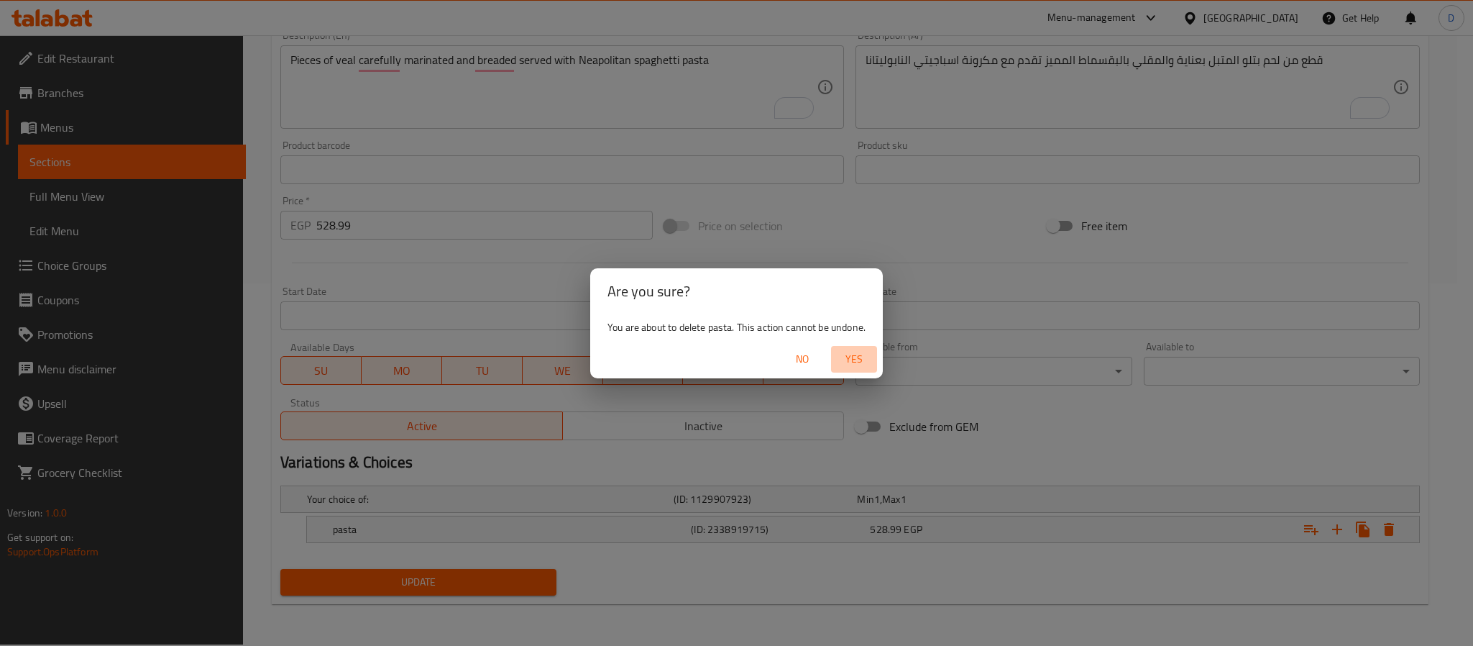
click at [868, 352] on span "Yes" at bounding box center [854, 359] width 35 height 18
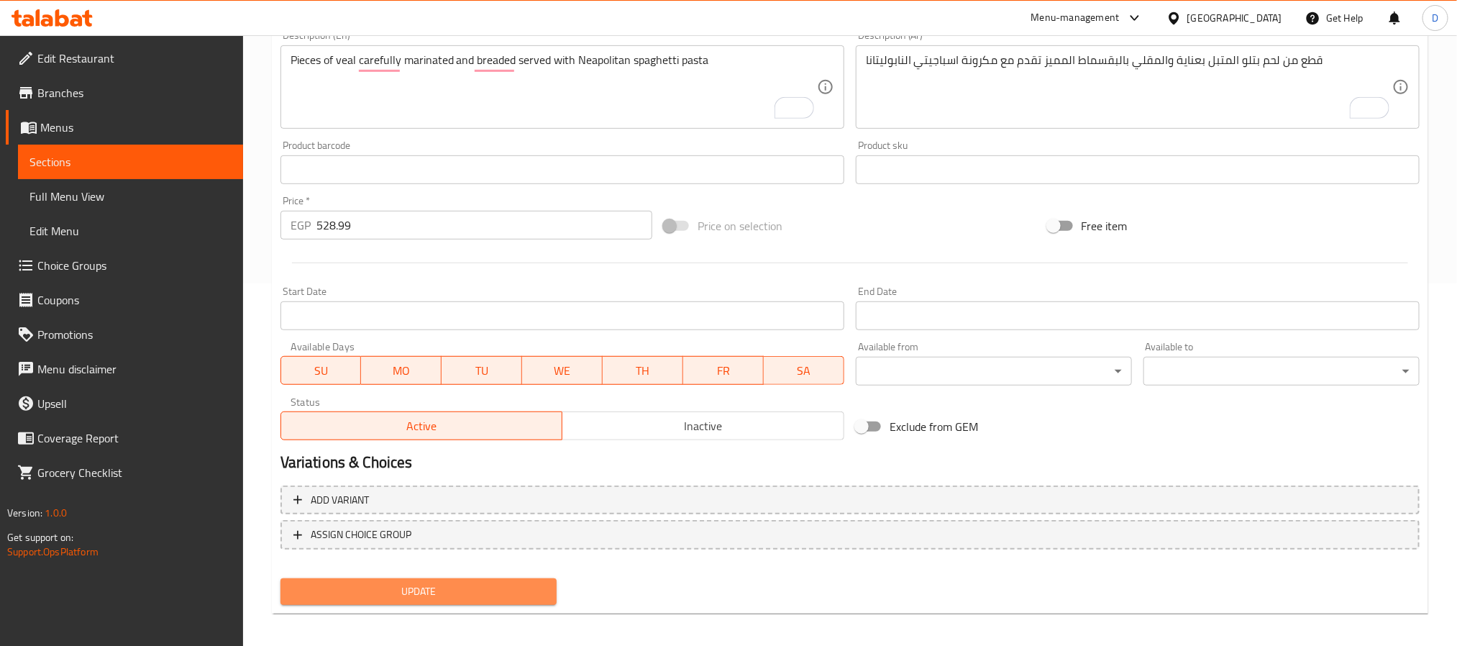
click at [496, 582] on span "Update" at bounding box center [418, 591] width 253 height 18
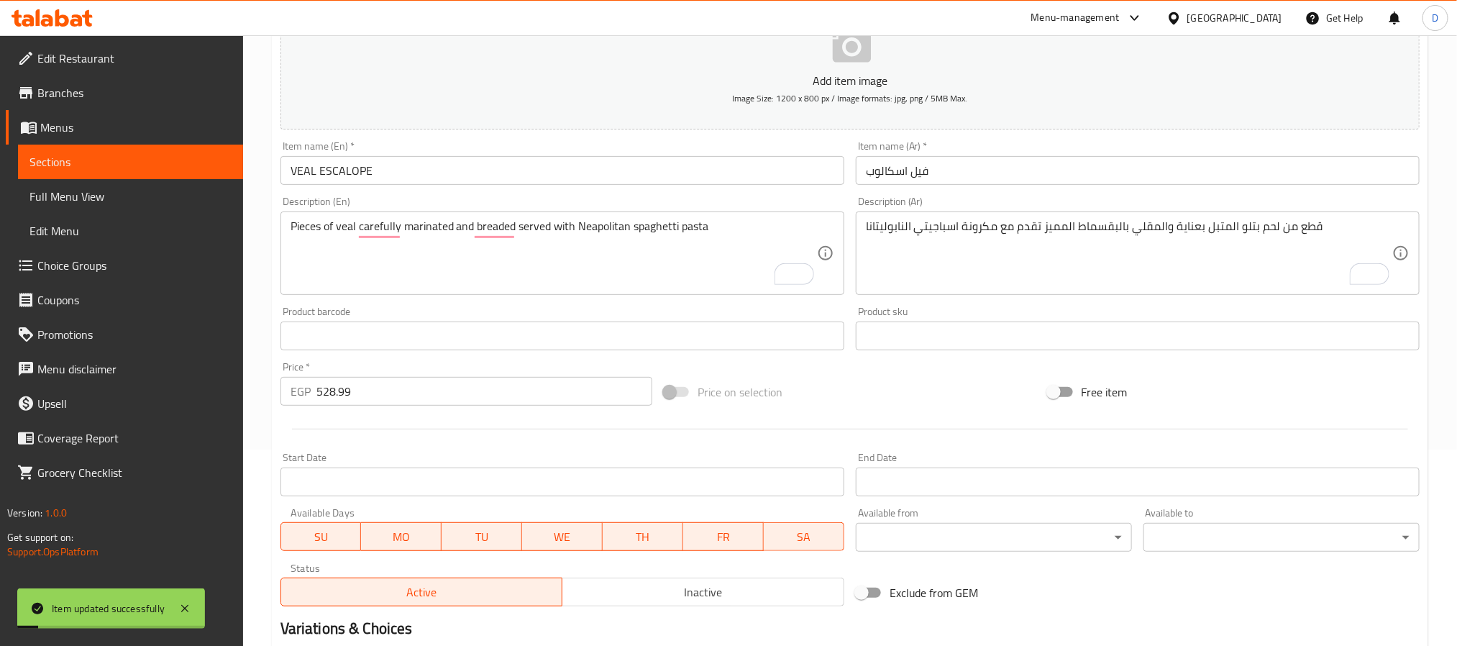
scroll to position [0, 0]
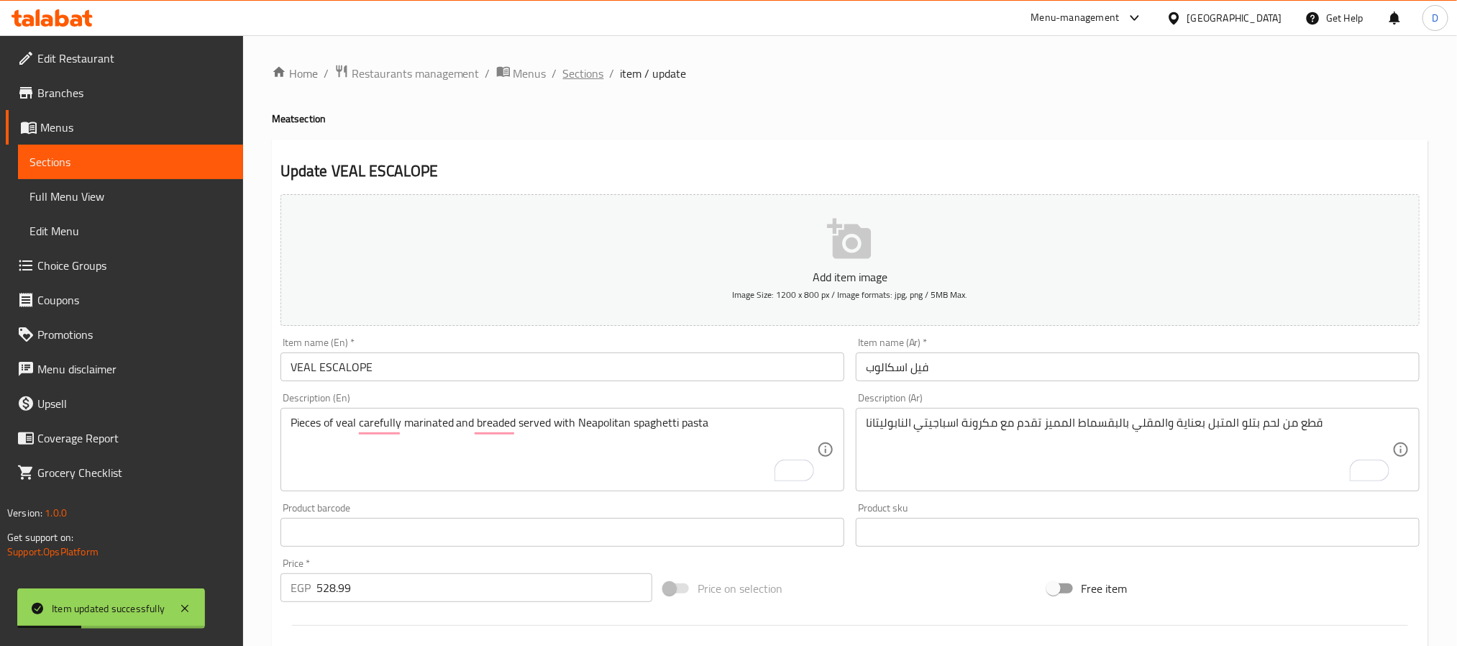
click at [587, 65] on span "Sections" at bounding box center [583, 73] width 41 height 17
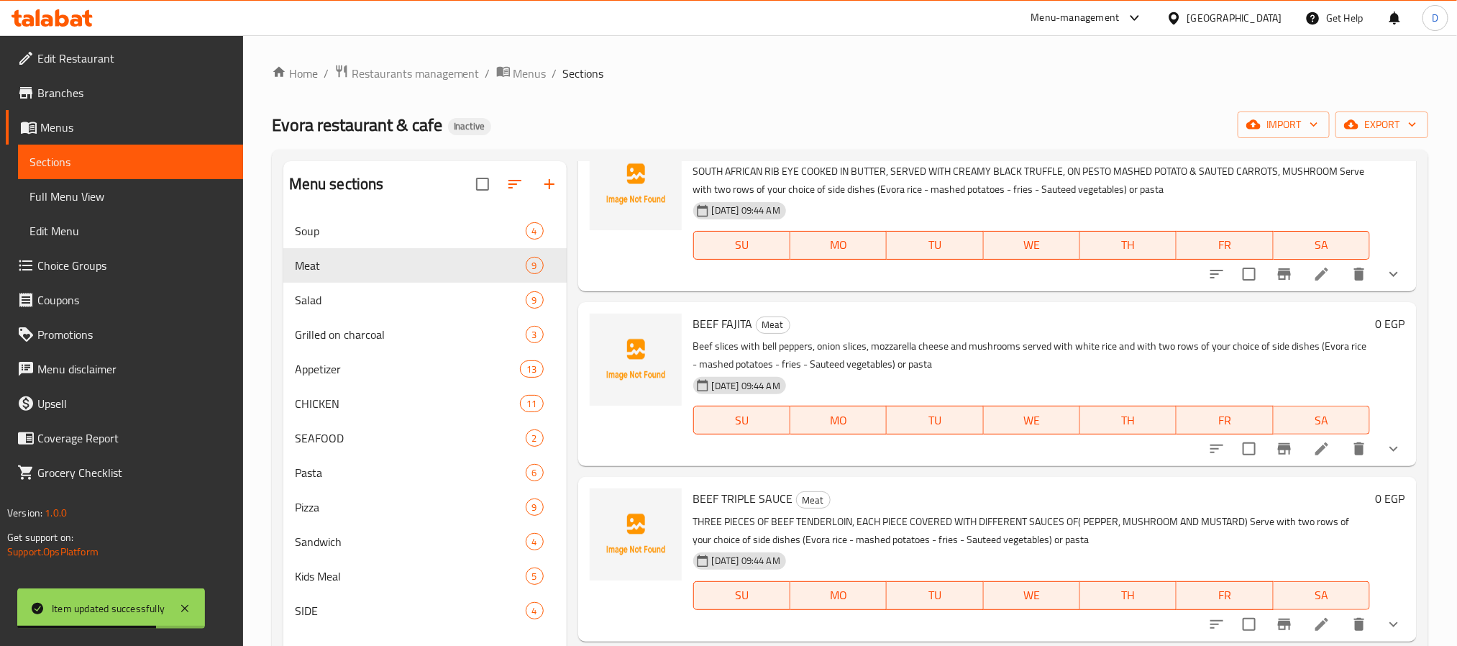
scroll to position [647, 0]
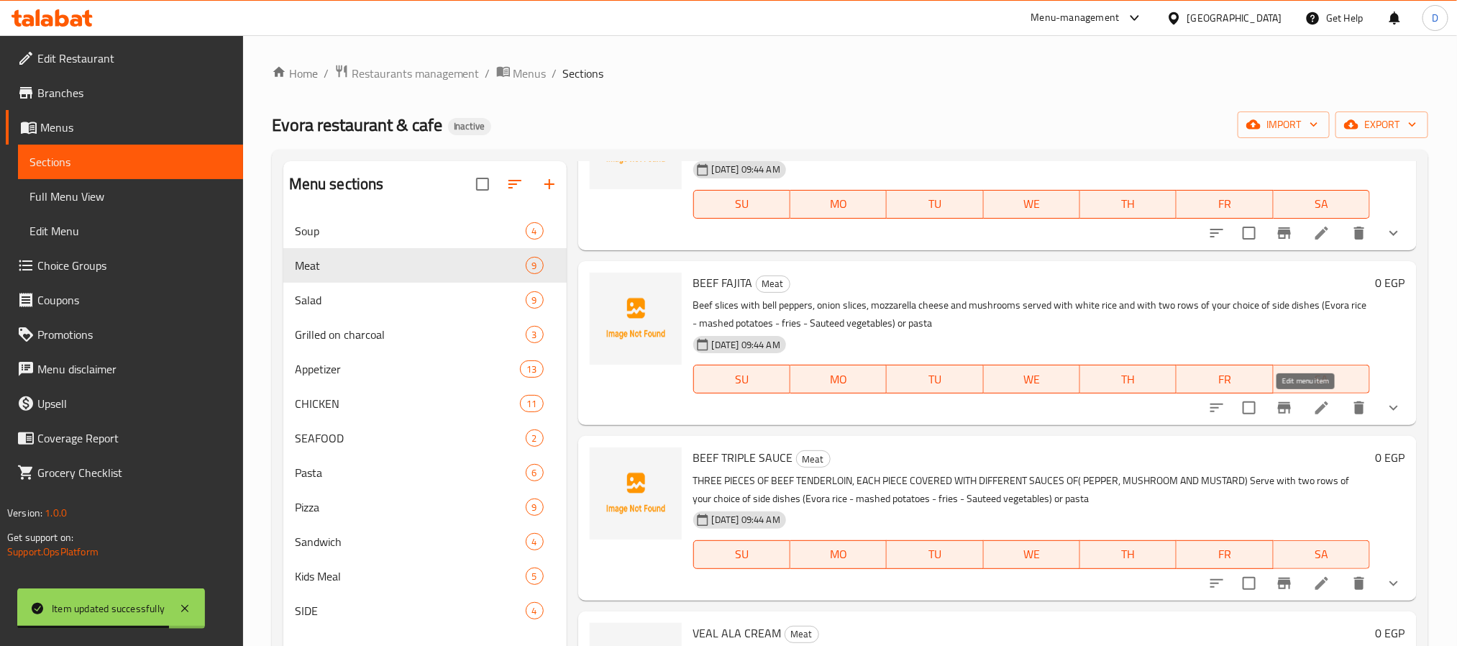
click at [1313, 410] on icon at bounding box center [1321, 407] width 17 height 17
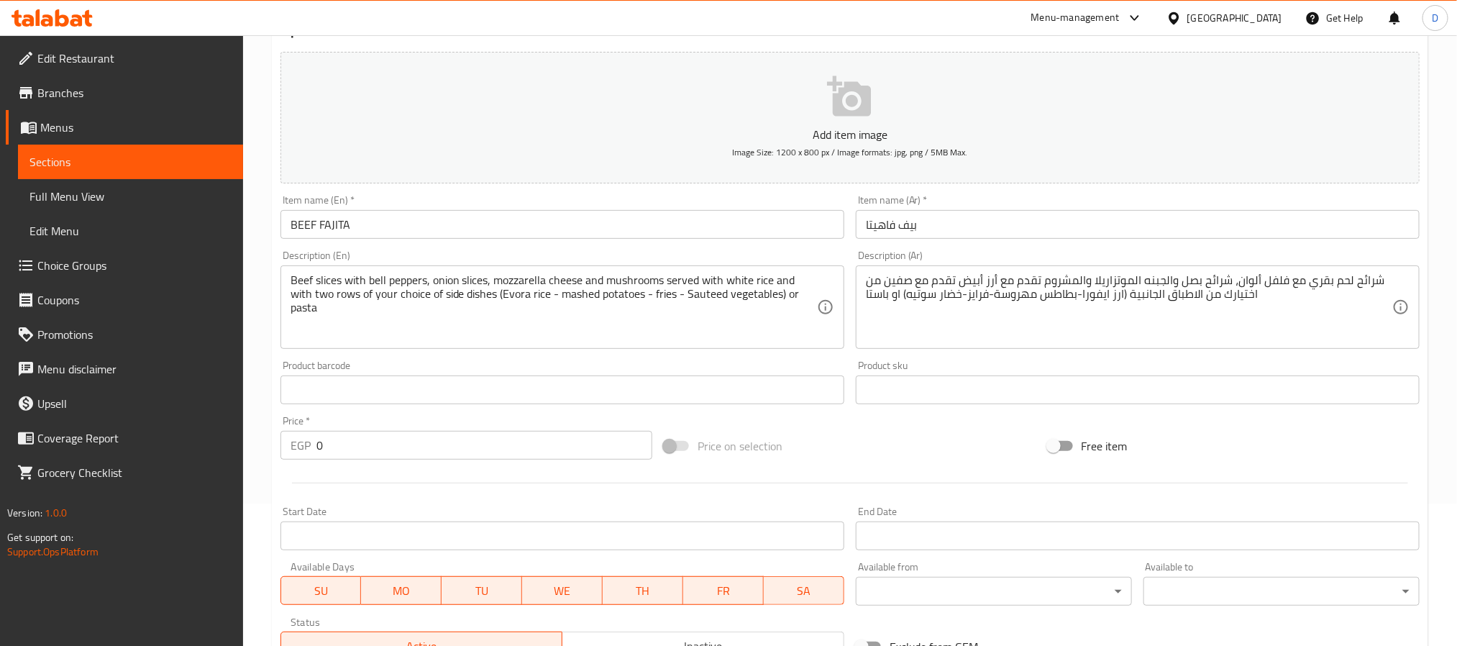
scroll to position [141, 0]
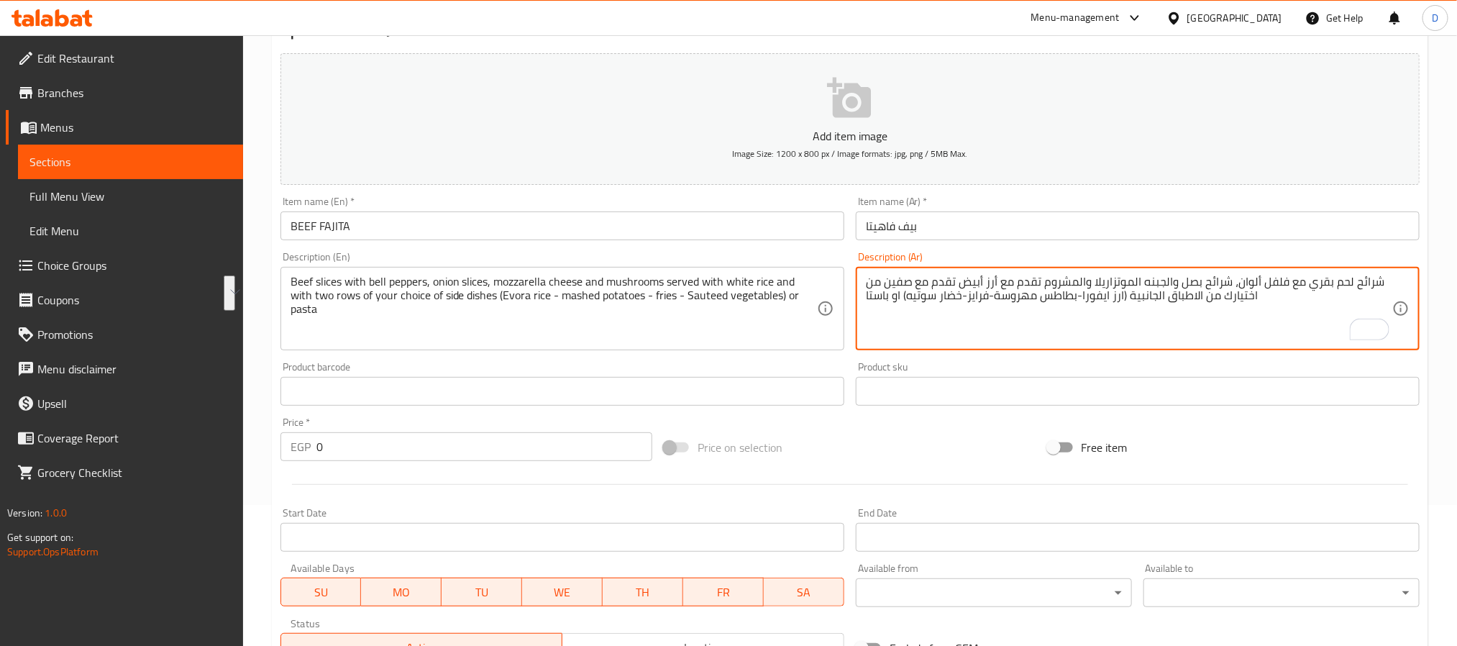
drag, startPoint x: 956, startPoint y: 276, endPoint x: 867, endPoint y: 300, distance: 92.3
click at [960, 285] on textarea "شرائح لحم بقري مع فلفل ألوان، شرائح بصل والجبنه الموتزاريلا والمشروم تقدم مع أر…" at bounding box center [1129, 309] width 526 height 68
drag, startPoint x: 954, startPoint y: 281, endPoint x: 868, endPoint y: 301, distance: 87.8
click at [868, 301] on textarea "شرائح لحم بقري مع فلفل ألوان، شرائح بصل والجبنه الموتزاريلا والمشروم تقدم مع أر…" at bounding box center [1129, 309] width 526 height 68
click at [1344, 283] on textarea "شرائح لحم بقري مع فلفل ألوان، شرائح بصل والجبنه الموتزاريلا والمشروم تقدم مع أر…" at bounding box center [1129, 309] width 526 height 68
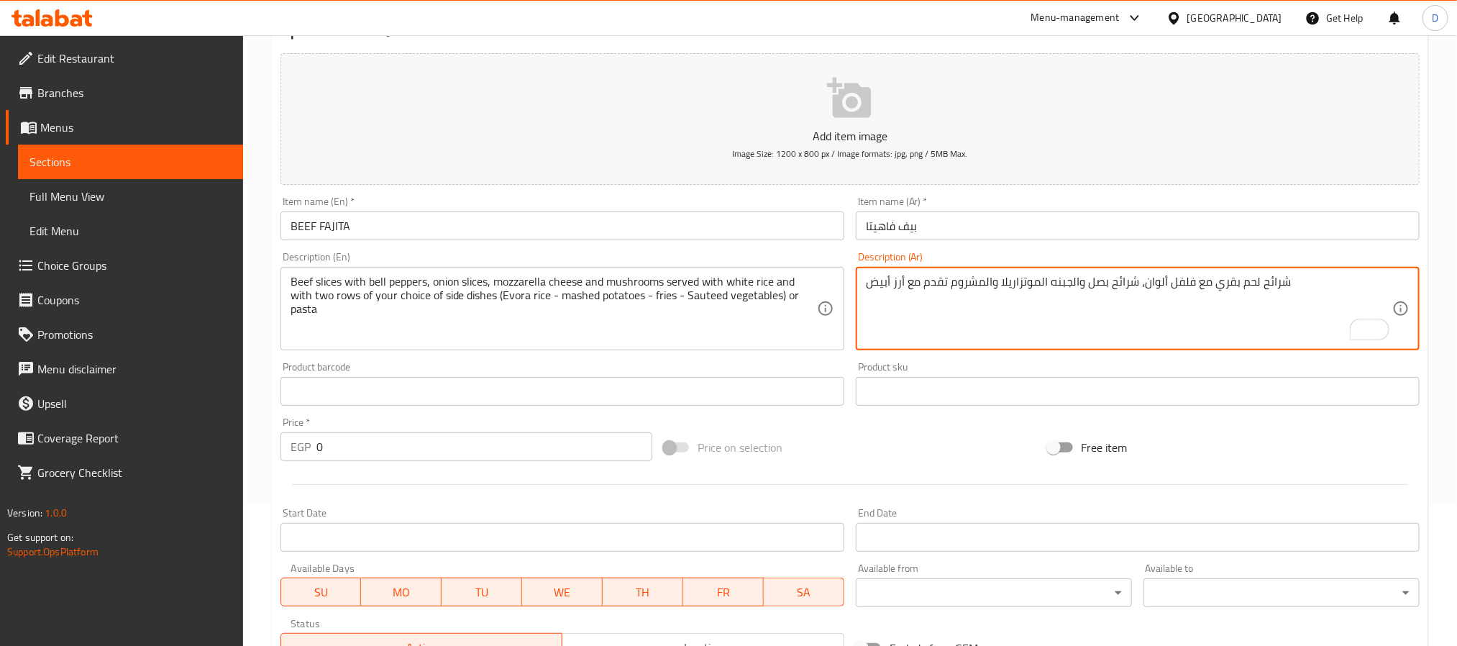
type textarea "شرائح لحم بقري مع فلفل ألوان، شرائح بصل والجبنه الموتزاريلا والمشروم تقدم مع أر…"
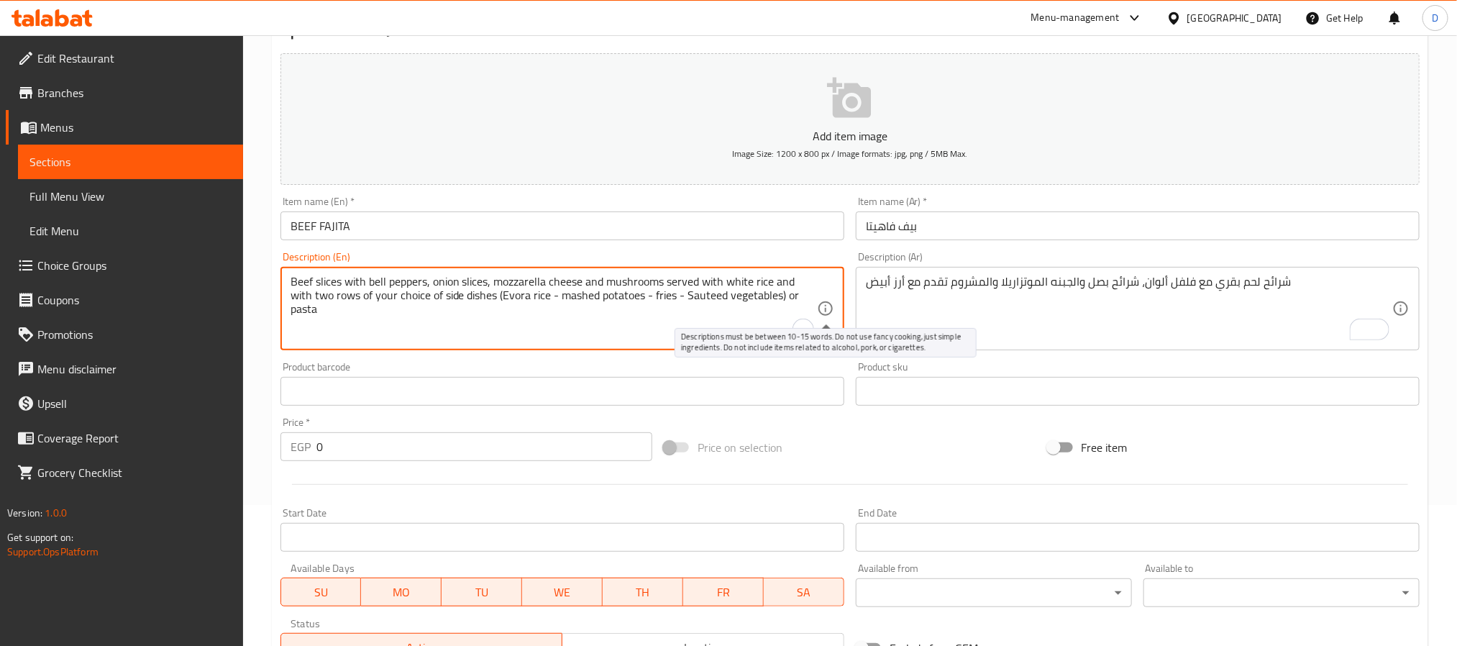
drag, startPoint x: 772, startPoint y: 275, endPoint x: 820, endPoint y: 305, distance: 56.3
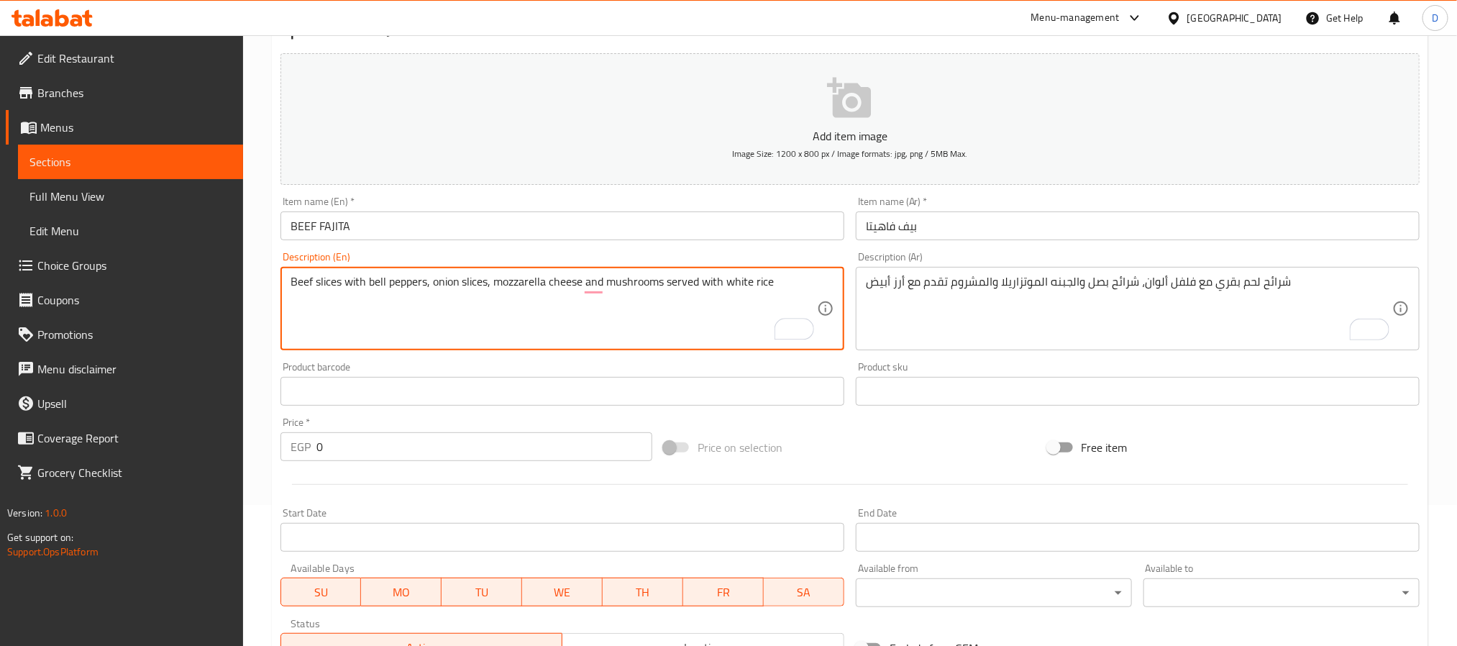
scroll to position [465, 0]
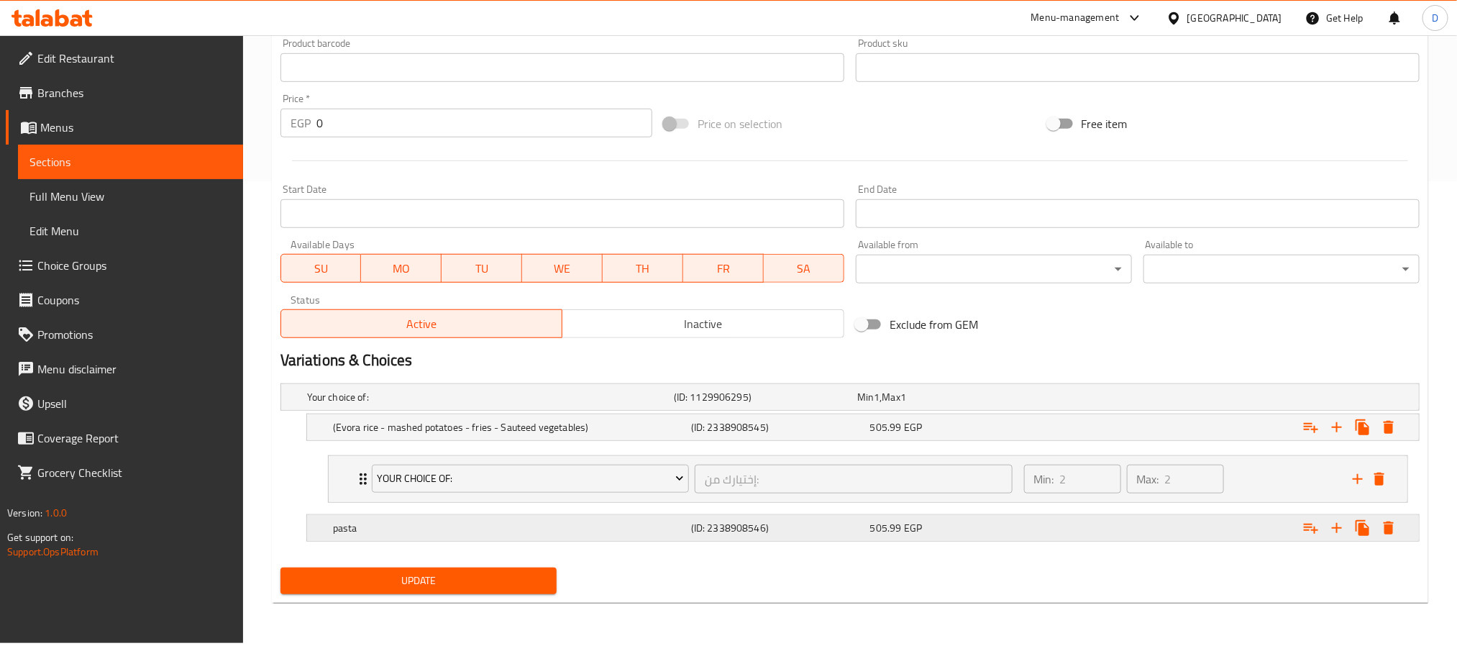
type textarea "Beef slices with bell peppers, onion slices, mozzarella cheese and mushrooms se…"
click at [851, 525] on h5 "(ID: 2338908546)" at bounding box center [777, 528] width 173 height 14
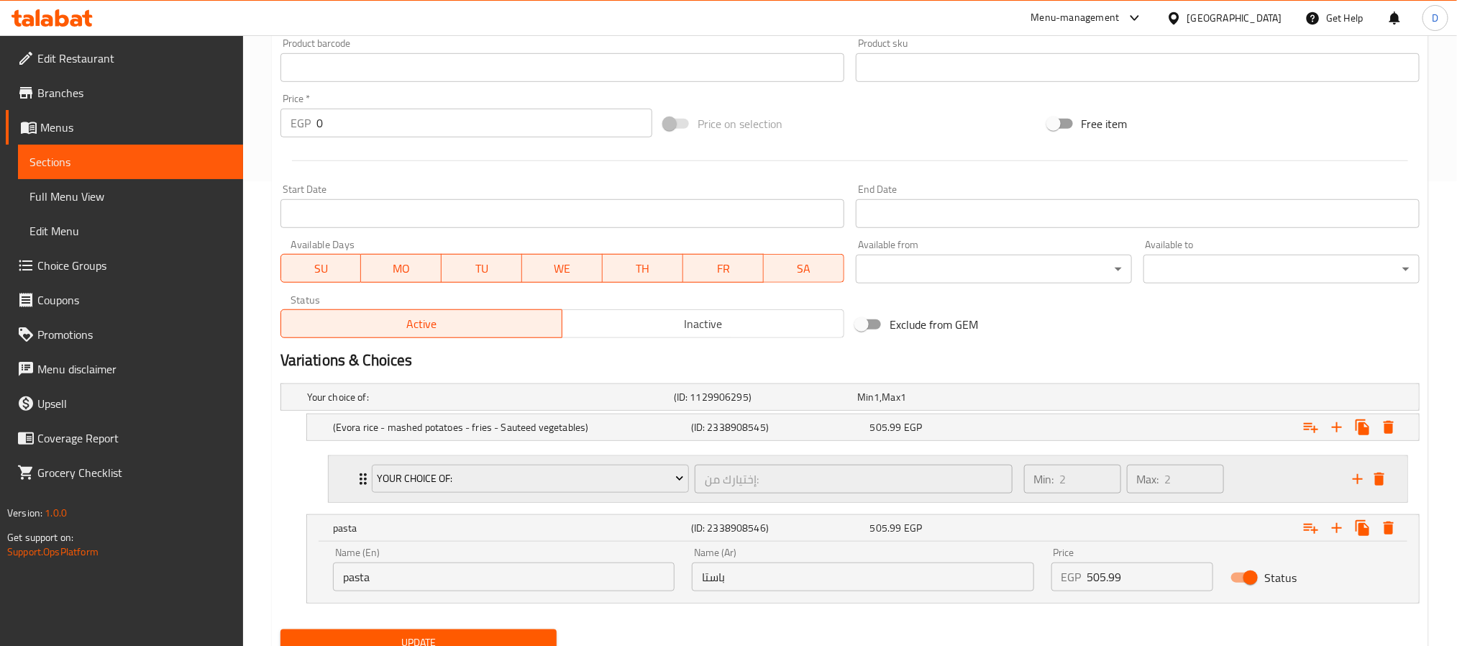
click at [1260, 488] on div "Min: 2 ​ Max: 2 ​" at bounding box center [1179, 479] width 329 height 46
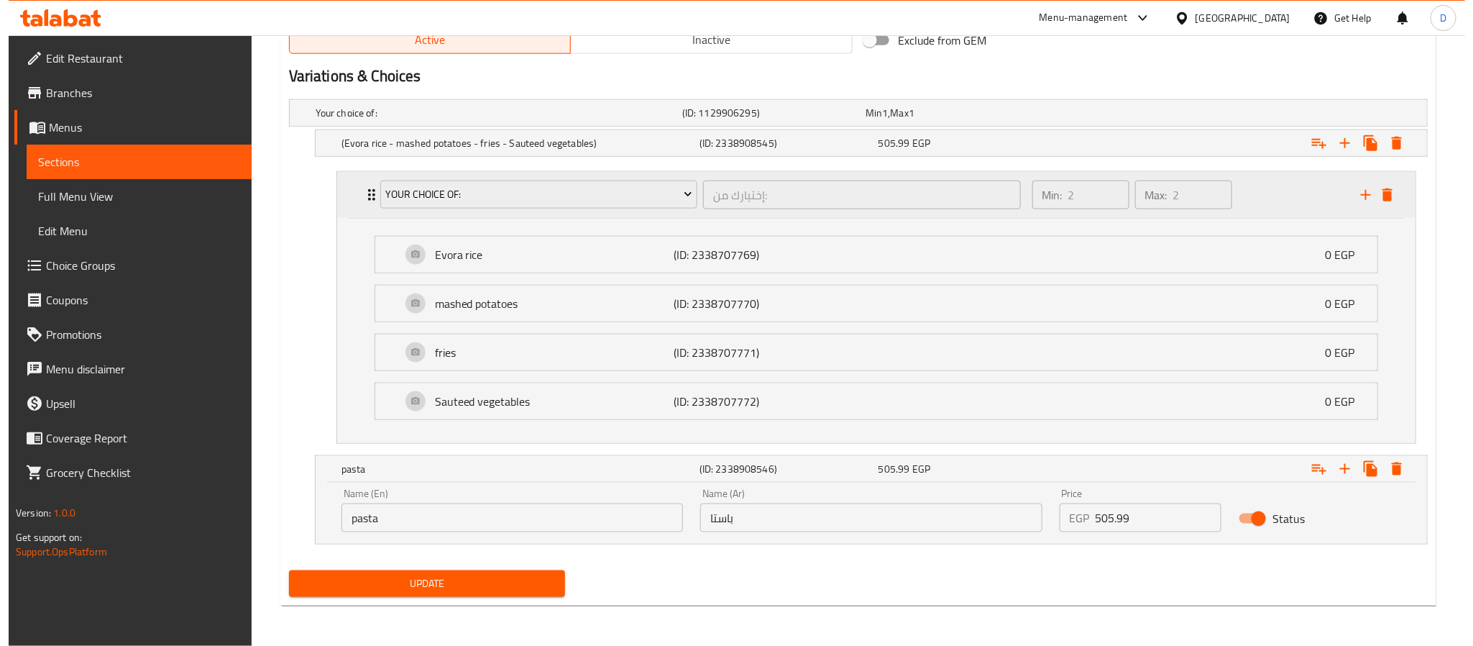
scroll to position [754, 0]
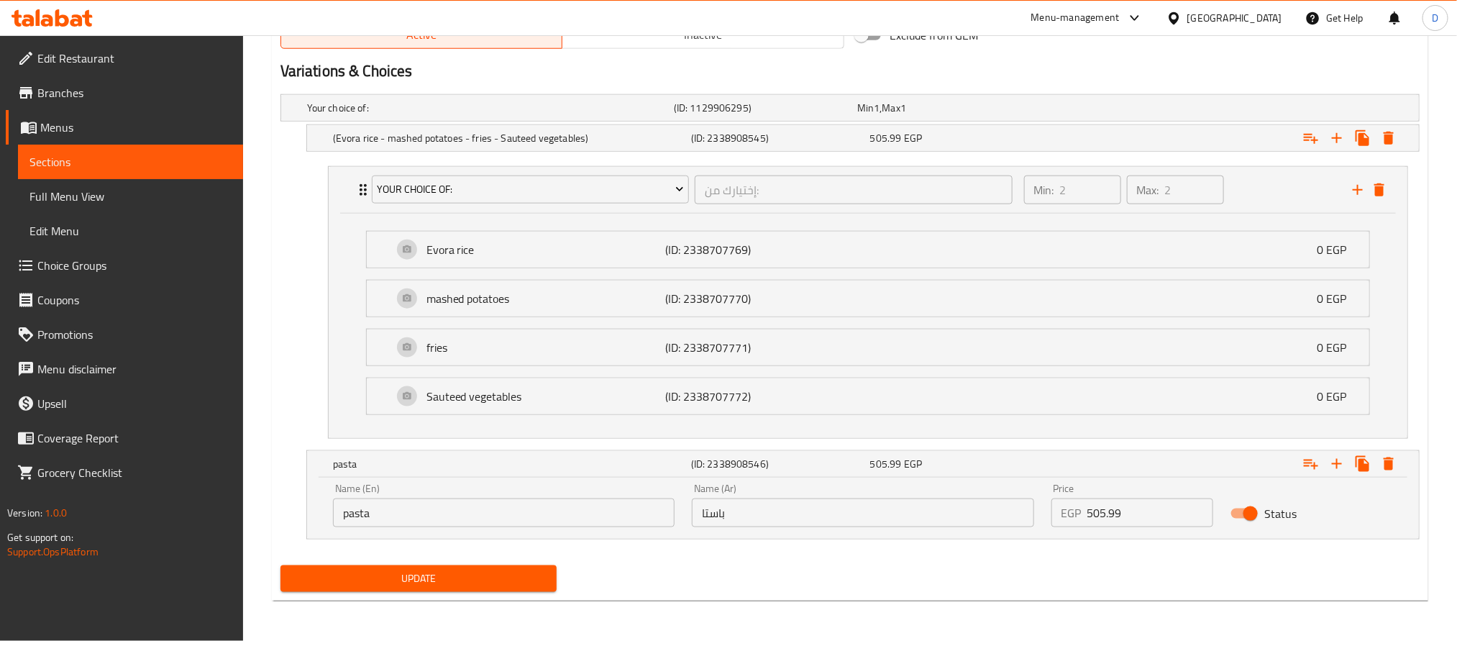
click at [945, 157] on nav "Your Choice of: إختيارك من: ​ Min: 2 ​ Max: 2 ​ Evora rice (ID: 2338707769) 0 E…" at bounding box center [849, 303] width 1139 height 296
click at [950, 142] on div "505.99 EGP" at bounding box center [956, 138] width 173 height 14
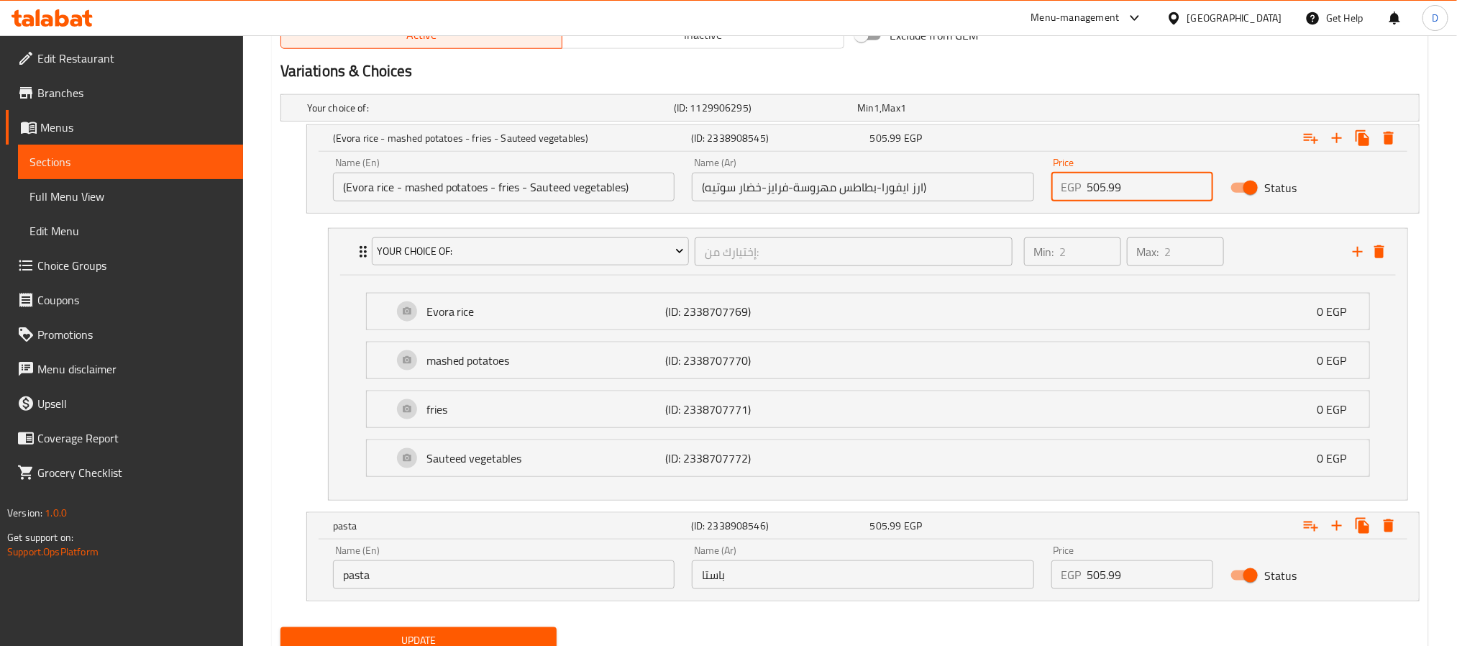
drag, startPoint x: 1146, startPoint y: 186, endPoint x: 1074, endPoint y: 180, distance: 71.4
click at [1074, 180] on div "EGP 505.99 Price" at bounding box center [1132, 187] width 163 height 29
click at [1383, 137] on icon "Expand" at bounding box center [1388, 137] width 17 height 17
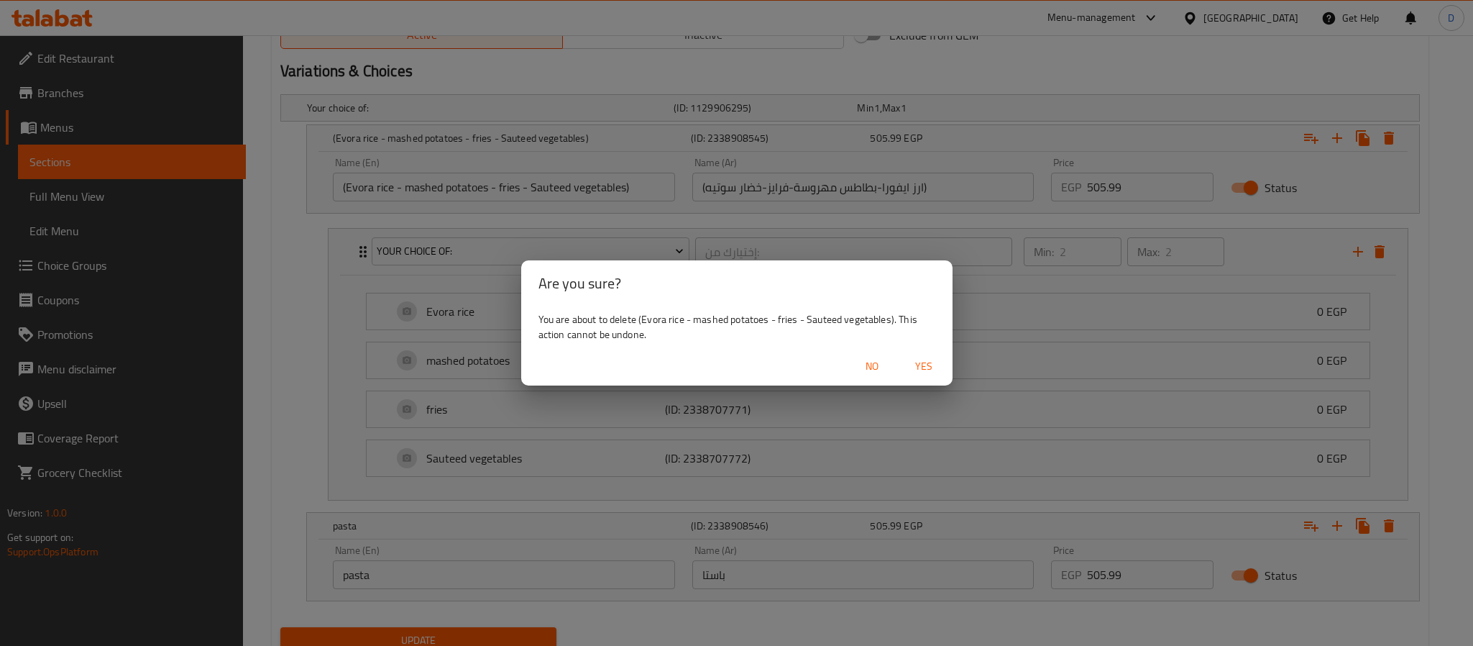
click at [930, 367] on span "Yes" at bounding box center [924, 366] width 35 height 18
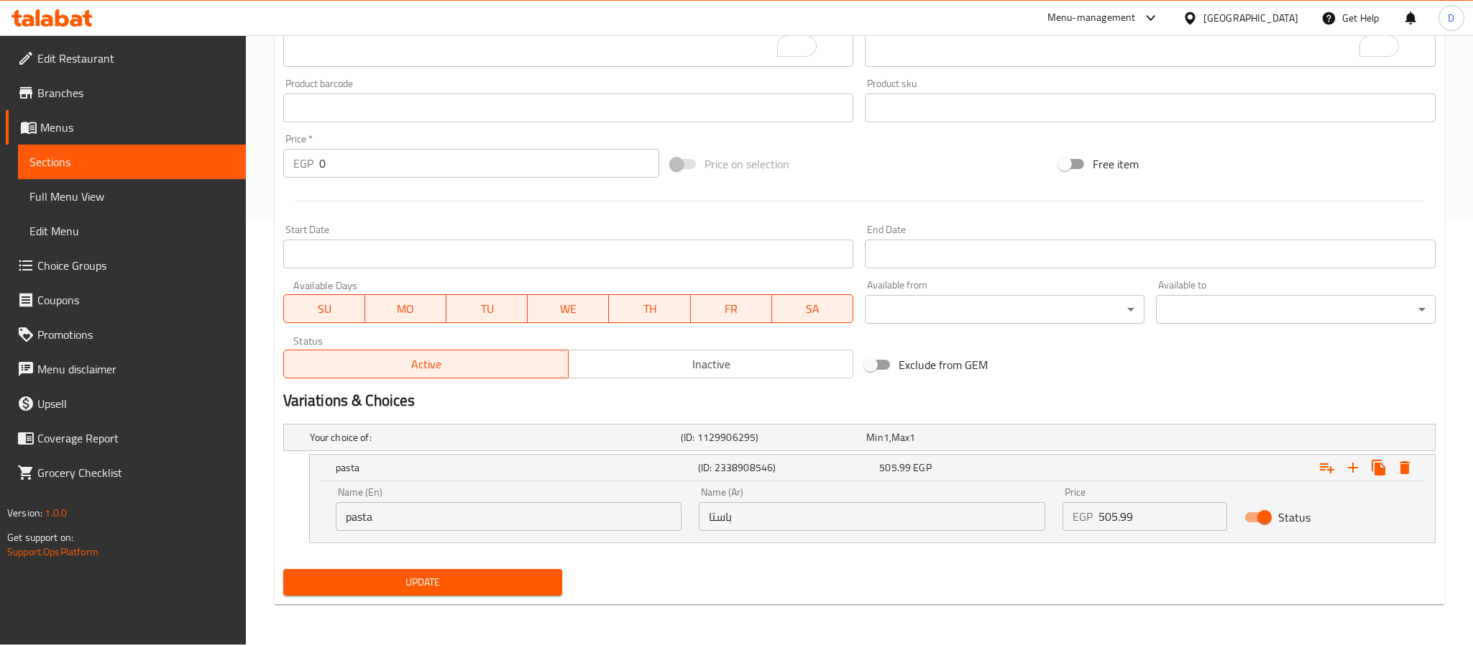
scroll to position [424, 0]
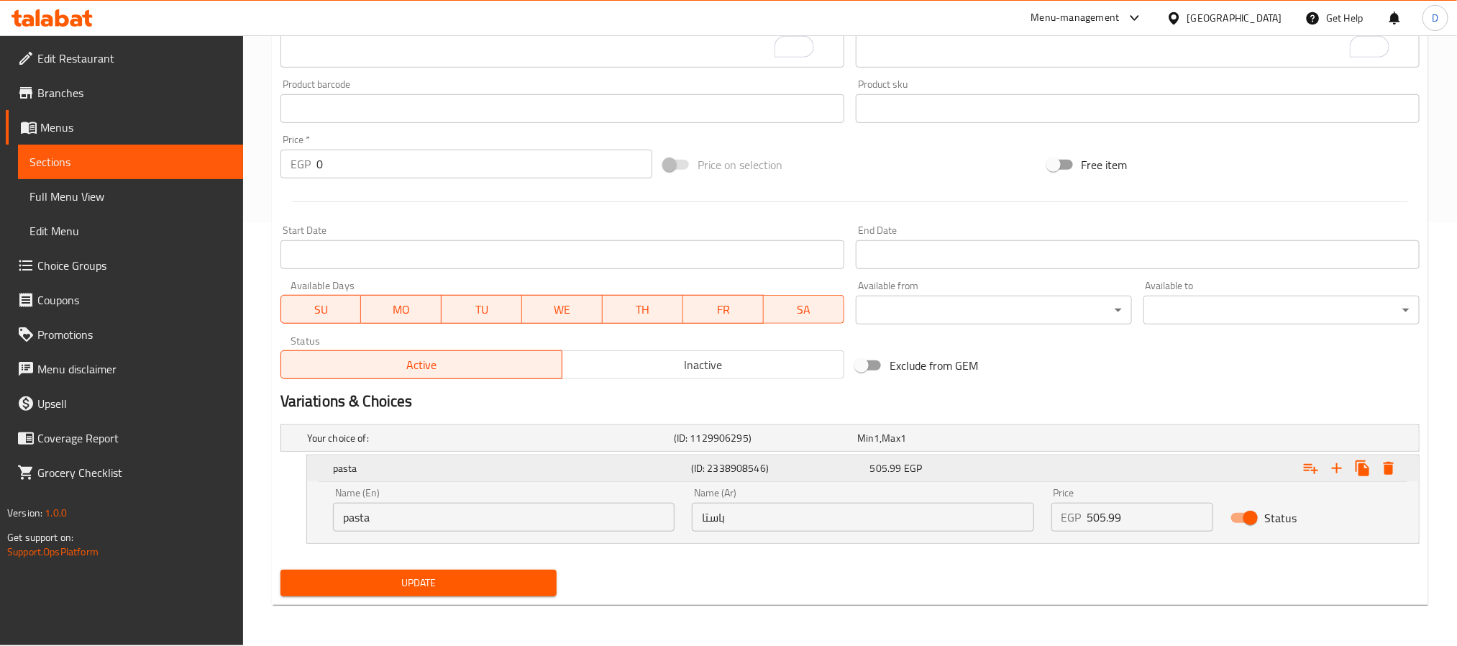
click at [1390, 469] on icon "Expand" at bounding box center [1389, 468] width 10 height 13
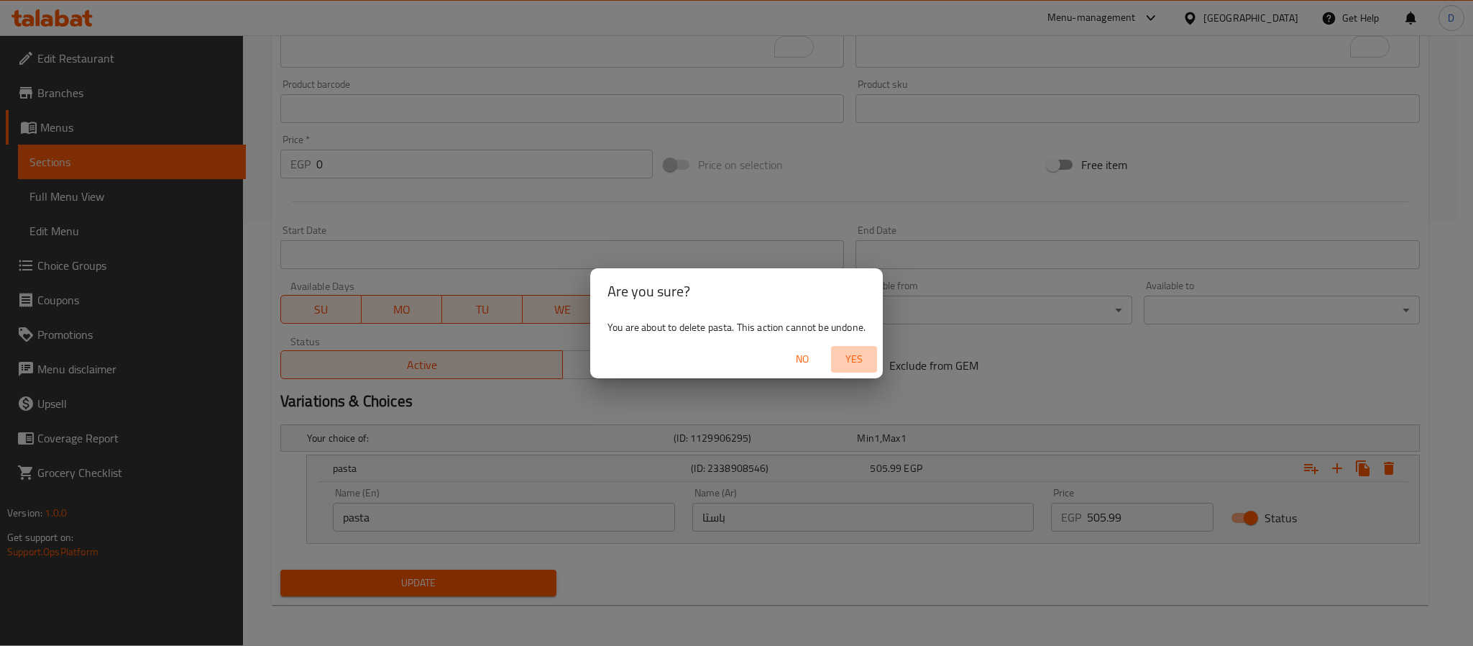
click at [851, 352] on span "Yes" at bounding box center [854, 359] width 35 height 18
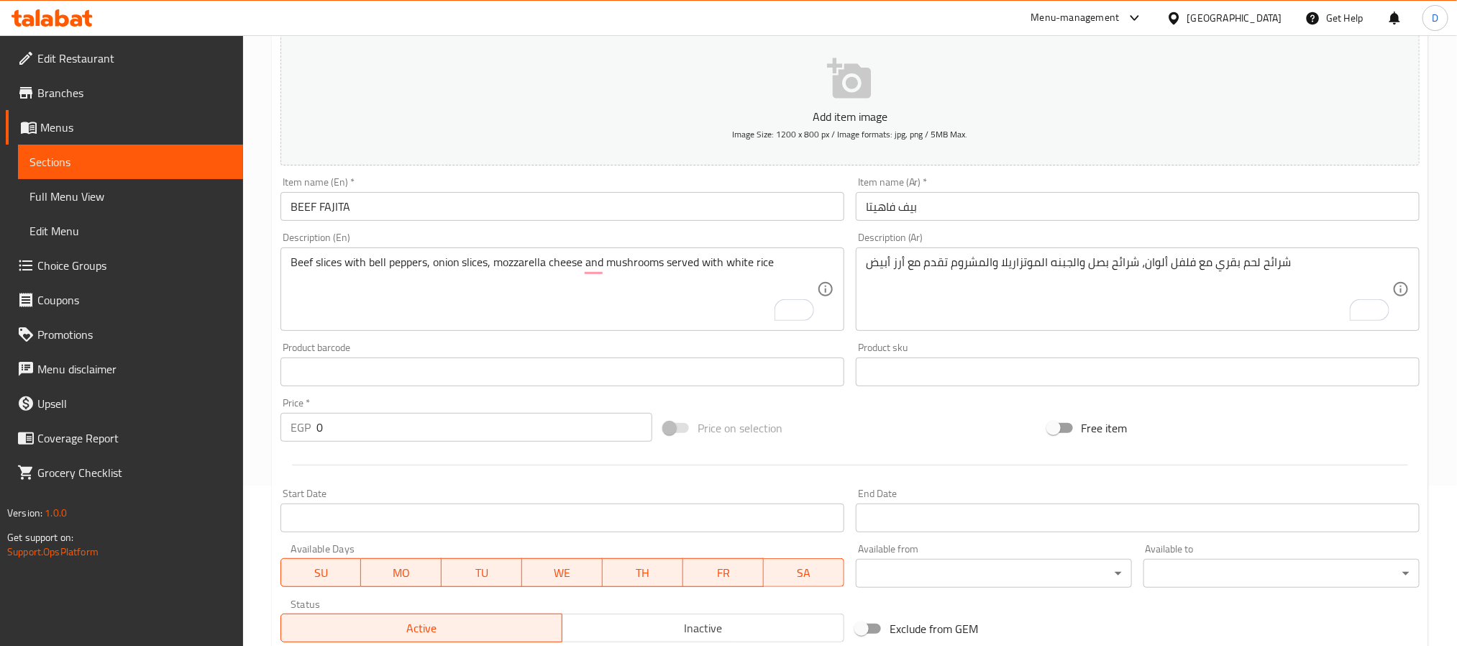
scroll to position [0, 0]
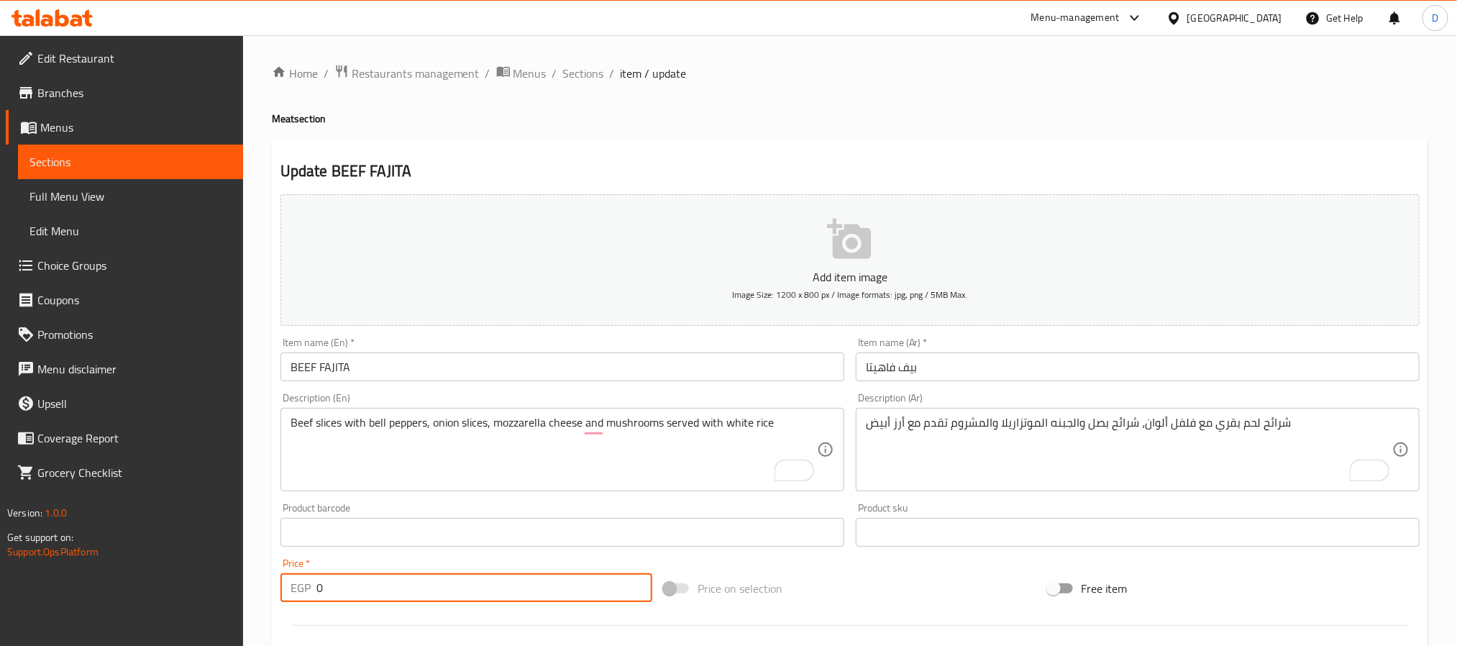
drag, startPoint x: 357, startPoint y: 582, endPoint x: 288, endPoint y: 585, distance: 69.1
click at [288, 585] on div "EGP 0 Price *" at bounding box center [466, 587] width 372 height 29
paste input "505.99"
type input "505.99"
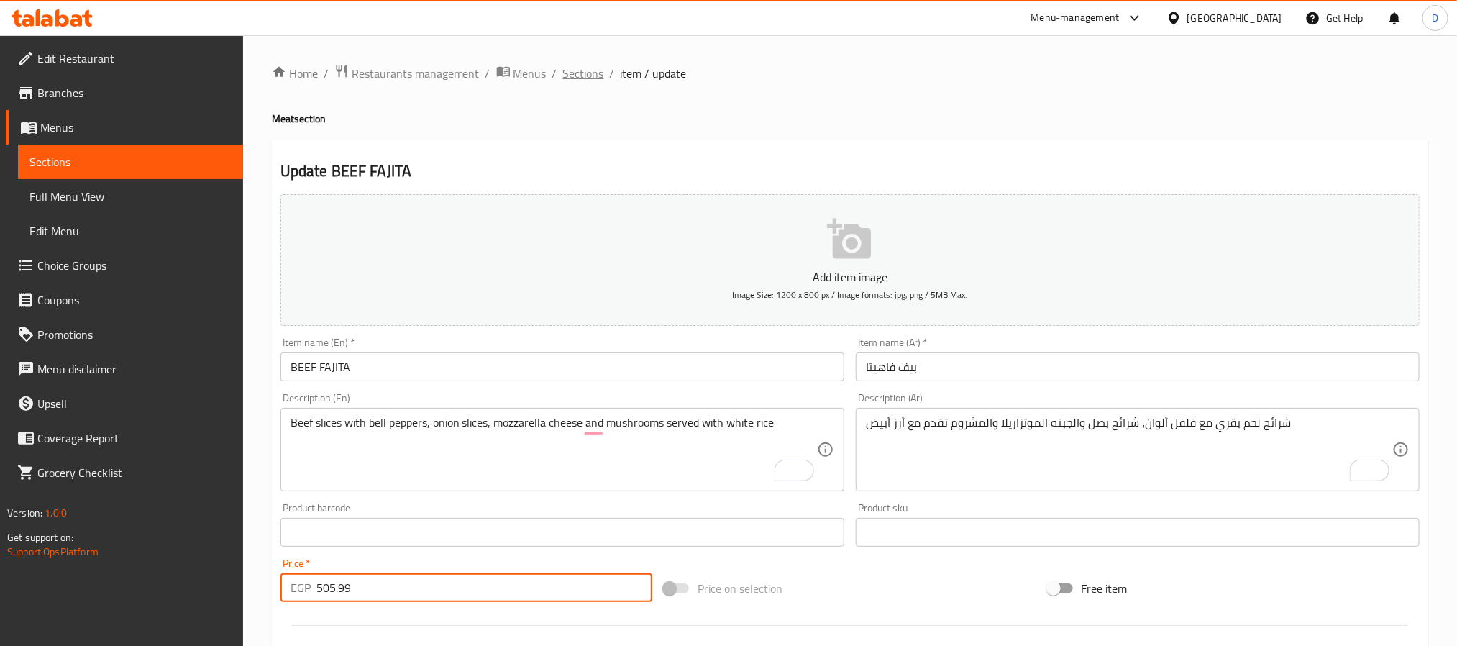
click at [589, 71] on span "Sections" at bounding box center [583, 73] width 41 height 17
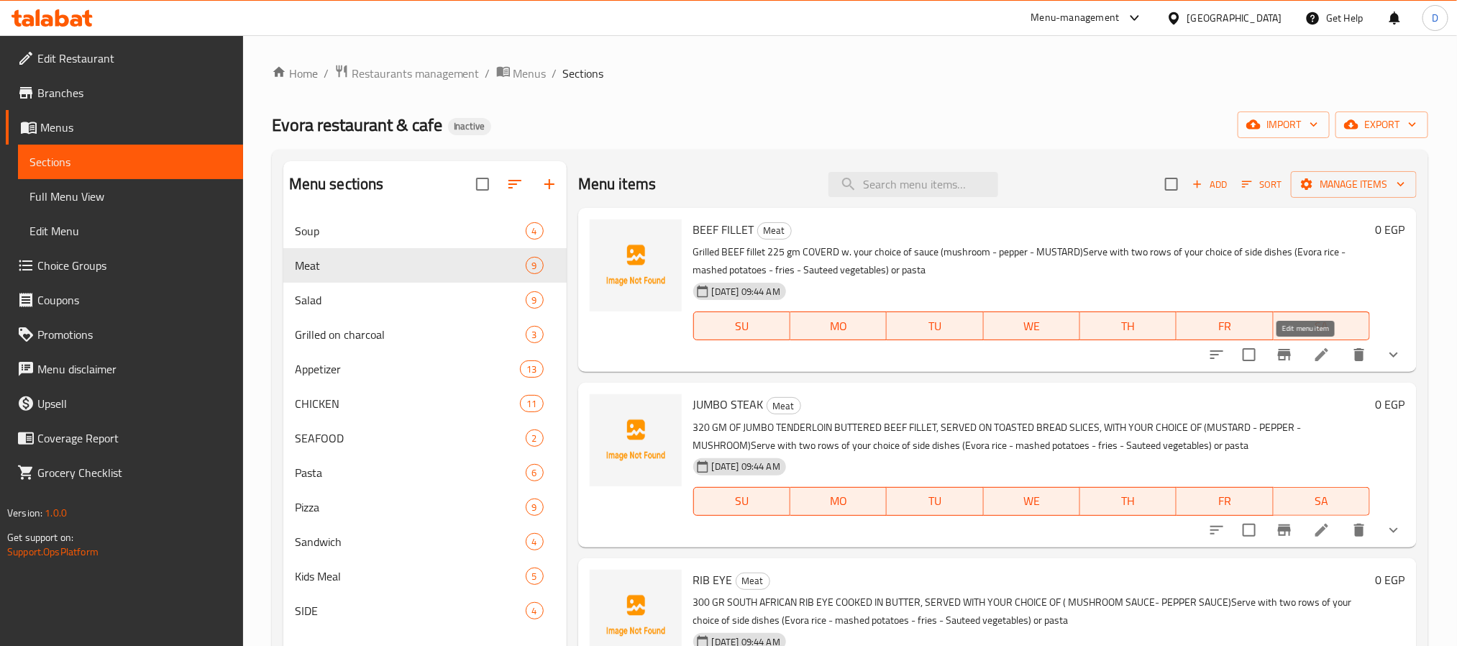
click at [1313, 346] on icon at bounding box center [1321, 354] width 17 height 17
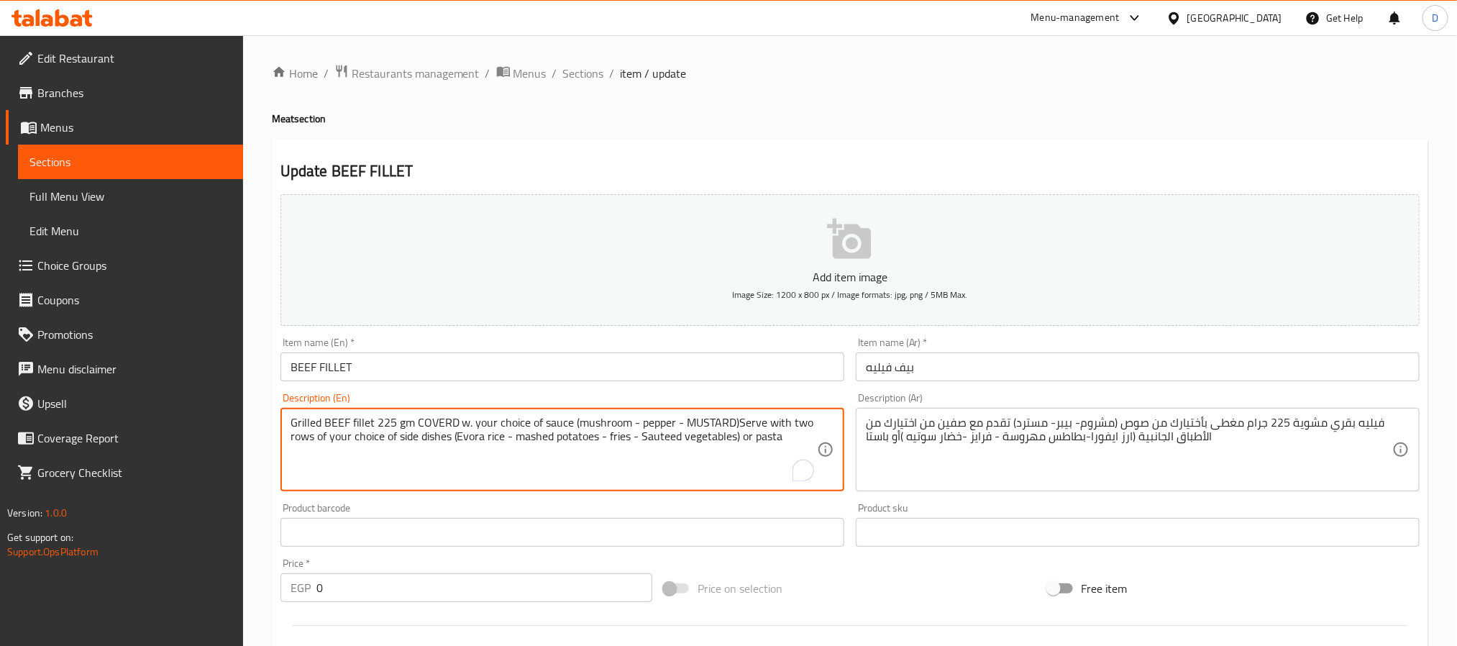
click at [296, 440] on textarea "Grilled BEEF fillet 225 gm COVERD w. your choice of sauce (mushroom - pepper - …" at bounding box center [554, 450] width 526 height 68
type textarea "Grilled BEEF fillet 225 gm COVERD w. your choice of sauce (mushroom - pepper - …"
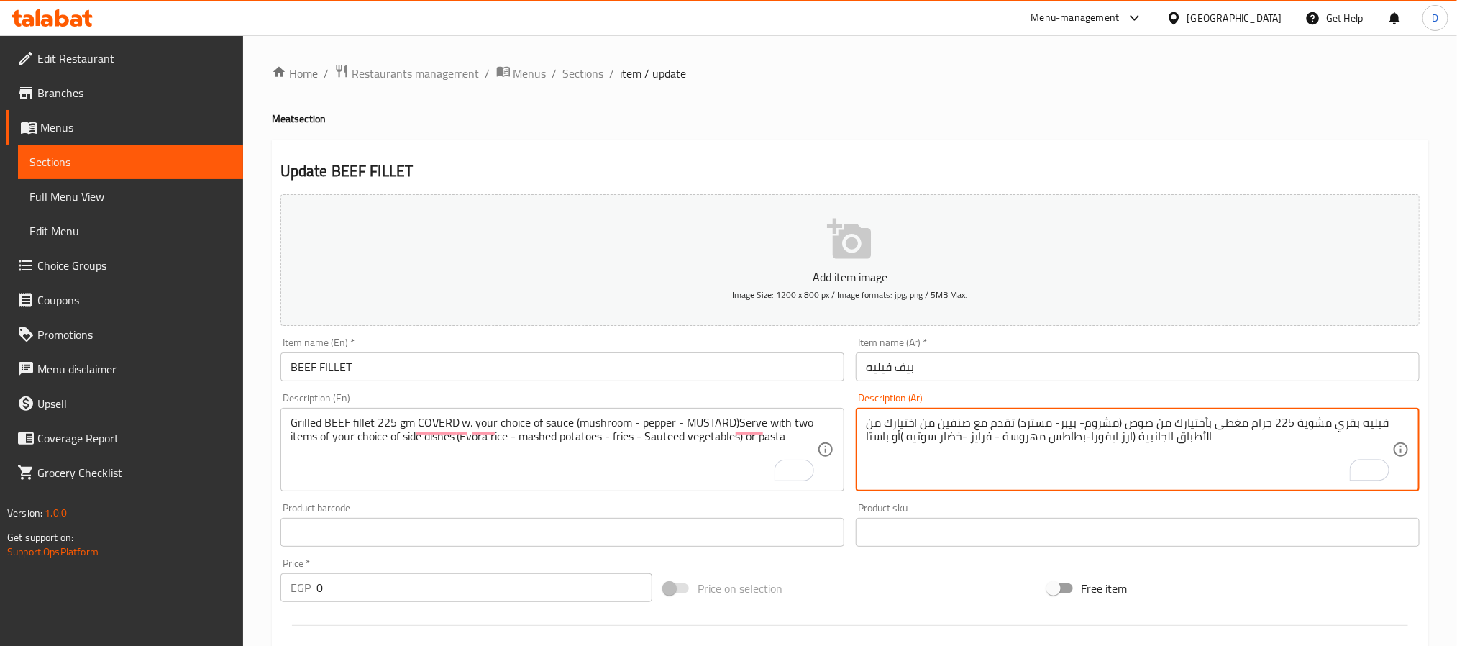
click at [943, 427] on textarea "فيليه بقري مشوية 225 جرام مغطى بأختيارك من صوص (مشروم- بيبر- مسترد) تقدم مع صنف…" at bounding box center [1129, 450] width 526 height 68
type textarea "فيليه بقري مشوية 225 جرام مغطى بأختيارك من صوص (مشروم- بيبر- مسترد) تقدم مع صنف…"
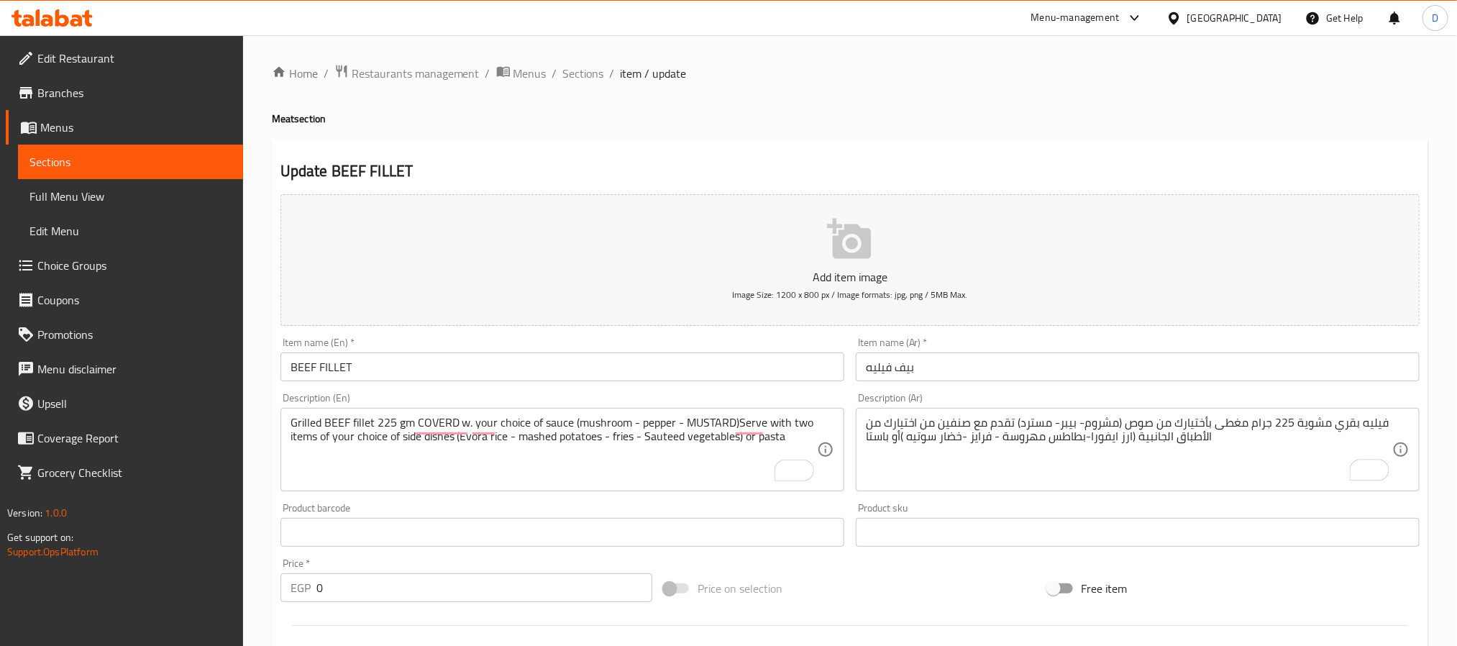
click at [705, 134] on div "Home / Restaurants management / Menus / Sections / item / update Meat section U…" at bounding box center [850, 630] width 1156 height 1133
click at [769, 359] on input "BEEF FILLET" at bounding box center [562, 366] width 564 height 29
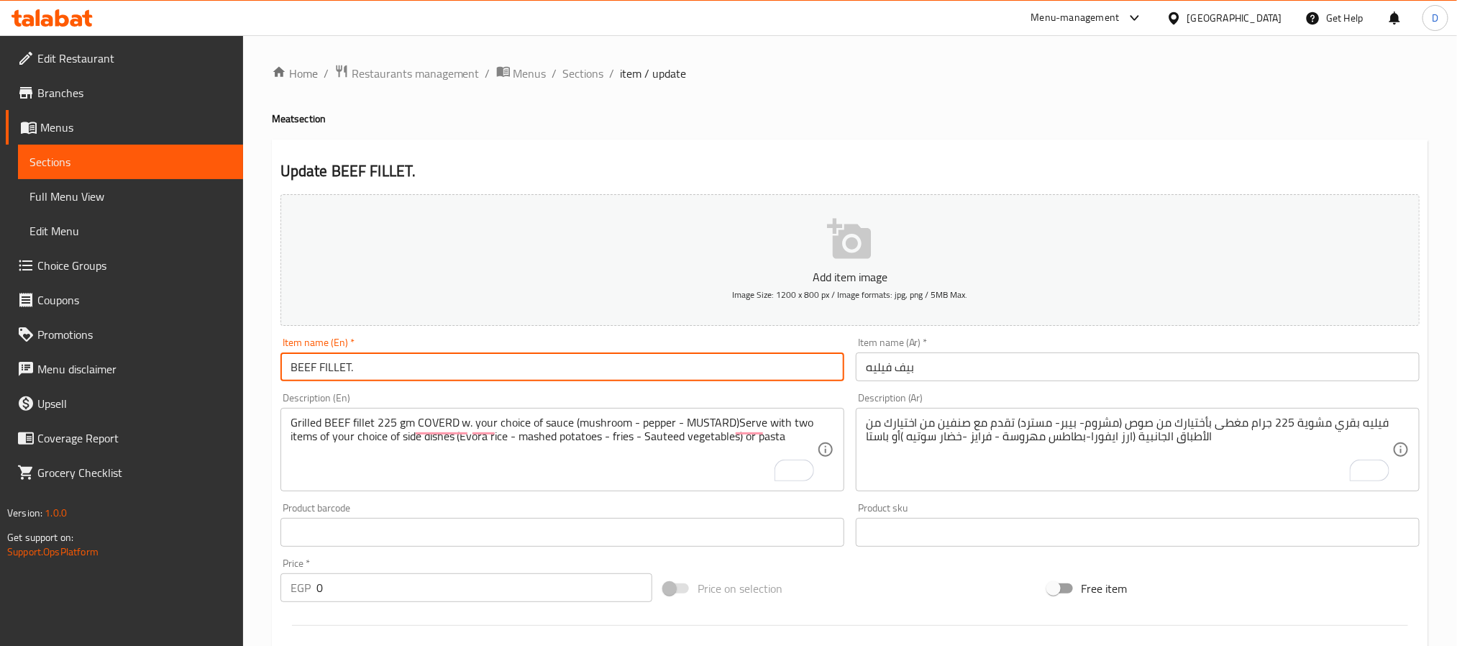
type input "BEEF FILLET"
click at [580, 78] on span "Sections" at bounding box center [583, 73] width 41 height 17
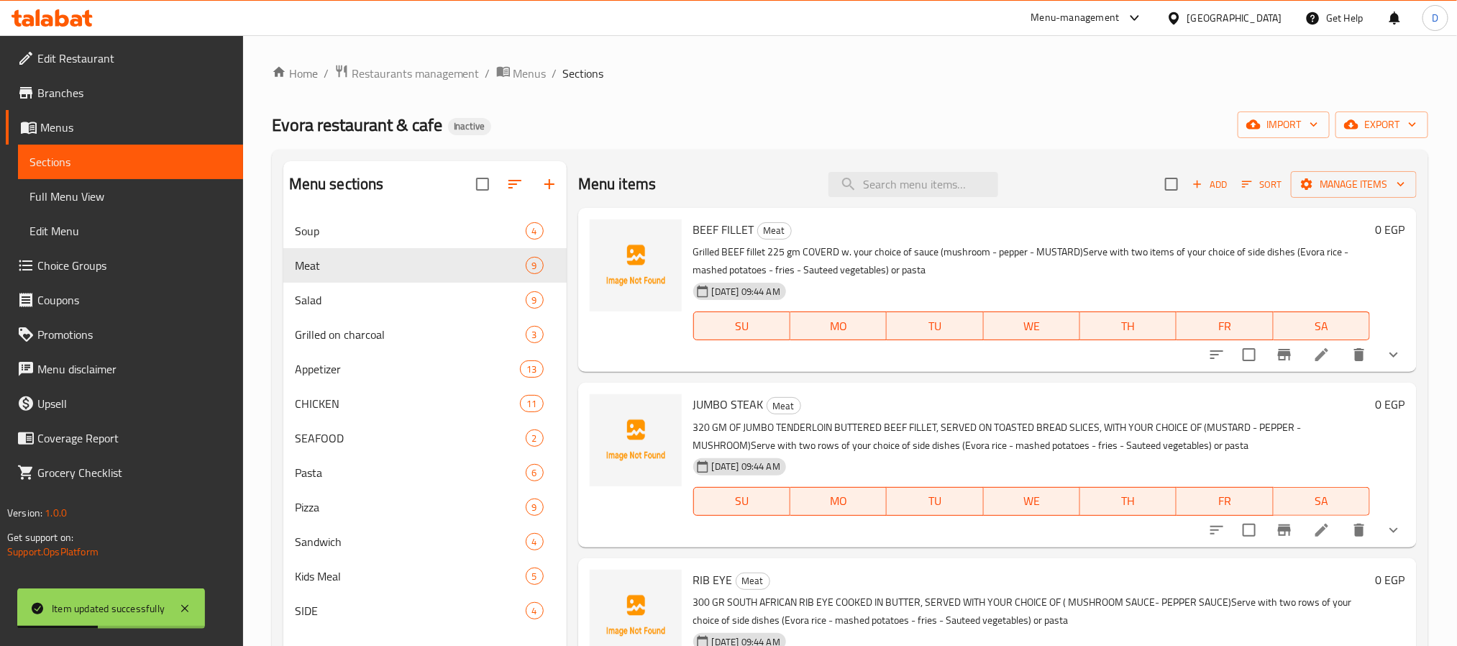
click at [1315, 529] on icon at bounding box center [1321, 530] width 13 height 13
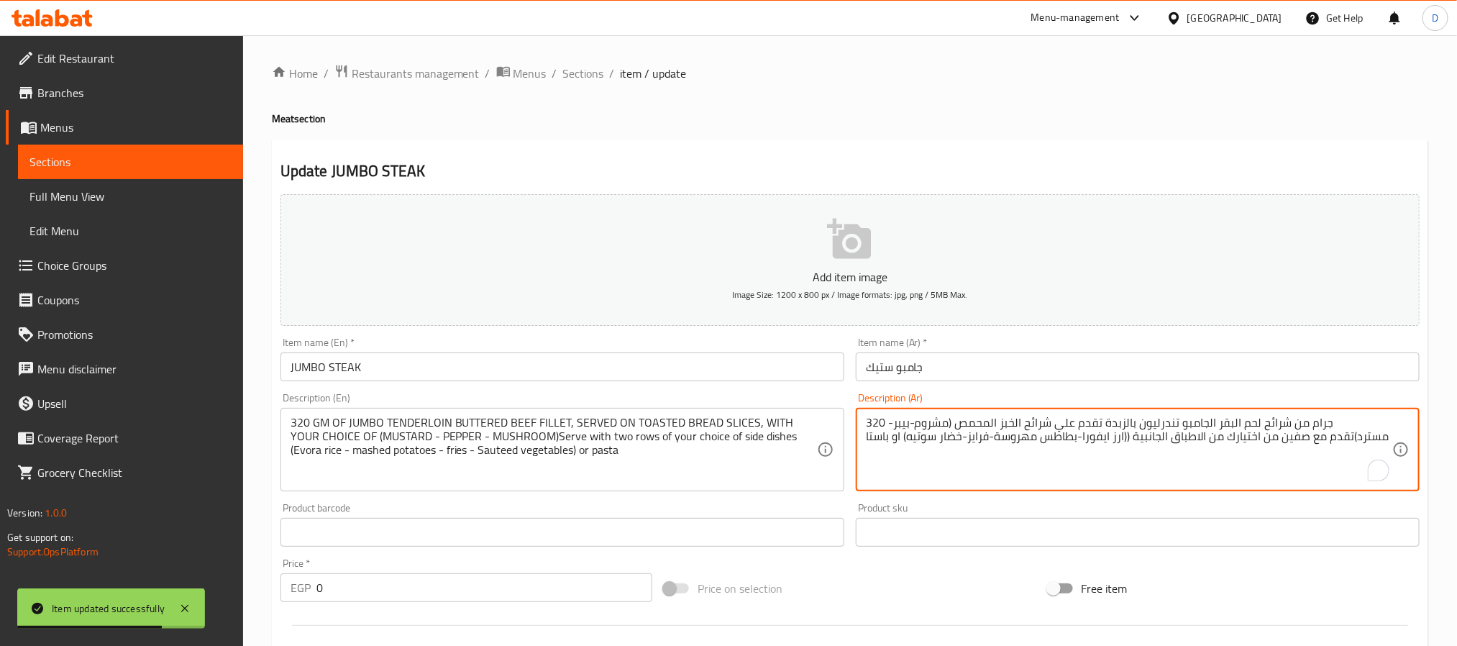
click at [1299, 439] on textarea "320 جرام من شرائح لحم البقر الجامبو تندرليون بالزبدة تقدم علي شرائح الخبز المحم…" at bounding box center [1129, 450] width 526 height 68
paste textarea "To enrich screen reader interactions, please activate Accessibility in Grammarl…"
type textarea "320 جرام من شرائح لحم البقر الجامبو تندرليون بالزبدة تقدم علي شرائح الخبز المحم…"
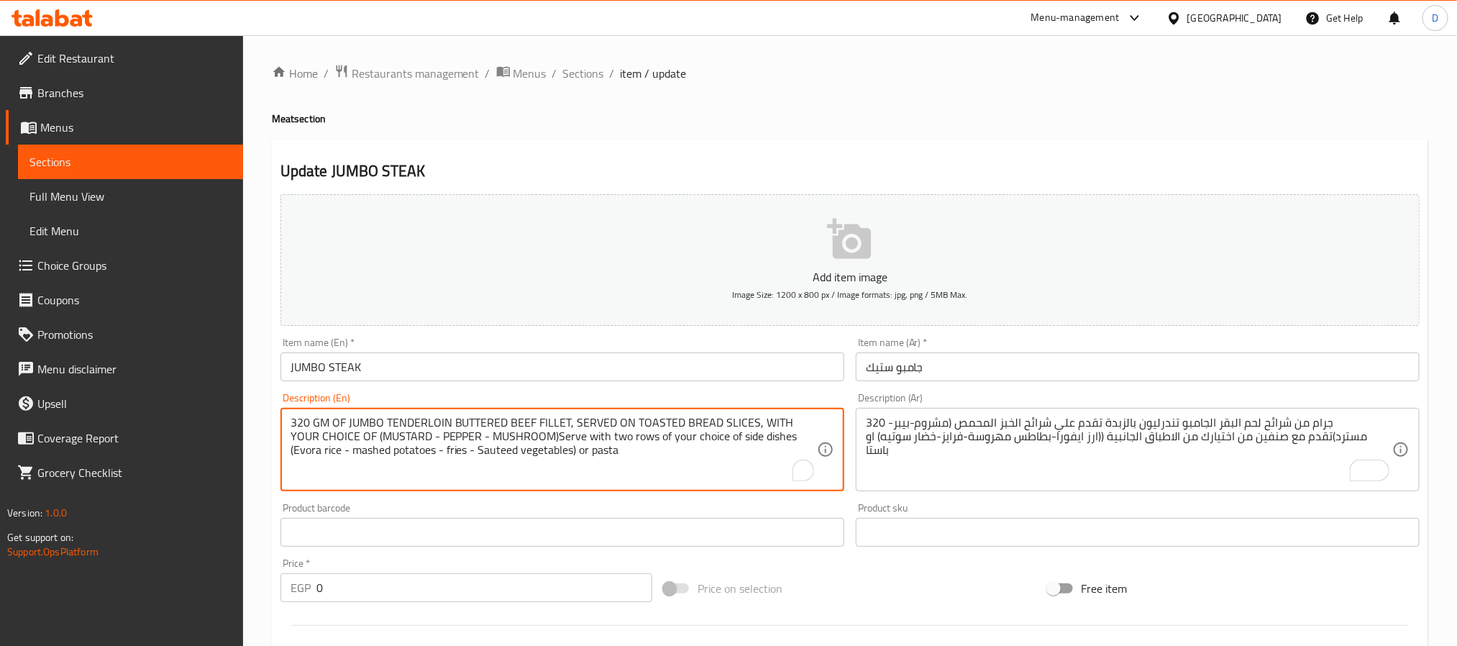
click at [615, 432] on textarea "320 GM OF JUMBO TENDERLOIN BUTTERED BEEF FILLET, SERVED ON TOASTED BREAD SLICES…" at bounding box center [554, 450] width 526 height 68
click at [615, 440] on textarea "320 GM OF JUMBO TENDERLOIN BUTTERED BEEF FILLET, SERVED ON TOASTED BREAD SLICES…" at bounding box center [554, 450] width 526 height 68
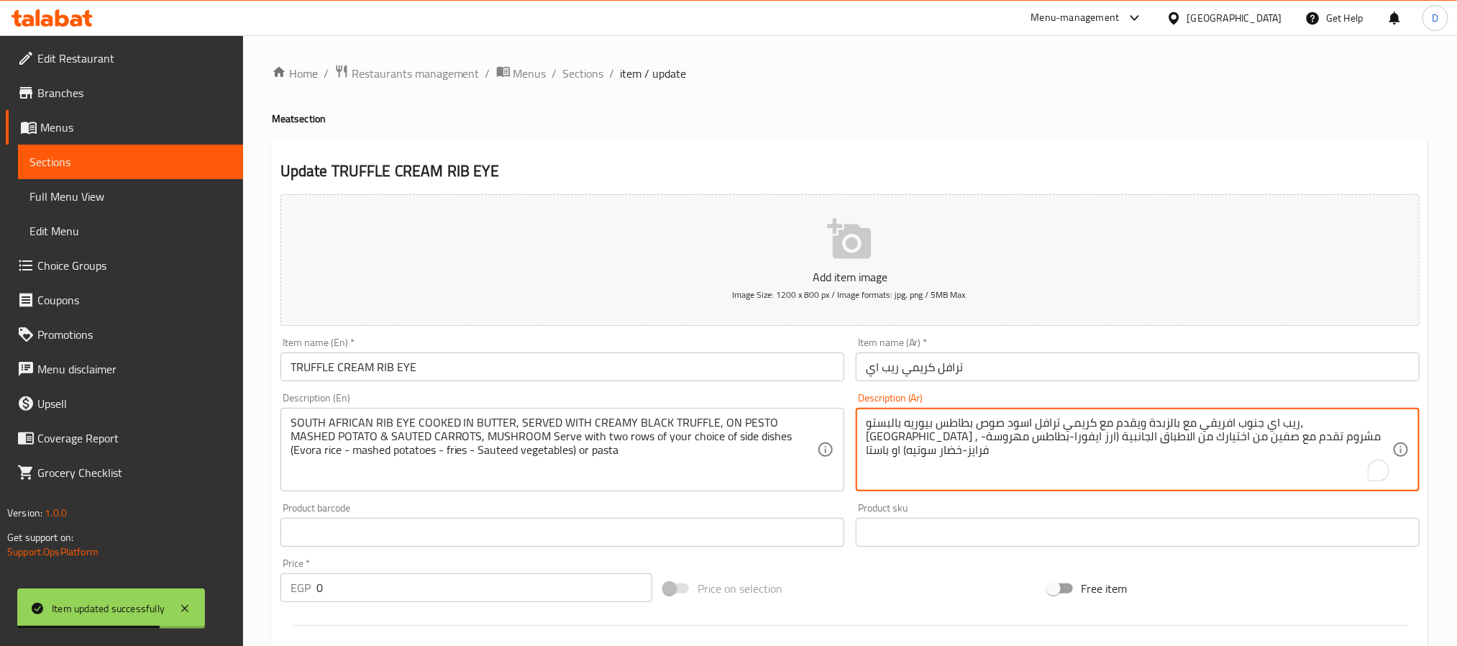
click at [1289, 442] on textarea "ريب اي جنوب افريقي مع بالزبدة ويقدم مع كريمي ترافل اسود صوص بطاطس بيوريه بالبست…" at bounding box center [1129, 450] width 526 height 68
paste textarea "To enrich screen reader interactions, please activate Accessibility in Grammarl…"
type textarea "ريب اي جنوب افريقي مع بالزبدة ويقدم مع كريمي ترافل اسود صوص بطاطس بيوريه بالبست…"
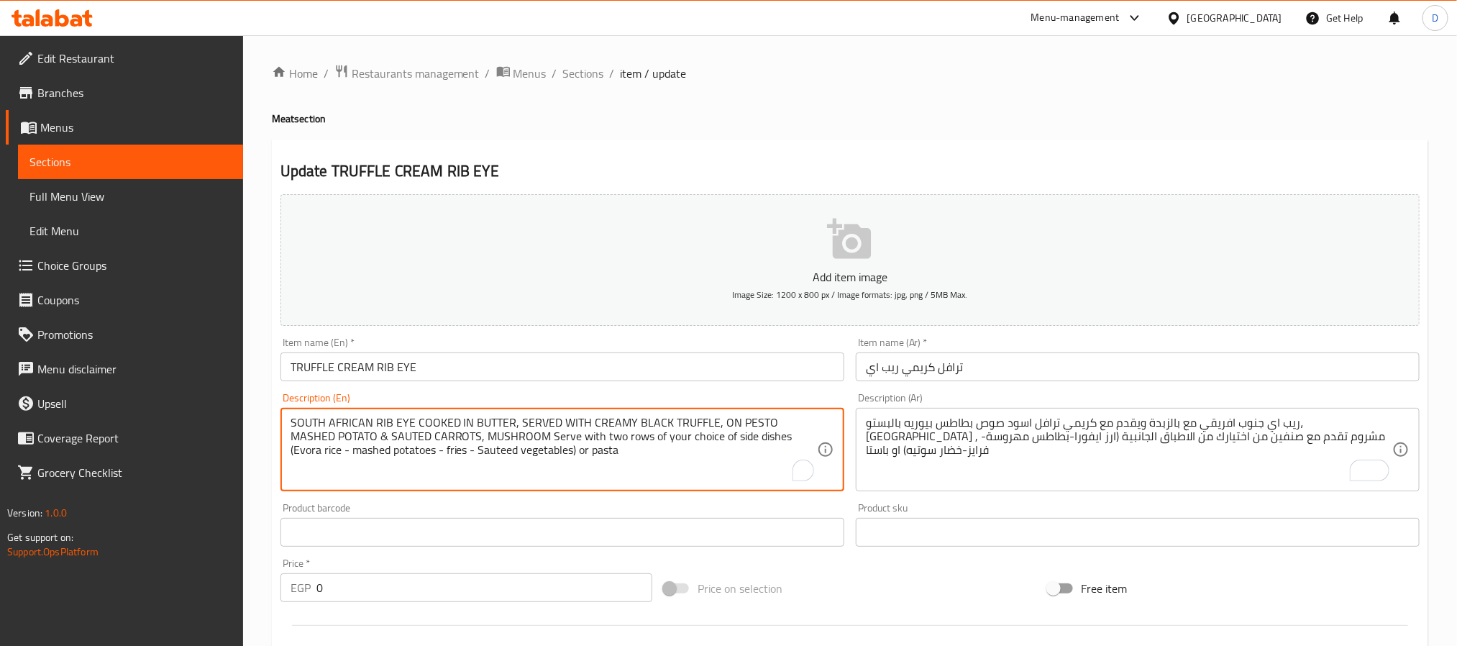
click at [592, 439] on textarea "SOUTH AFRICAN RIB EYE COOKED IN BUTTER, SERVED WITH CREAMY BLACK TRUFFLE, ON PE…" at bounding box center [554, 450] width 526 height 68
type textarea "SOUTH AFRICAN RIB EYE COOKED IN BUTTER, SERVED WITH CREAMY BLACK TRUFFLE, ON PE…"
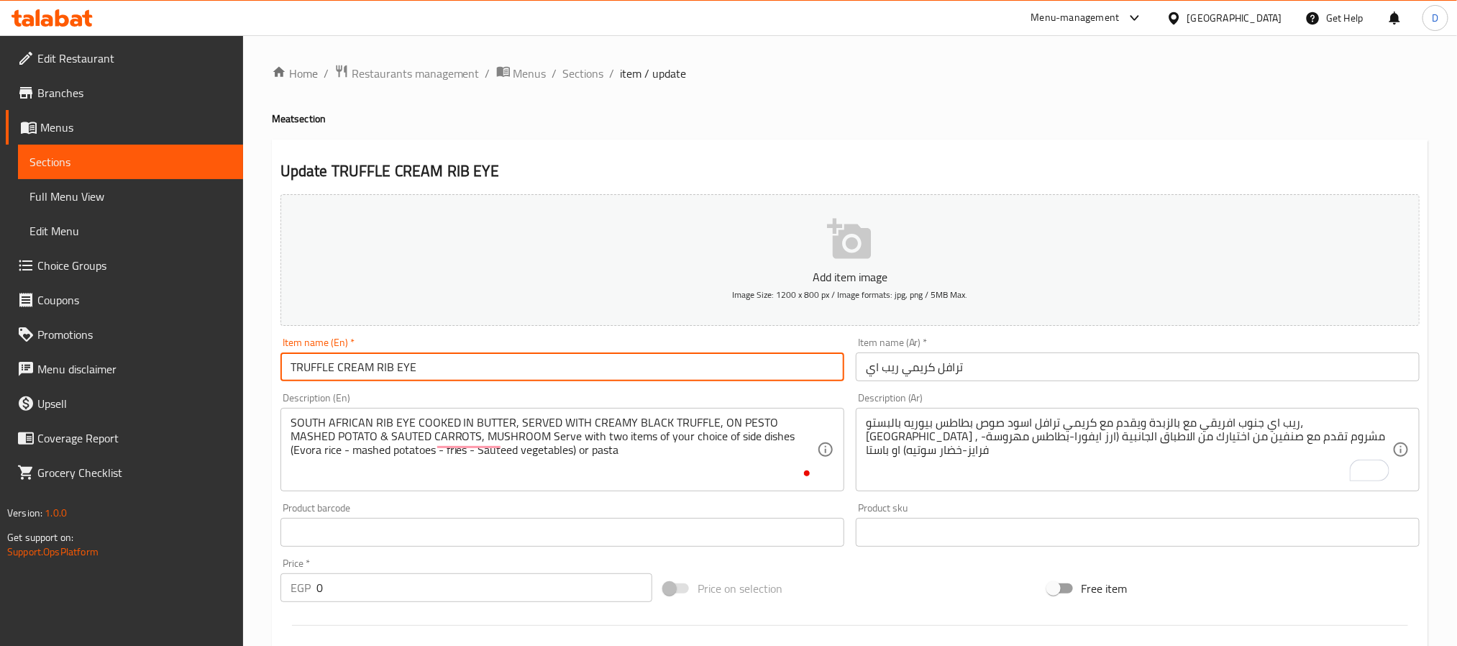
click at [628, 371] on input "TRUFFLE CREAM RIB EYE" at bounding box center [562, 366] width 564 height 29
drag, startPoint x: 593, startPoint y: 72, endPoint x: 611, endPoint y: 85, distance: 22.2
click at [593, 72] on span "Sections" at bounding box center [583, 73] width 41 height 17
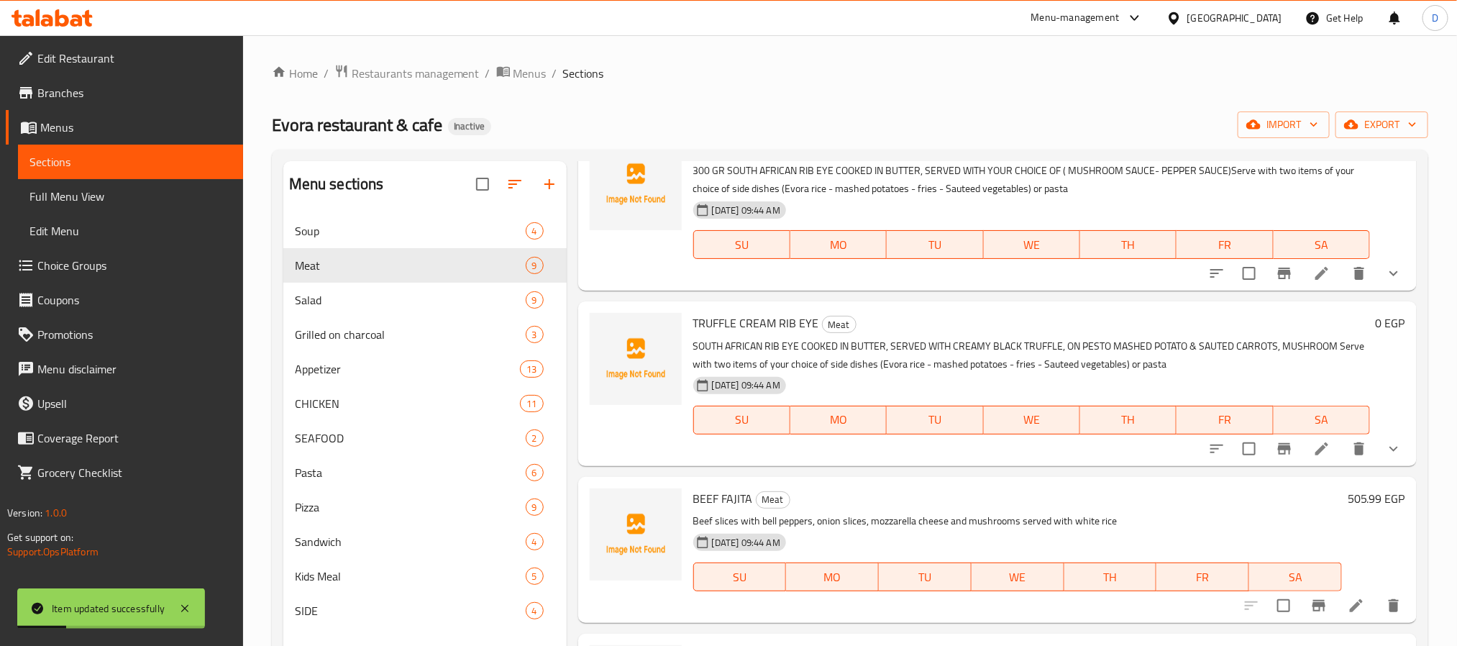
scroll to position [539, 0]
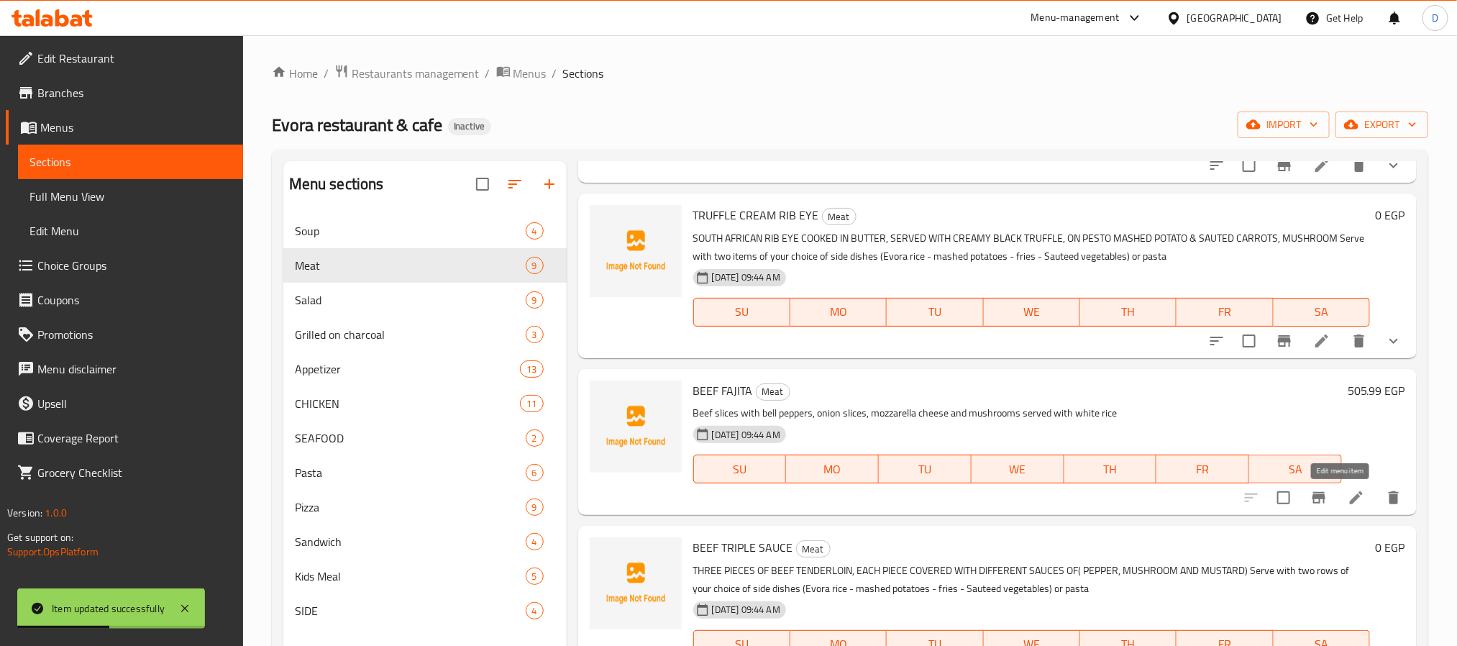
click at [1348, 497] on icon at bounding box center [1356, 497] width 17 height 17
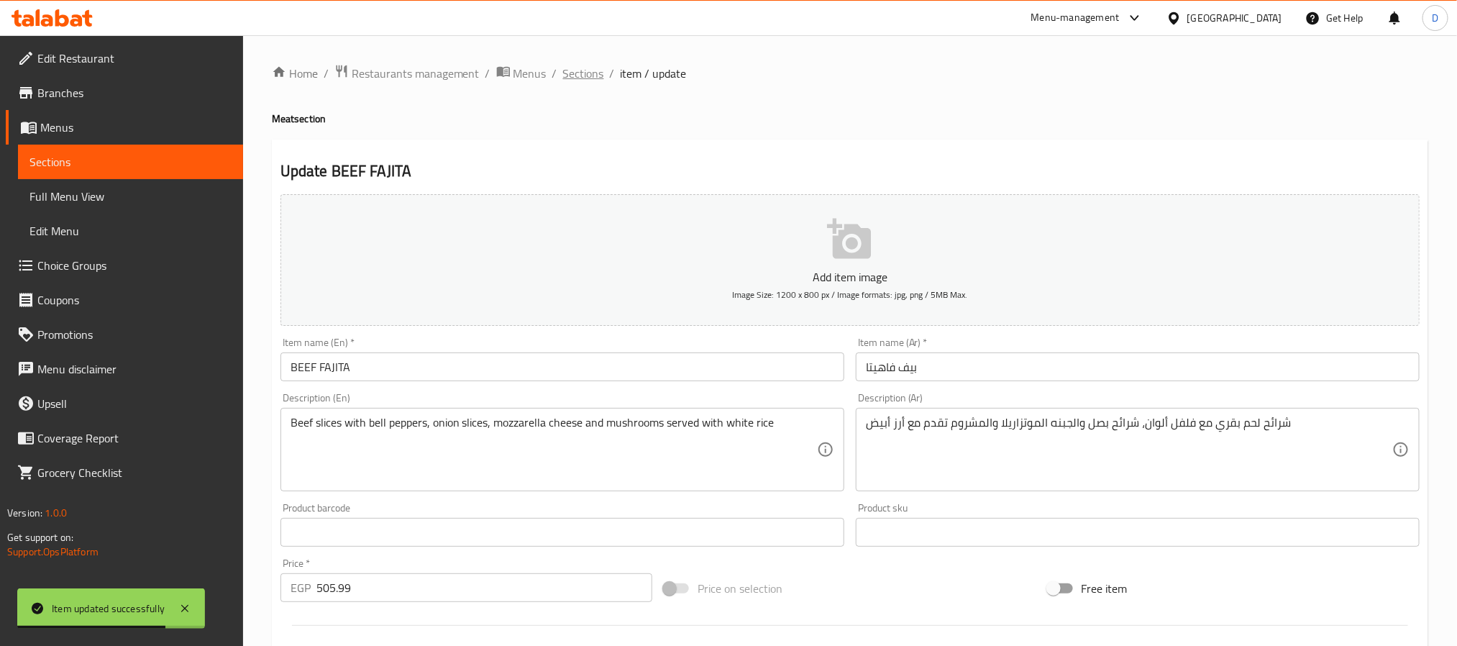
click at [576, 74] on span "Sections" at bounding box center [583, 73] width 41 height 17
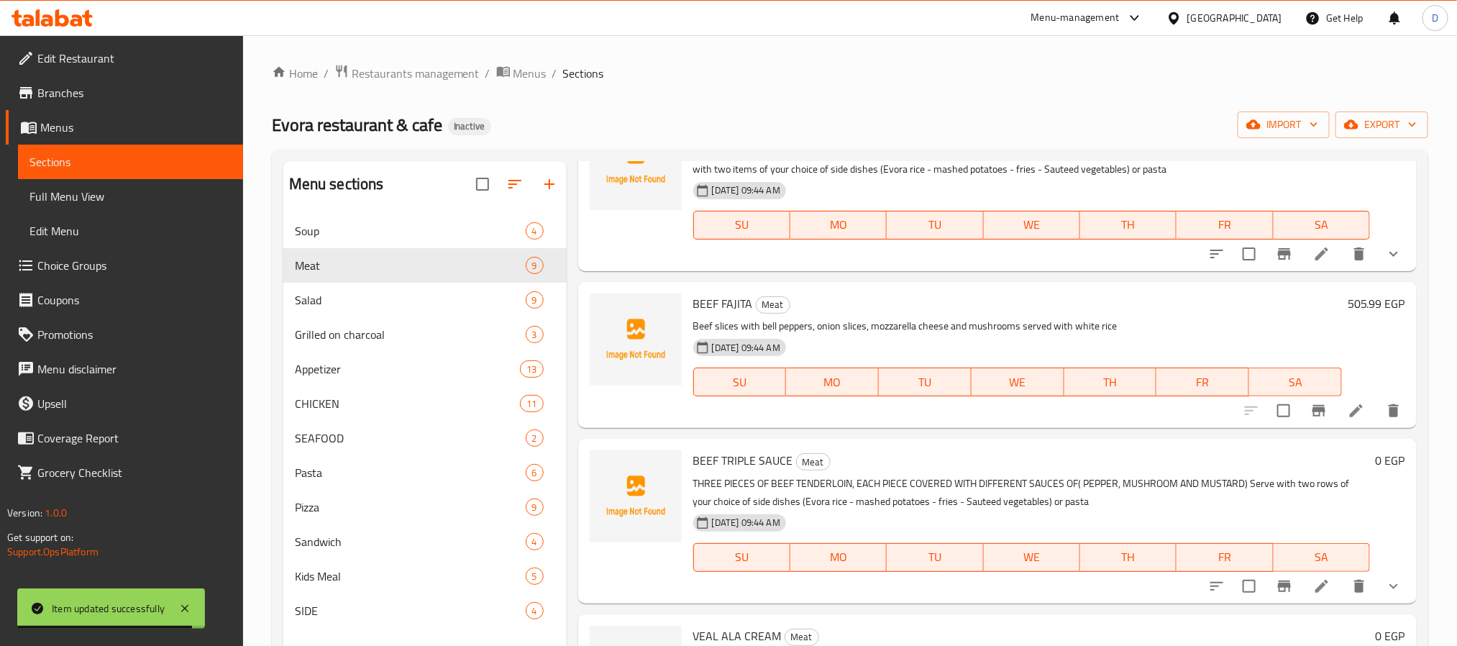
scroll to position [647, 0]
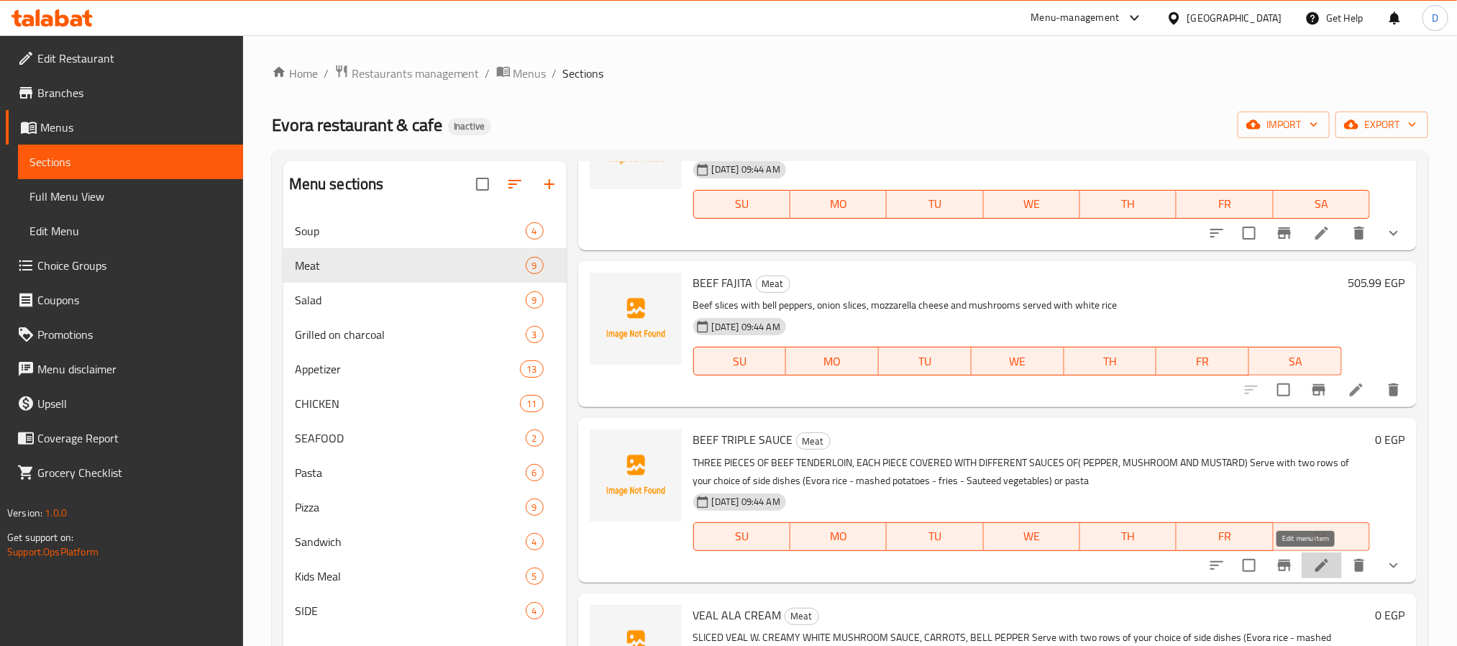
click at [1315, 564] on icon at bounding box center [1321, 565] width 13 height 13
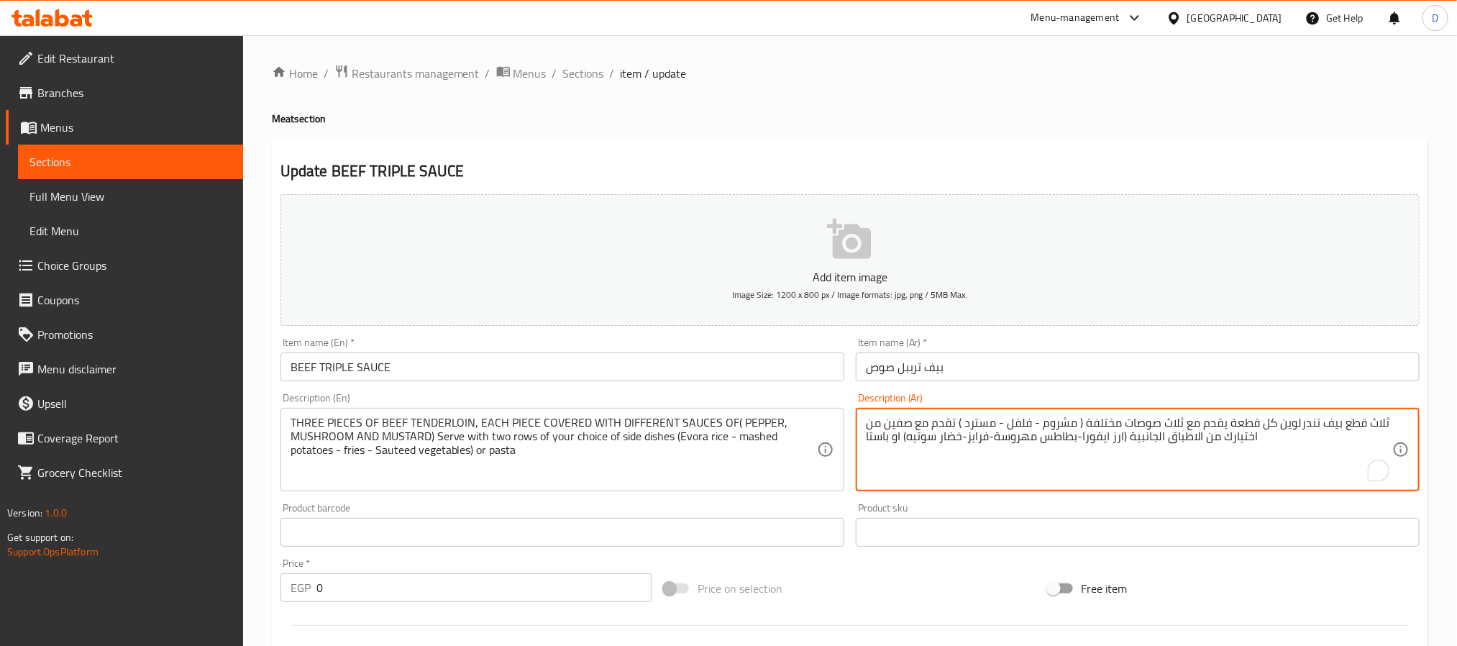
click at [896, 423] on textarea "ثلاث قطع بيف تندرلوين كل قطعة يقدم مع ثلاث صوصات مختلفة ( مشروم - فلفل - مسترد …" at bounding box center [1129, 450] width 526 height 68
paste textarea "To enrich screen reader interactions, please activate Accessibility in Grammarl…"
type textarea "ثلاث قطع بيف تندرلوين كل قطعة يقدم مع ثلاث صوصات مختلفة ( مشروم - فلفل - مسترد …"
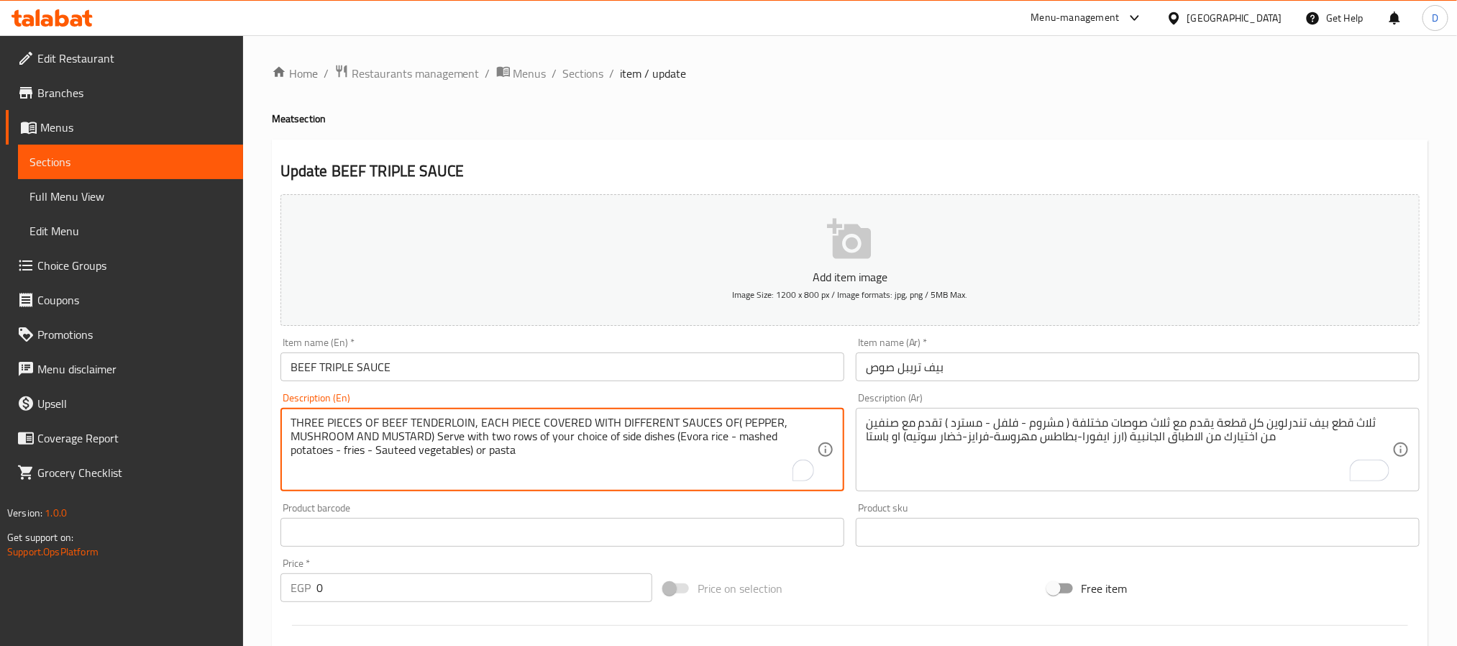
click at [522, 436] on textarea "THREE PIECES OF BEEF TENDERLOIN, EACH PIECE COVERED WITH DIFFERENT SAUCES OF( P…" at bounding box center [554, 450] width 526 height 68
type textarea "THREE PIECES OF BEEF TENDERLOIN, EACH PIECE COVERED WITH DIFFERENT SAUCES OF( P…"
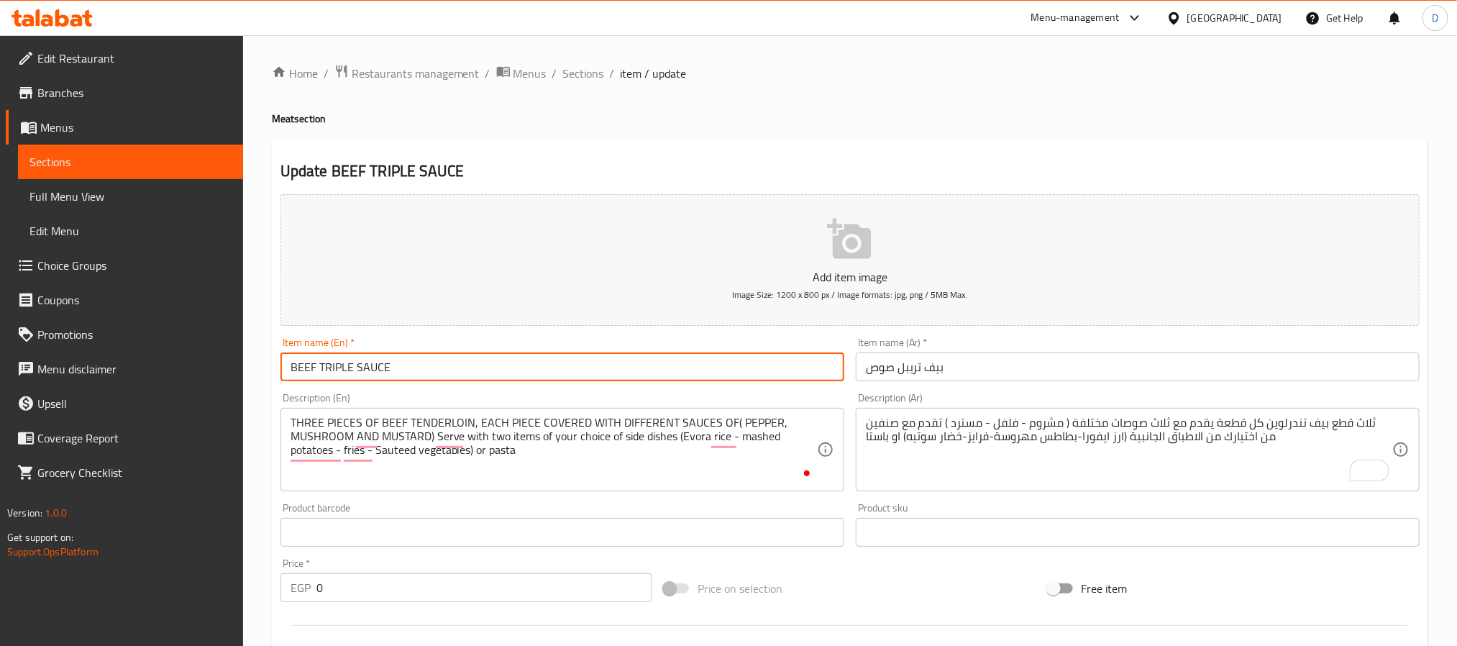
click at [559, 378] on input "BEEF TRIPLE SAUCE" at bounding box center [562, 366] width 564 height 29
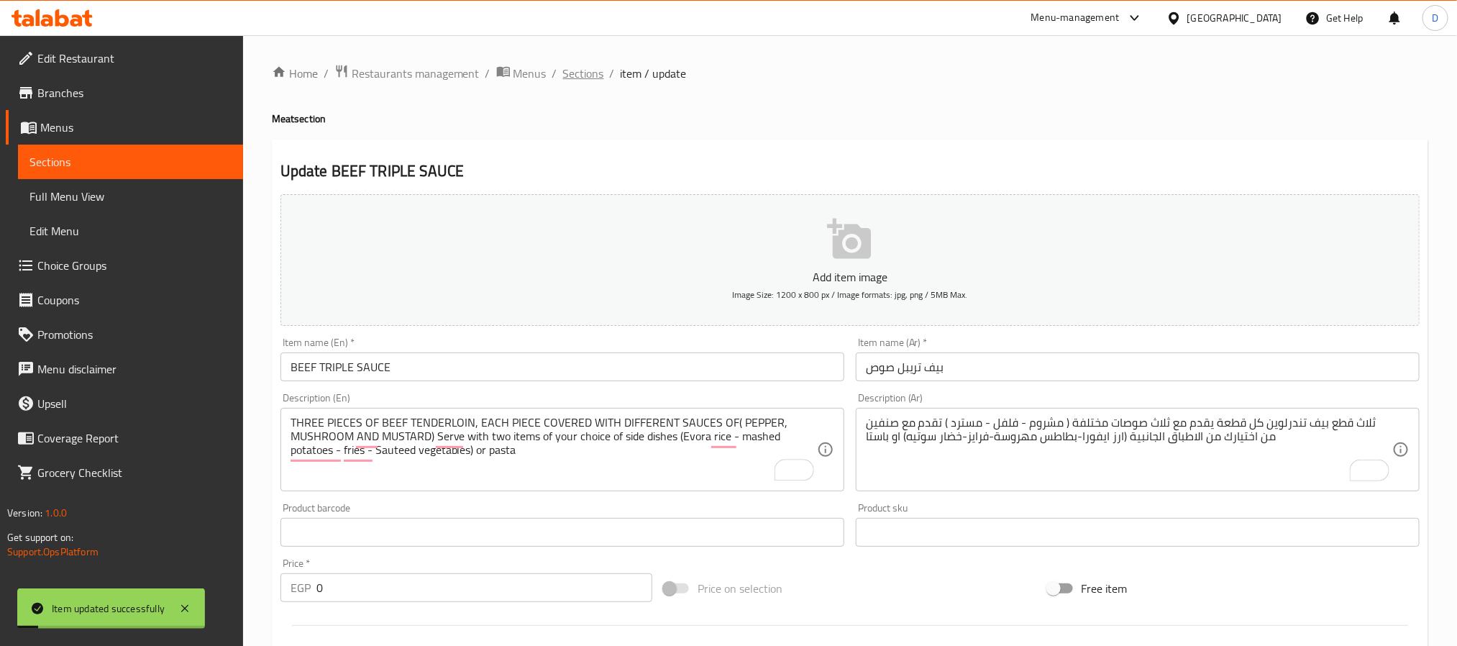
click at [580, 72] on span "Sections" at bounding box center [583, 73] width 41 height 17
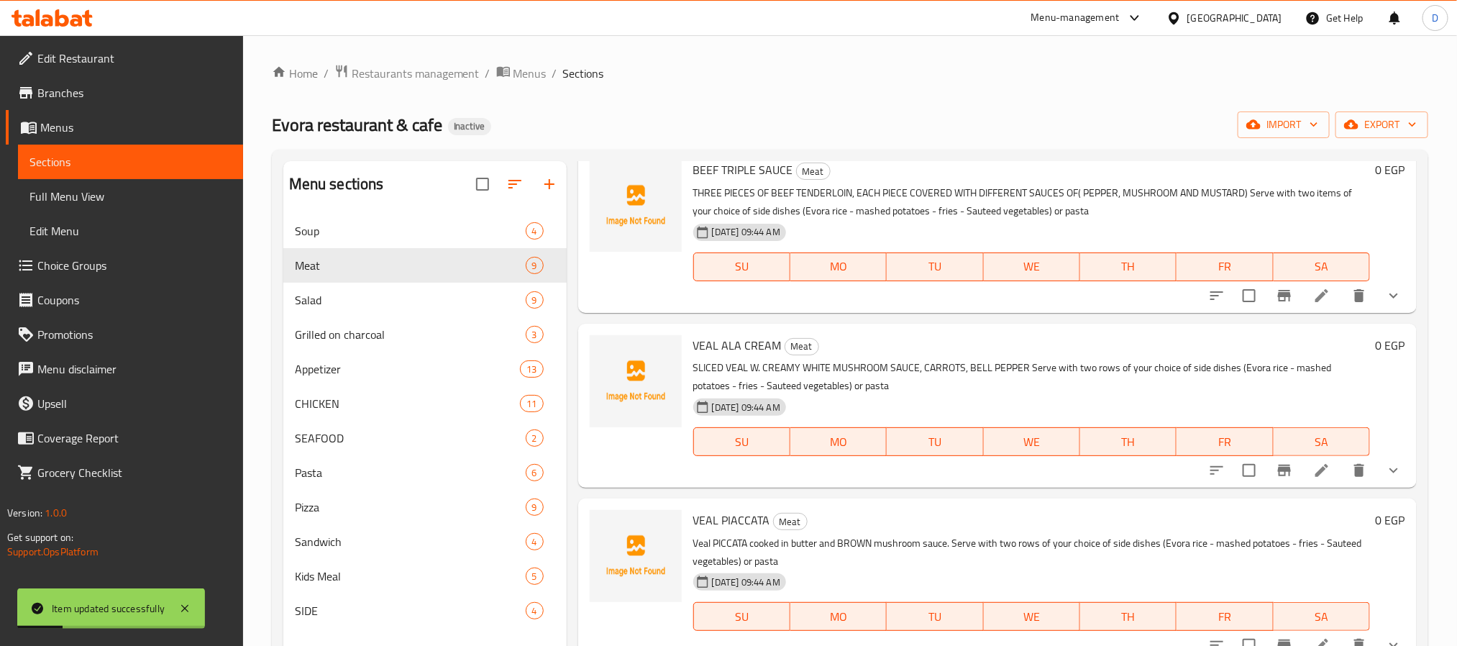
scroll to position [928, 0]
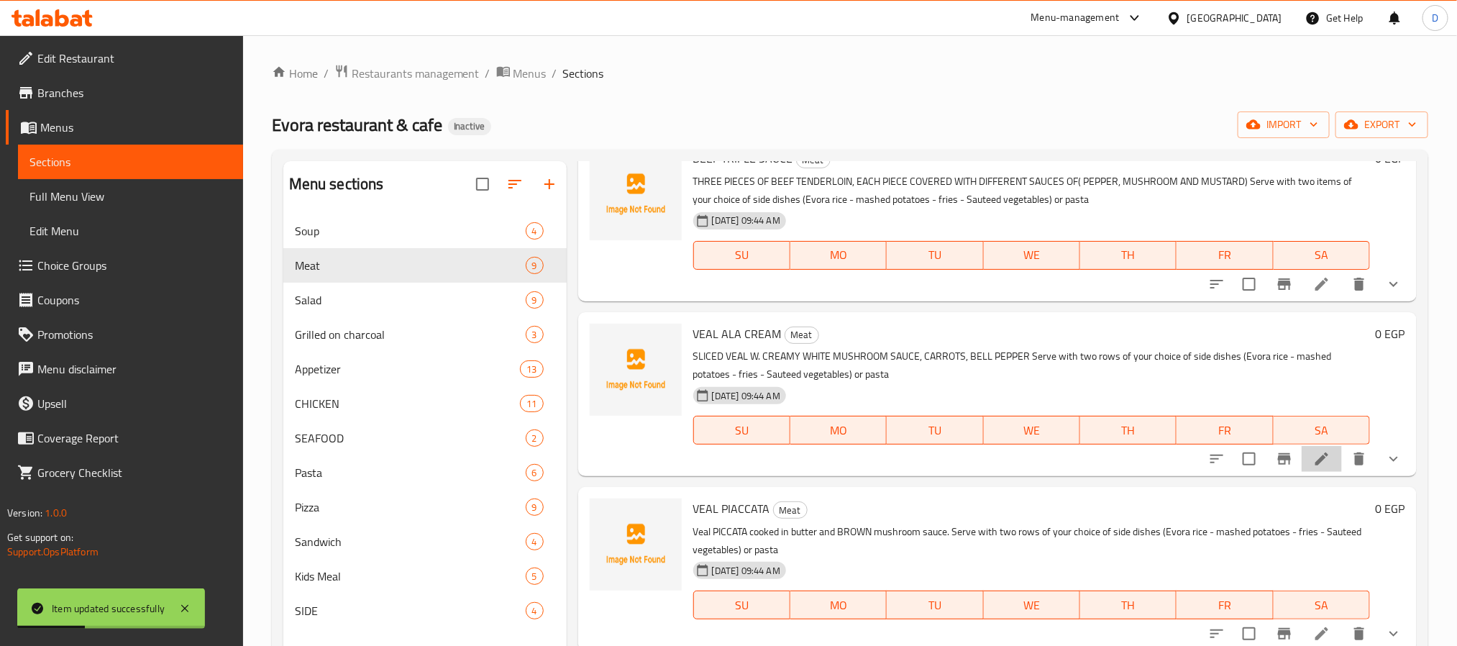
click at [1321, 462] on li at bounding box center [1322, 459] width 40 height 26
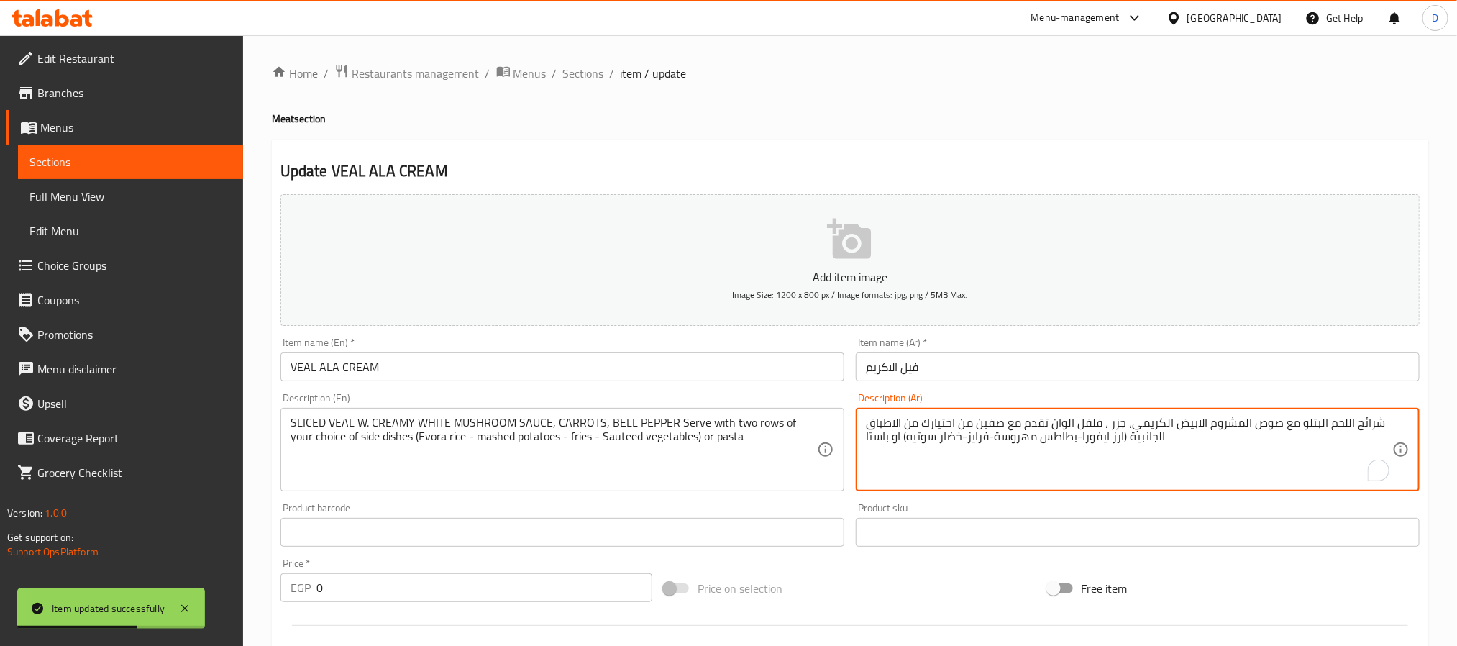
click at [997, 426] on textarea "شرائح اللحم البتلو مع صوص المشروم الابيض الكريمي، جزر ، فلفل الوان تقدم مع صفين…" at bounding box center [1129, 450] width 526 height 68
paste textarea "To enrich screen reader interactions, please activate Accessibility in Grammarl…"
type textarea "شرائح اللحم البتلو مع صوص المشروم الابيض الكريمي، جزر ، فلفل الوان تقدم مع صنفي…"
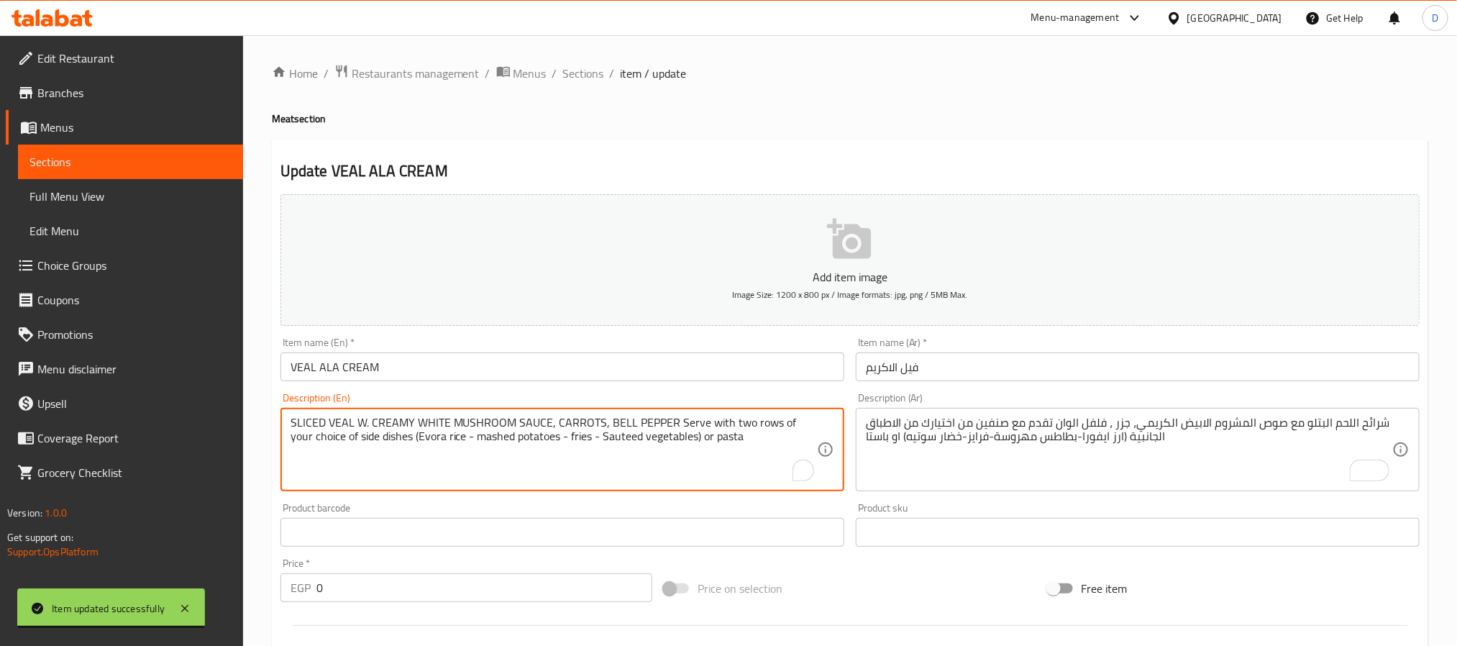
click at [755, 426] on textarea "SLICED VEAL W. CREAMY WHITE MUSHROOM SAUCE, CARROTS, BELL PEPPER Serve with two…" at bounding box center [554, 450] width 526 height 68
type textarea "SLICED VEAL W. CREAMY WHITE MUSHROOM SAUCE, CARROTS, BELL PEPPER Serve with two…"
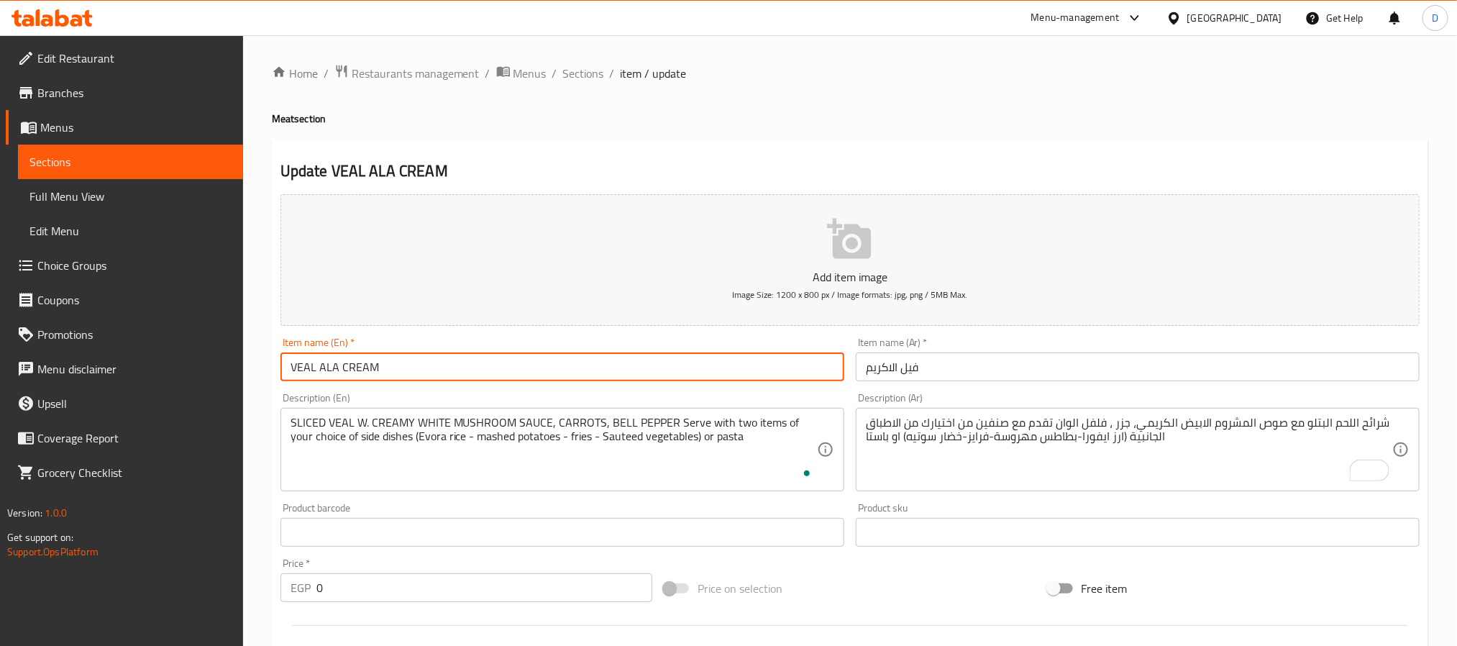
click at [713, 373] on input "VEAL ALA CREAM" at bounding box center [562, 366] width 564 height 29
click at [575, 70] on span "Sections" at bounding box center [583, 73] width 41 height 17
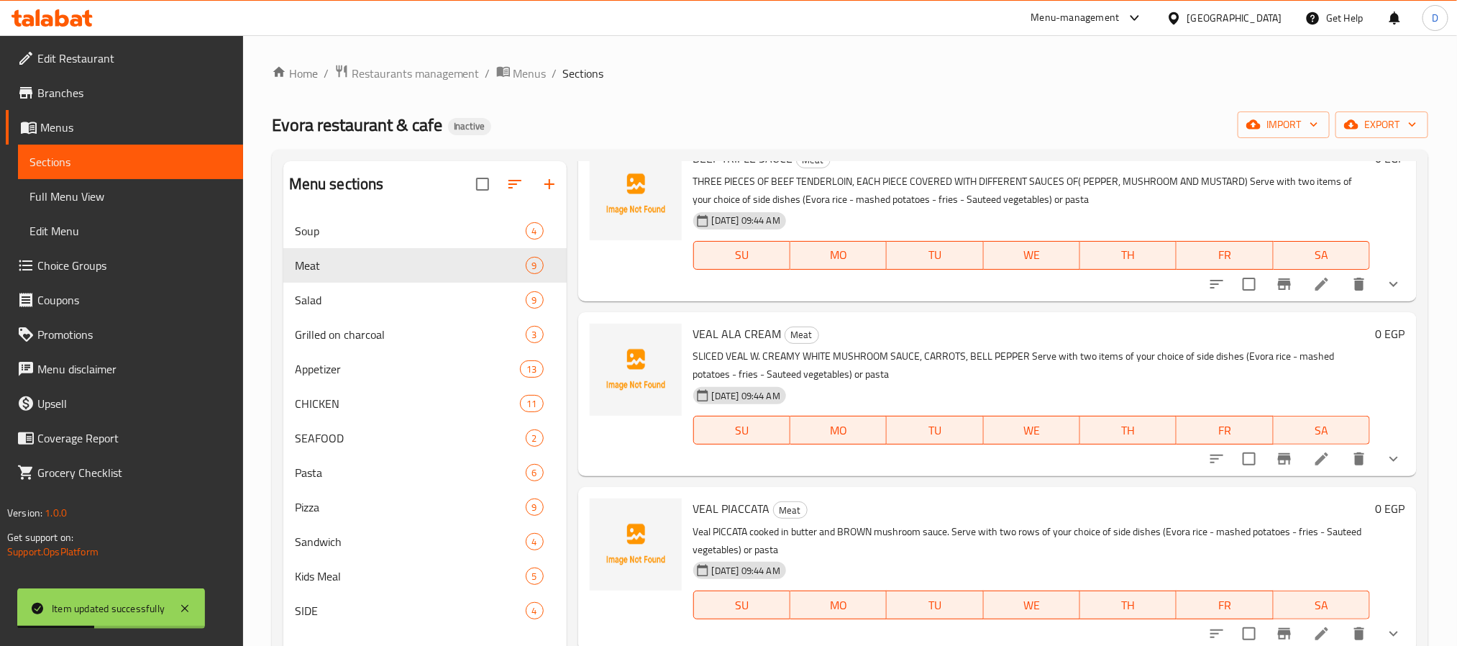
scroll to position [108, 0]
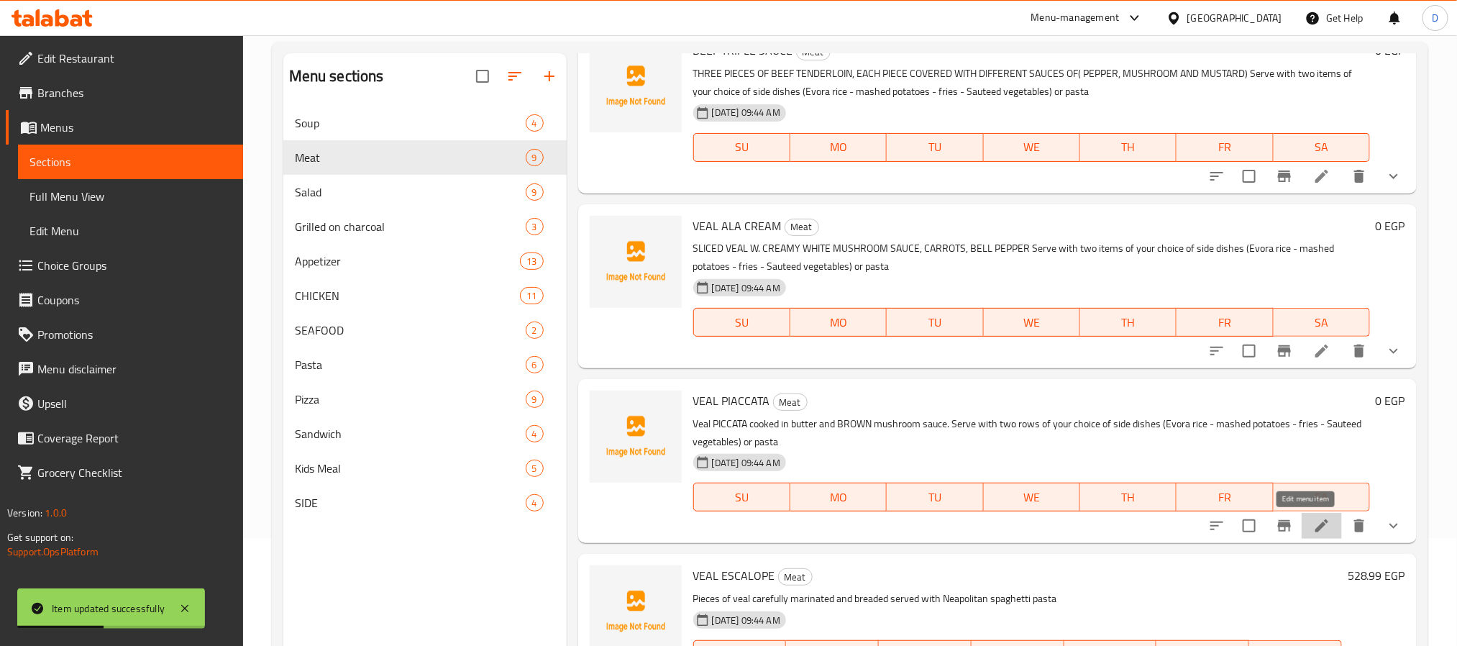
click at [1313, 517] on icon at bounding box center [1321, 525] width 17 height 17
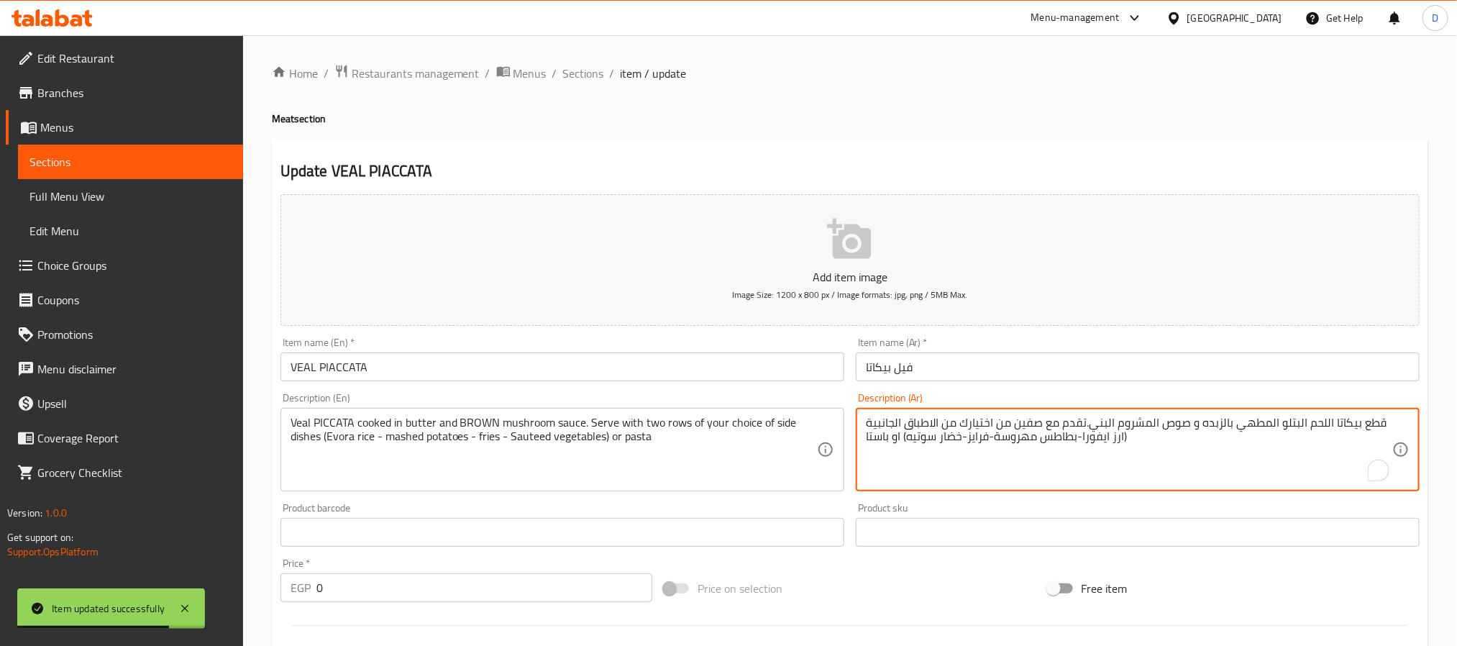
click at [1032, 427] on textarea "قطع بيكاتا اللحم البتلو المطهي بالزبده و صوص المشروم البني.تقدم مع صفين من اختي…" at bounding box center [1129, 450] width 526 height 68
paste textarea "To enrich screen reader interactions, please activate Accessibility in Grammarl…"
type textarea "قطع بيكاتا اللحم البتلو المطهي بالزبده و صوص المشروم البني.تقدم مع صنفين من اخت…"
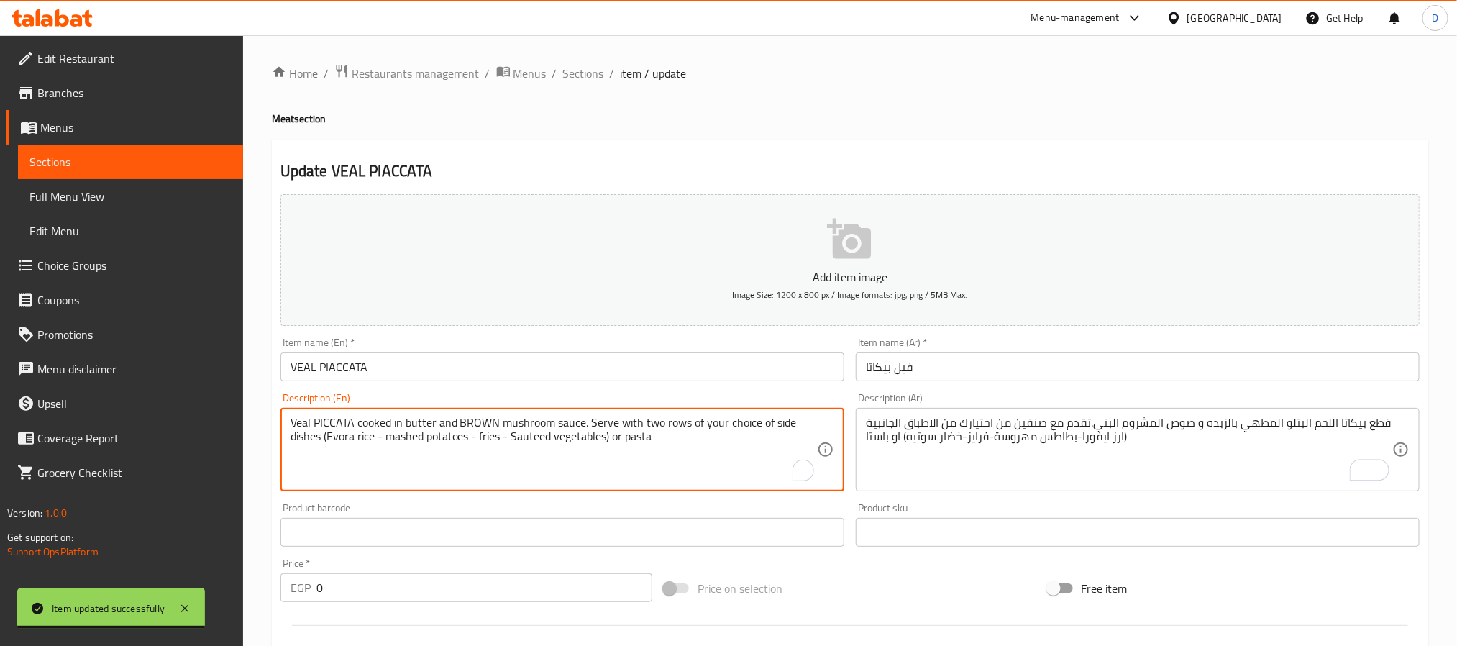
click at [673, 421] on textarea "Veal PICCATA cooked in butter and BROWN mushroom sauce. Serve with two rows of …" at bounding box center [554, 450] width 526 height 68
type textarea "Veal PICCATA cooked in butter and BROWN mushroom sauce. Serve with two items of…"
click at [686, 371] on input "VEAL PIACCATA" at bounding box center [562, 366] width 564 height 29
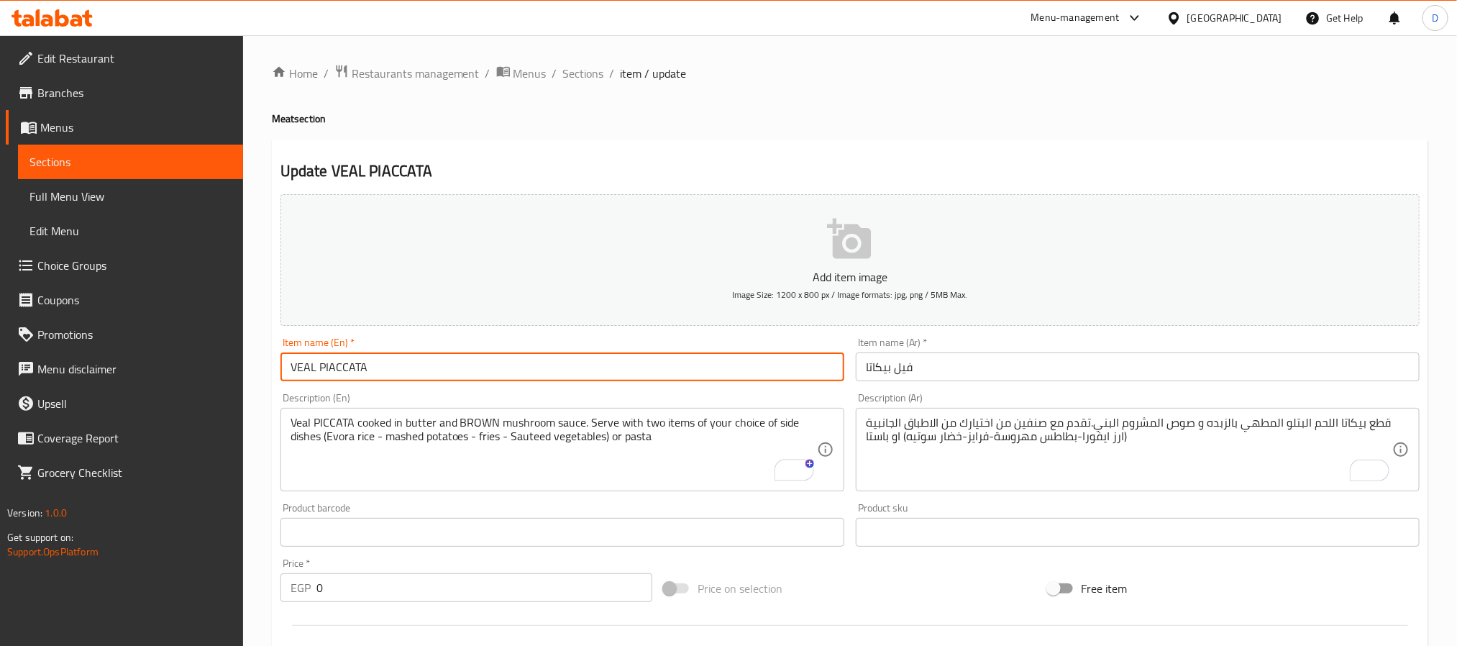
click at [582, 82] on span "Sections" at bounding box center [583, 73] width 41 height 17
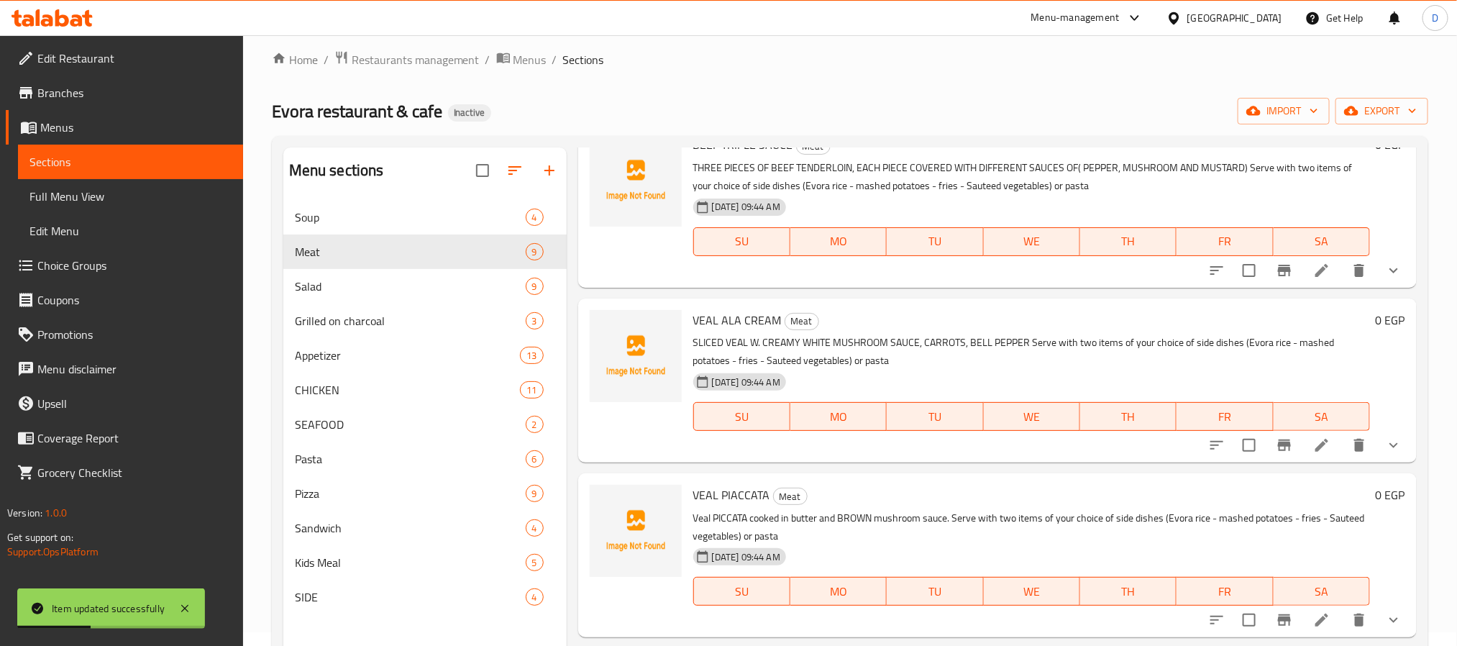
scroll to position [201, 0]
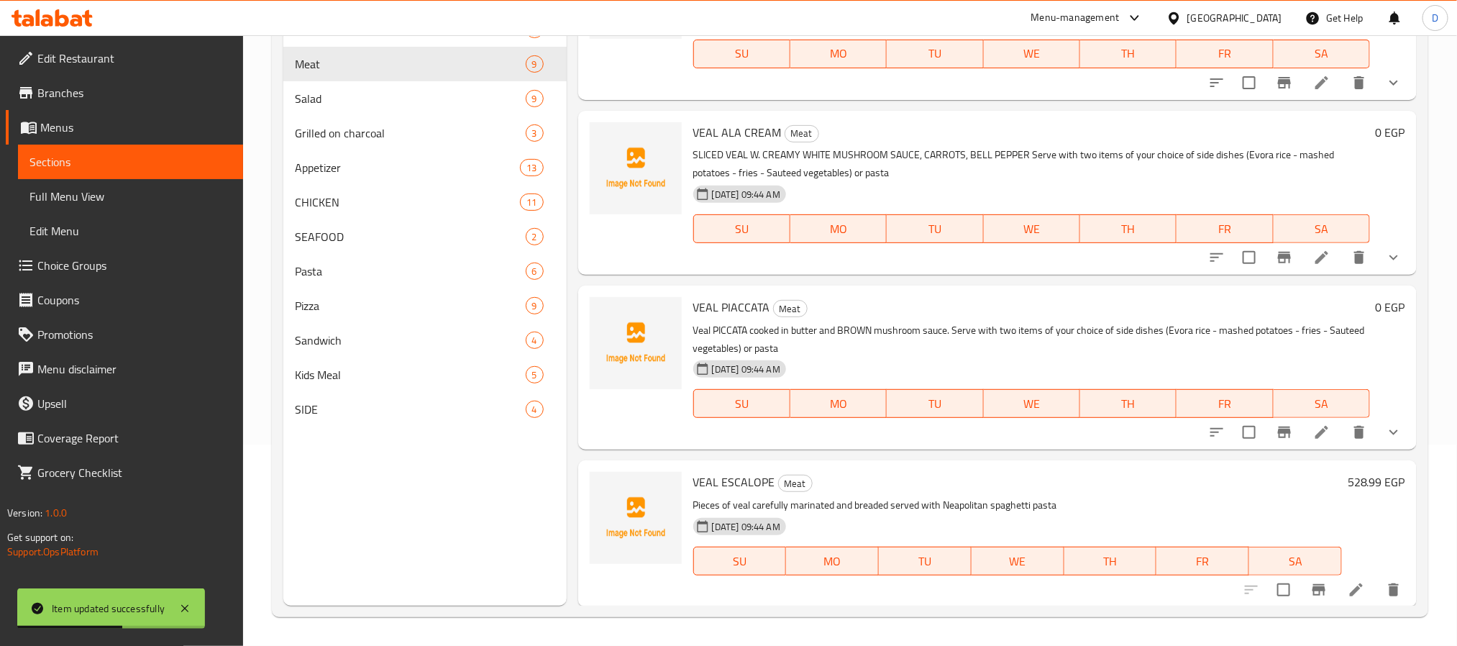
click at [1336, 587] on li at bounding box center [1356, 590] width 40 height 26
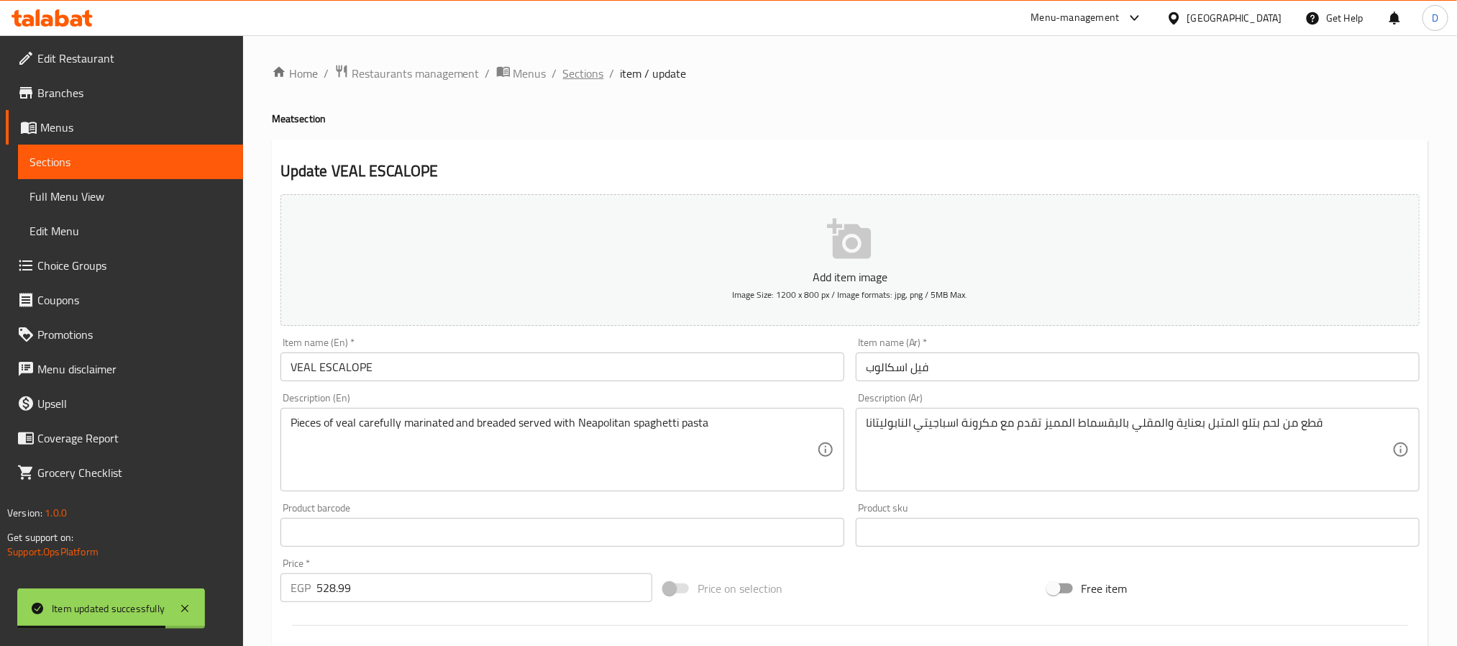
click at [596, 82] on span "Sections" at bounding box center [583, 73] width 41 height 17
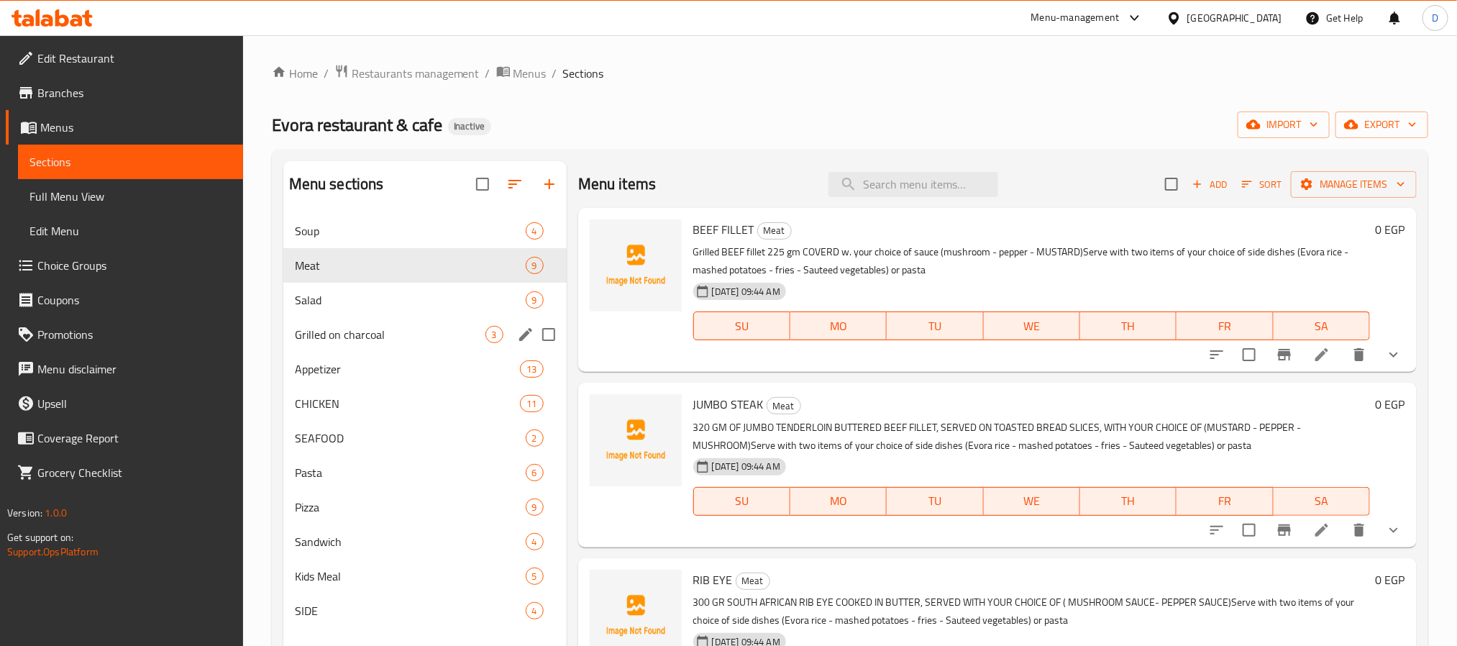
drag, startPoint x: 287, startPoint y: 335, endPoint x: 355, endPoint y: 335, distance: 67.6
click at [287, 335] on div "Grilled on charcoal 3" at bounding box center [424, 334] width 283 height 35
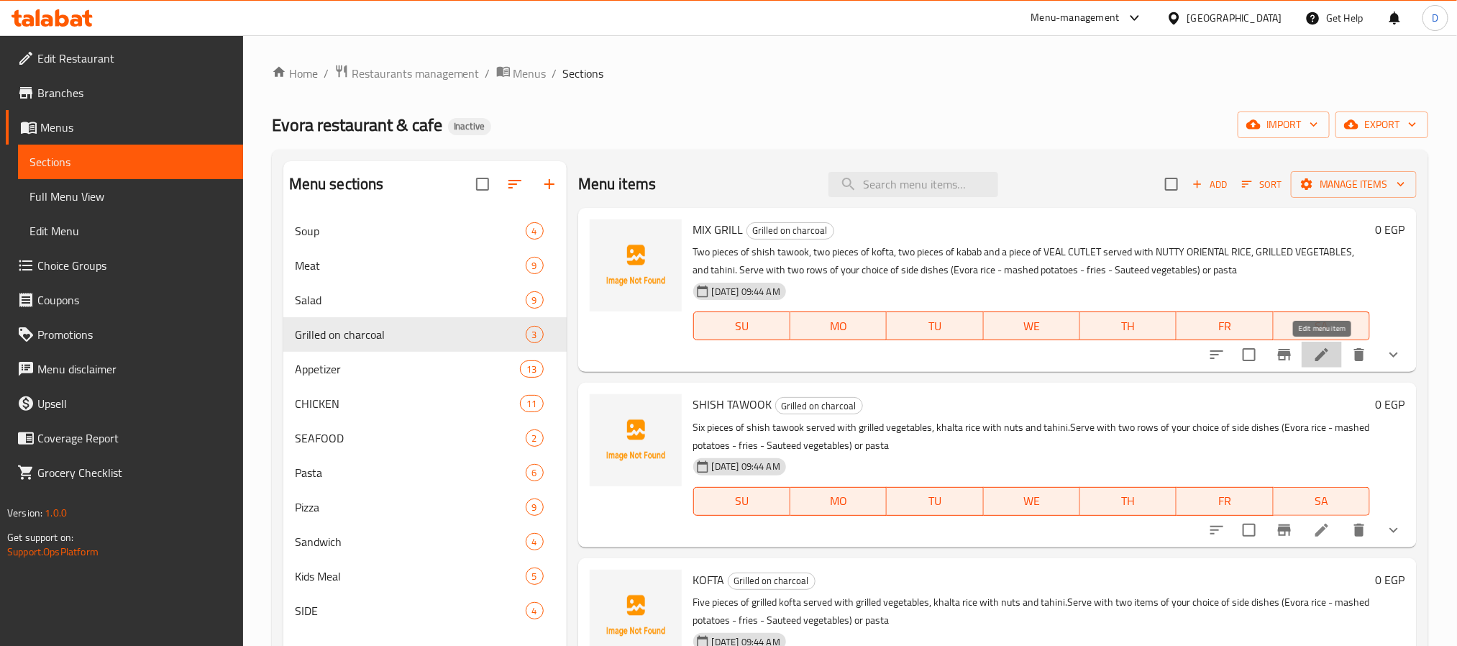
click at [1325, 354] on icon at bounding box center [1321, 354] width 13 height 13
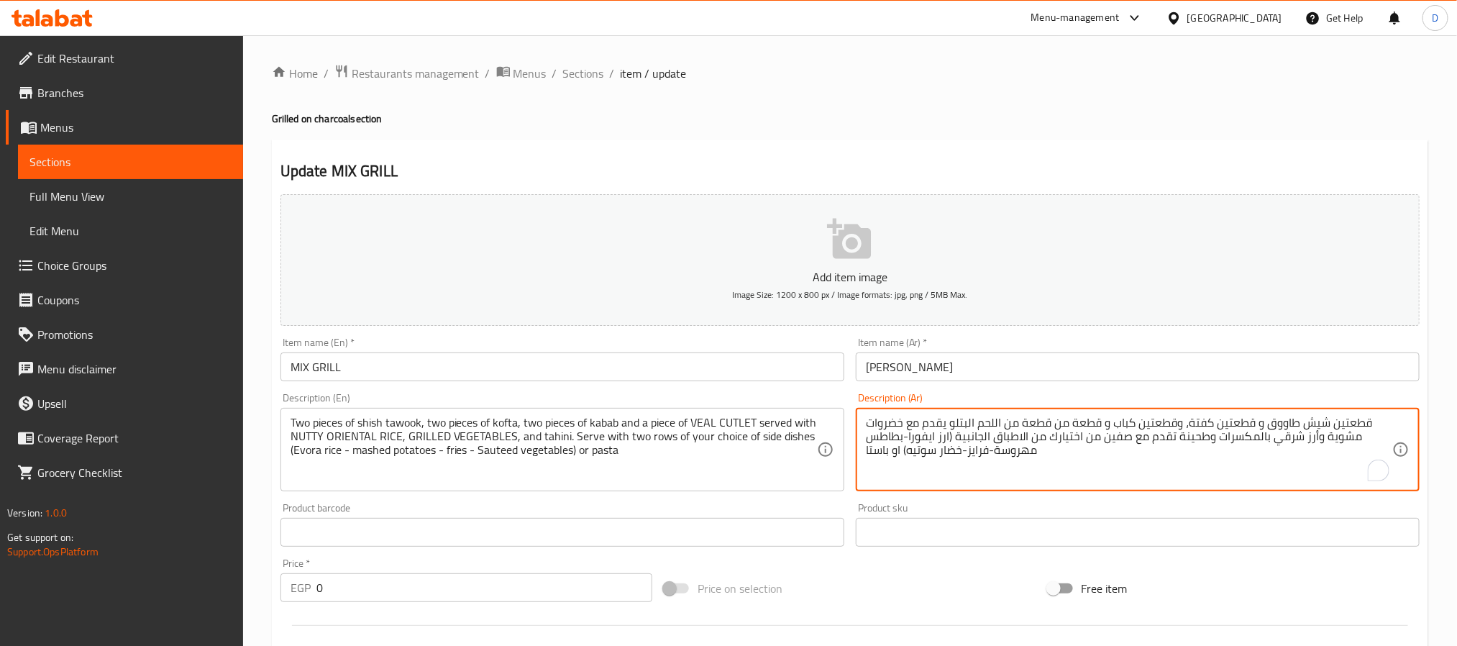
click at [1112, 431] on textarea "قطعتين شيش طاووق و قطعتين كفتة، وقطعتين كباب و قطعة من قطعة من اللحم البتلو يقد…" at bounding box center [1129, 450] width 526 height 68
click at [1112, 443] on textarea "قطعتين شيش طاووق و قطعتين كفتة، وقطعتين كباب و قطعة من قطعة من اللحم البتلو يقد…" at bounding box center [1129, 450] width 526 height 68
paste textarea "To enrich screen reader interactions, please activate Accessibility in Grammarl…"
type textarea "قطعتين شيش طاووق و قطعتين كفتة، وقطعتين كباب و قطعة من قطعة من اللحم البتلو يقد…"
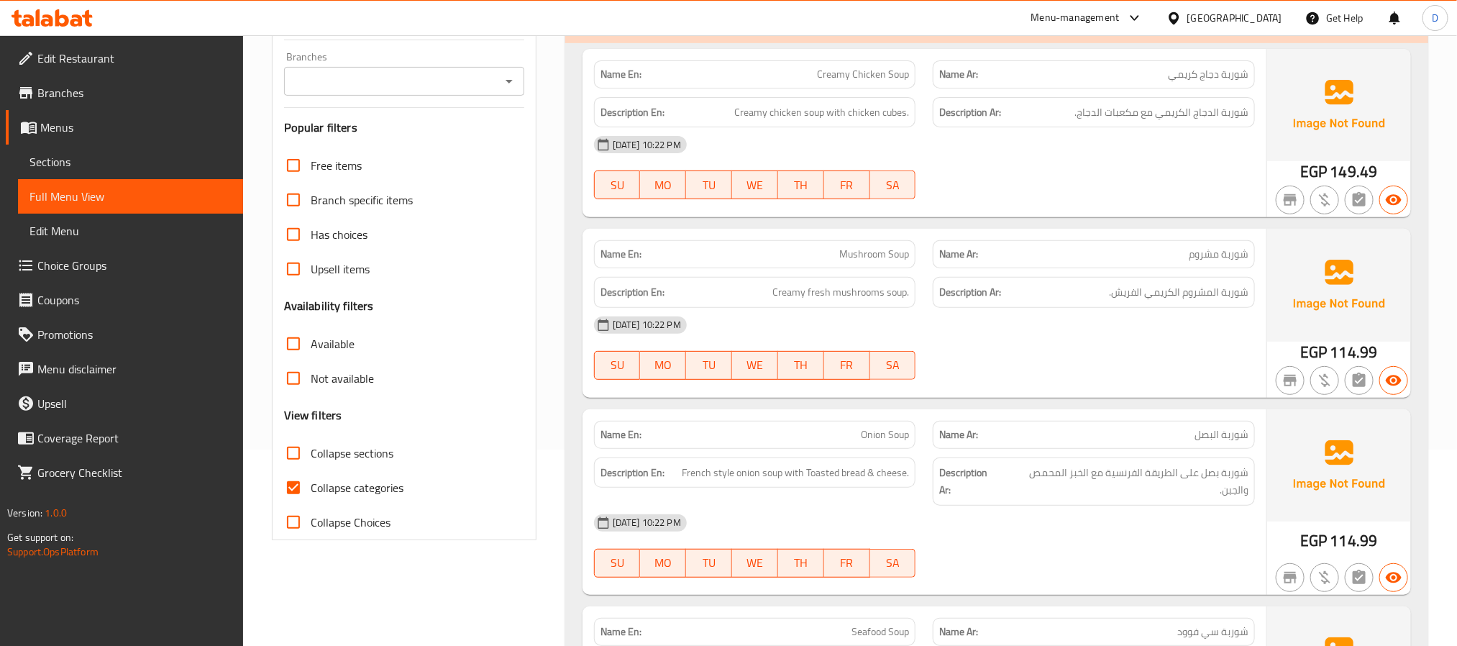
scroll to position [216, 0]
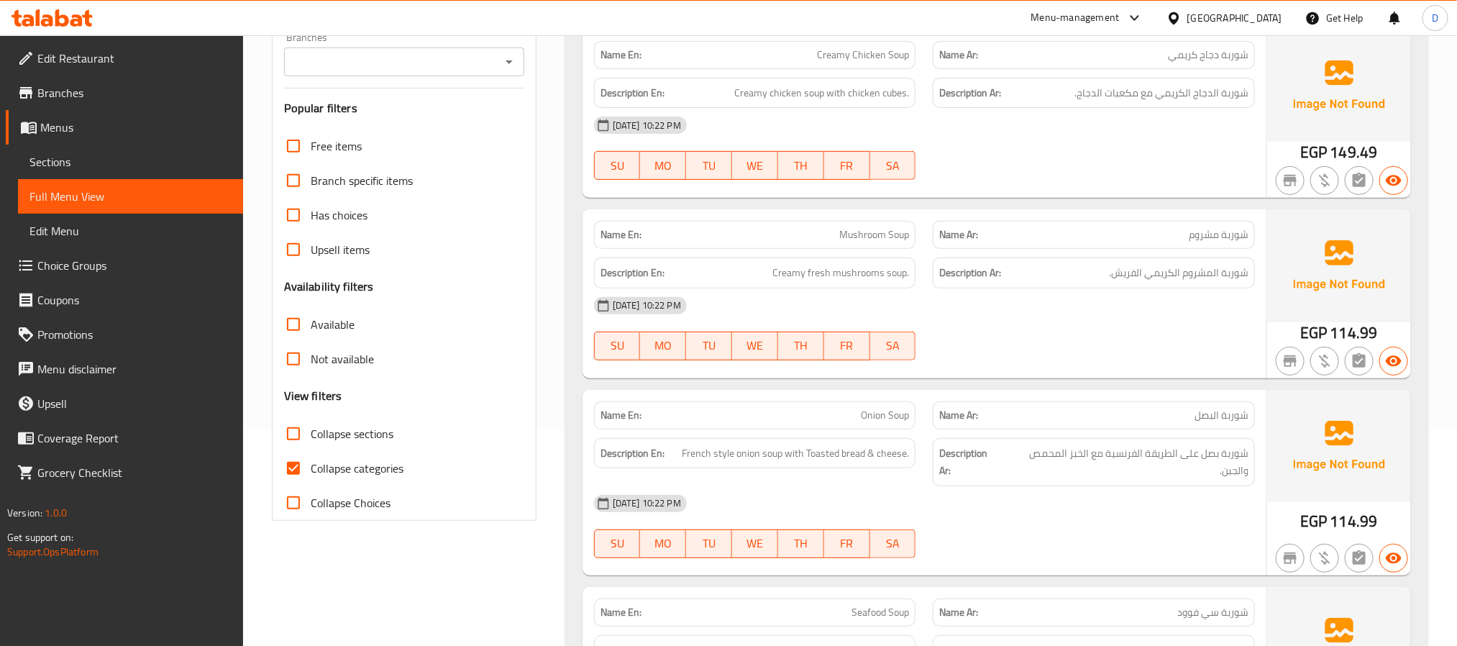
click at [355, 465] on span "Collapse categories" at bounding box center [357, 468] width 93 height 17
click at [311, 465] on input "Collapse categories" at bounding box center [293, 468] width 35 height 35
checkbox input "false"
click at [362, 428] on span "Collapse sections" at bounding box center [352, 433] width 83 height 17
click at [311, 428] on input "Collapse sections" at bounding box center [293, 433] width 35 height 35
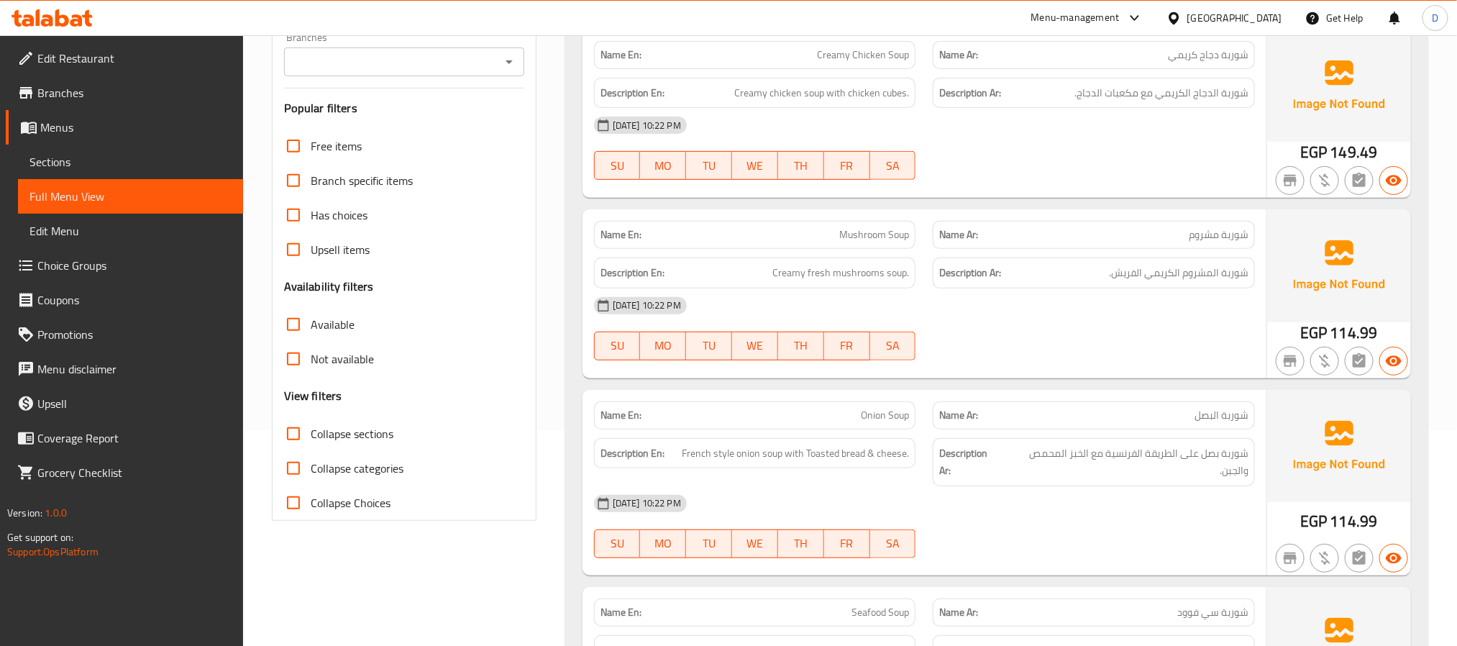
checkbox input "true"
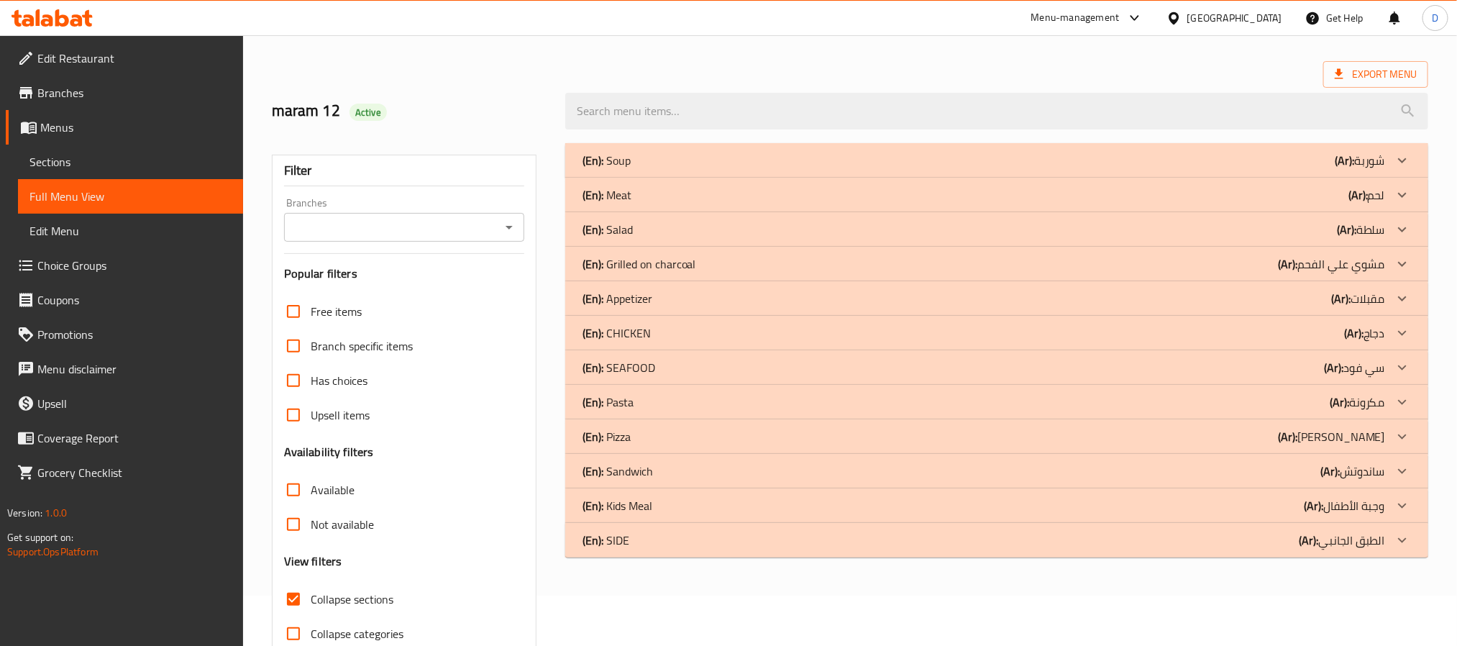
scroll to position [13, 0]
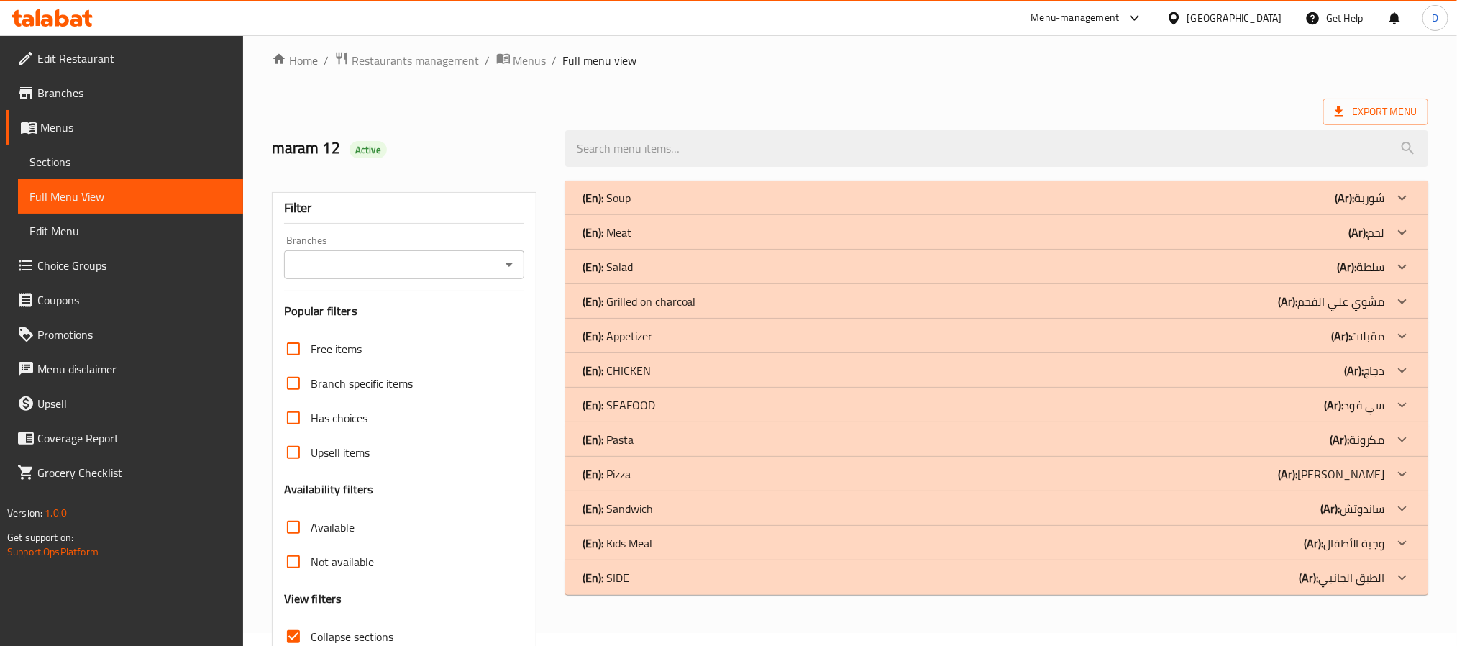
click at [710, 252] on div "(En): Salad (Ar): سلطة" at bounding box center [996, 267] width 863 height 35
click at [705, 234] on div "(En): Meat (Ar): لحم" at bounding box center [983, 232] width 803 height 17
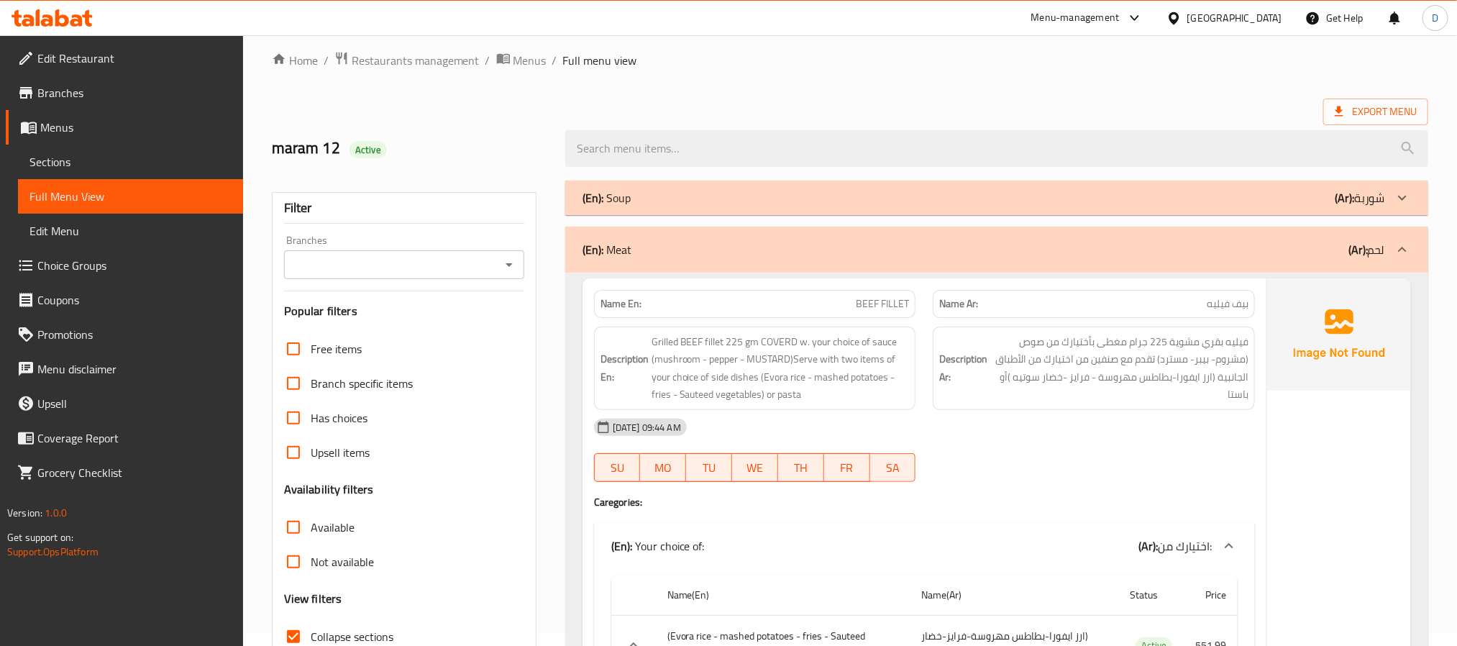
click at [700, 196] on div "(En): Soup (Ar): شوربة" at bounding box center [983, 197] width 803 height 17
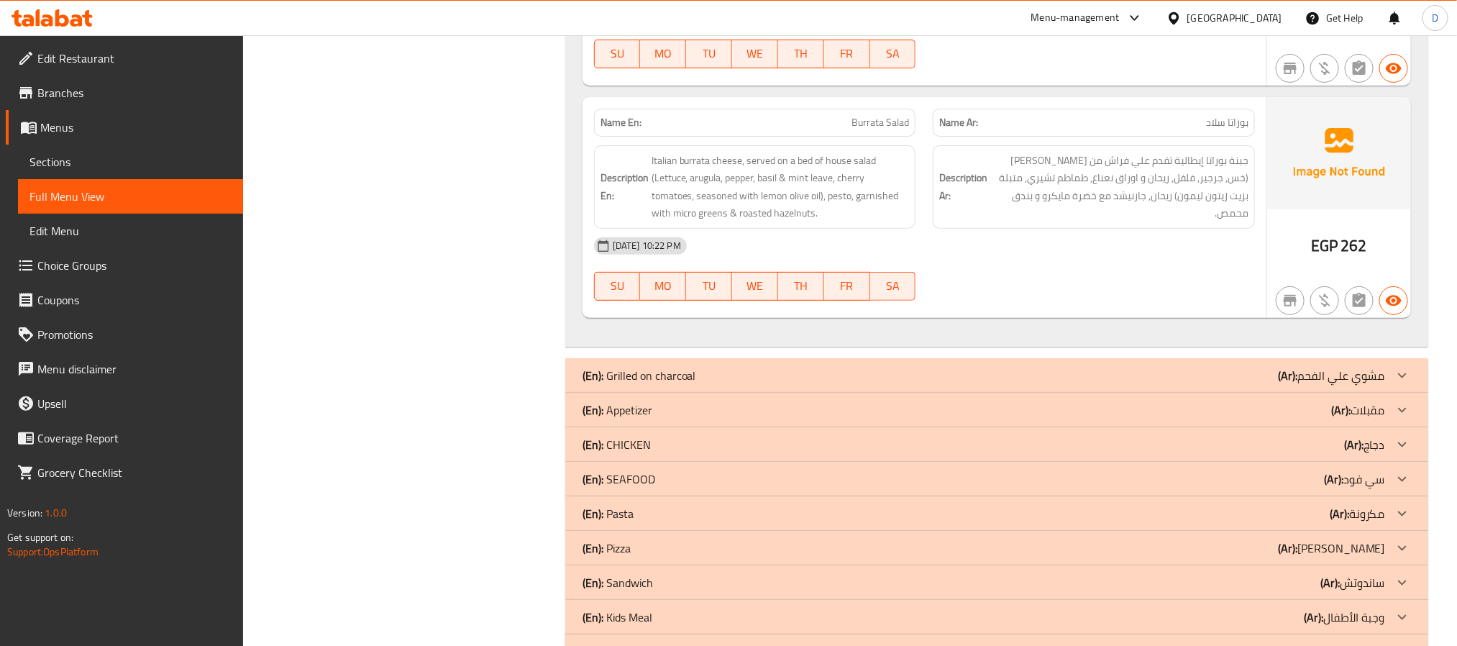
scroll to position [9047, 0]
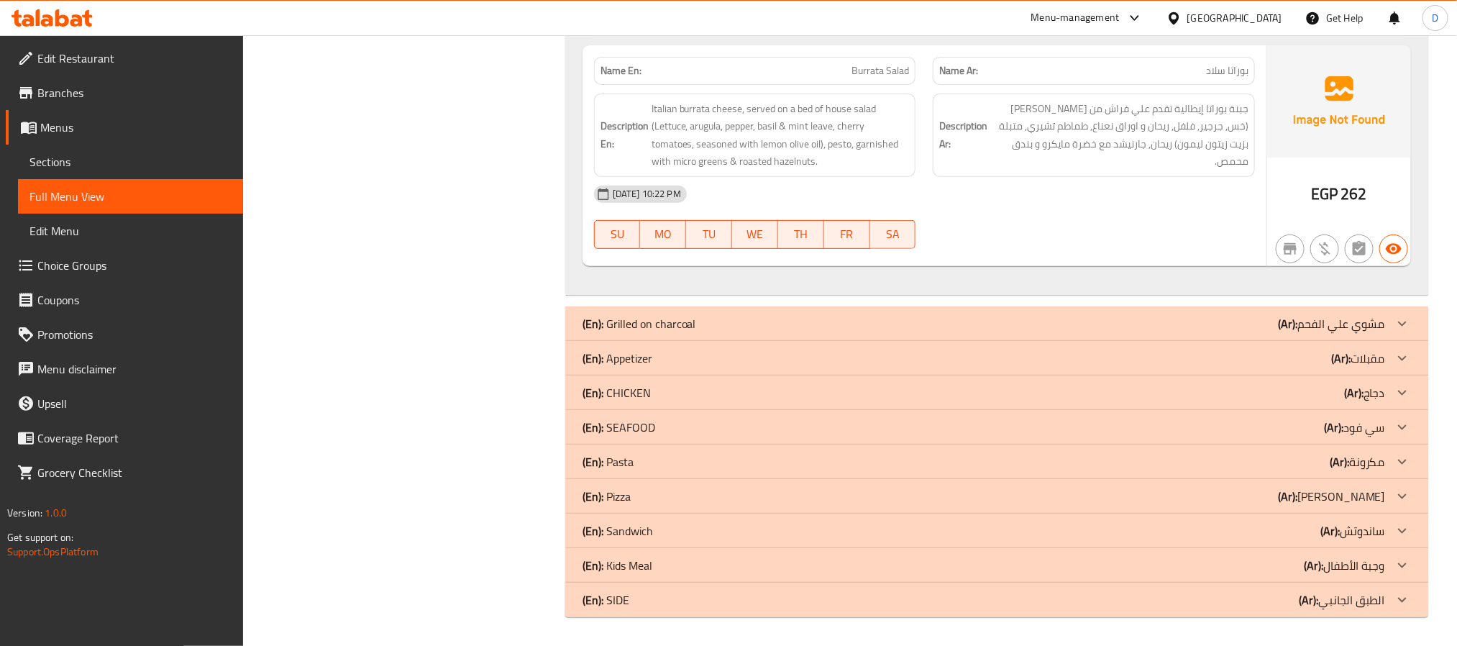
click at [908, 359] on div "(En): Appetizer (Ar): مقبلات" at bounding box center [983, 357] width 803 height 17
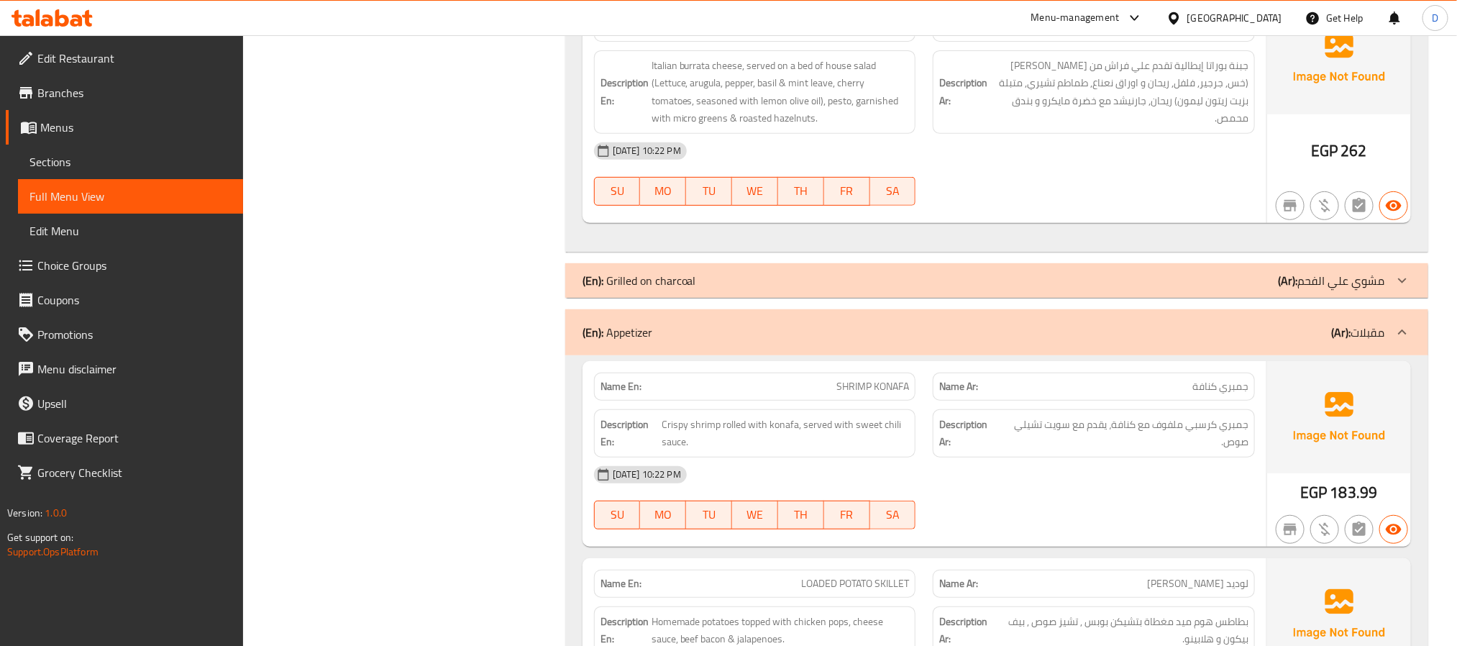
click at [904, 289] on div "(En): Grilled on charcoal (Ar): مشوي علي الفحم" at bounding box center [983, 280] width 803 height 17
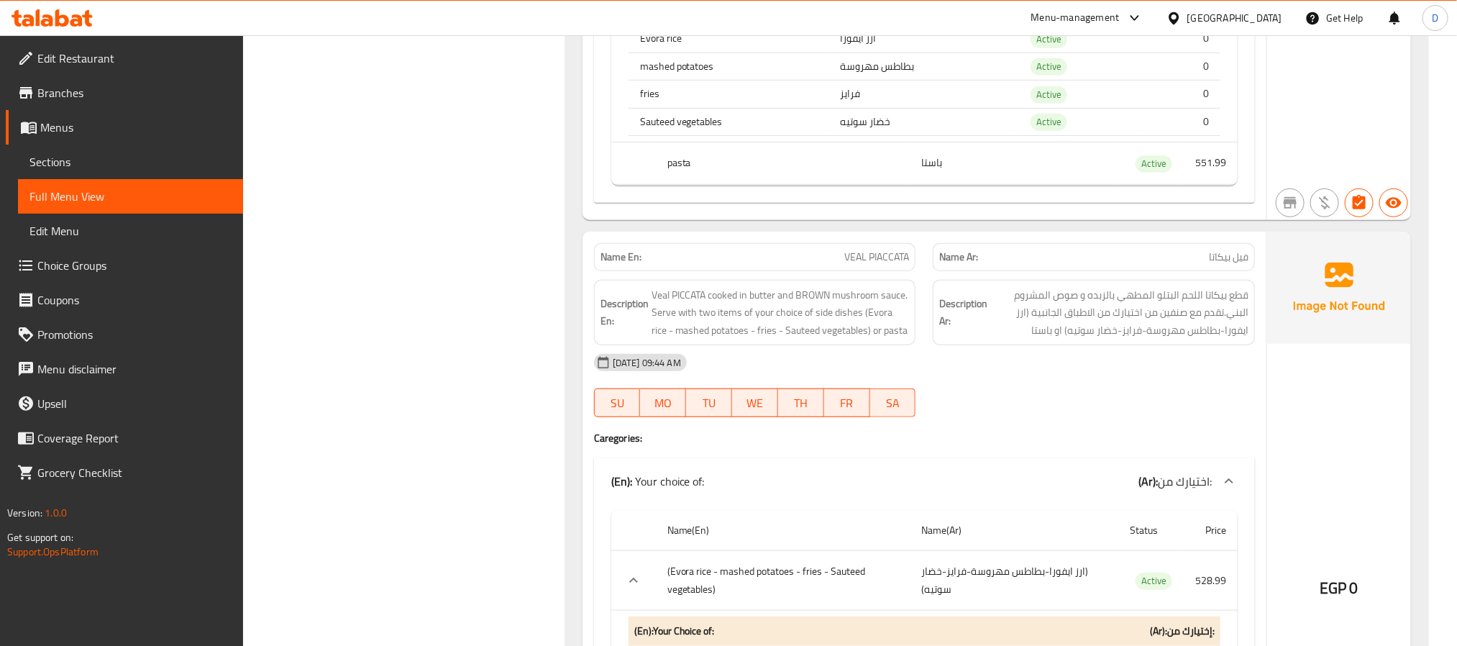
scroll to position [9199, 0]
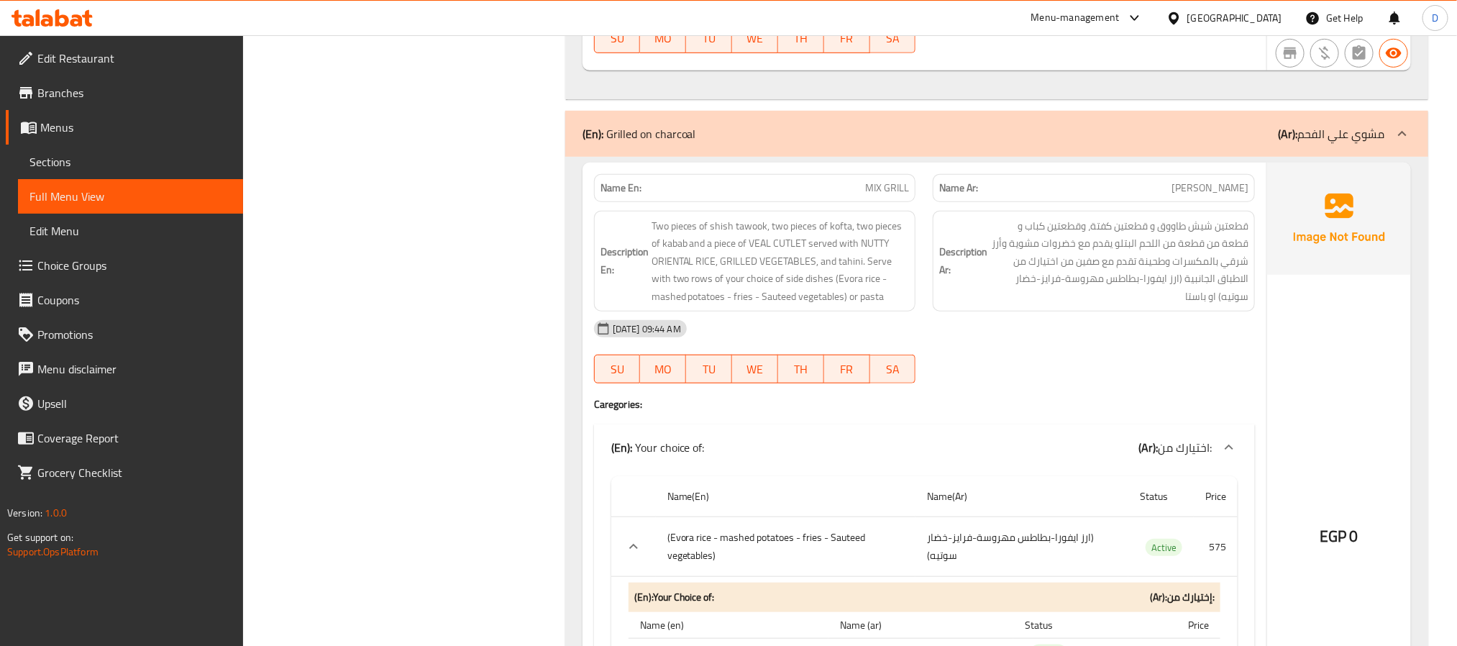
drag, startPoint x: 721, startPoint y: 171, endPoint x: 608, endPoint y: 168, distance: 112.9
click at [608, 142] on div "(En): Grilled on charcoal (Ar): مشوي علي الفحم" at bounding box center [983, 133] width 803 height 17
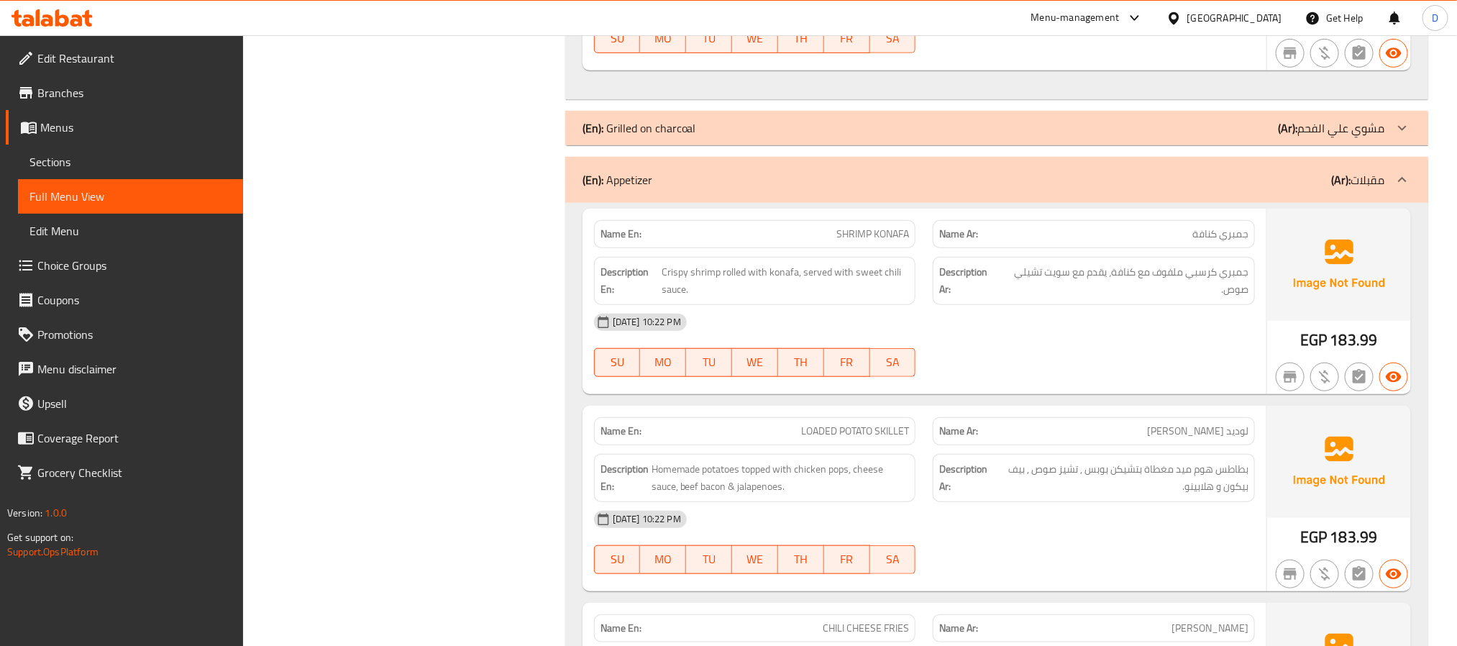
click at [751, 137] on div "(En): Grilled on charcoal (Ar): مشوي علي الفحم" at bounding box center [983, 127] width 803 height 17
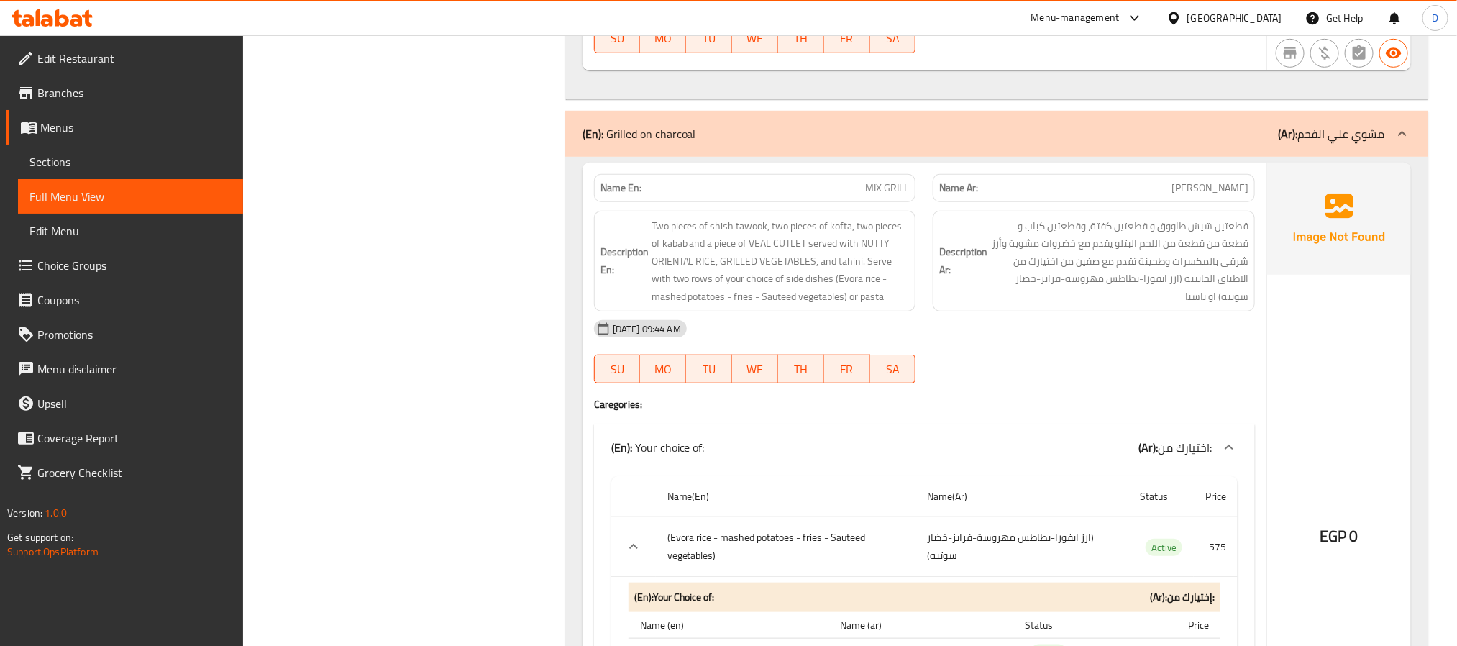
click at [1187, 157] on div "(En): Grilled on charcoal (Ar): مشوي علي الفحم" at bounding box center [996, 134] width 863 height 46
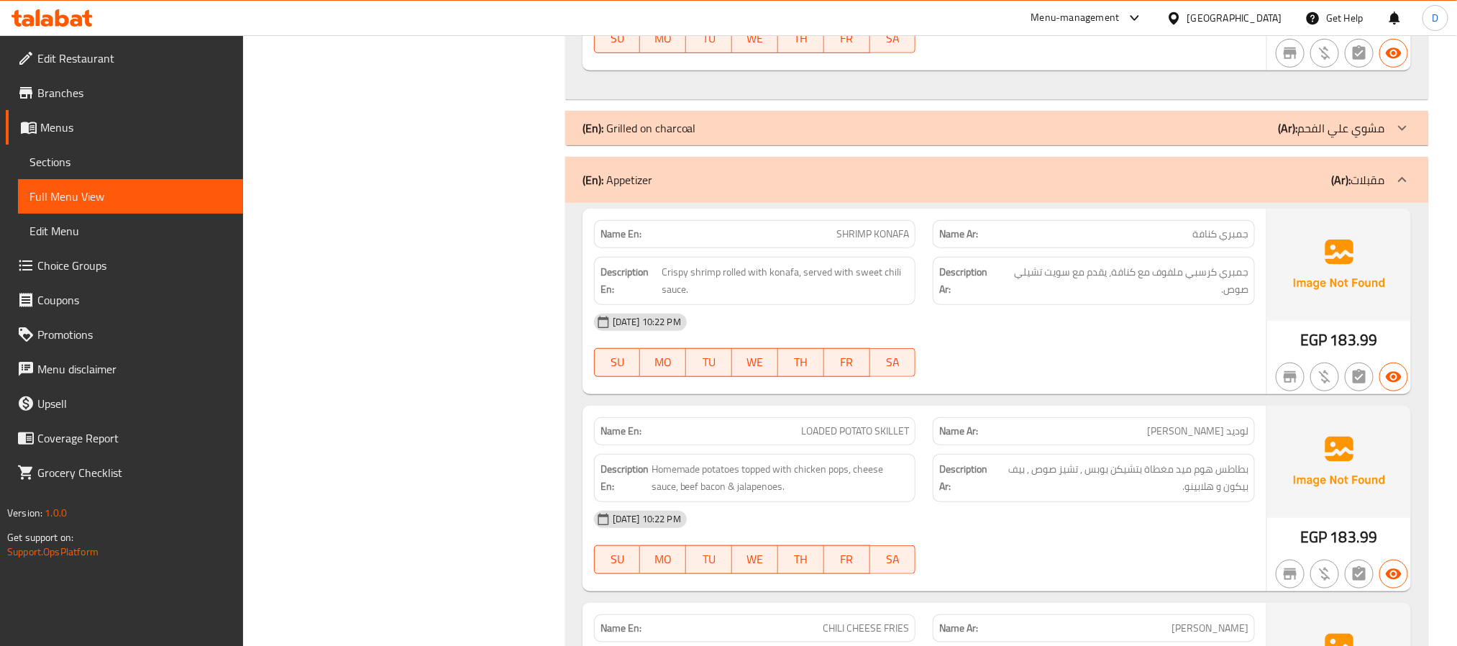
click at [1189, 203] on div "(En): Appetizer (Ar): مقبلات" at bounding box center [996, 180] width 863 height 46
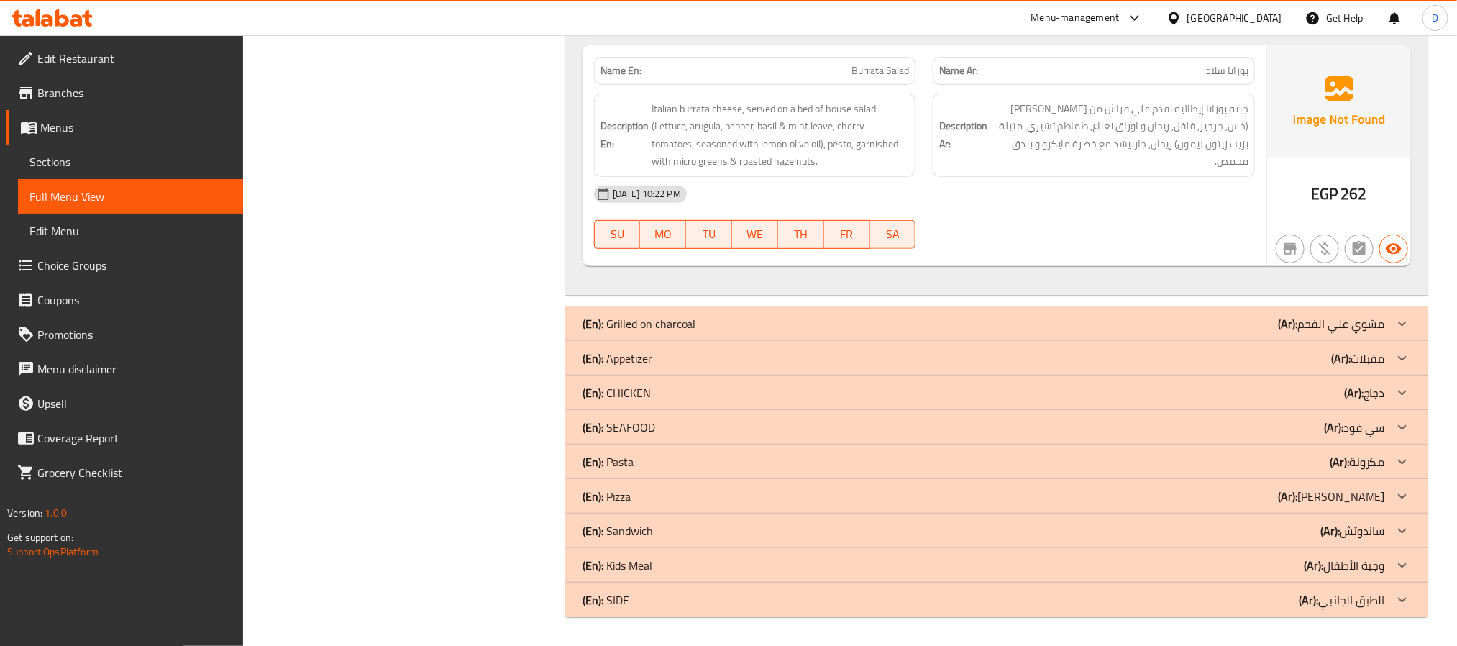
scroll to position [9047, 0]
click at [1213, 388] on div "(En): CHICKEN (Ar): دجاج" at bounding box center [983, 392] width 803 height 17
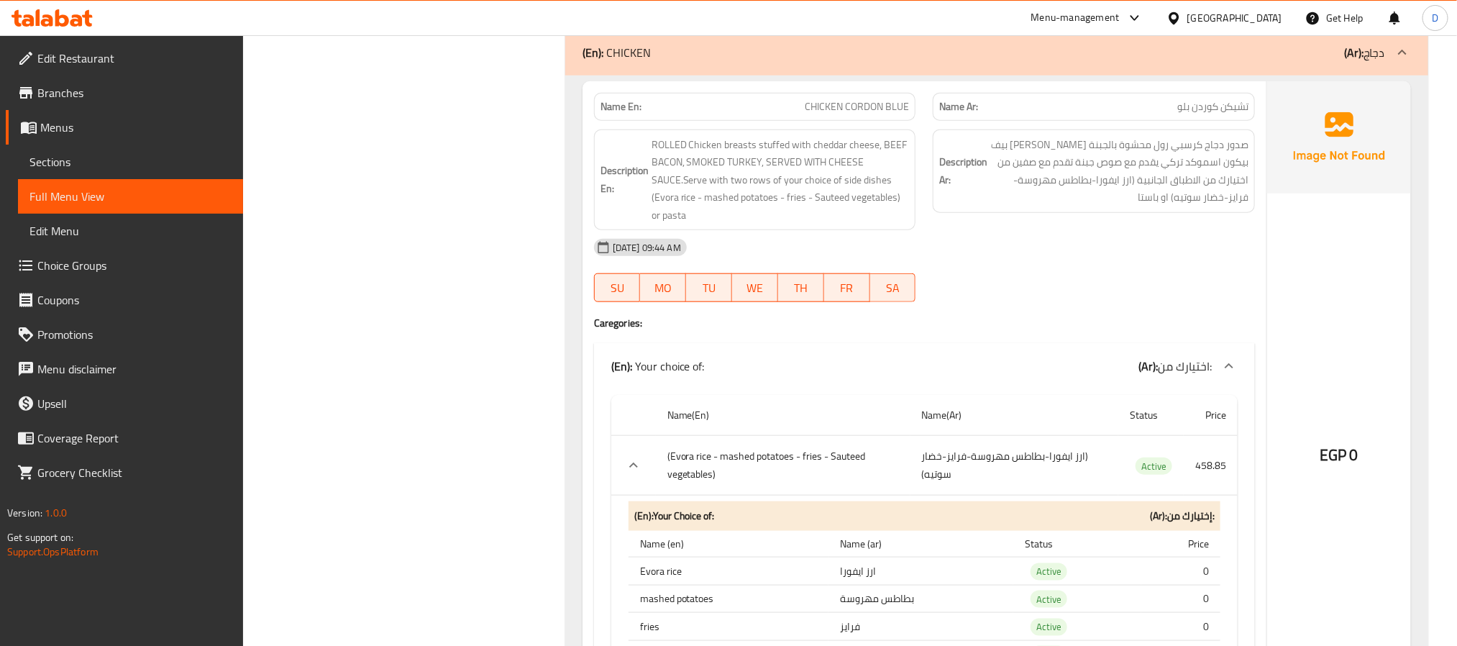
scroll to position [9357, 0]
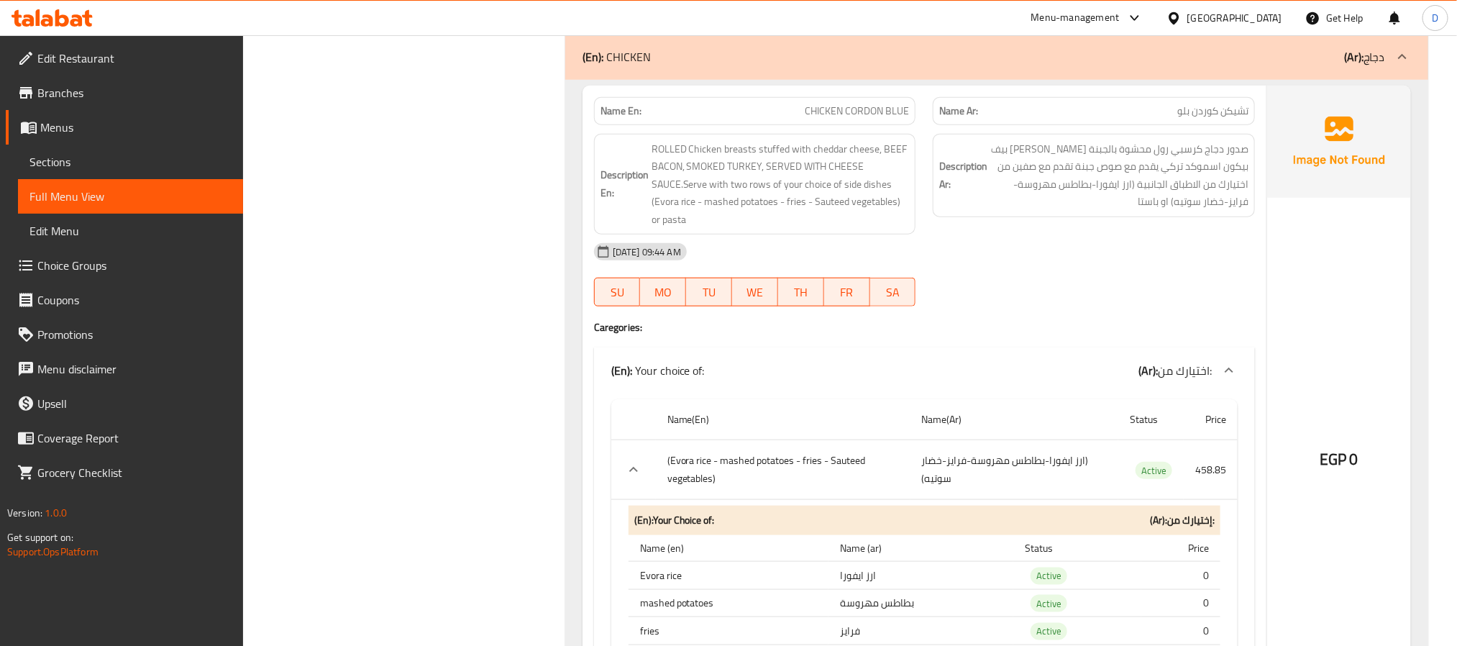
click at [1058, 217] on div "Description Ar: صدور دجاج كرسبي رول محشوة بالجبنة الشيدر بيف بيكون اسموكد تركي …" at bounding box center [1094, 175] width 322 height 83
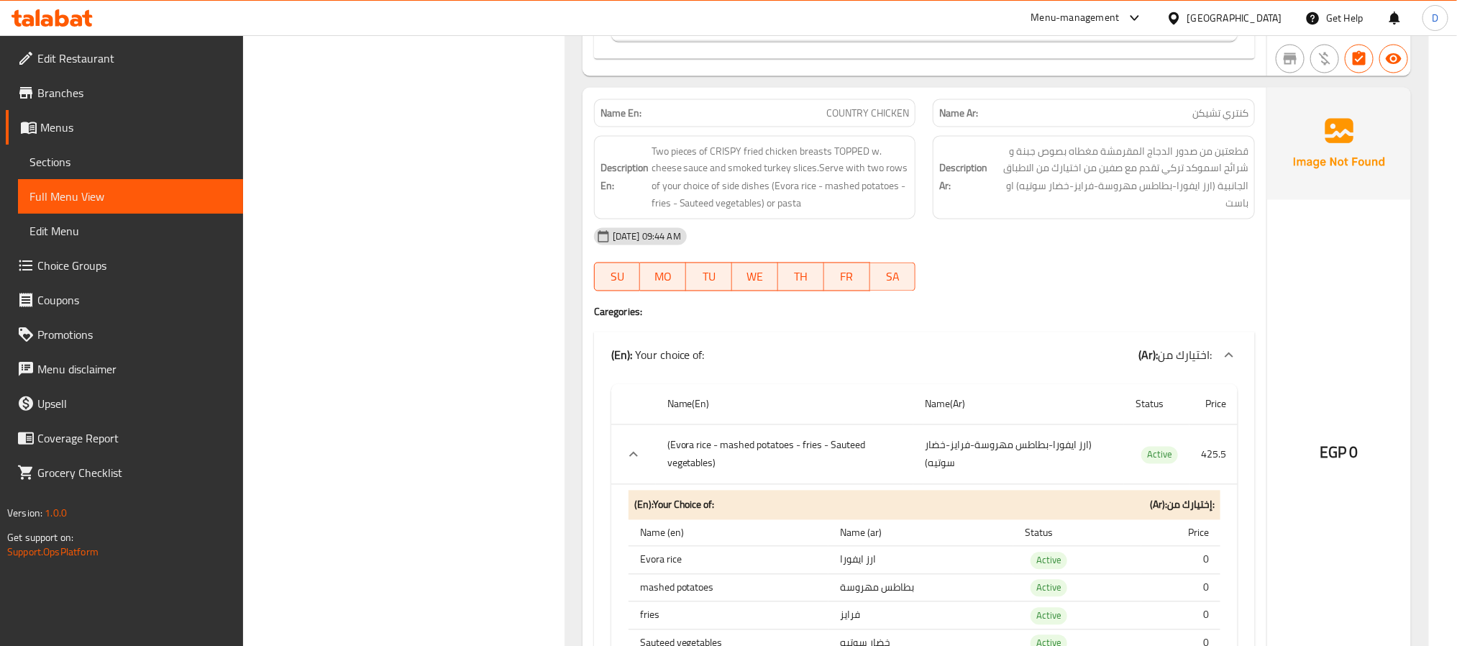
scroll to position [10004, 0]
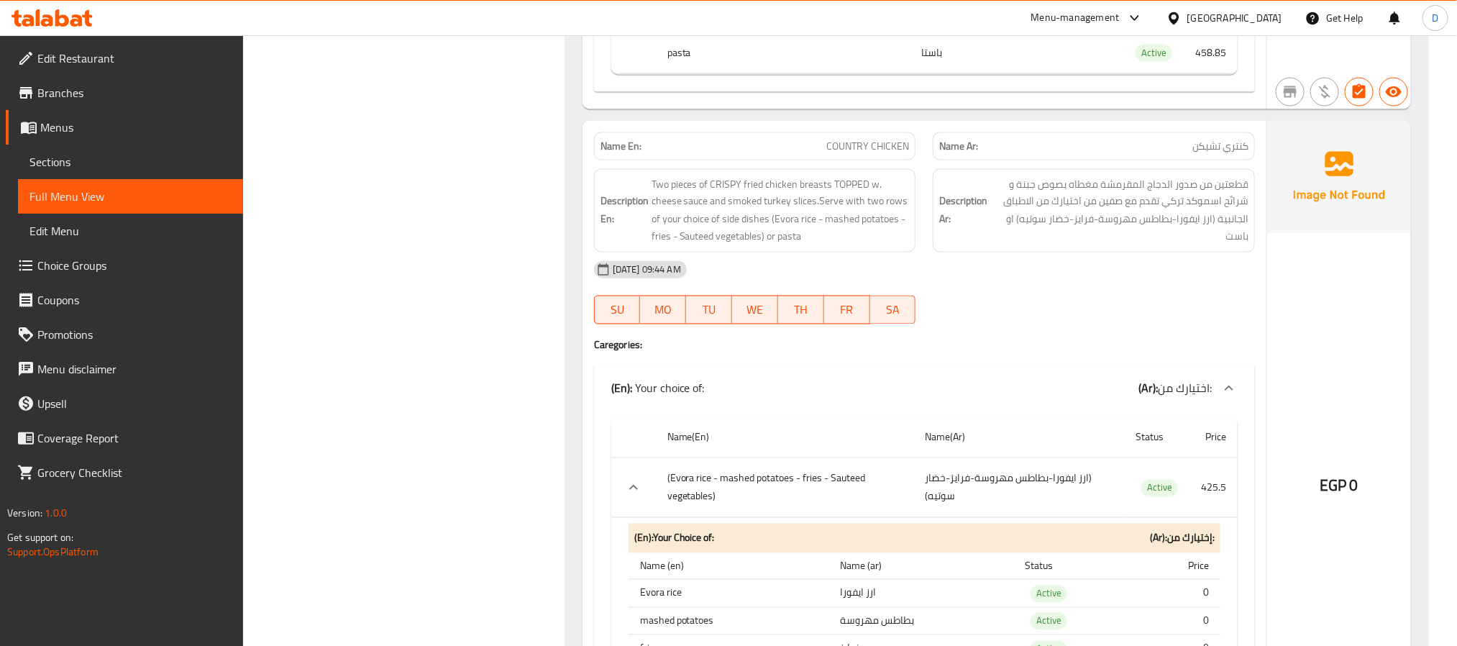
click at [881, 154] on span "COUNTRY CHICKEN" at bounding box center [867, 146] width 83 height 15
copy span "COUNTRY CHICKEN"
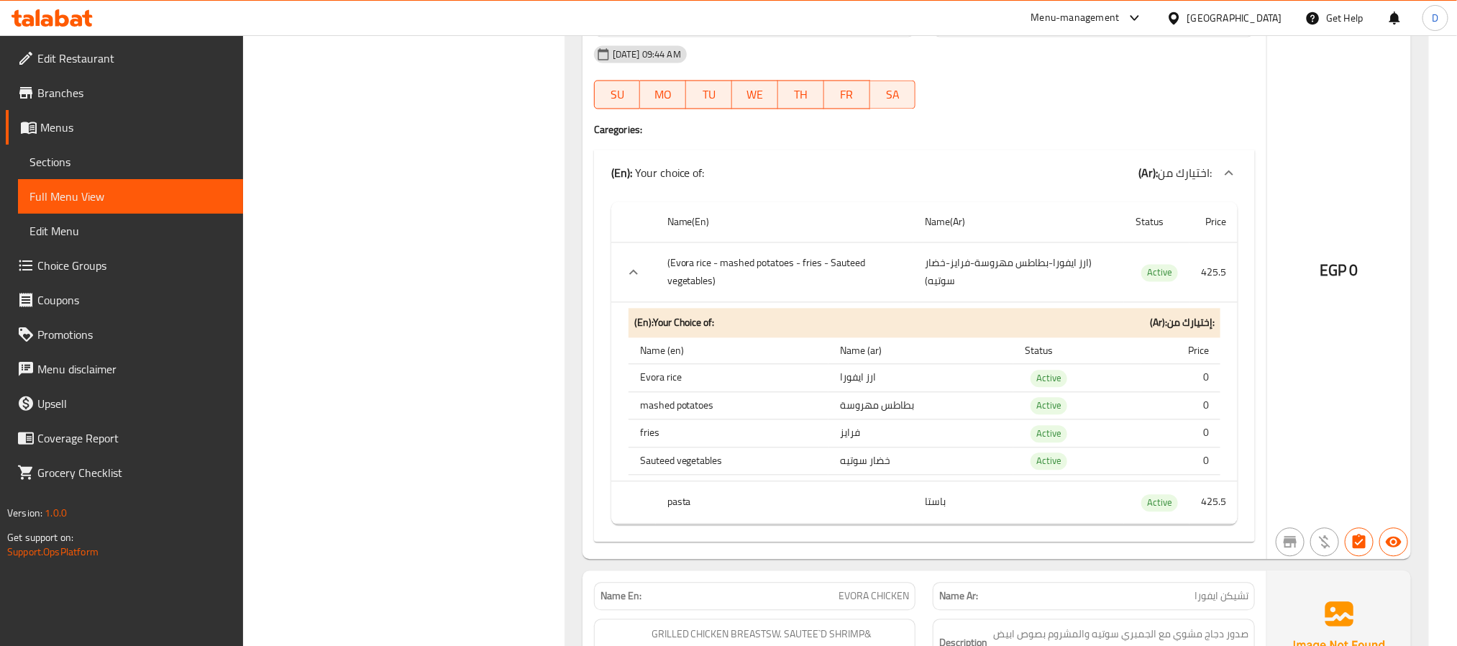
click at [956, 447] on td "فرايز" at bounding box center [920, 433] width 185 height 28
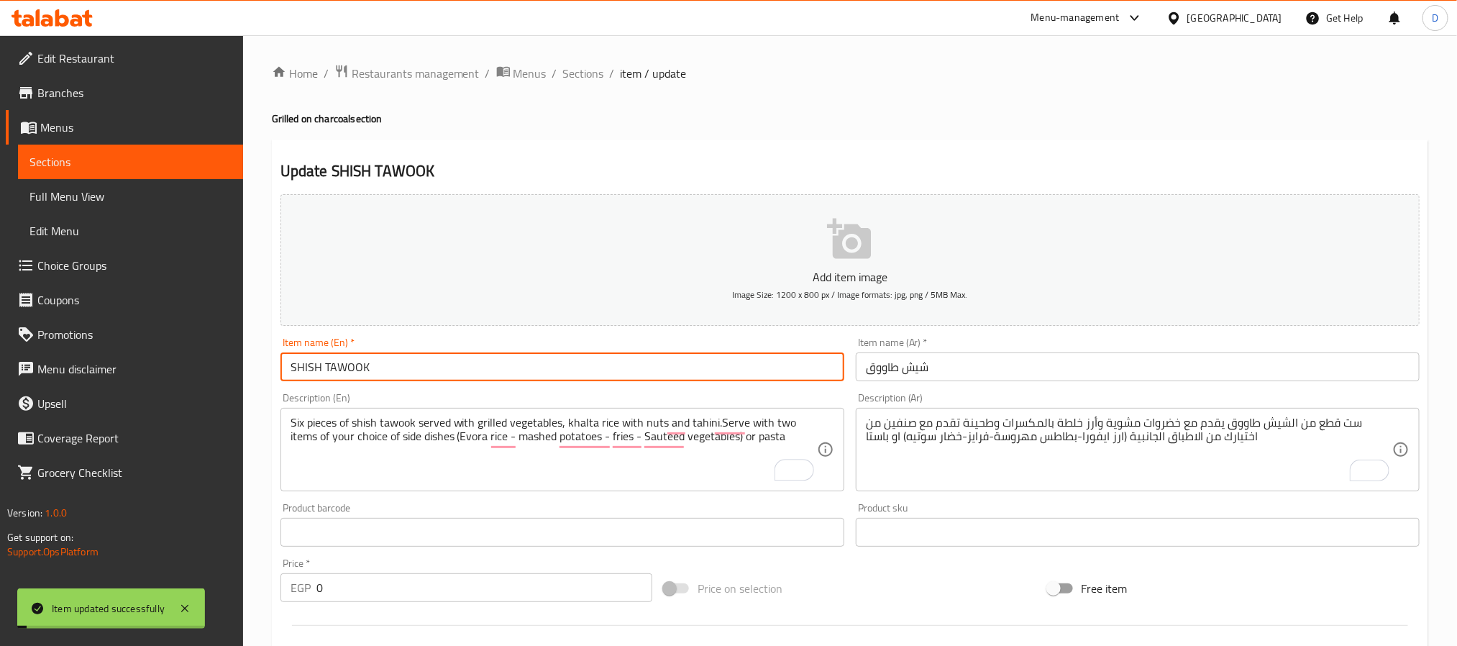
drag, startPoint x: 0, startPoint y: 0, endPoint x: 608, endPoint y: 84, distance: 614.2
click at [583, 74] on span "Sections" at bounding box center [583, 73] width 41 height 17
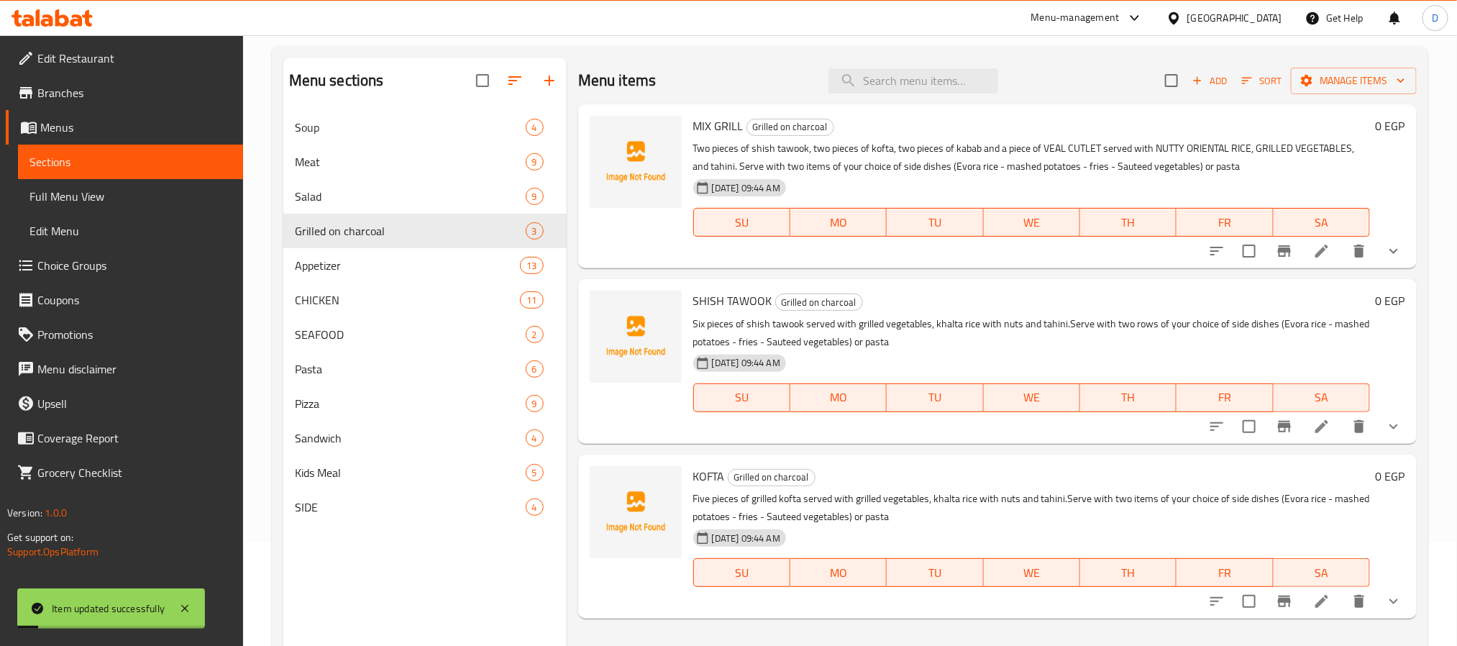
scroll to position [201, 0]
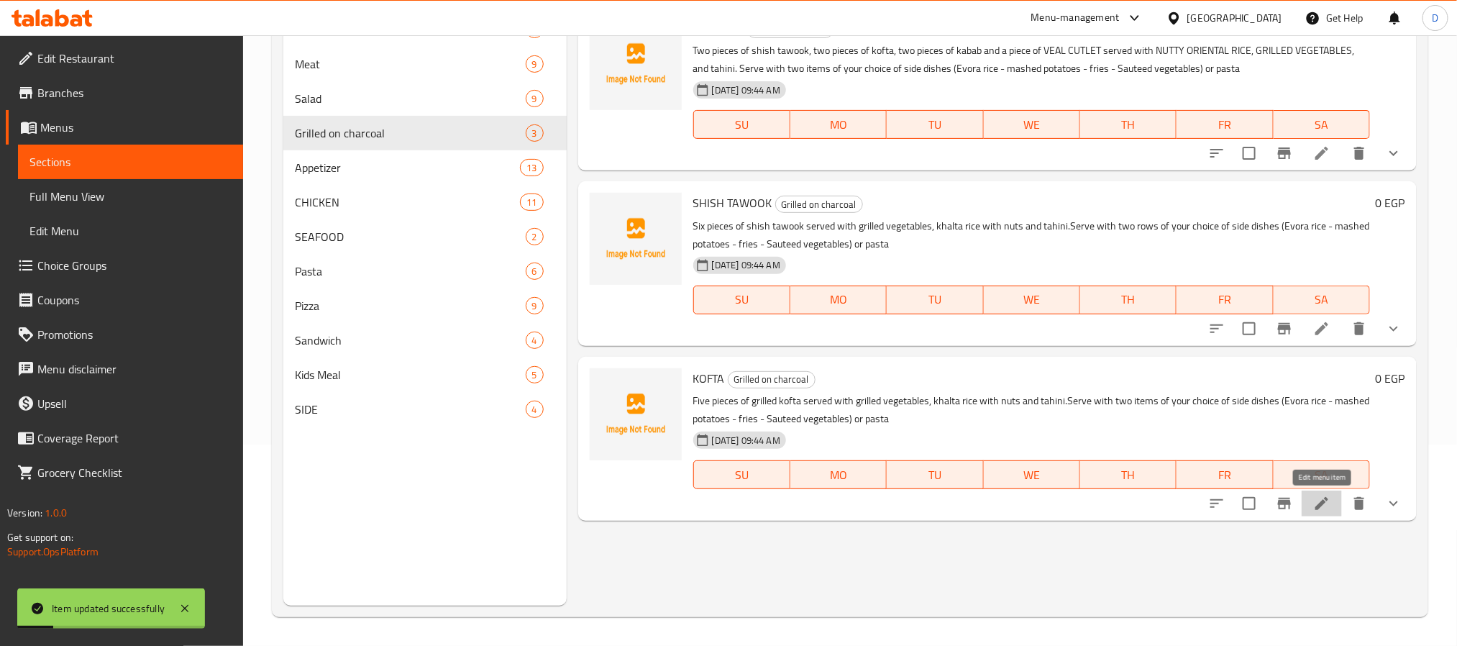
click at [1325, 507] on icon at bounding box center [1321, 503] width 17 height 17
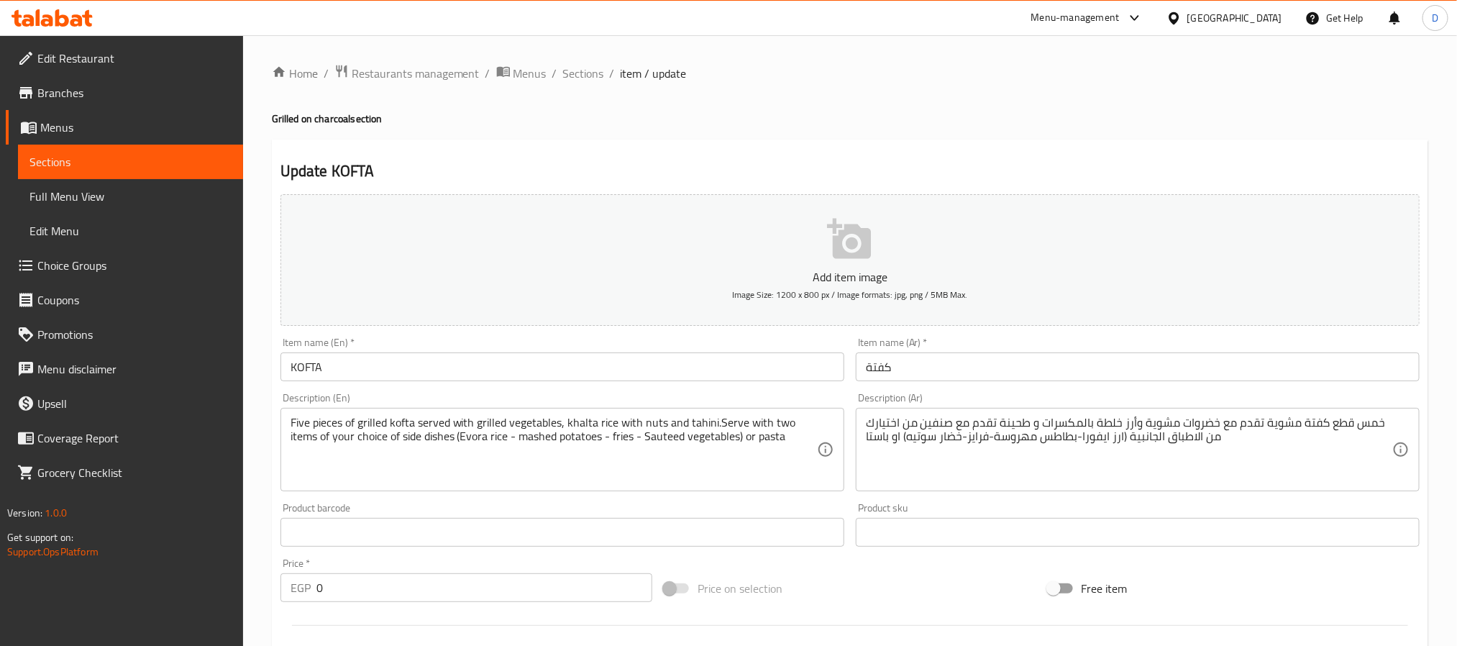
drag, startPoint x: 454, startPoint y: 360, endPoint x: 499, endPoint y: 378, distance: 48.5
click at [454, 360] on input "KOFTA" at bounding box center [562, 366] width 564 height 29
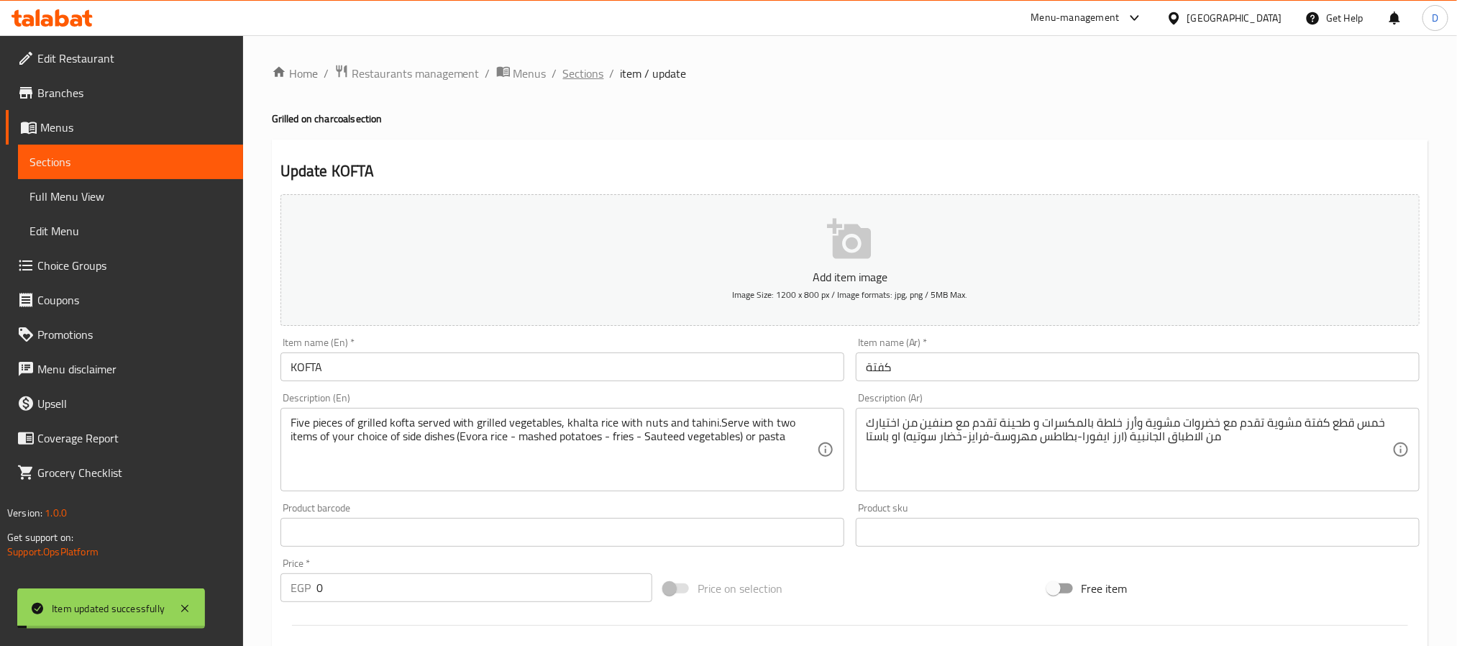
click at [585, 69] on span "Sections" at bounding box center [583, 73] width 41 height 17
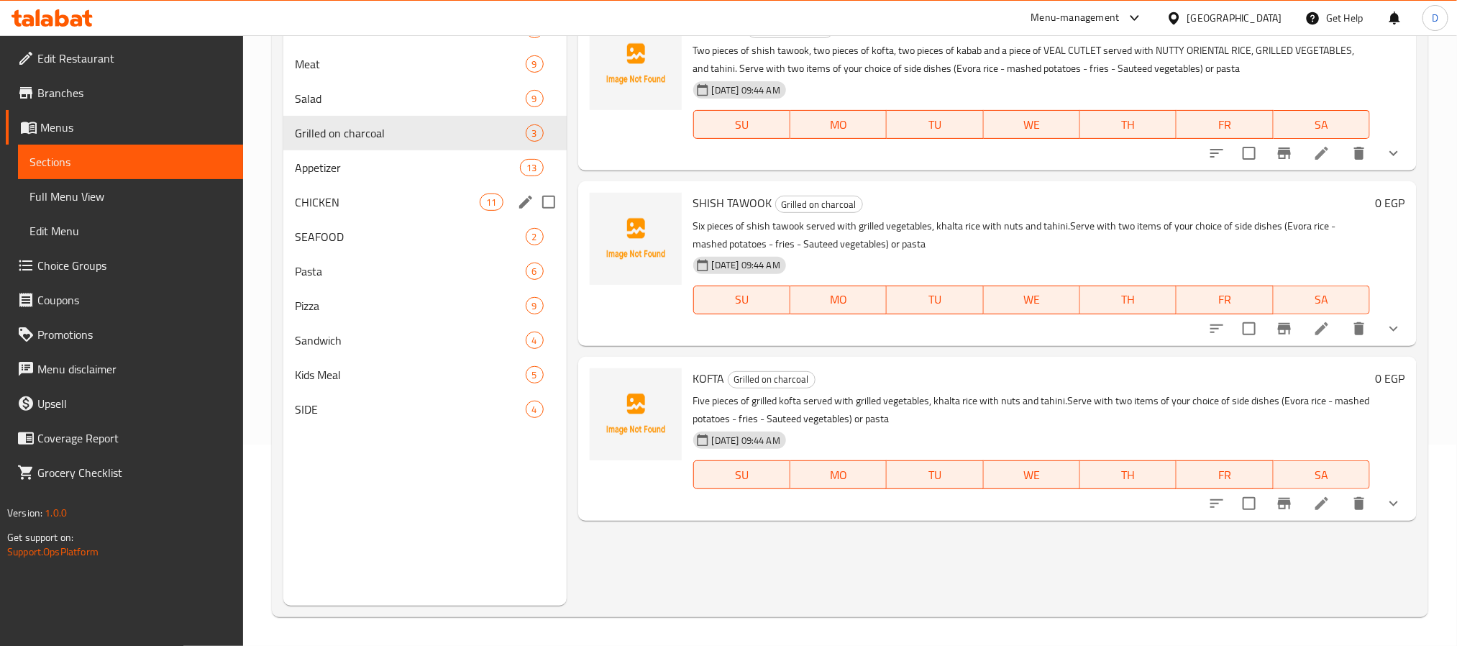
scroll to position [93, 0]
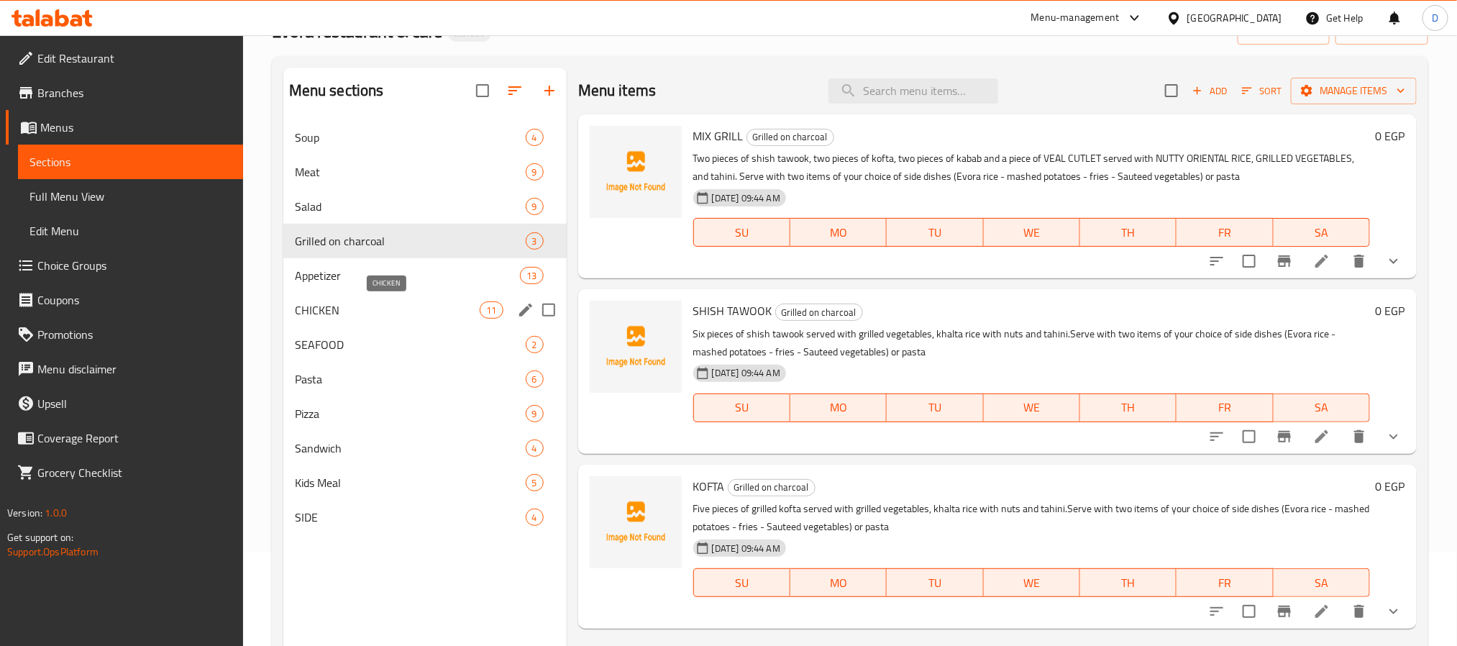
click at [419, 309] on span "CHICKEN" at bounding box center [388, 309] width 186 height 17
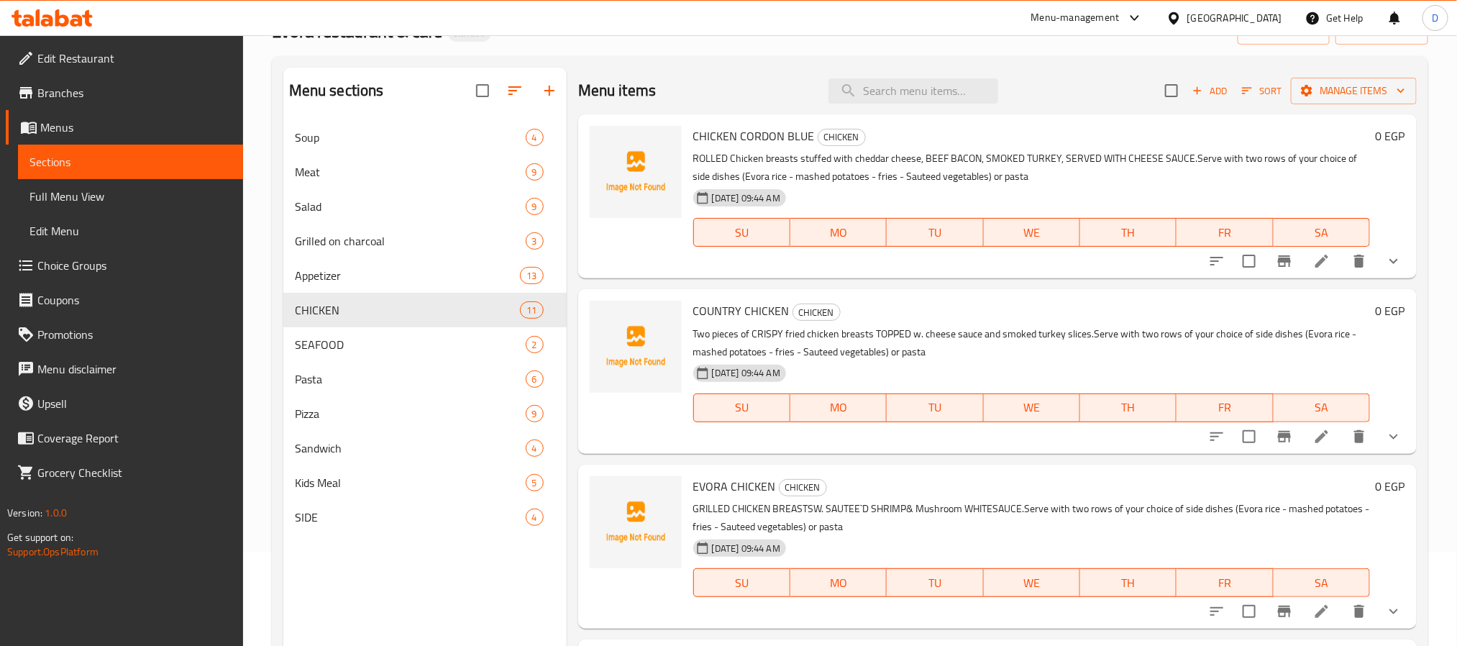
click at [1316, 264] on li at bounding box center [1322, 261] width 40 height 26
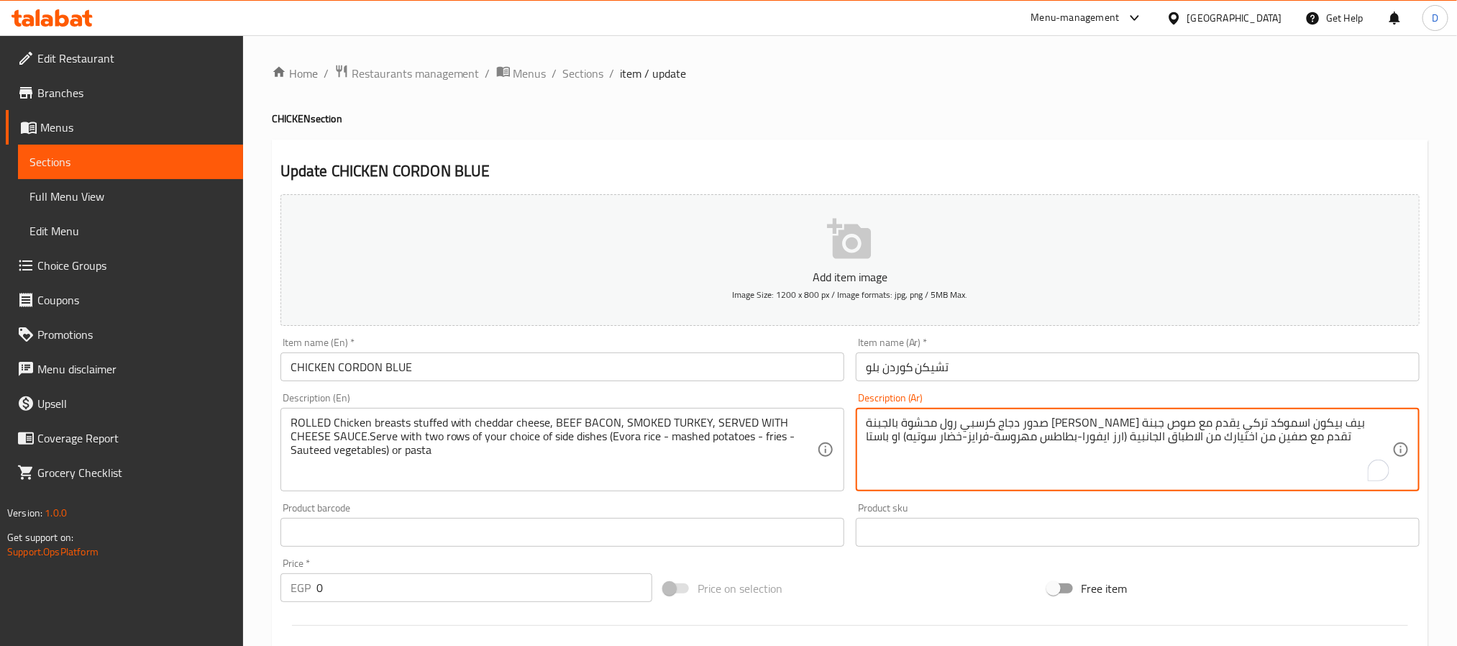
click at [879, 426] on textarea "صدور دجاج كرسبي رول محشوة بالجبنة [PERSON_NAME] بيف بيكون اسموكد تركي يقدم مع ص…" at bounding box center [1129, 450] width 526 height 68
paste textarea "To enrich screen reader interactions, please activate Accessibility in Grammarl…"
type textarea "صدور دجاج كرسبي رول محشوة بالجبنة الشيدر بيف بيكون اسموكد تركي يقدم مع صوص جبنة…"
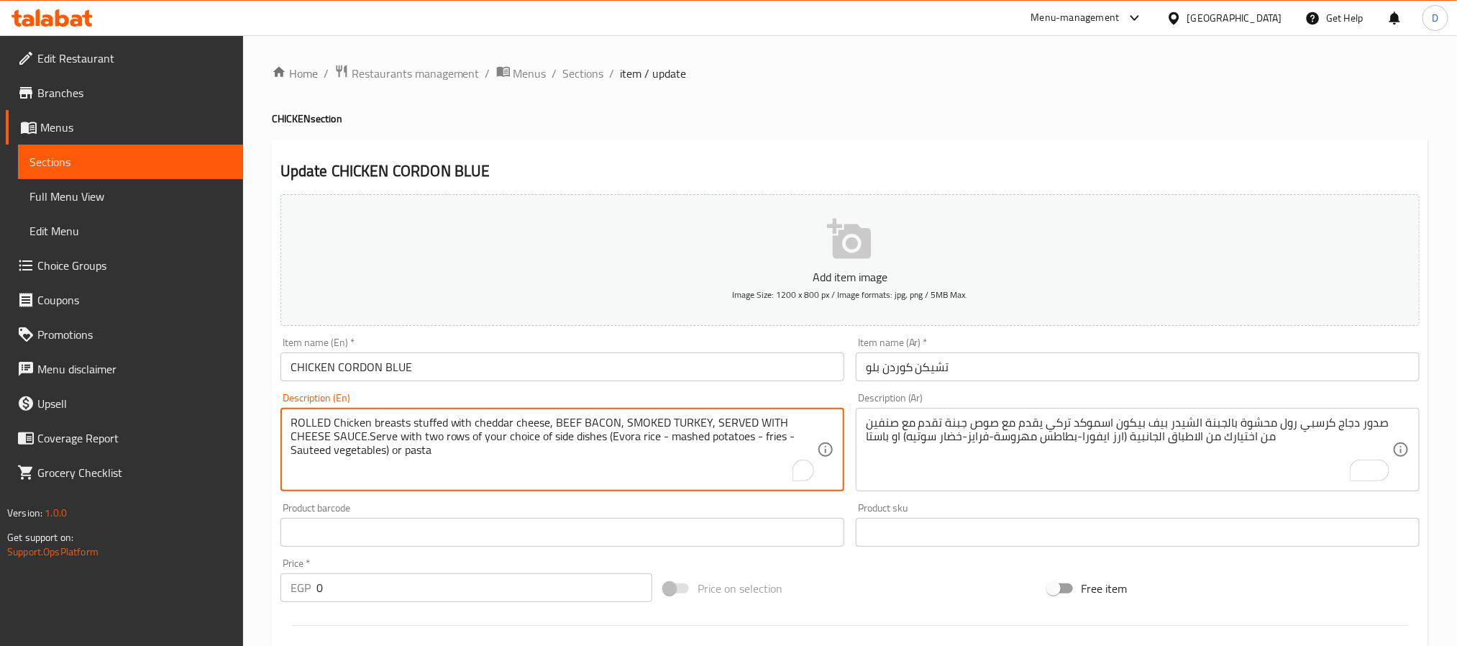
click at [452, 441] on textarea "ROLLED Chicken breasts stuffed with cheddar cheese, BEEF BACON, SMOKED TURKEY, …" at bounding box center [554, 450] width 526 height 68
type textarea "ROLLED Chicken breasts stuffed with cheddar cheese, BEEF BACON, SMOKED TURKEY, …"
click at [501, 369] on input "CHICKEN CORDON BLUE" at bounding box center [562, 366] width 564 height 29
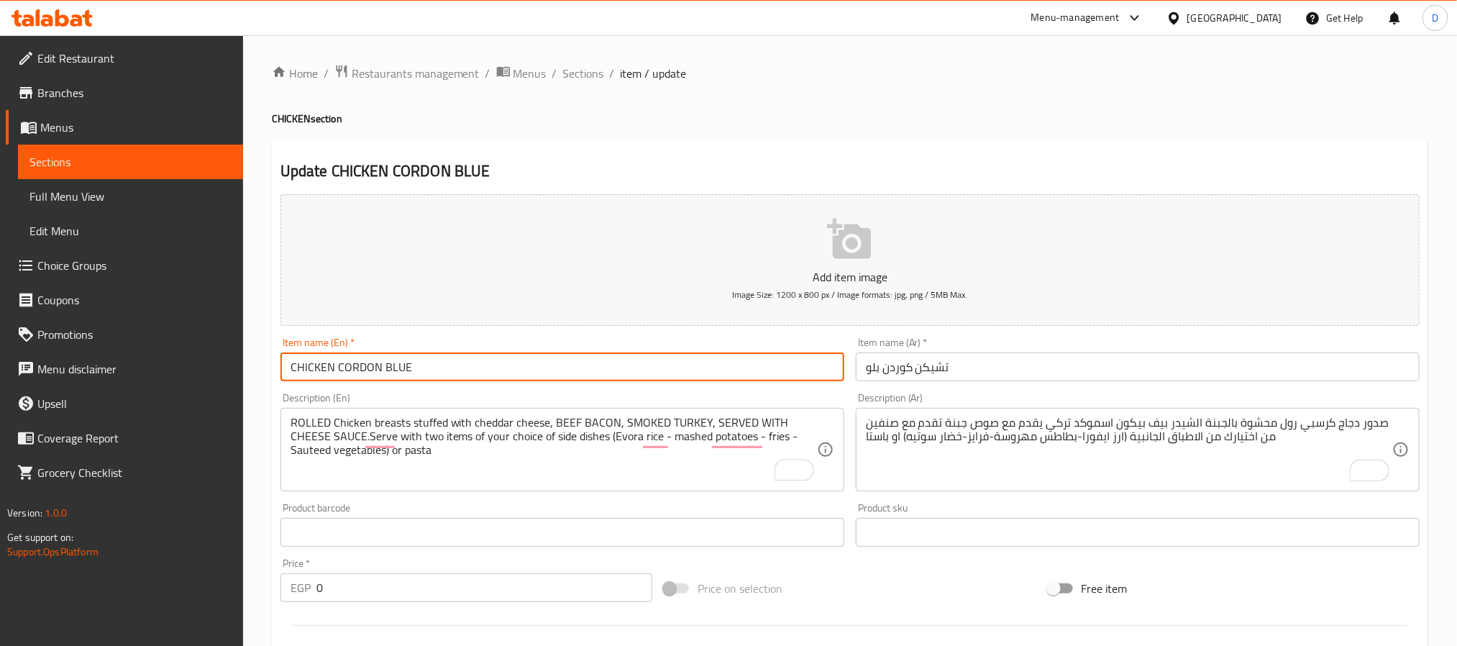
click at [588, 73] on span "Sections" at bounding box center [583, 73] width 41 height 17
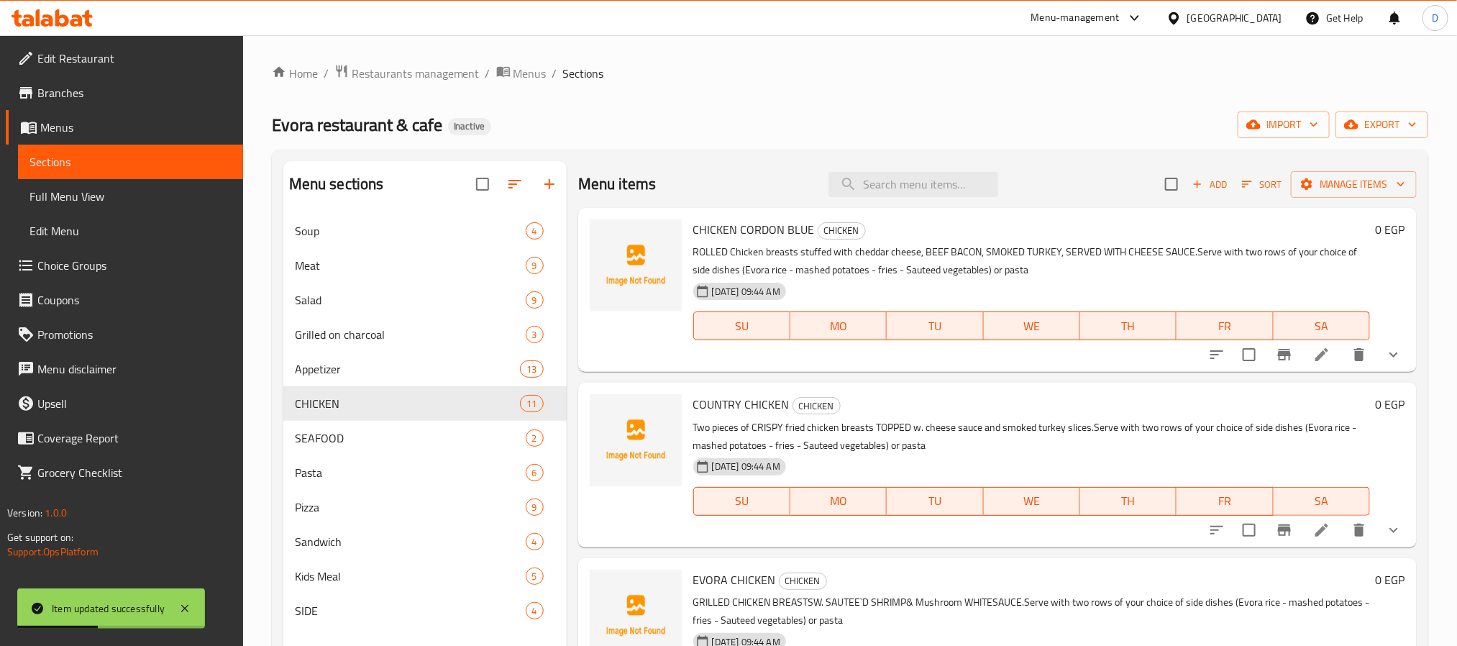
click at [1302, 529] on li at bounding box center [1322, 530] width 40 height 26
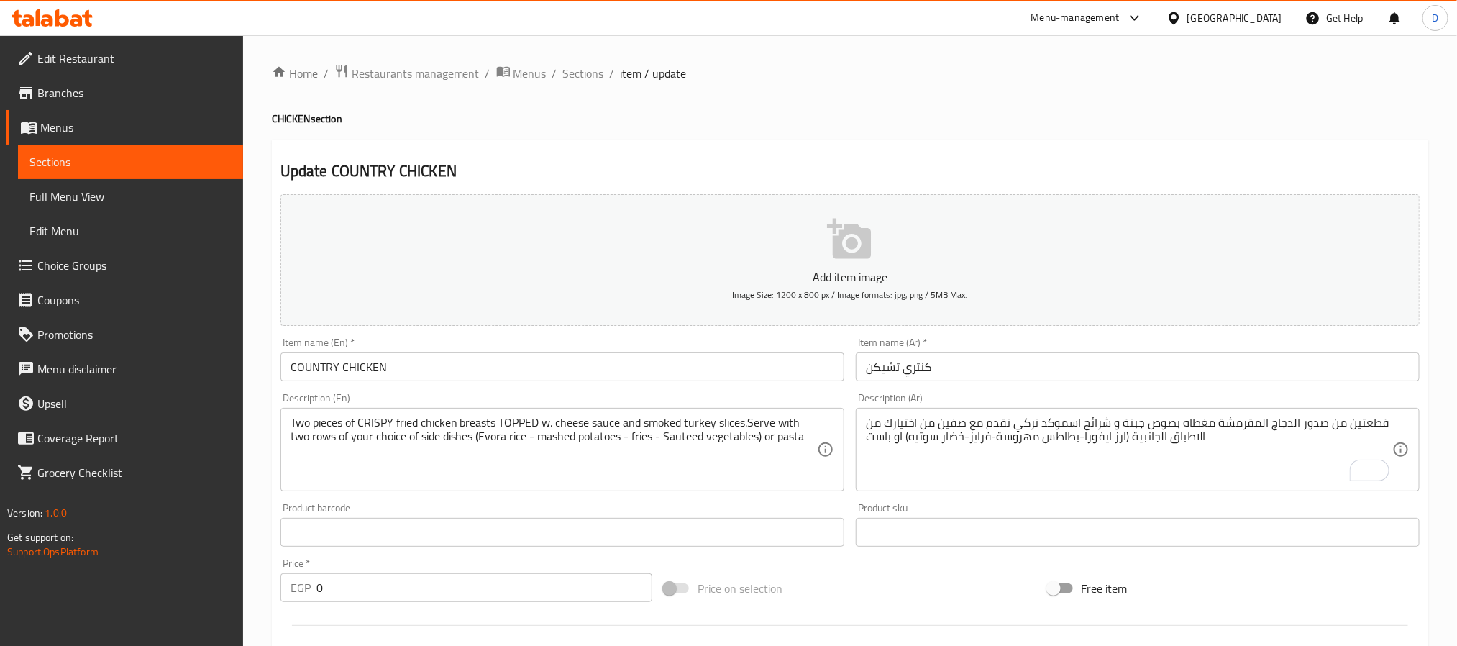
click at [1269, 421] on textarea "قطعتين من صدور الدجاج المقرمشة مغطاه بصوص جبنة و شرائح اسموكد تركي تقدم مع صفين…" at bounding box center [1129, 450] width 526 height 68
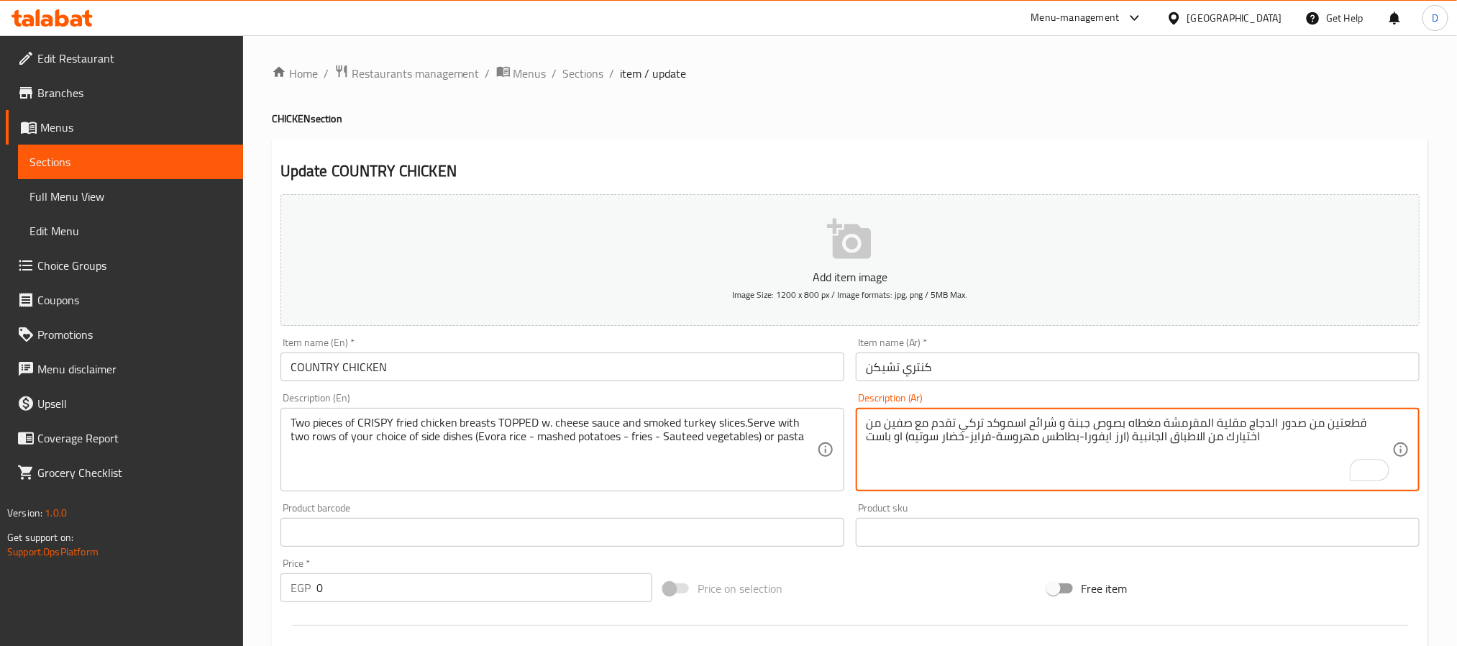
click at [624, 361] on input "COUNTRY CHICKEN" at bounding box center [562, 366] width 564 height 29
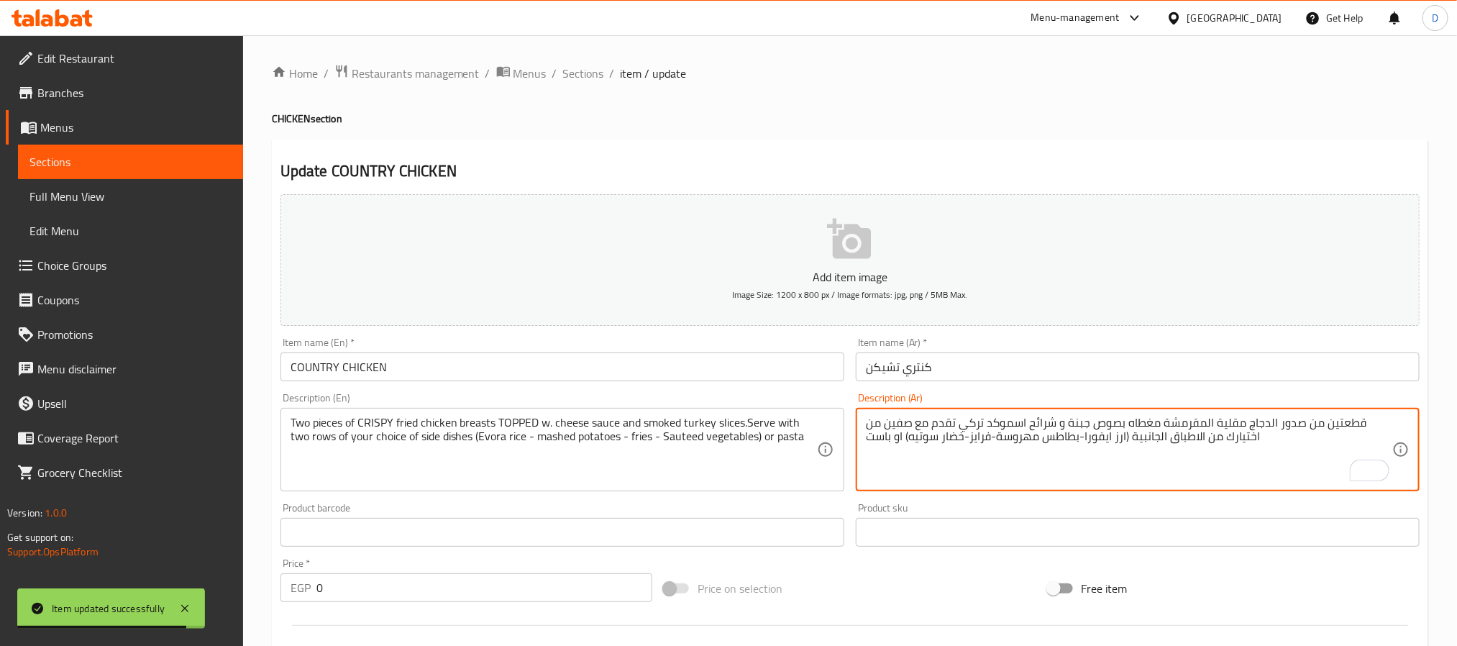
click at [903, 421] on textarea "قطعتين من صدور الدجاج مقلية المقرمشة مغطاه بصوص جبنة و شرائح اسموكد تركي تقدم م…" at bounding box center [1129, 450] width 526 height 68
paste textarea "COUNTRY CHICKEN"
type textarea "قطعتين من صدور الدجاج مقلية المقرمشة مغطاه بصوص جبنة و شرائح اسموكد تركي تقدم م…"
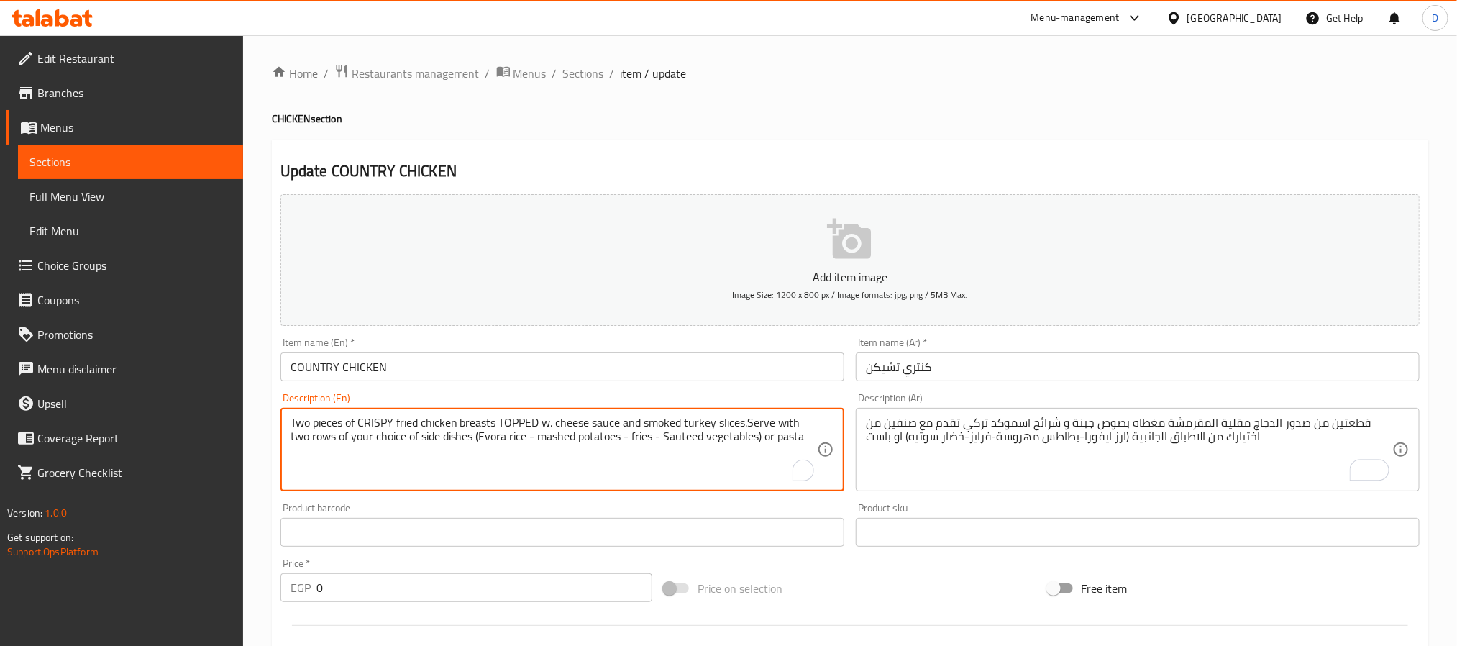
click at [326, 442] on textarea "Two pieces of CRISPY fried chicken breasts TOPPED w. cheese sauce and smoked tu…" at bounding box center [554, 450] width 526 height 68
type textarea "Two pieces of CRISPY fried chicken breasts TOPPED w. cheese sauce and smoked tu…"
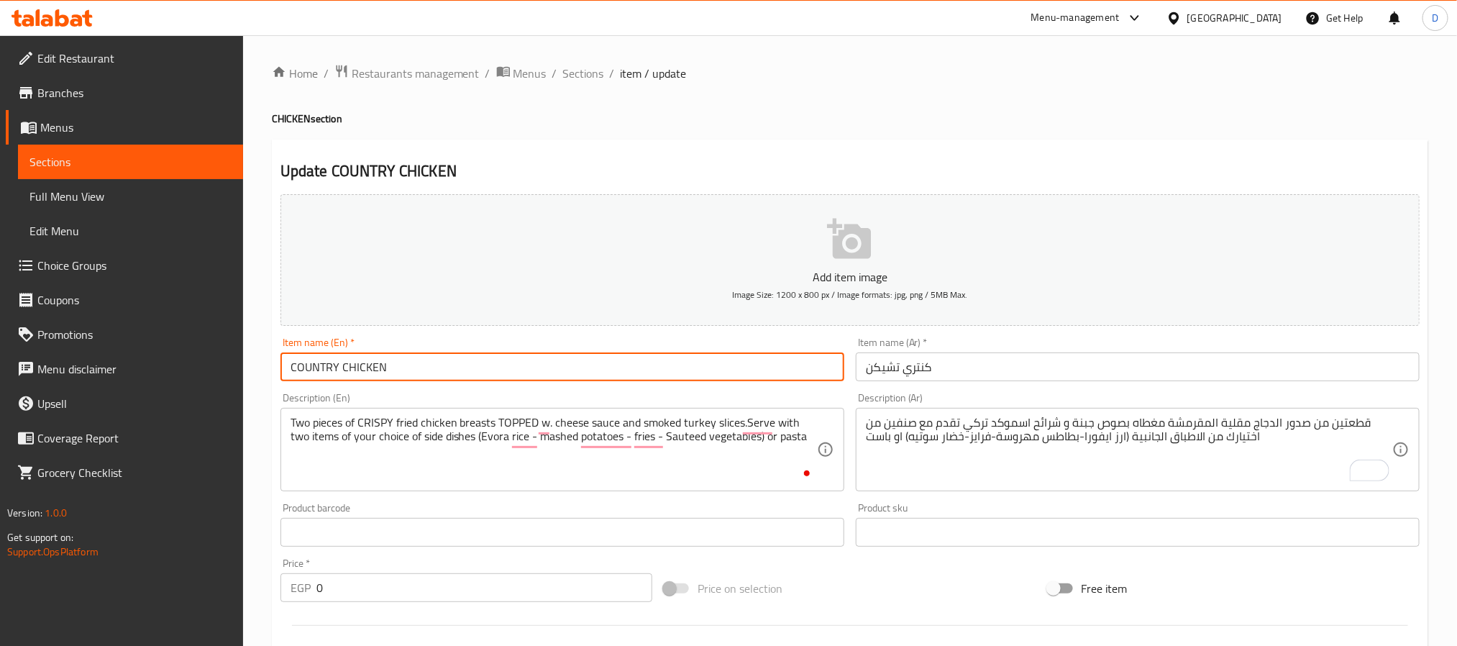
click at [484, 365] on input "COUNTRY CHICKEN" at bounding box center [562, 366] width 564 height 29
click at [588, 76] on span "Sections" at bounding box center [583, 73] width 41 height 17
